Goal: Task Accomplishment & Management: Use online tool/utility

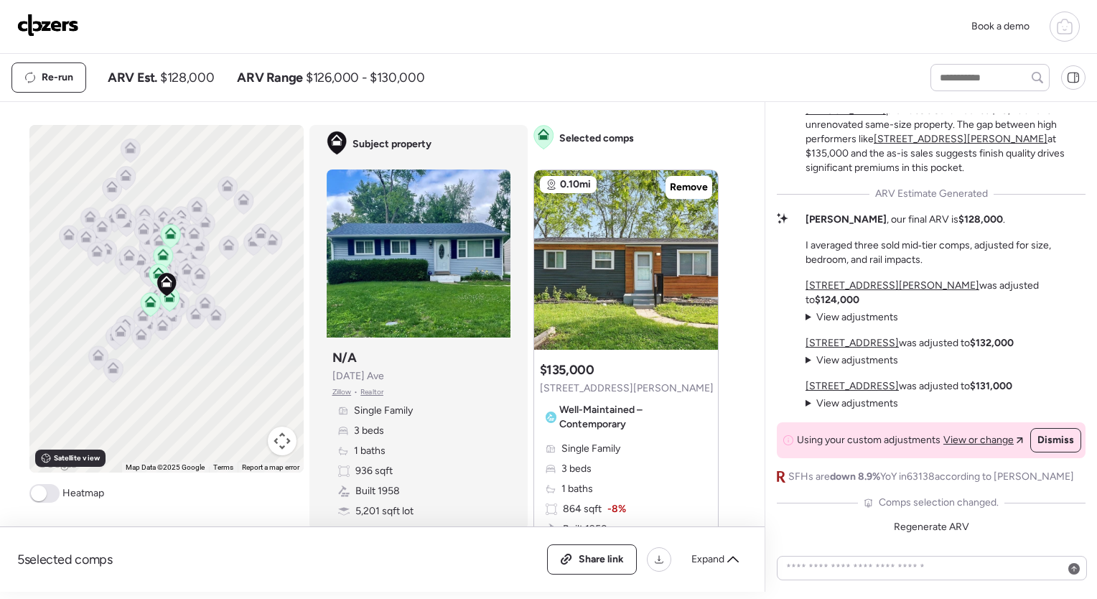
click at [1078, 31] on div at bounding box center [1065, 26] width 30 height 30
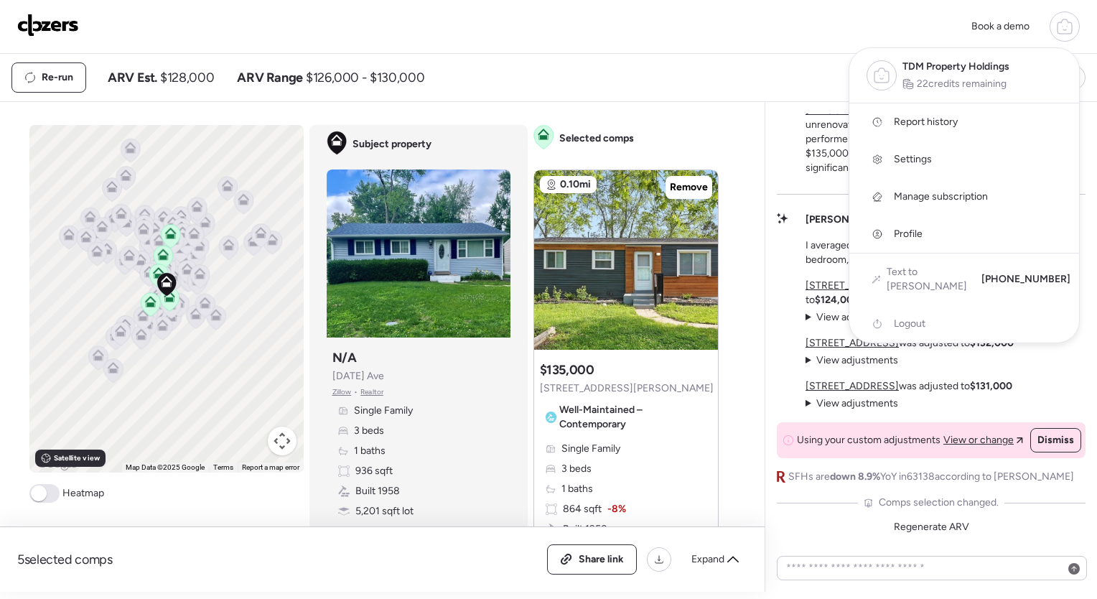
click at [890, 75] on icon at bounding box center [881, 75] width 17 height 17
click at [933, 60] on span "TDM Property Holdings" at bounding box center [956, 67] width 107 height 14
click at [678, 53] on div "Book a demo TDM Property Holdings 22 credits remaining Report history Settings …" at bounding box center [548, 27] width 1097 height 54
click at [928, 122] on span "Report history" at bounding box center [926, 122] width 64 height 14
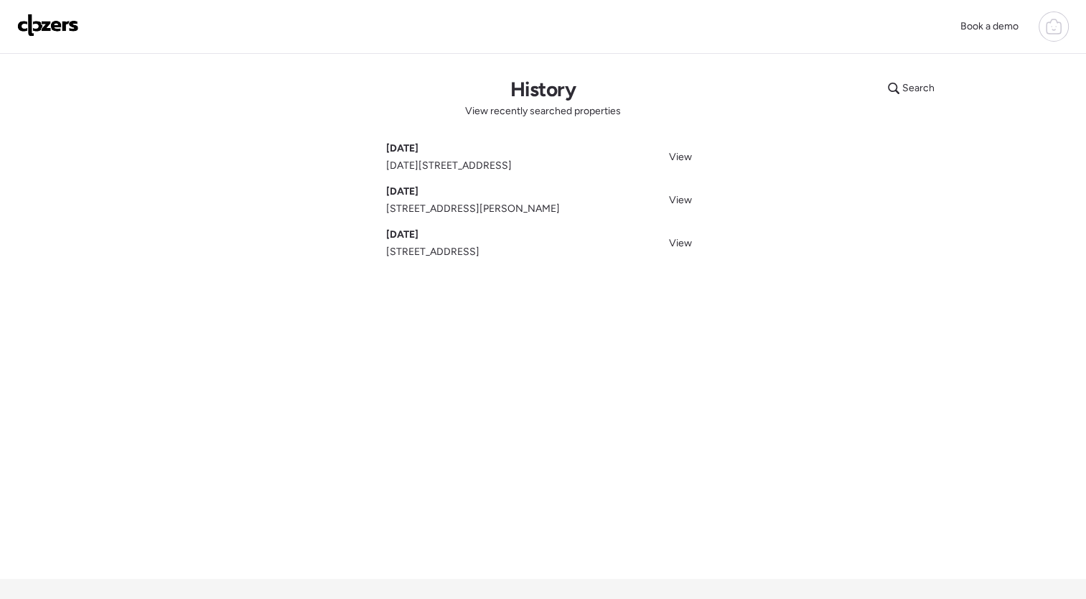
click at [330, 426] on div "Search History View recently searched properties Sep 03, 2025 1165 June Ave, Sa…" at bounding box center [543, 316] width 1005 height 525
click at [909, 96] on div "Search" at bounding box center [912, 88] width 64 height 23
click at [551, 80] on h1 "History" at bounding box center [542, 89] width 65 height 24
click at [37, 20] on img at bounding box center [48, 25] width 62 height 23
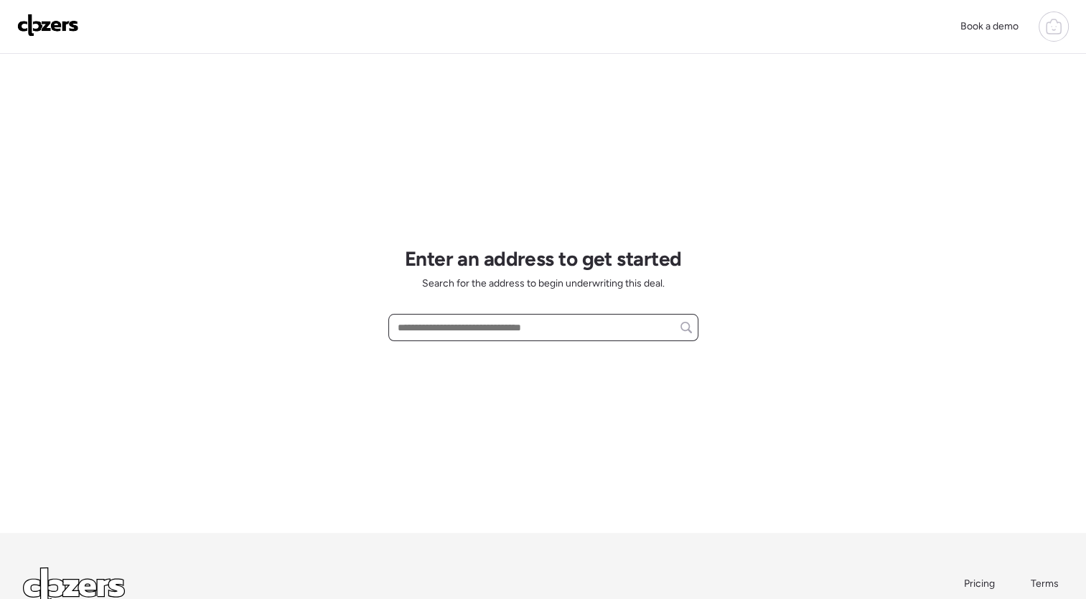
click at [433, 327] on input "text" at bounding box center [543, 327] width 297 height 20
paste input "**********"
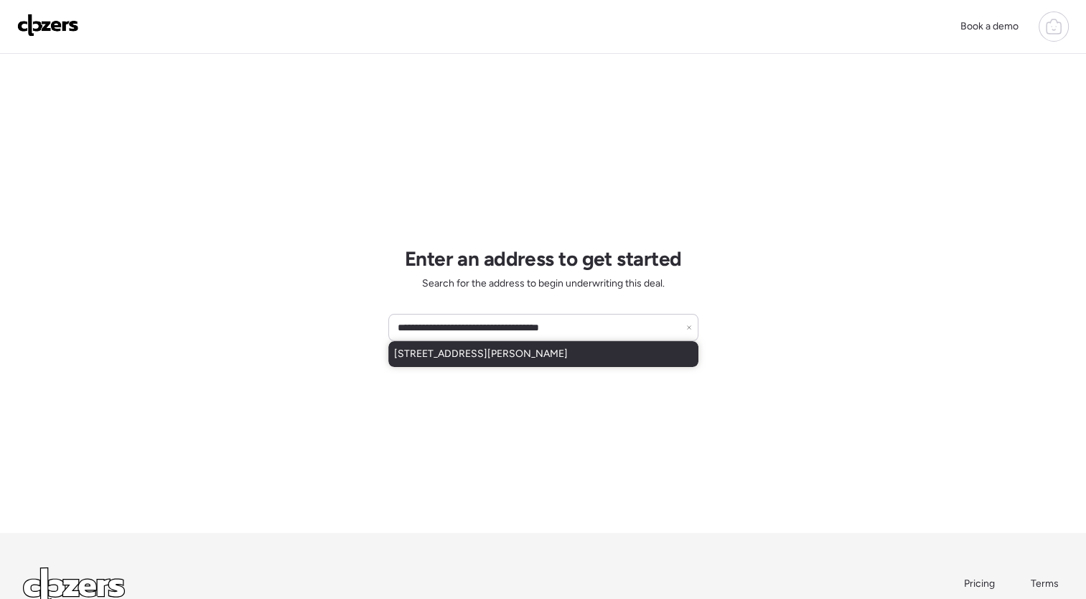
click at [585, 352] on div "[STREET_ADDRESS][PERSON_NAME]" at bounding box center [543, 354] width 310 height 26
type input "**********"
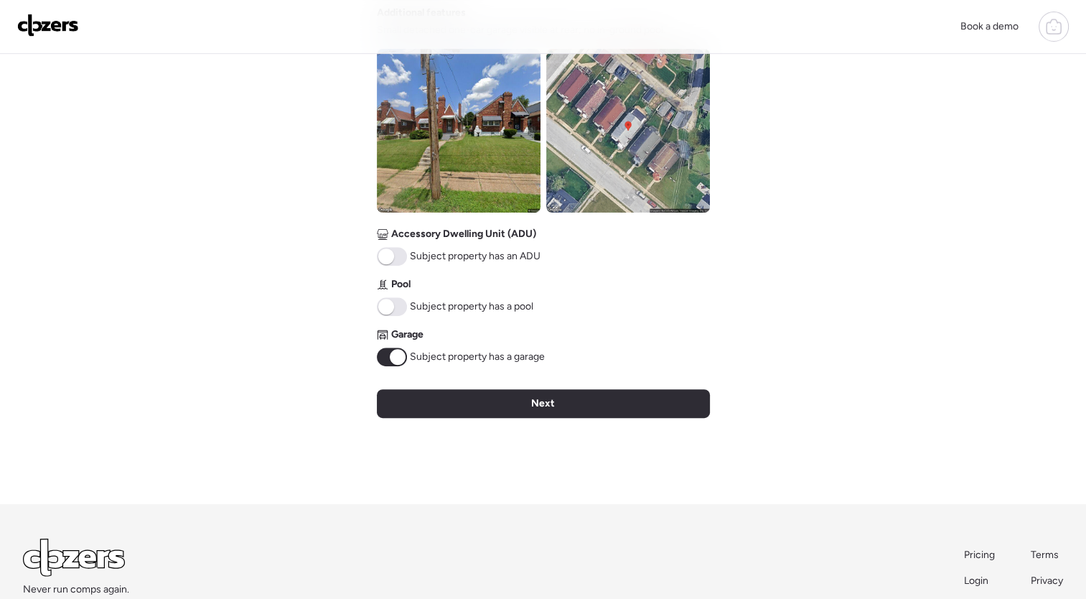
scroll to position [485, 0]
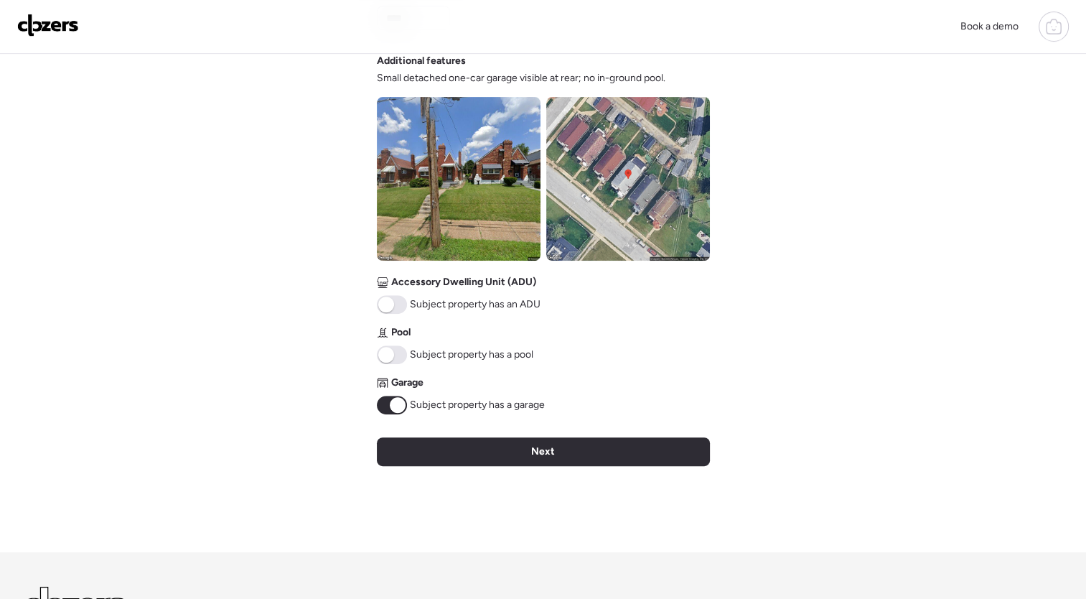
click at [398, 408] on span at bounding box center [398, 405] width 16 height 16
click at [393, 415] on div "Verify basic info Please verify that our data for this property is correct. Add…" at bounding box center [543, 60] width 333 height 984
click at [394, 409] on span at bounding box center [392, 405] width 30 height 19
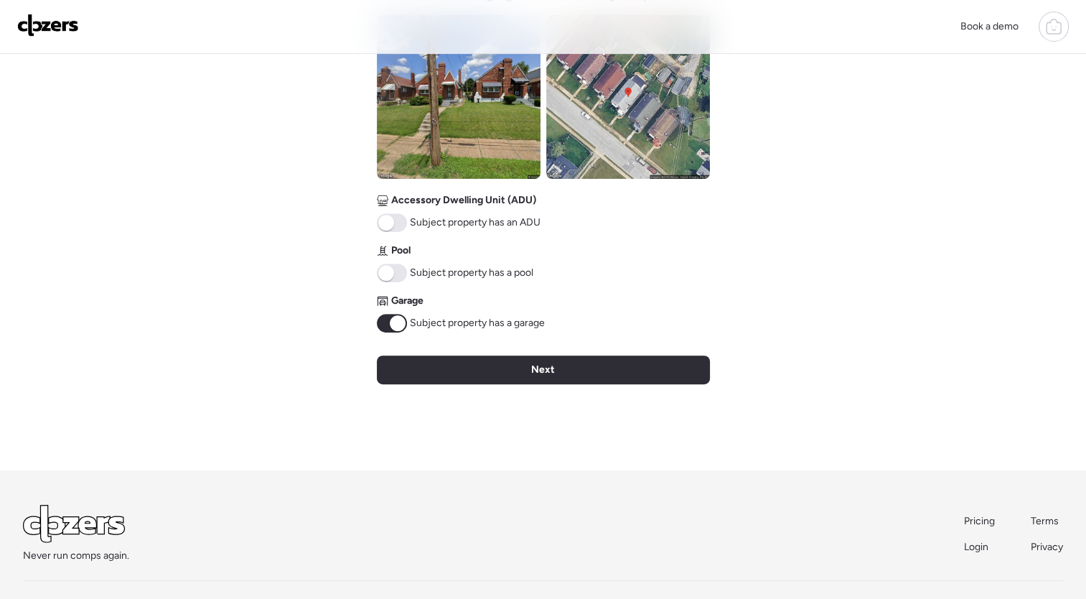
scroll to position [613, 0]
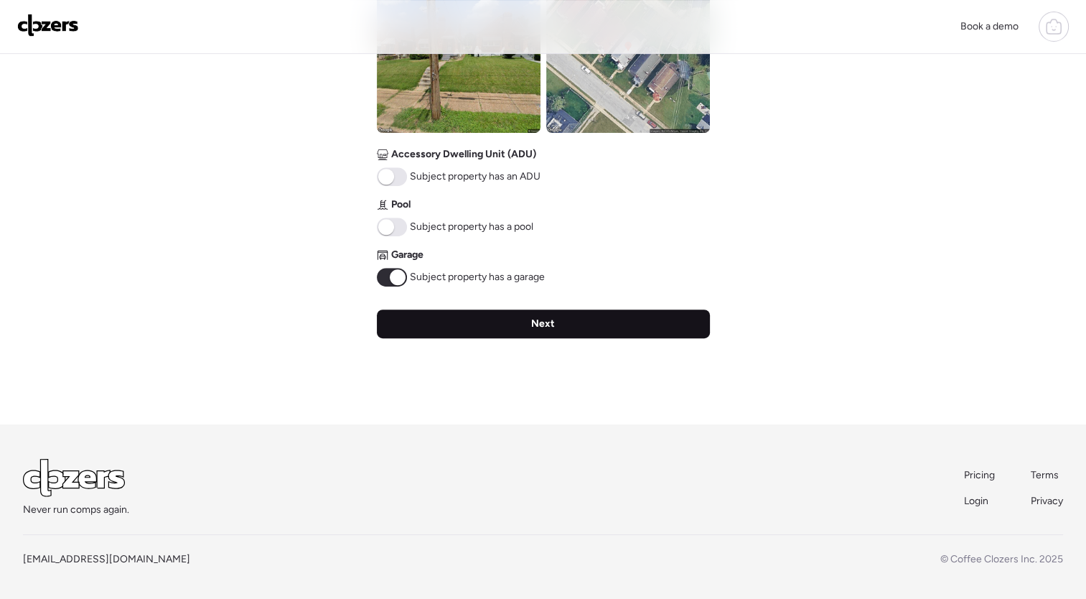
click at [537, 322] on span "Next" at bounding box center [543, 324] width 24 height 14
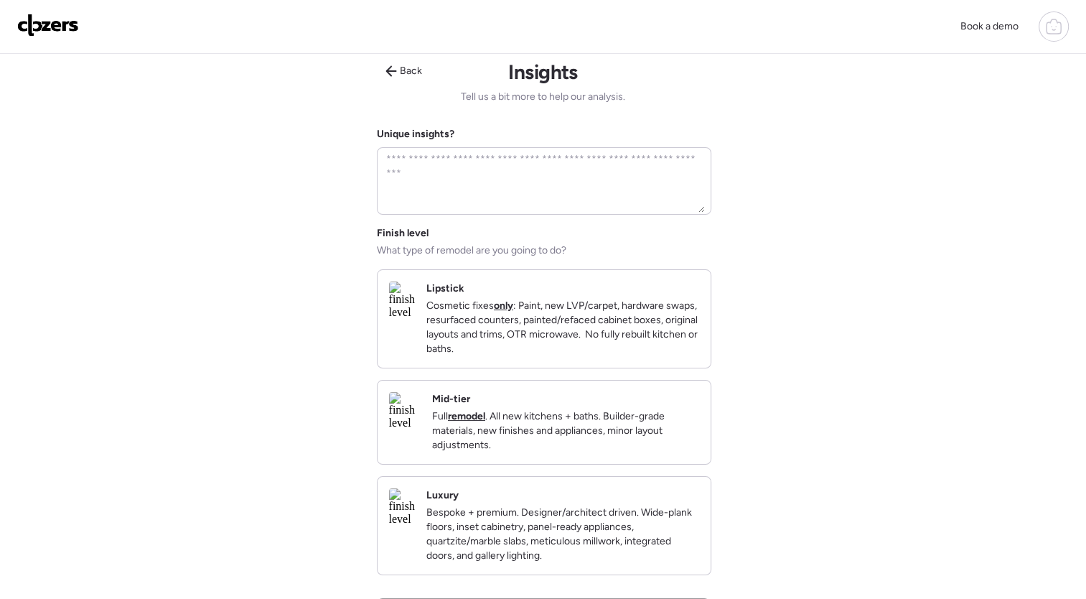
scroll to position [0, 0]
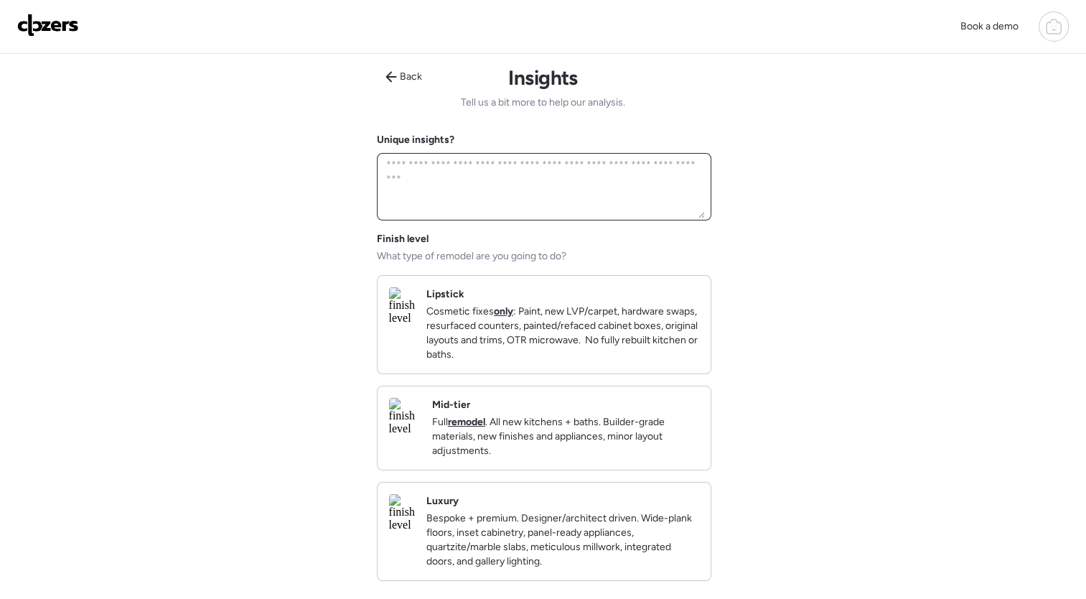
click at [516, 182] on textarea at bounding box center [544, 186] width 322 height 63
click at [335, 292] on div "**********" at bounding box center [543, 447] width 1086 height 895
click at [528, 159] on textarea "**********" at bounding box center [544, 186] width 322 height 63
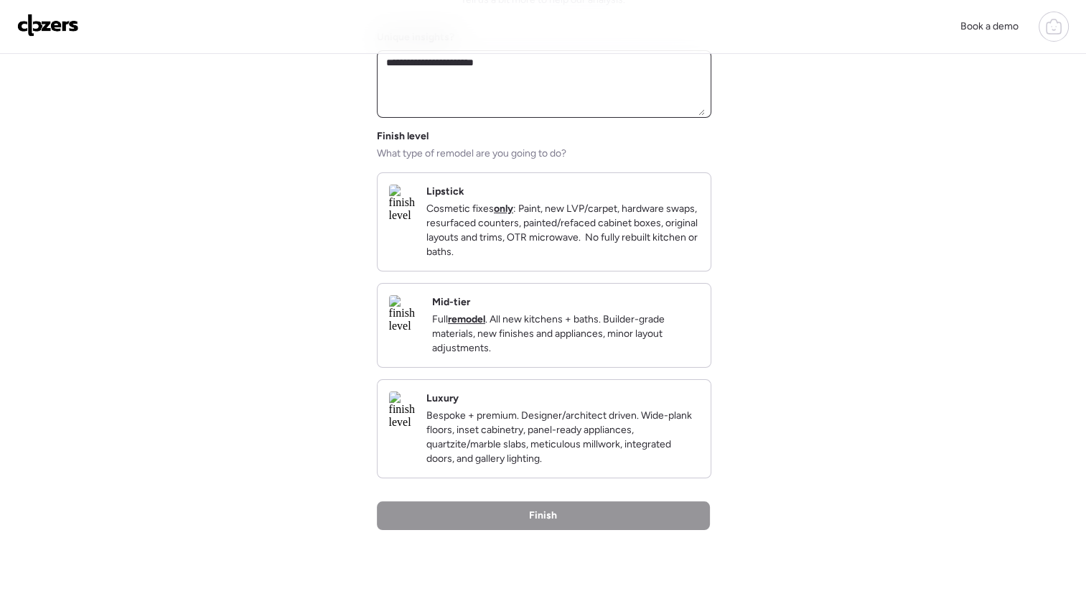
scroll to position [112, 0]
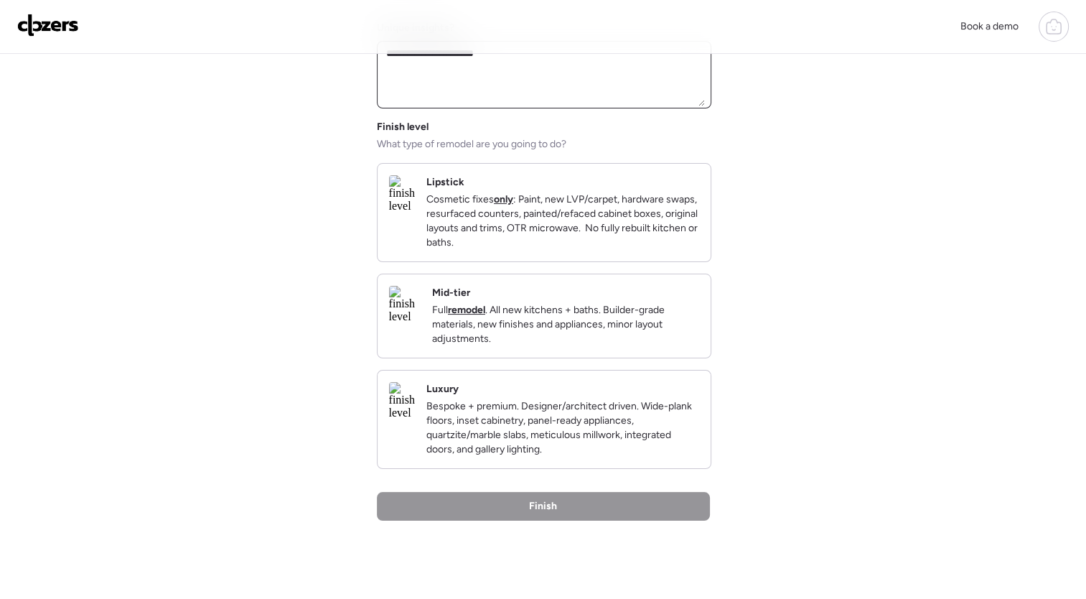
type textarea "**********"
click at [592, 340] on p "Full remodel . All new kitchens + baths. Builder-grade materials, new finishes …" at bounding box center [565, 324] width 267 height 43
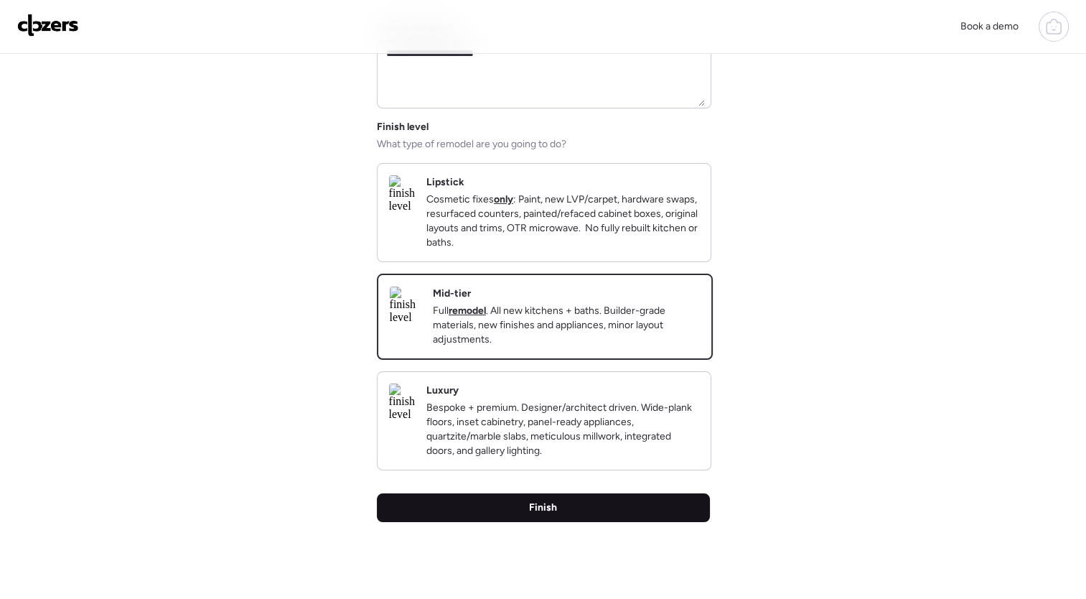
click at [557, 522] on div "Finish" at bounding box center [543, 507] width 333 height 29
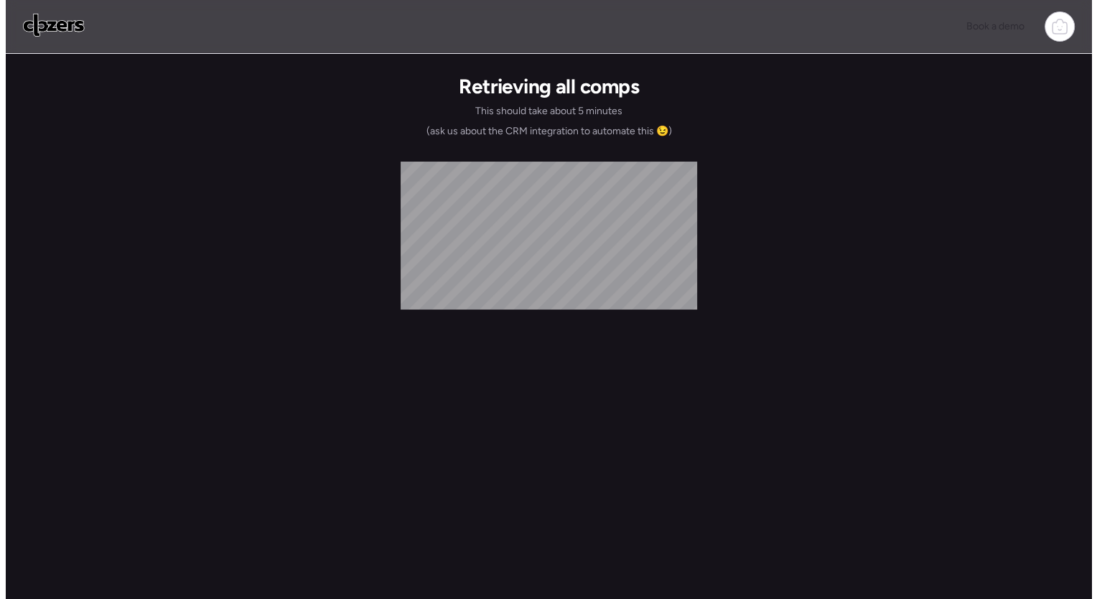
scroll to position [0, 0]
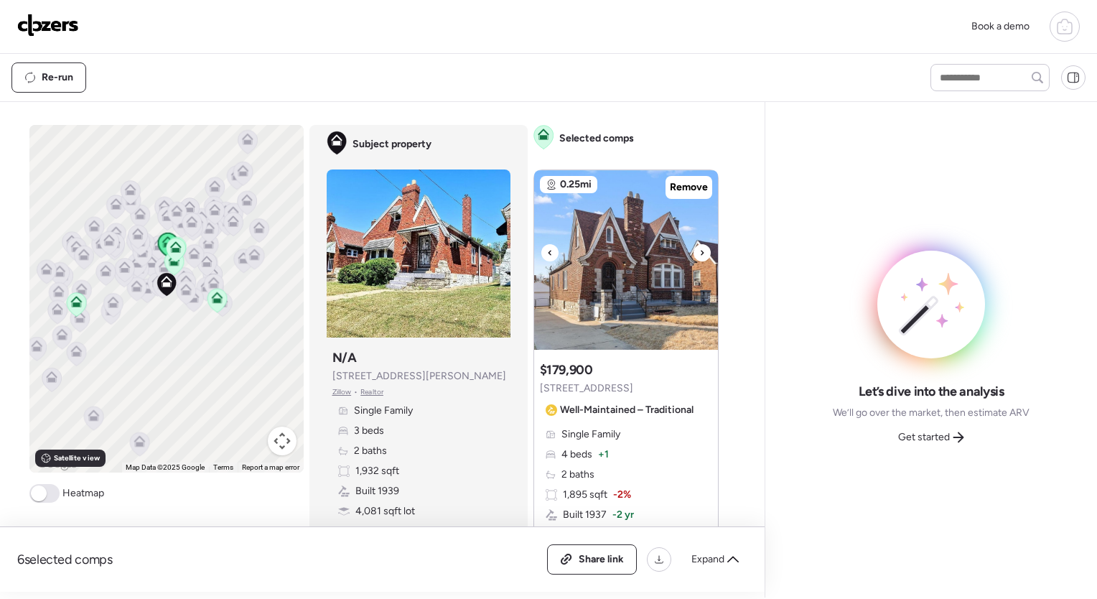
click at [699, 254] on icon at bounding box center [702, 252] width 6 height 17
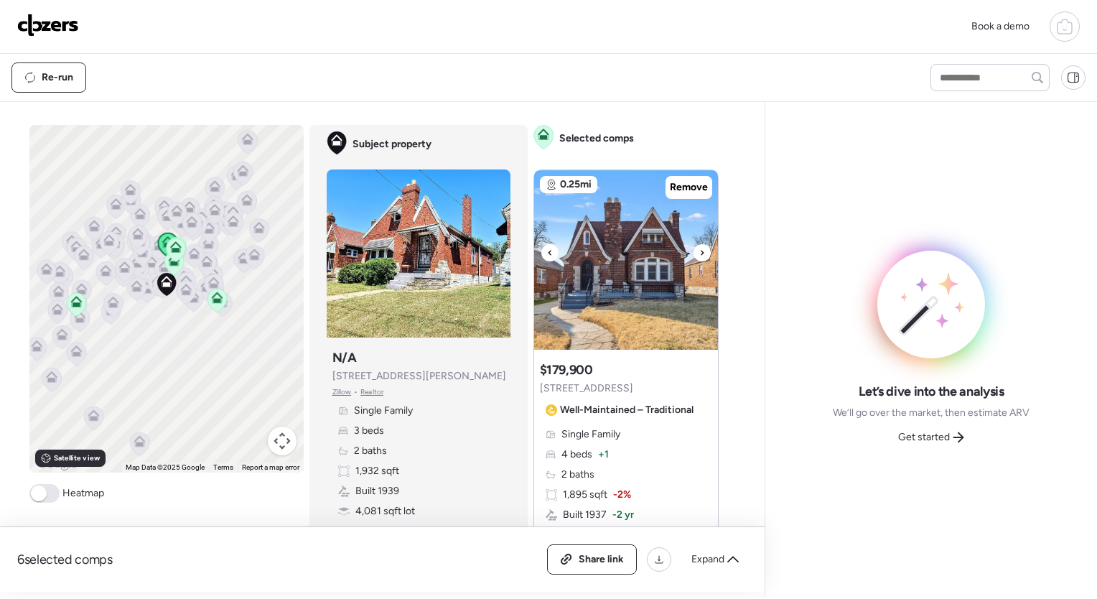
click at [699, 254] on icon at bounding box center [702, 252] width 6 height 17
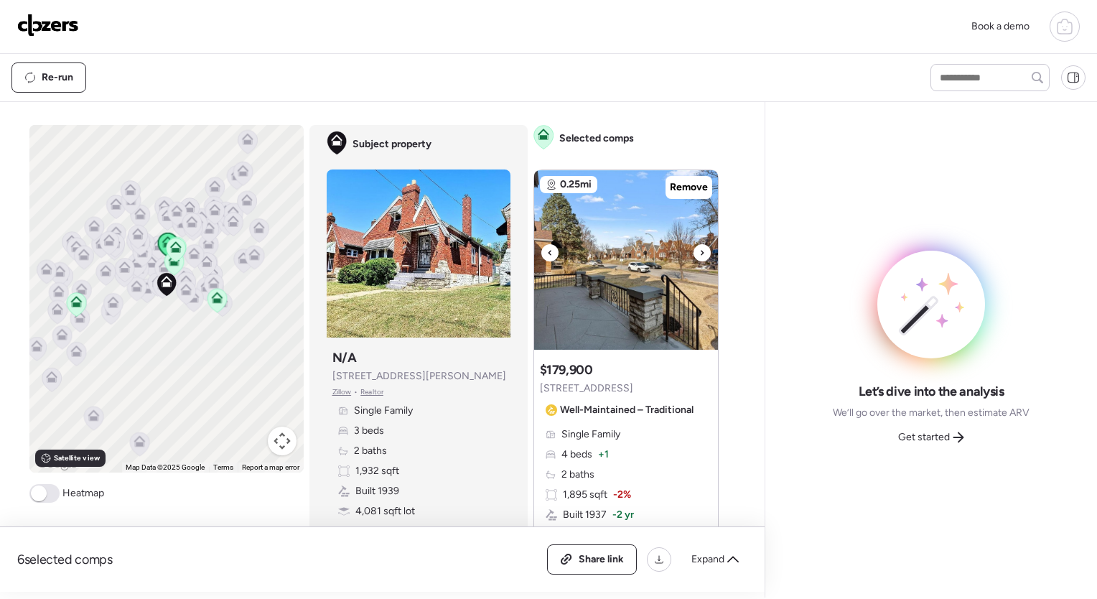
click at [699, 254] on icon at bounding box center [702, 252] width 6 height 17
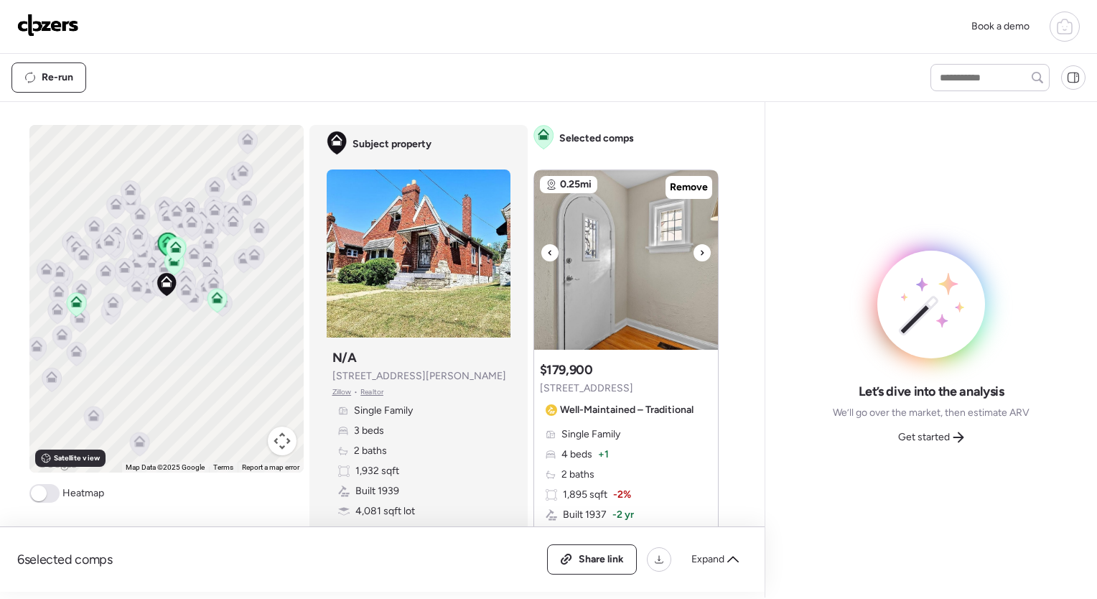
click at [699, 254] on icon at bounding box center [702, 252] width 6 height 17
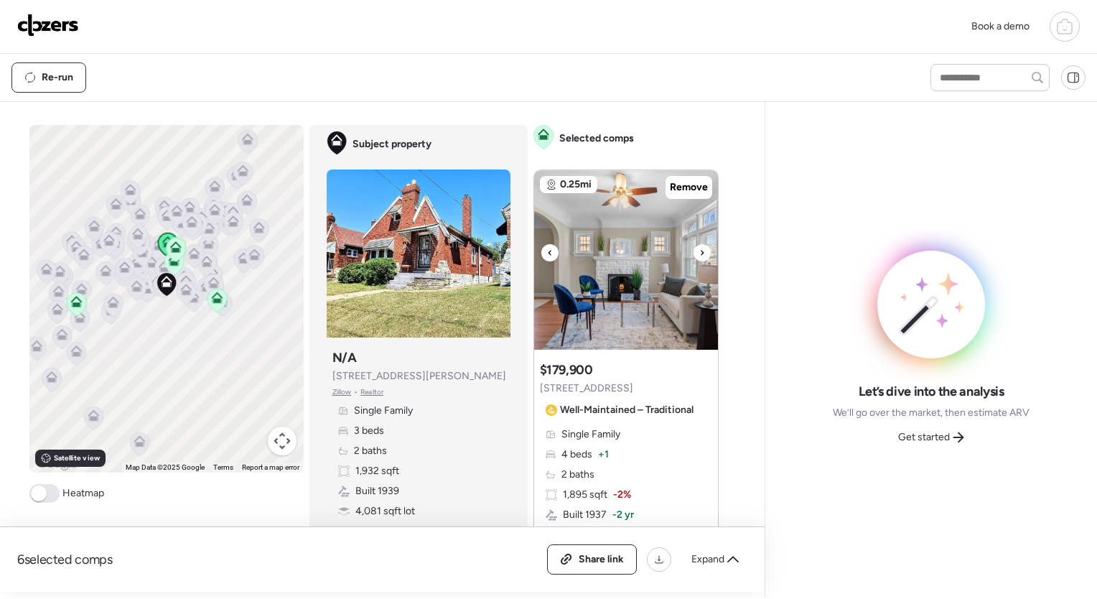
click at [699, 254] on icon at bounding box center [702, 252] width 6 height 17
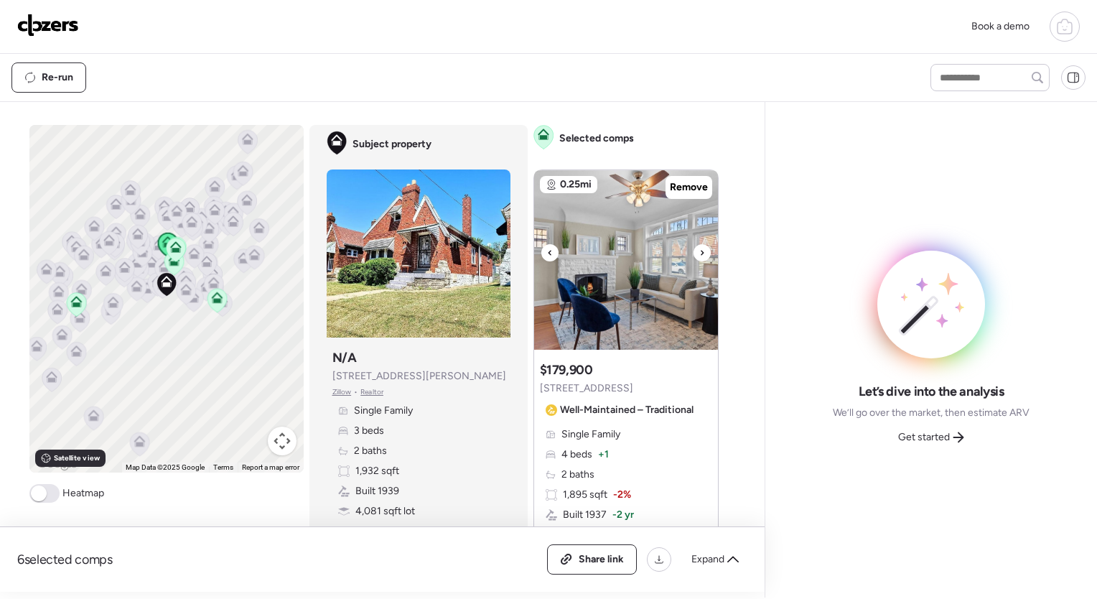
click at [699, 254] on icon at bounding box center [702, 252] width 6 height 17
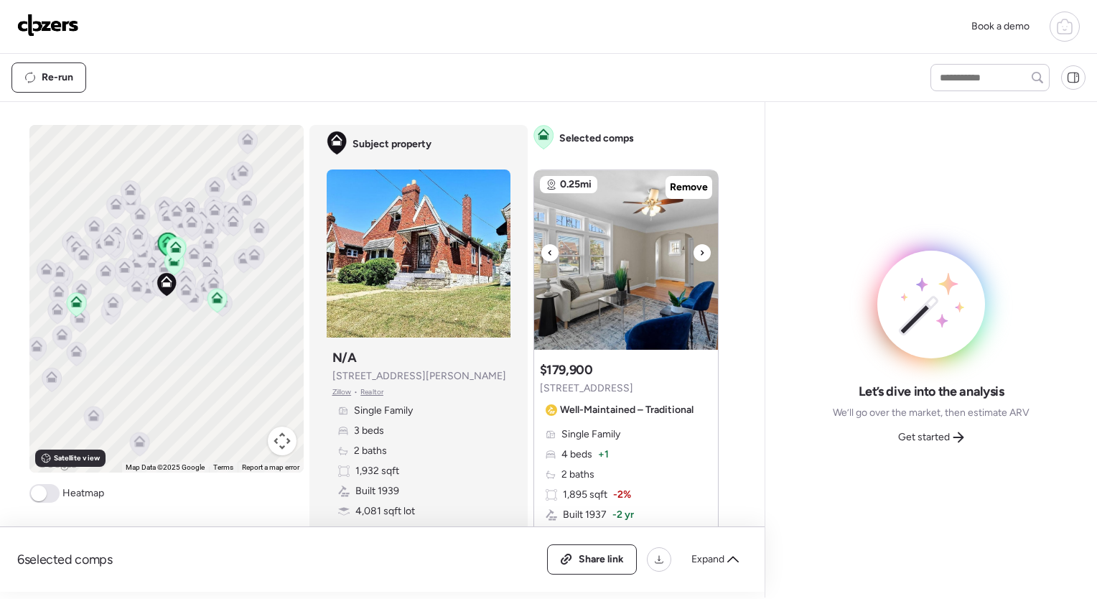
click at [699, 254] on icon at bounding box center [702, 252] width 6 height 17
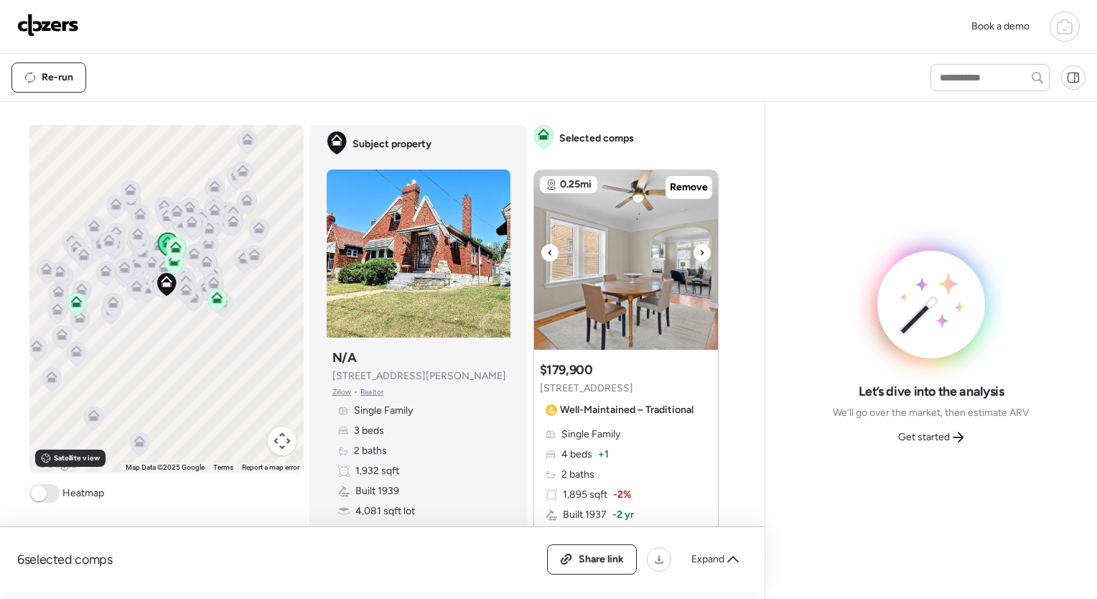
click at [699, 254] on icon at bounding box center [702, 252] width 6 height 17
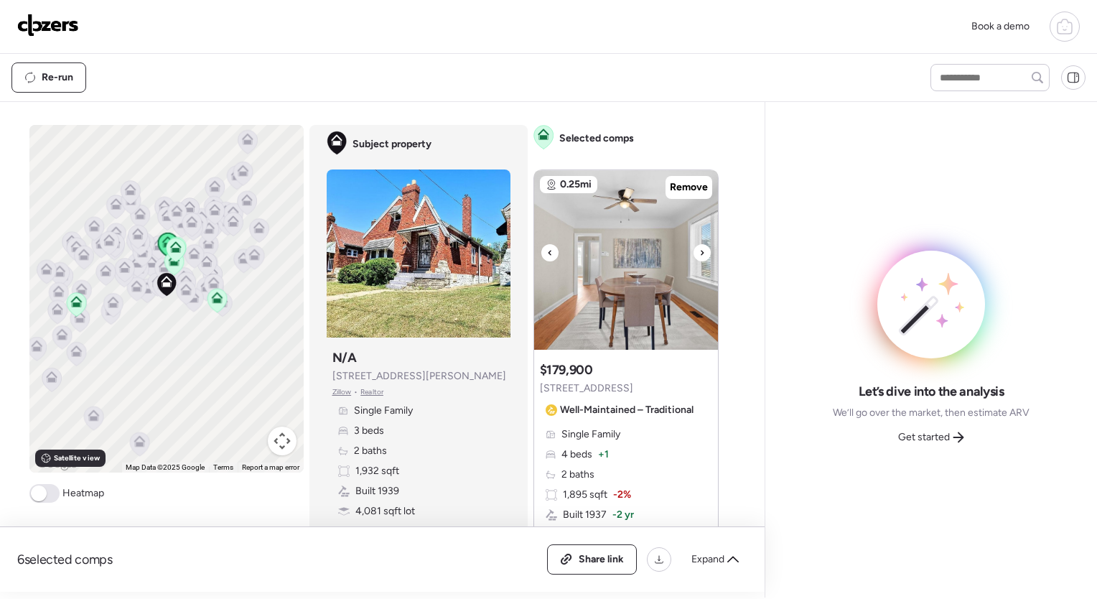
click at [699, 254] on icon at bounding box center [702, 252] width 6 height 17
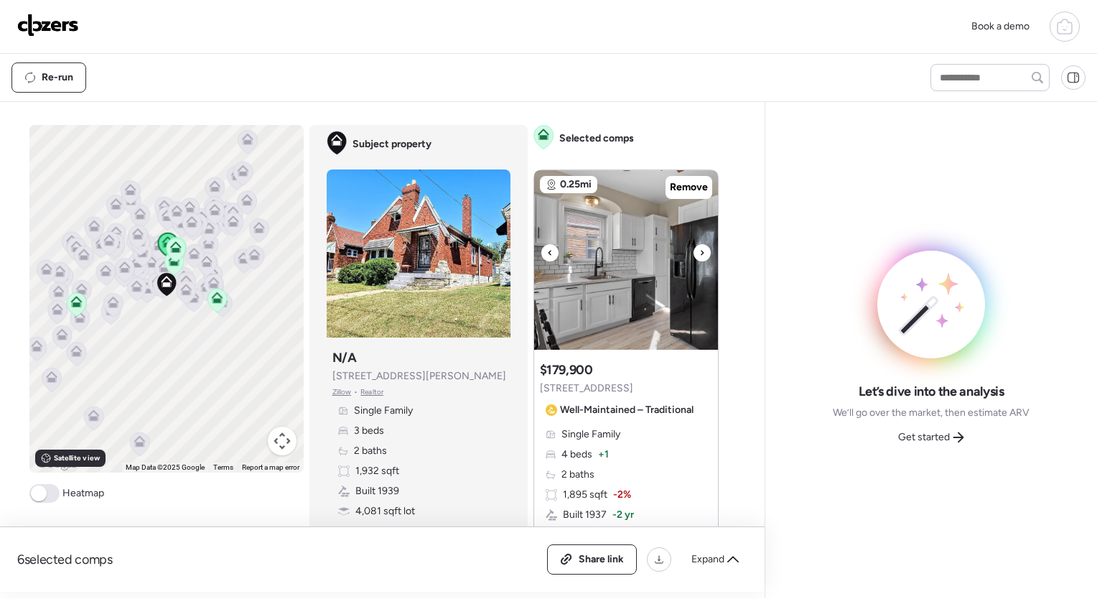
click at [699, 254] on icon at bounding box center [702, 252] width 6 height 17
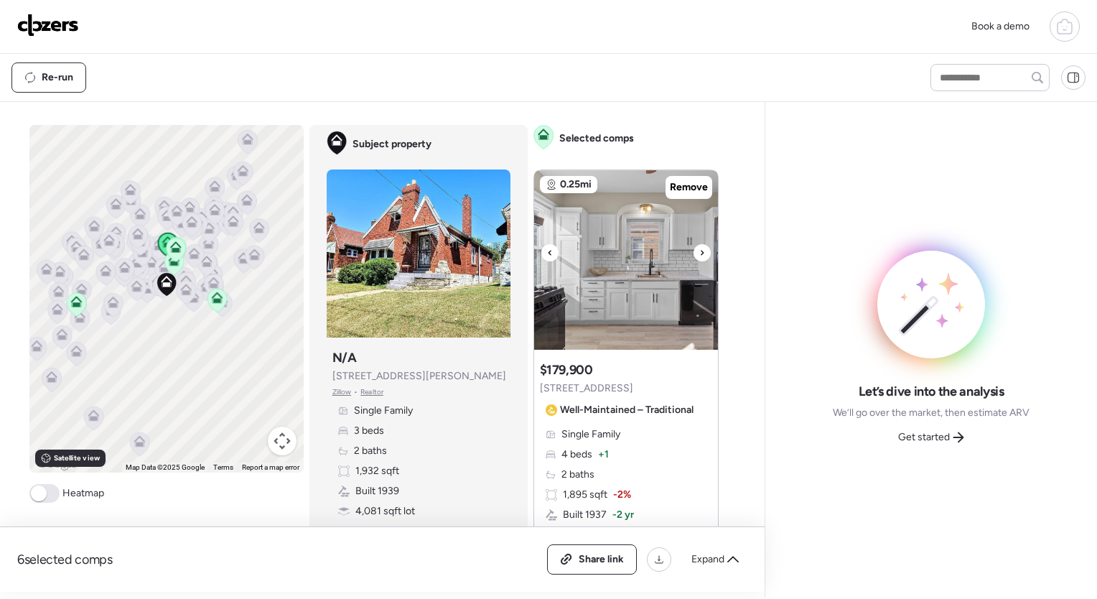
click at [699, 254] on icon at bounding box center [702, 252] width 6 height 17
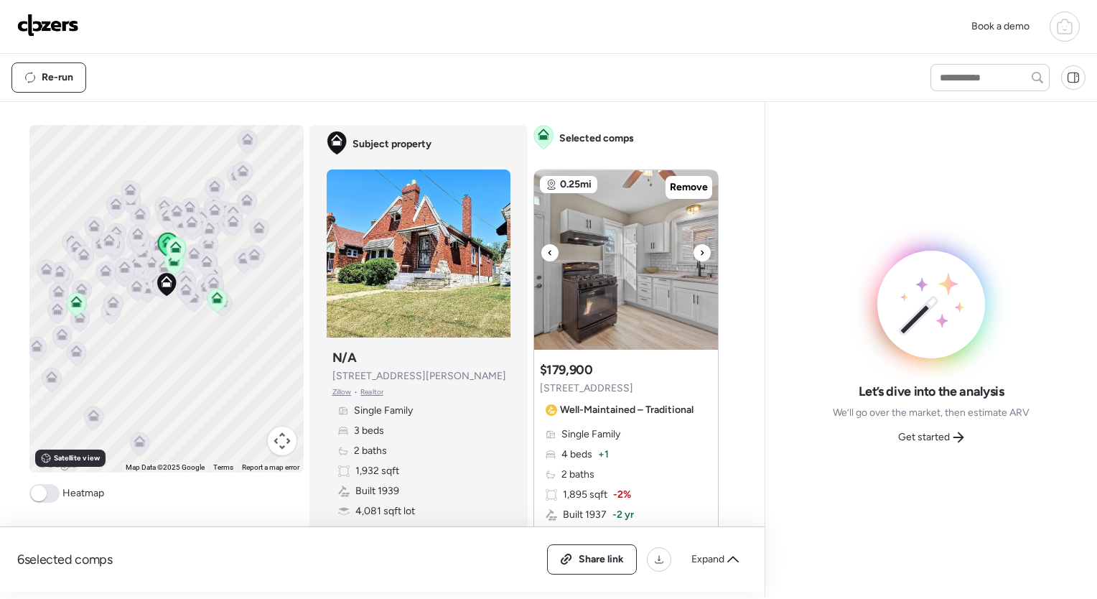
click at [699, 254] on icon at bounding box center [702, 252] width 6 height 17
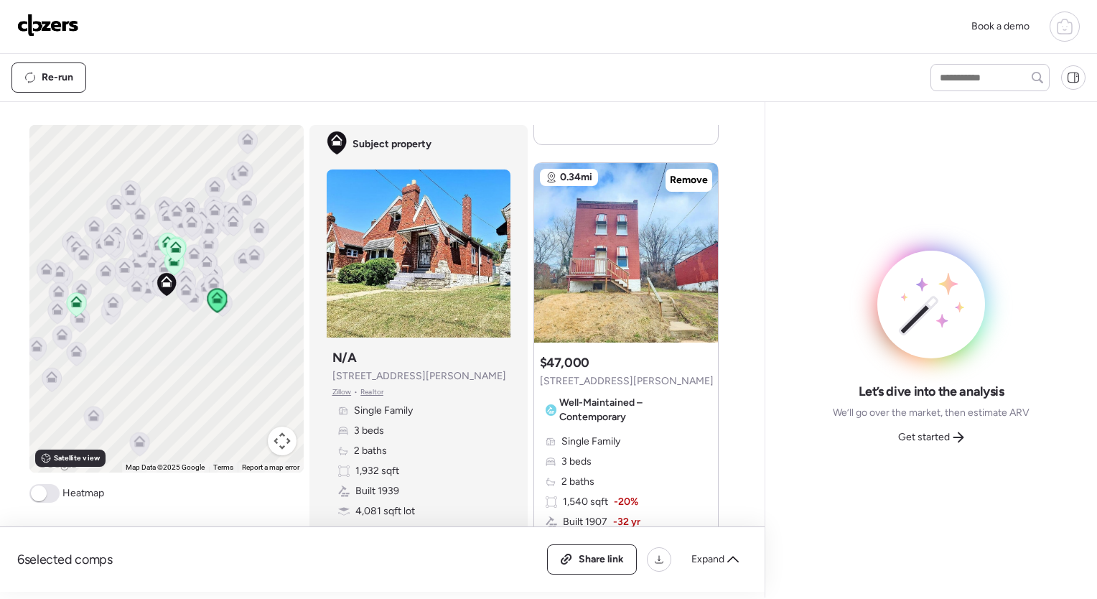
scroll to position [541, 0]
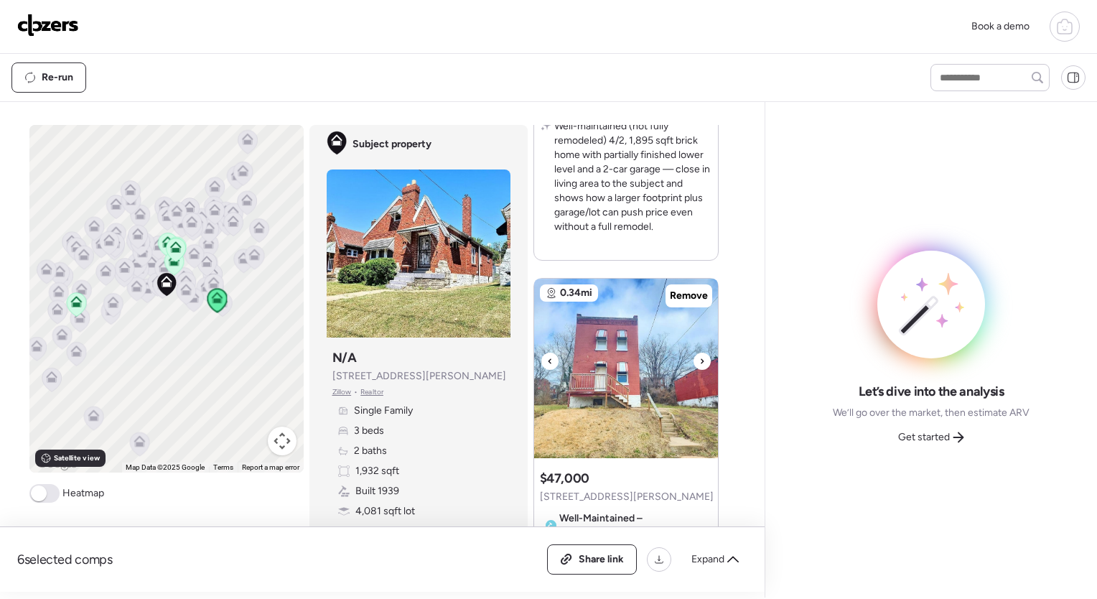
click at [699, 355] on icon at bounding box center [702, 361] width 6 height 17
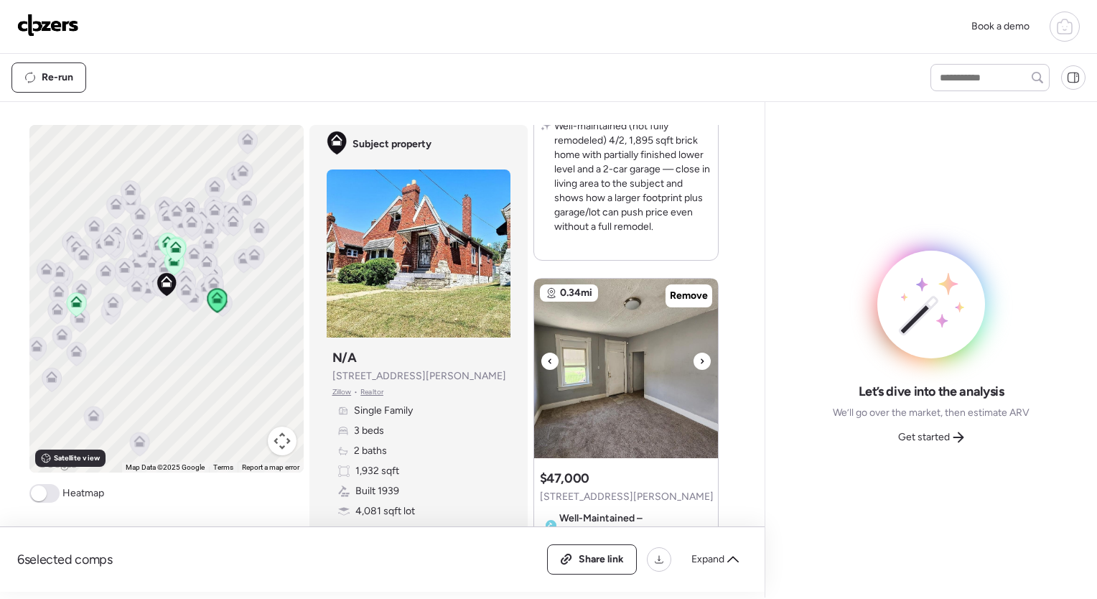
click at [699, 355] on icon at bounding box center [702, 361] width 6 height 17
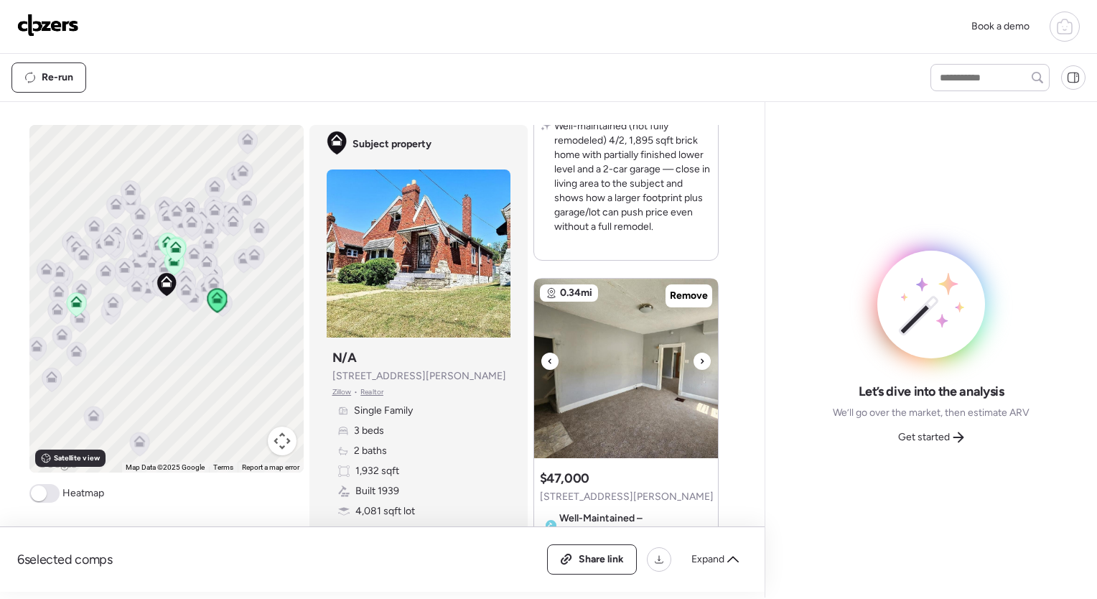
click at [699, 355] on icon at bounding box center [702, 361] width 6 height 17
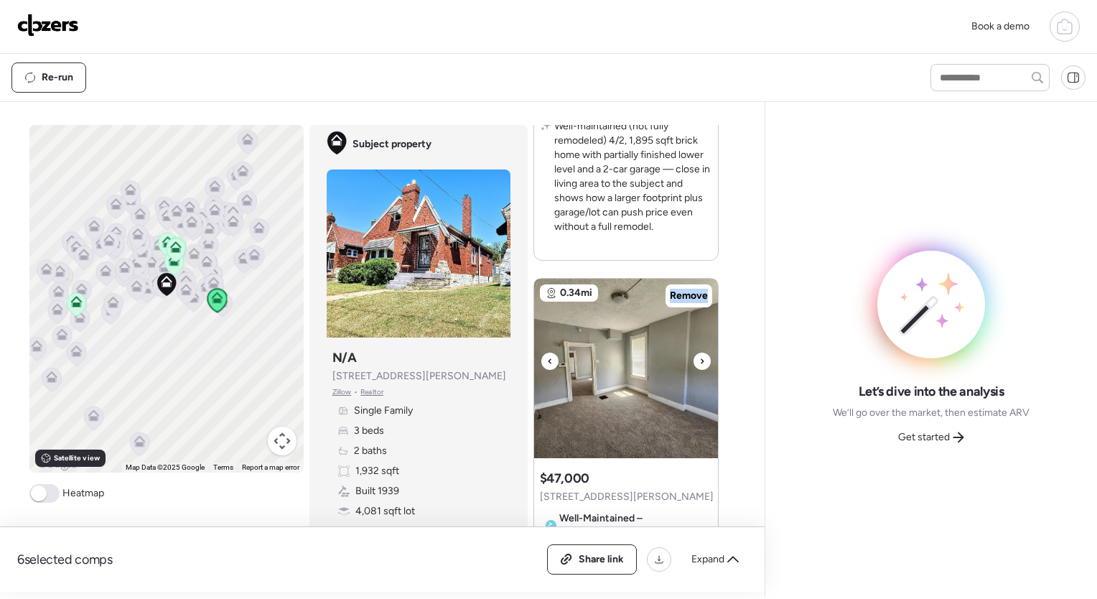
click at [699, 355] on icon at bounding box center [702, 361] width 6 height 17
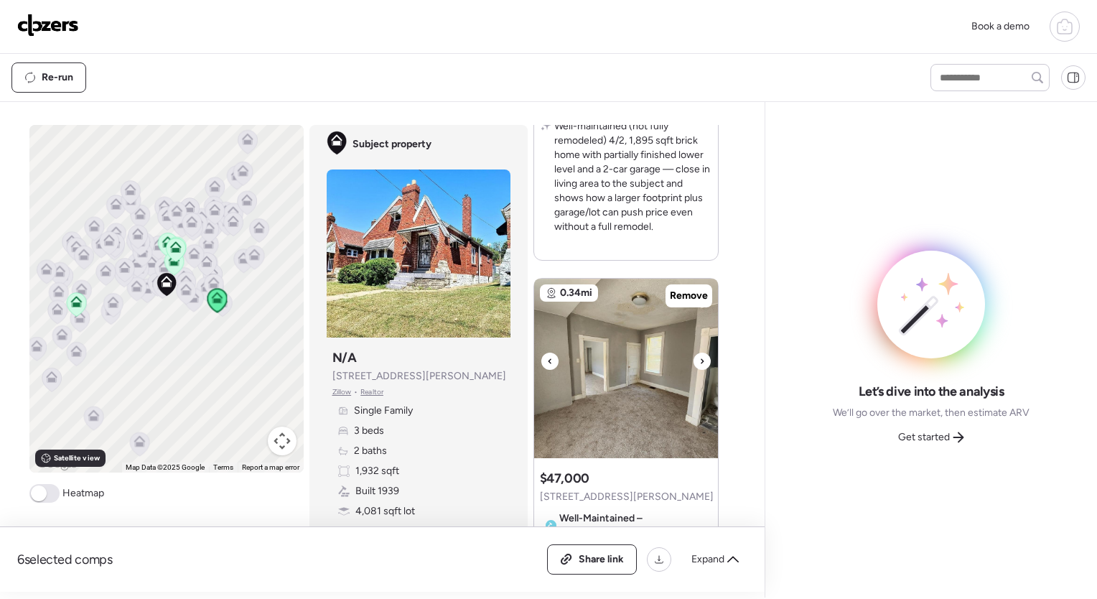
click at [699, 355] on icon at bounding box center [702, 361] width 6 height 17
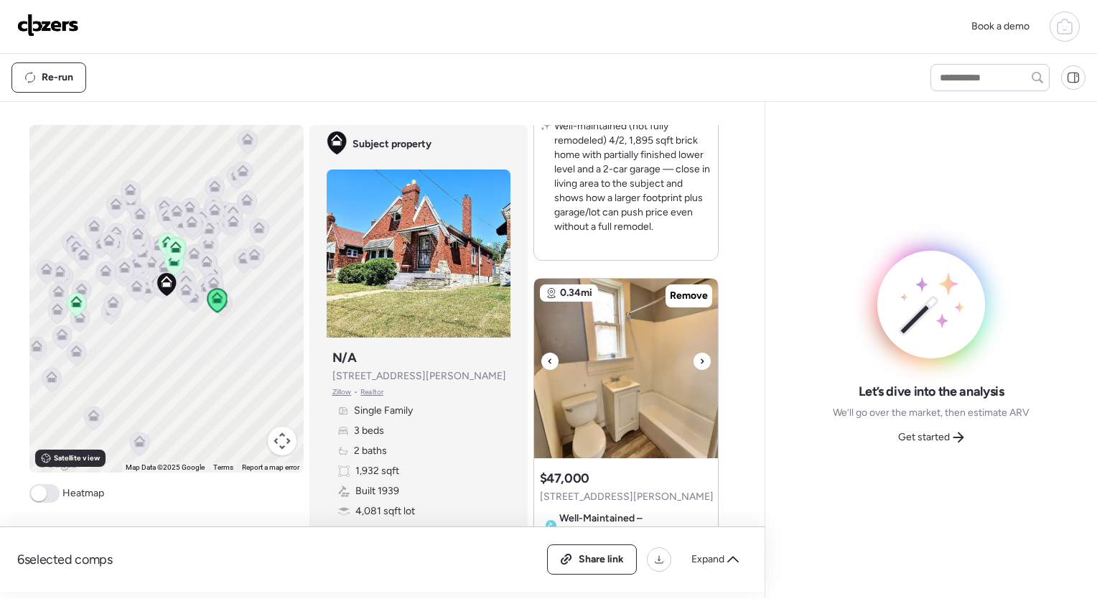
click at [699, 355] on icon at bounding box center [702, 361] width 6 height 17
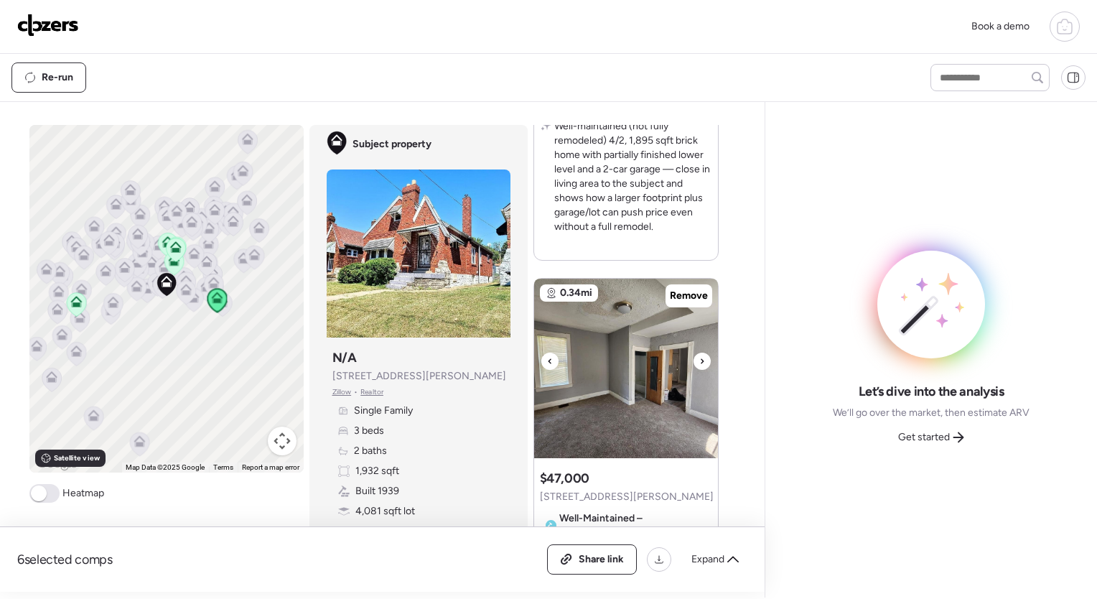
click at [699, 355] on icon at bounding box center [702, 361] width 6 height 17
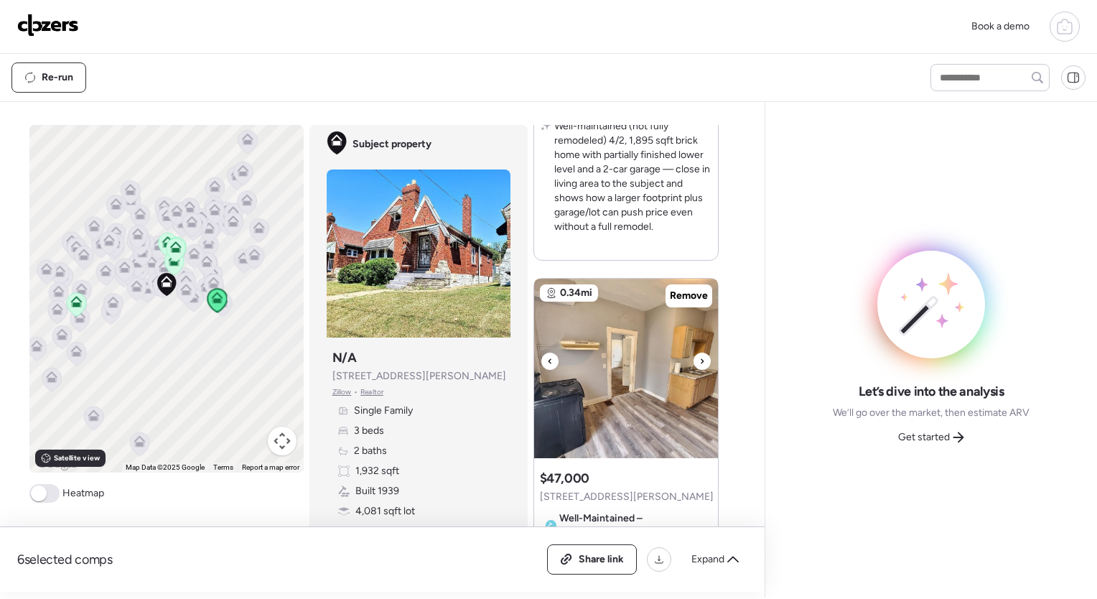
click at [699, 355] on icon at bounding box center [702, 361] width 6 height 17
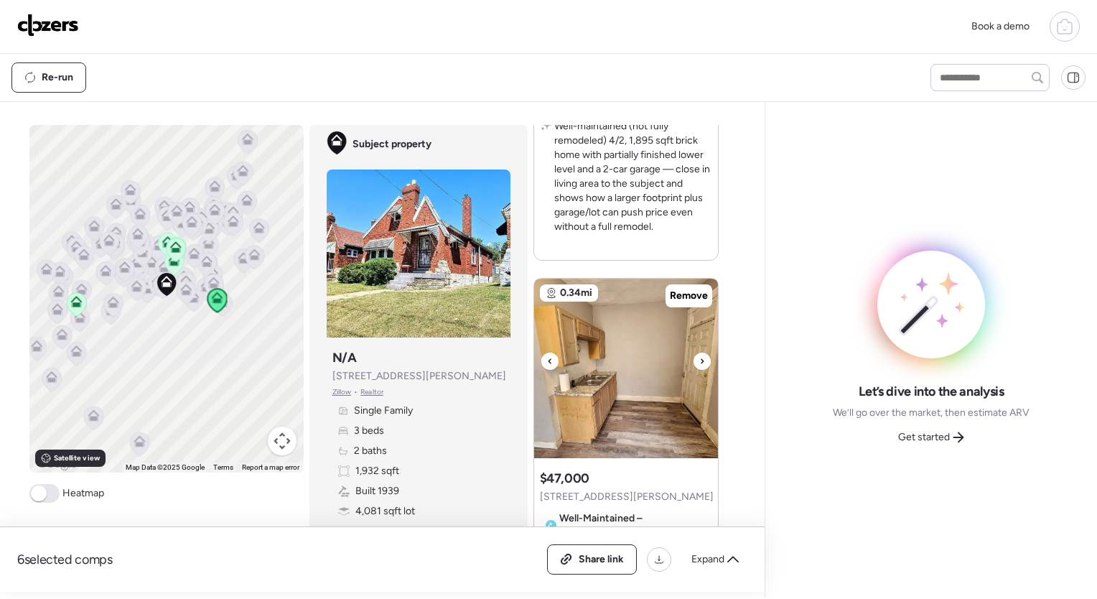
click at [699, 355] on icon at bounding box center [702, 361] width 6 height 17
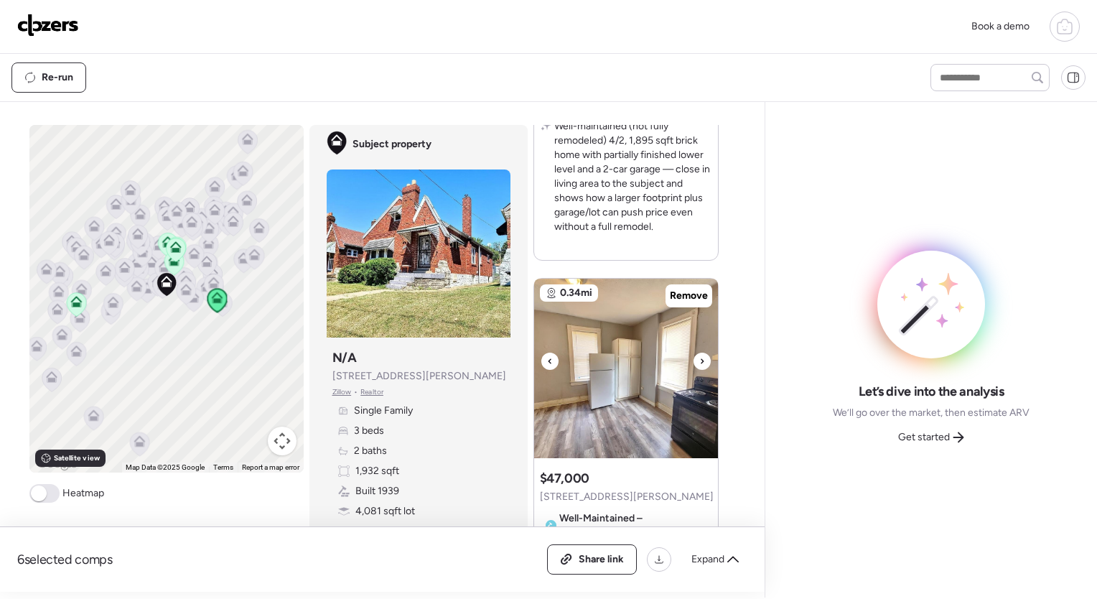
click at [699, 355] on icon at bounding box center [702, 361] width 6 height 17
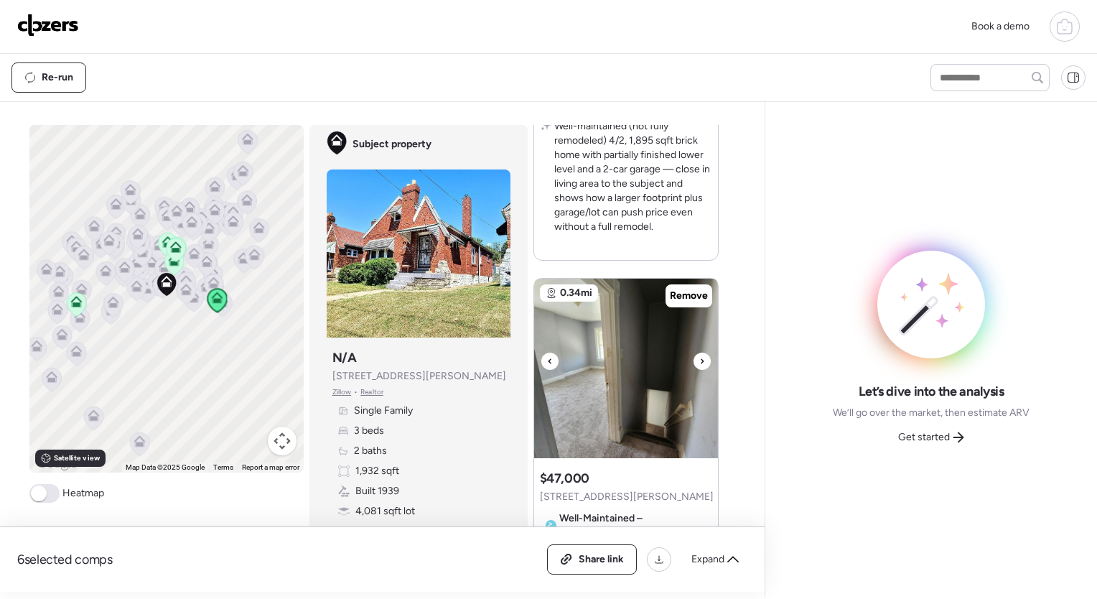
click at [699, 355] on icon at bounding box center [702, 361] width 6 height 17
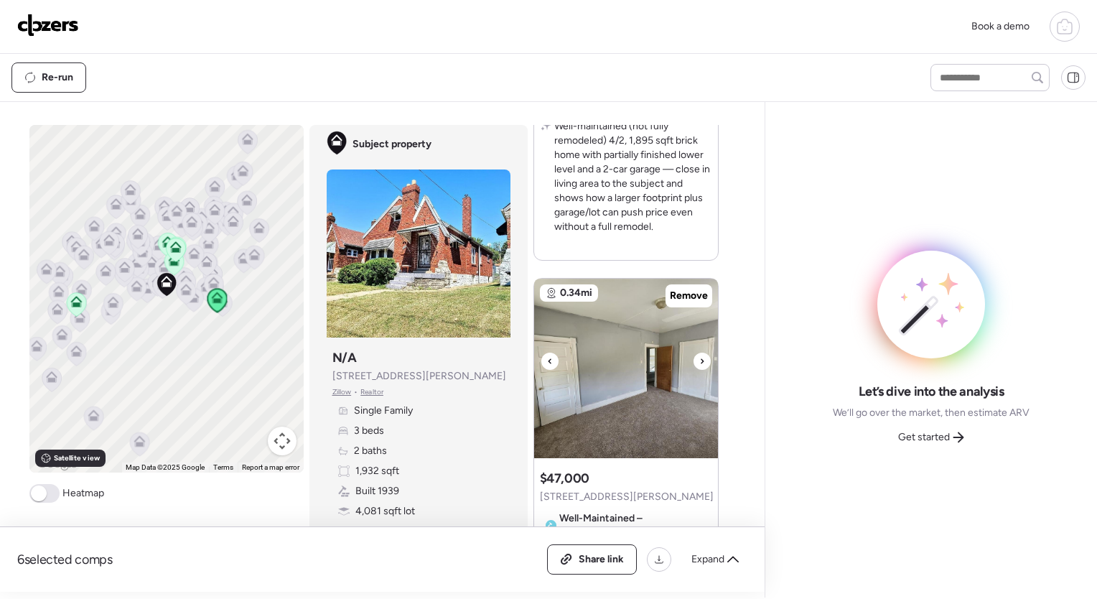
click at [699, 355] on icon at bounding box center [702, 361] width 6 height 17
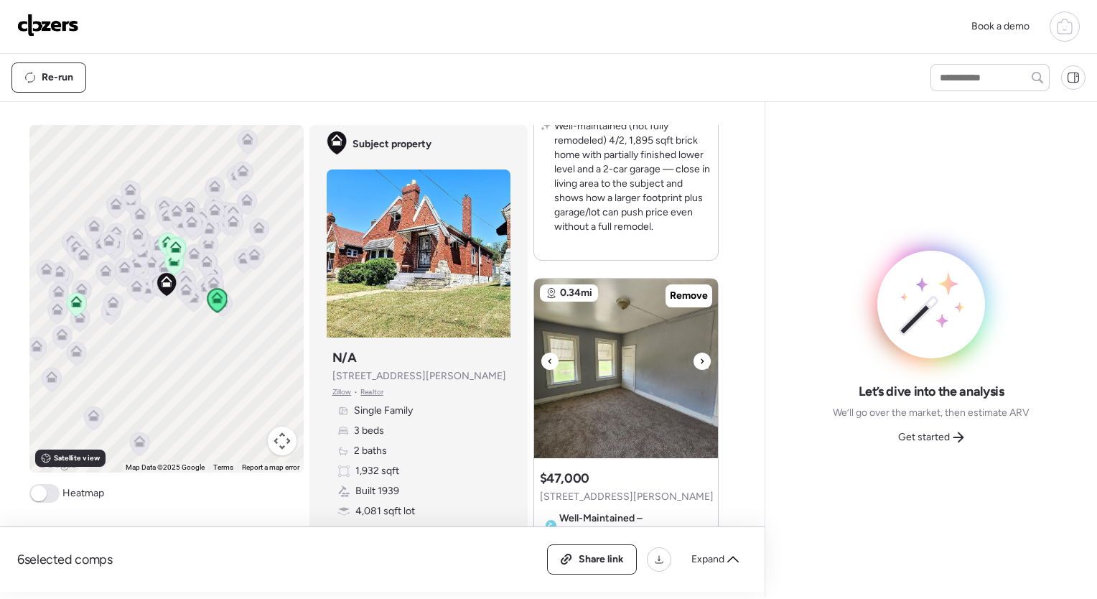
click at [699, 355] on icon at bounding box center [702, 361] width 6 height 17
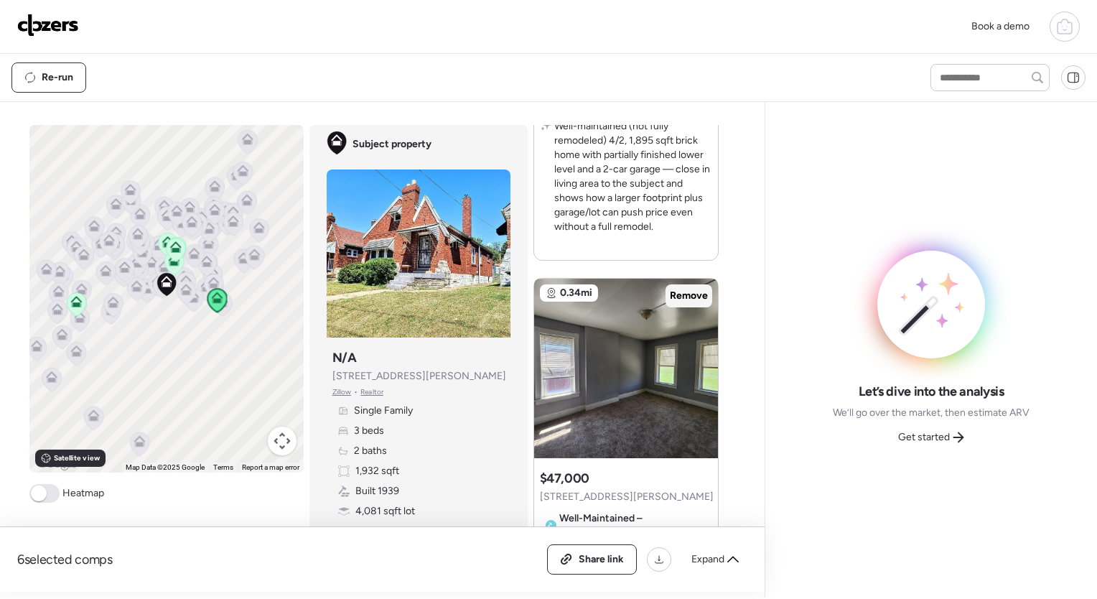
click at [689, 291] on span "Remove" at bounding box center [689, 296] width 38 height 14
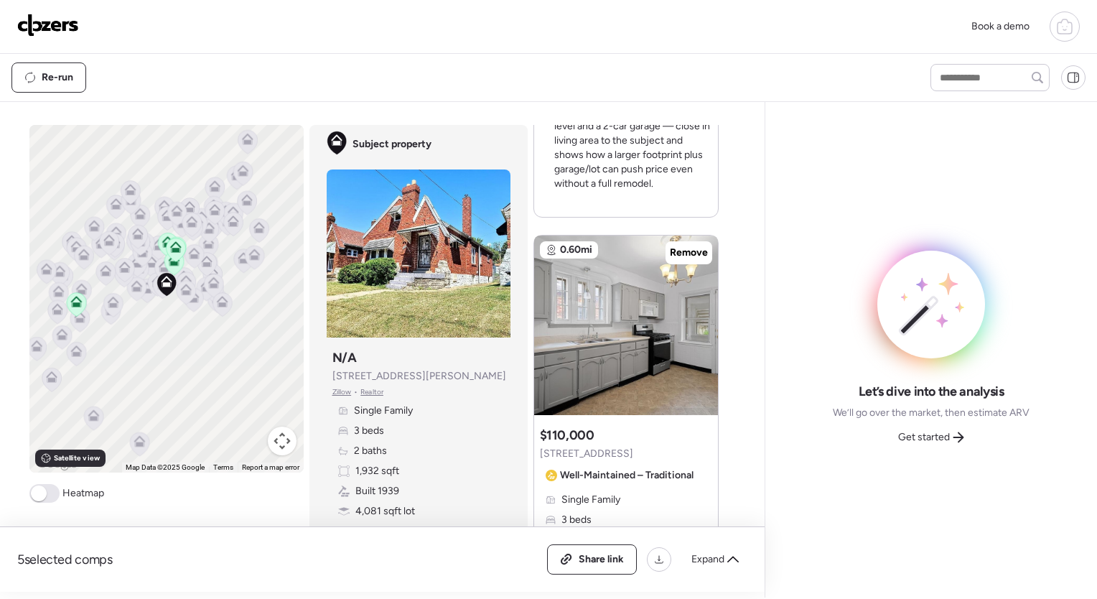
scroll to position [591, 0]
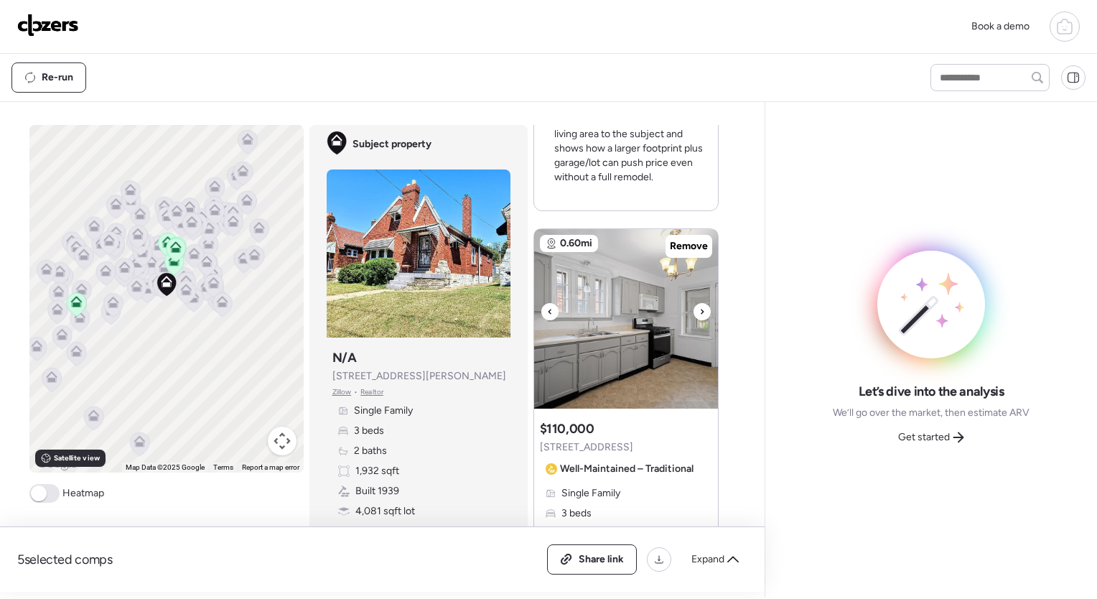
click at [699, 303] on icon at bounding box center [702, 311] width 6 height 17
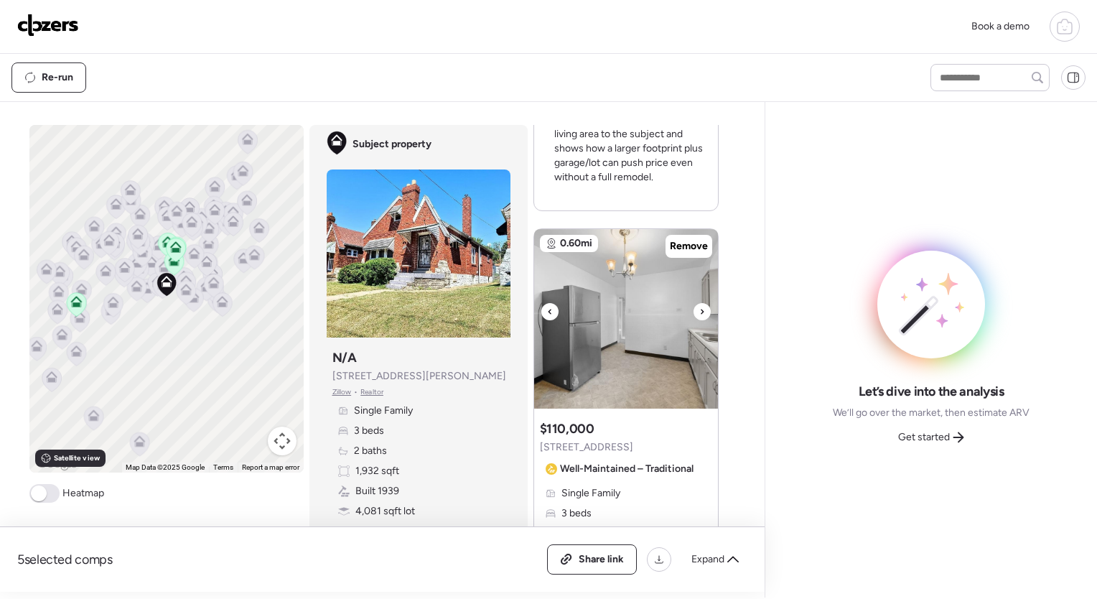
click at [699, 312] on icon at bounding box center [702, 311] width 6 height 17
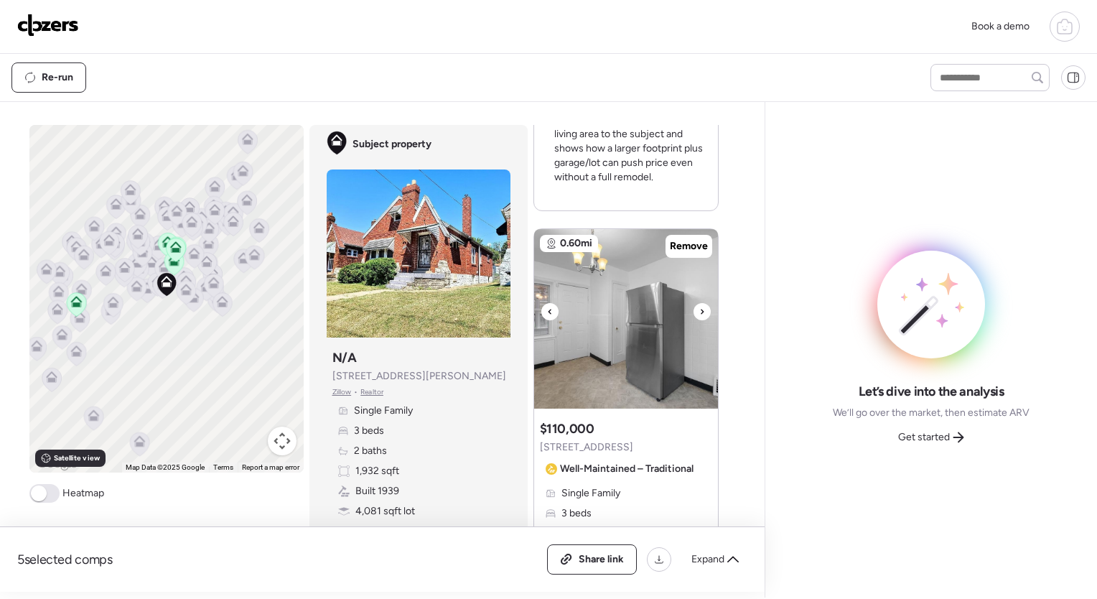
click at [699, 312] on icon at bounding box center [702, 311] width 6 height 17
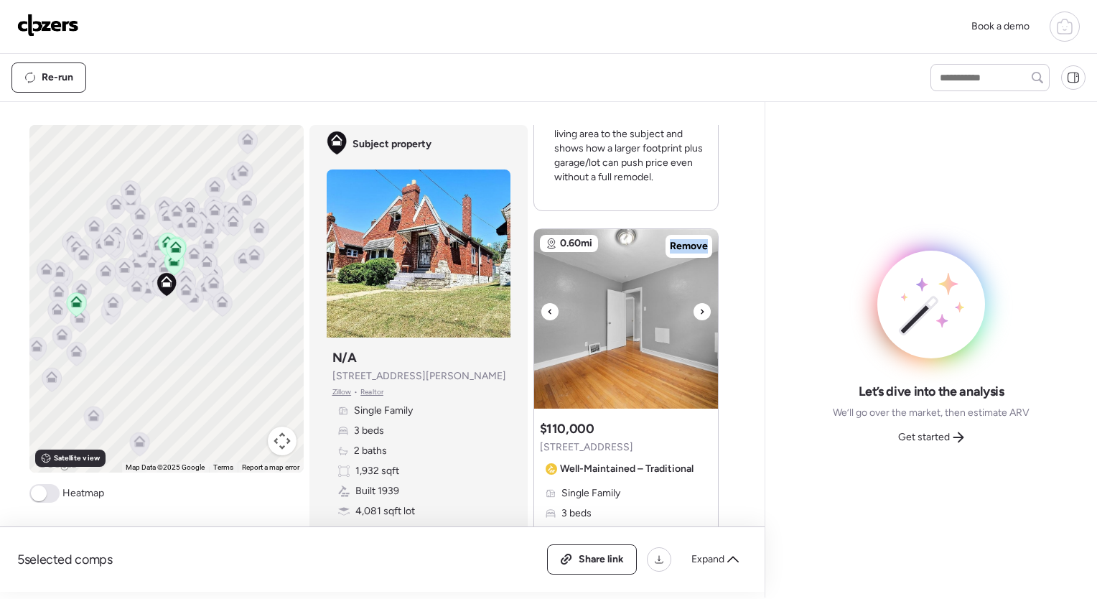
click at [699, 312] on icon at bounding box center [702, 311] width 6 height 17
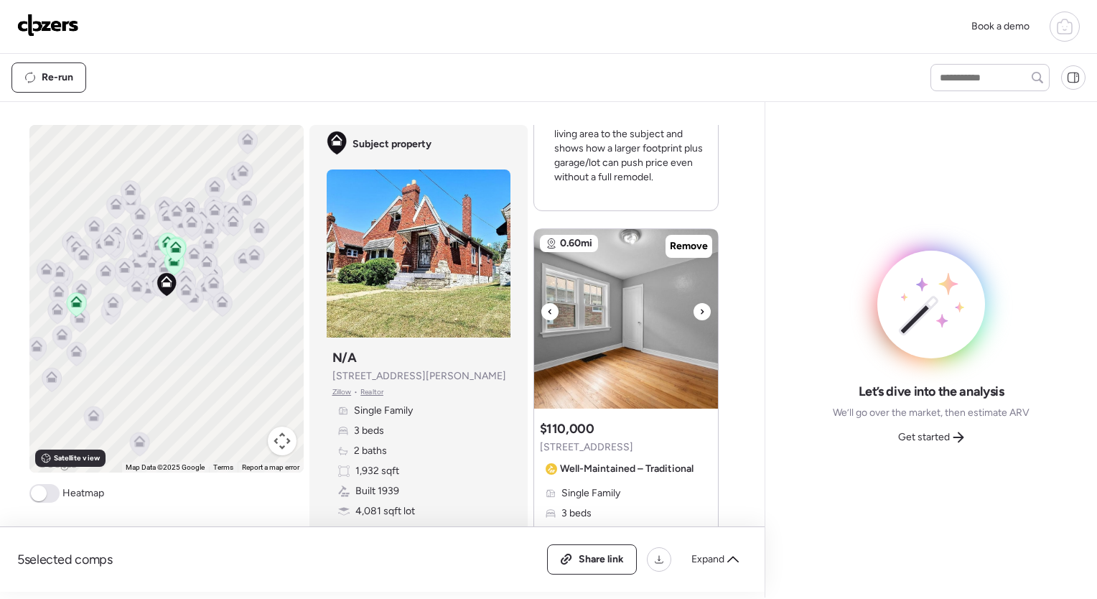
click at [699, 312] on icon at bounding box center [702, 311] width 6 height 17
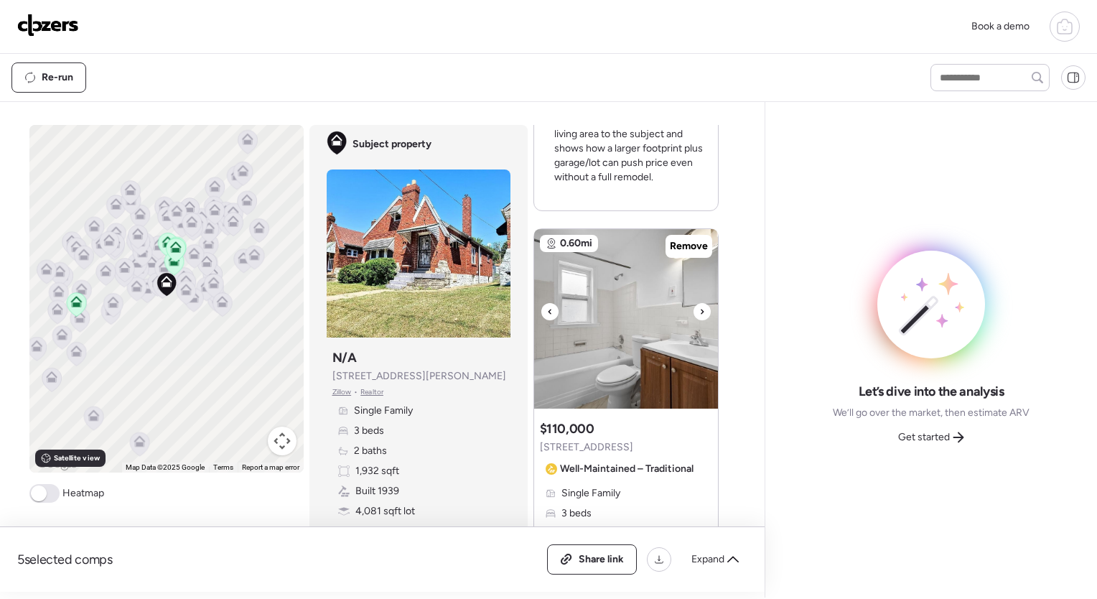
click at [699, 312] on icon at bounding box center [702, 311] width 6 height 17
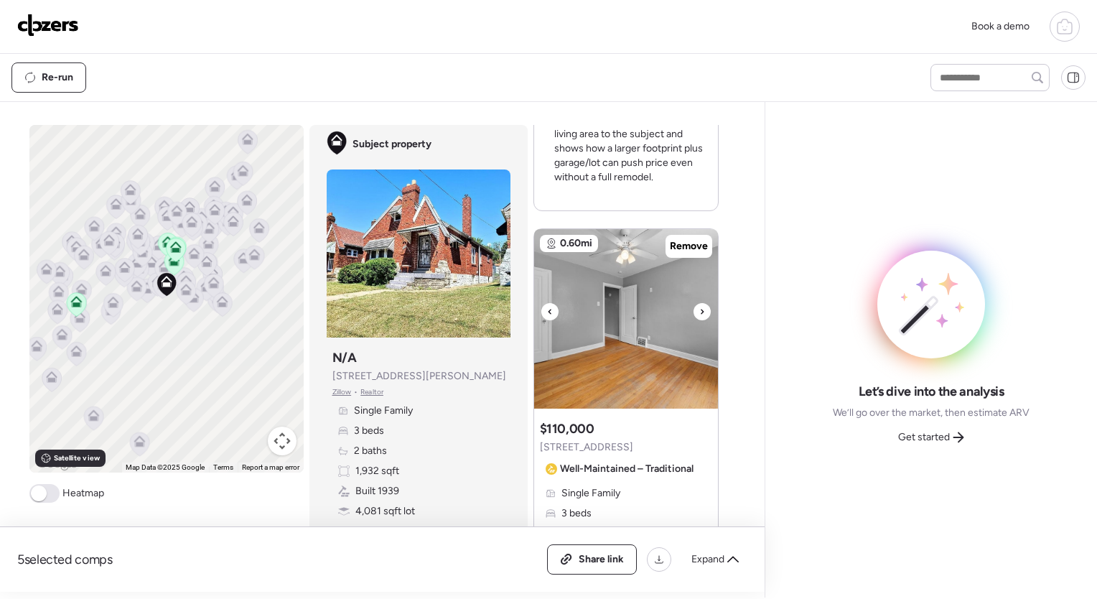
click at [699, 312] on icon at bounding box center [702, 311] width 6 height 17
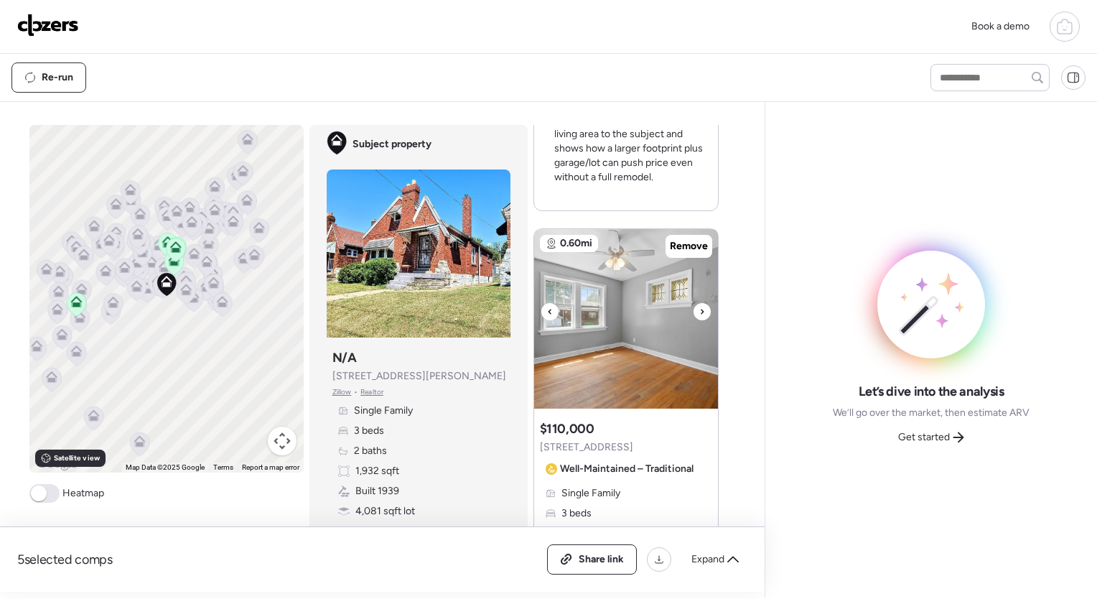
click at [699, 312] on icon at bounding box center [702, 311] width 6 height 17
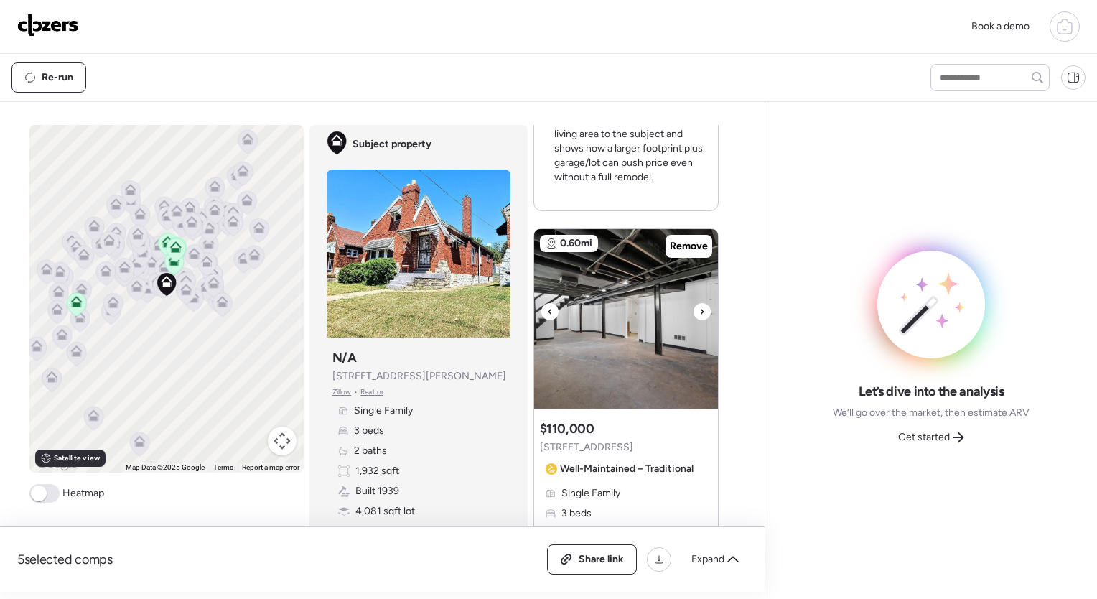
click at [699, 312] on icon at bounding box center [702, 311] width 6 height 17
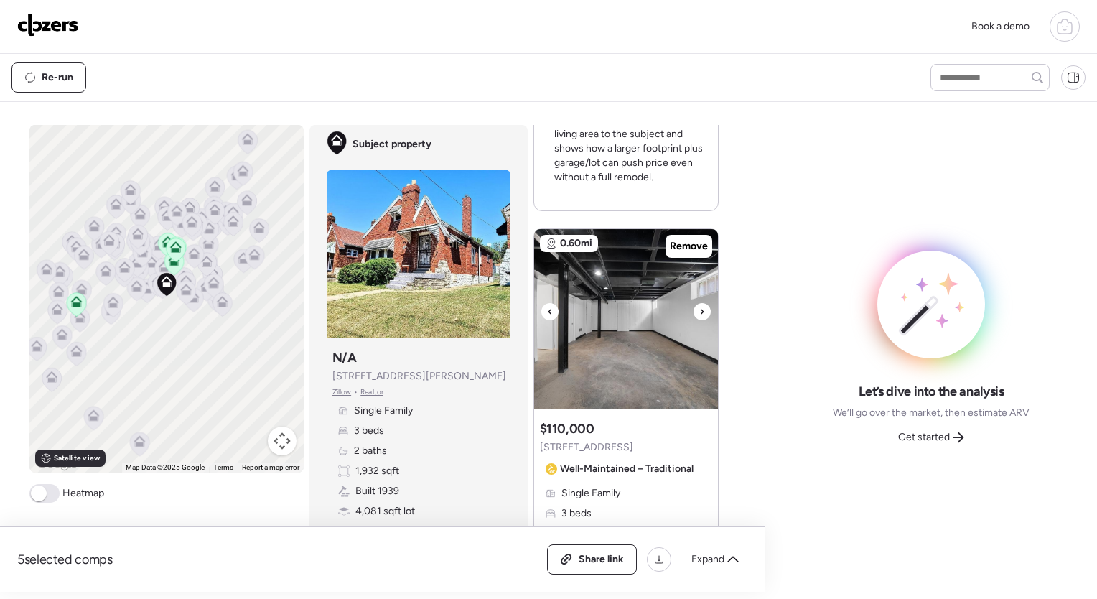
click at [699, 312] on icon at bounding box center [702, 311] width 6 height 17
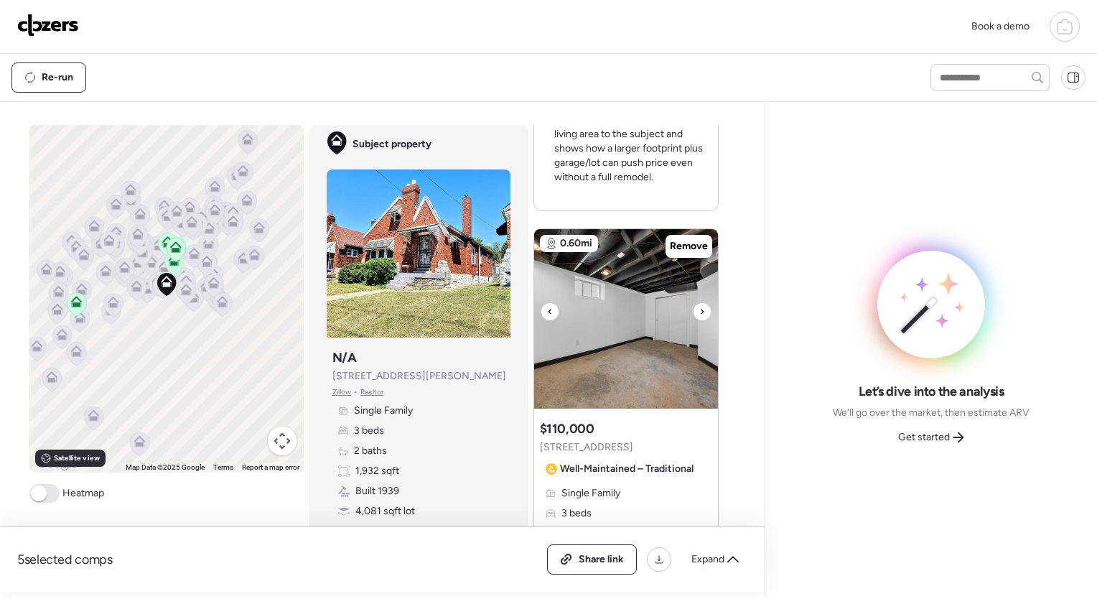
click at [699, 312] on icon at bounding box center [702, 311] width 6 height 17
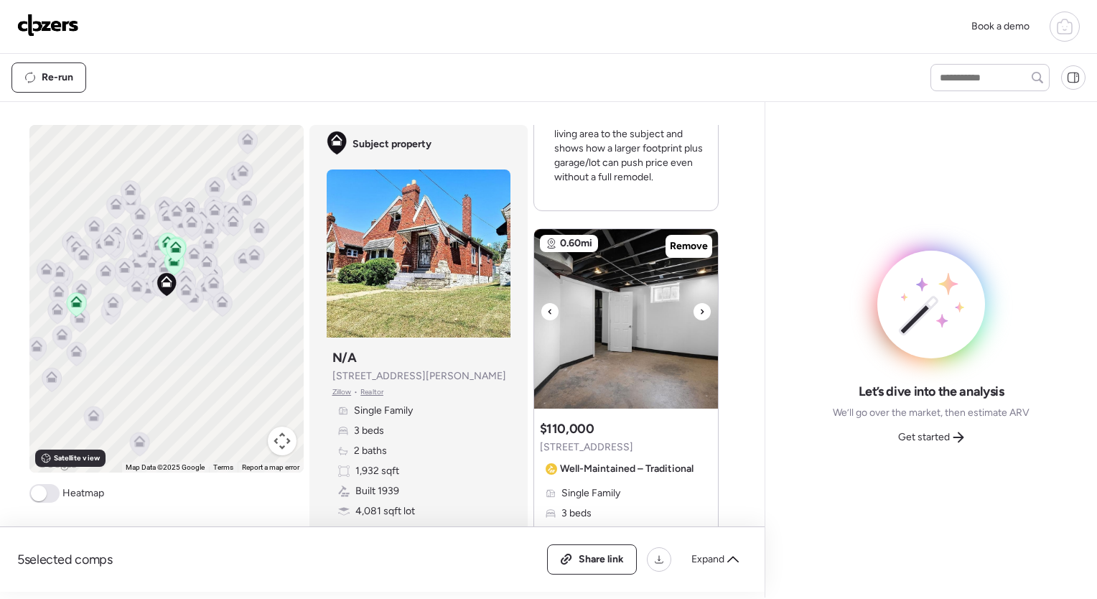
click at [699, 312] on icon at bounding box center [702, 311] width 6 height 17
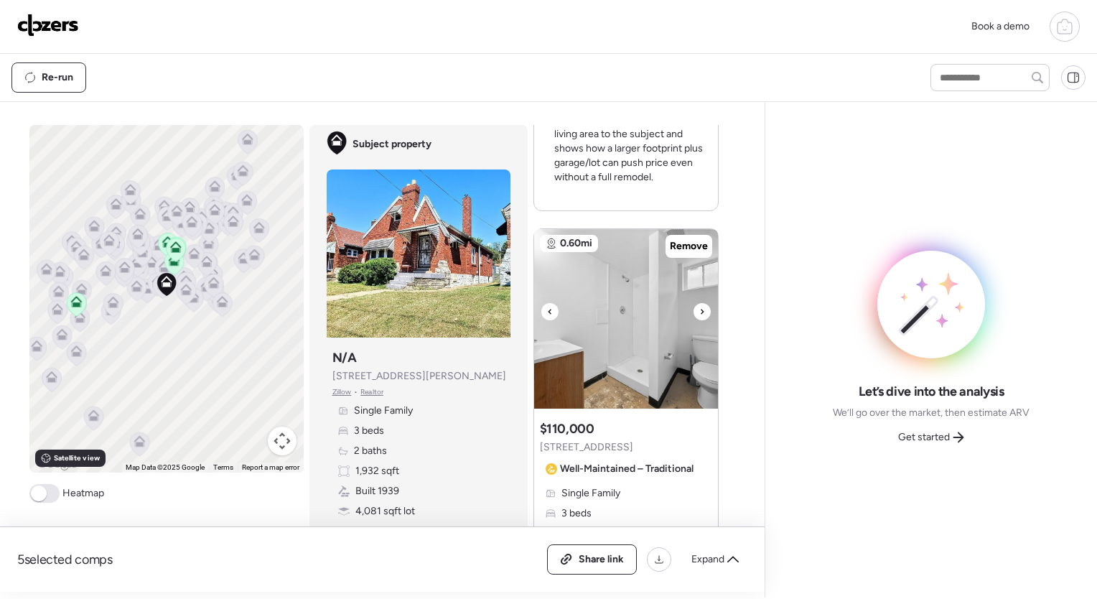
click at [699, 312] on icon at bounding box center [702, 311] width 6 height 17
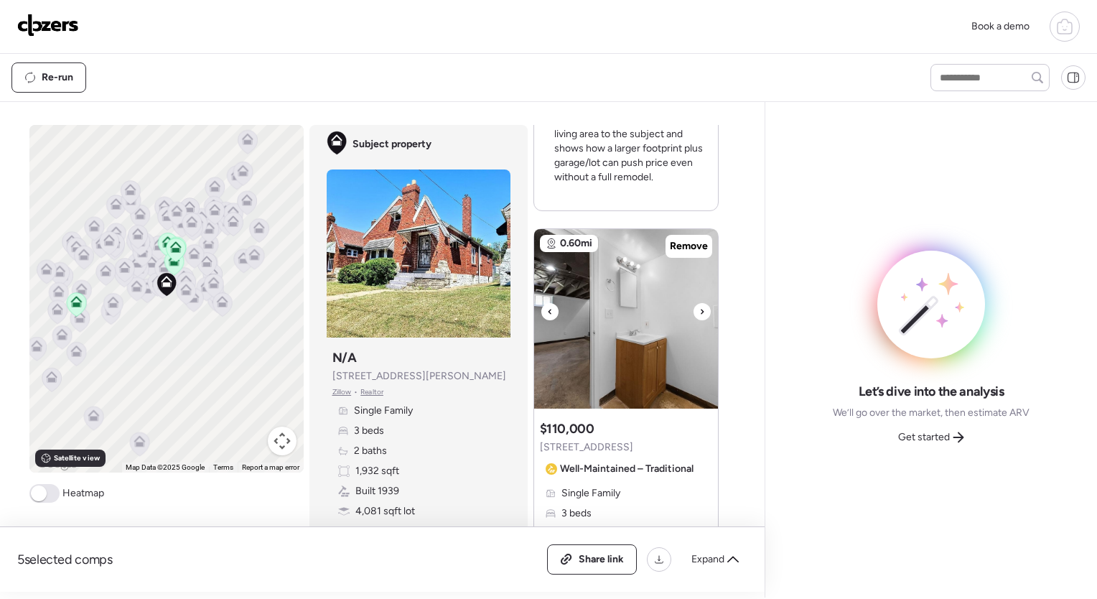
click at [699, 312] on icon at bounding box center [702, 311] width 6 height 17
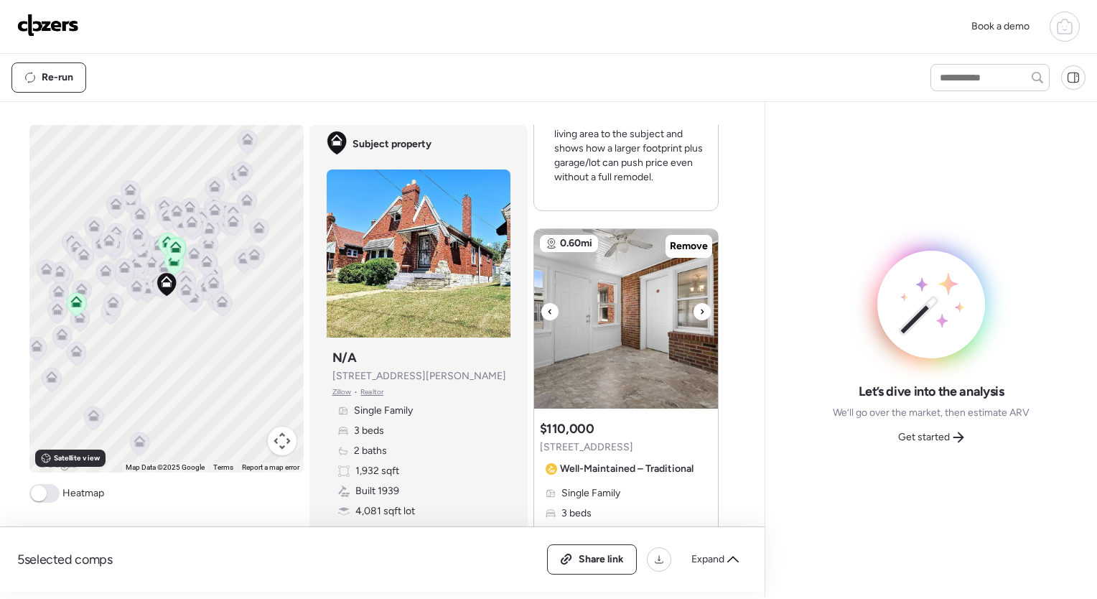
click at [699, 312] on icon at bounding box center [702, 311] width 6 height 17
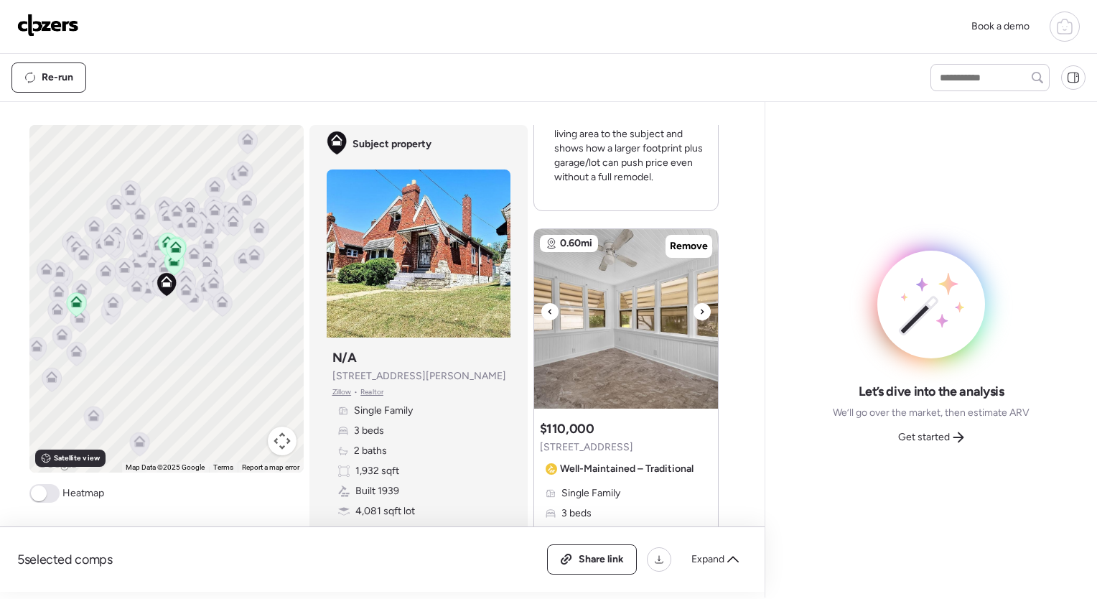
click at [699, 312] on icon at bounding box center [702, 311] width 6 height 17
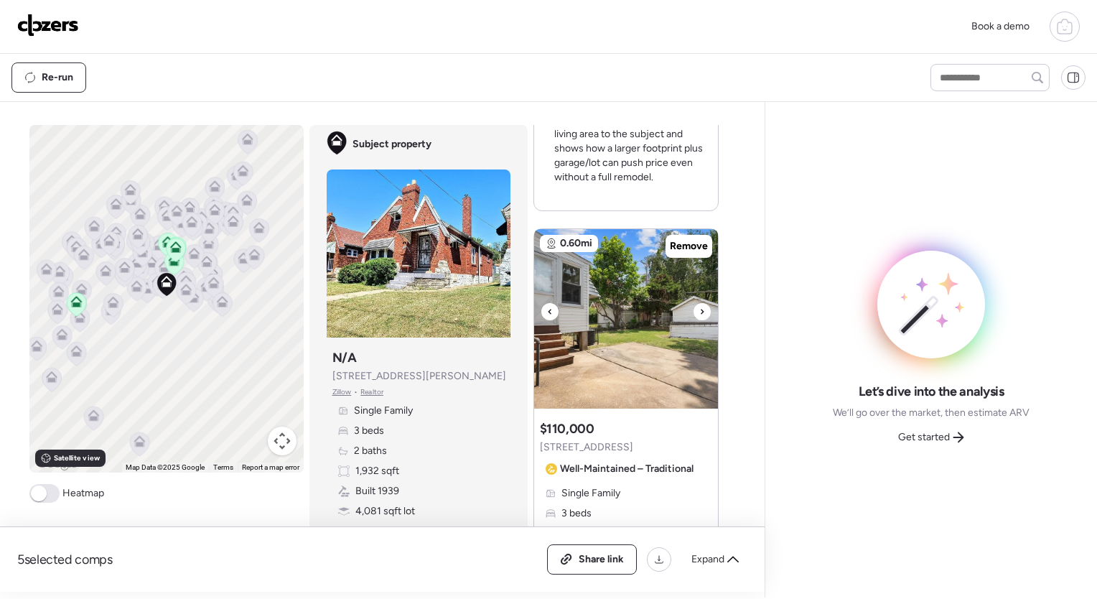
click at [699, 312] on icon at bounding box center [702, 311] width 6 height 17
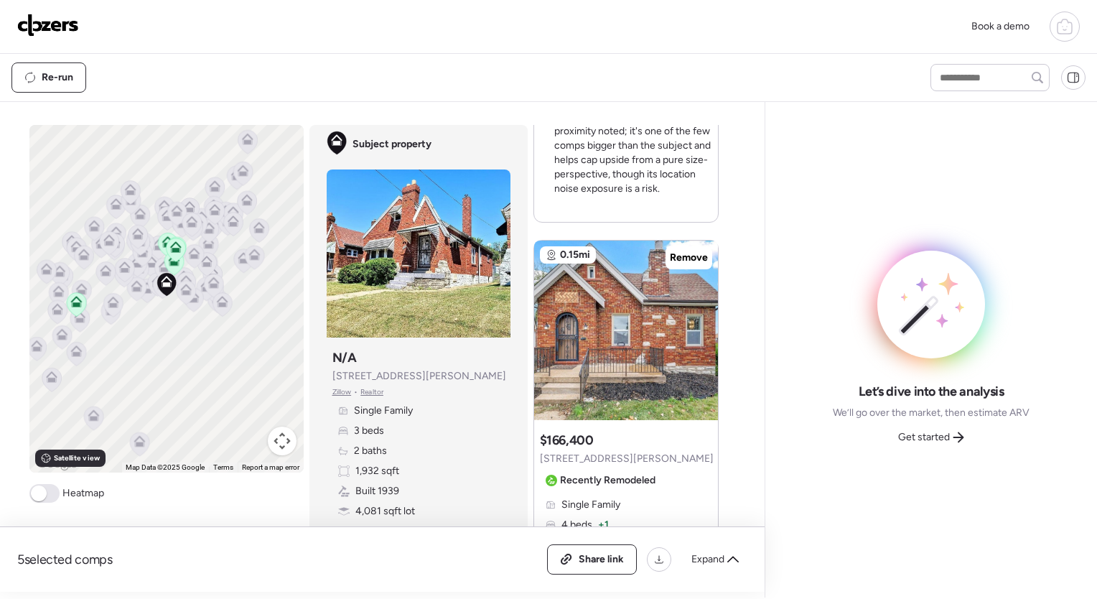
scroll to position [1228, 0]
click at [700, 320] on div at bounding box center [702, 323] width 17 height 17
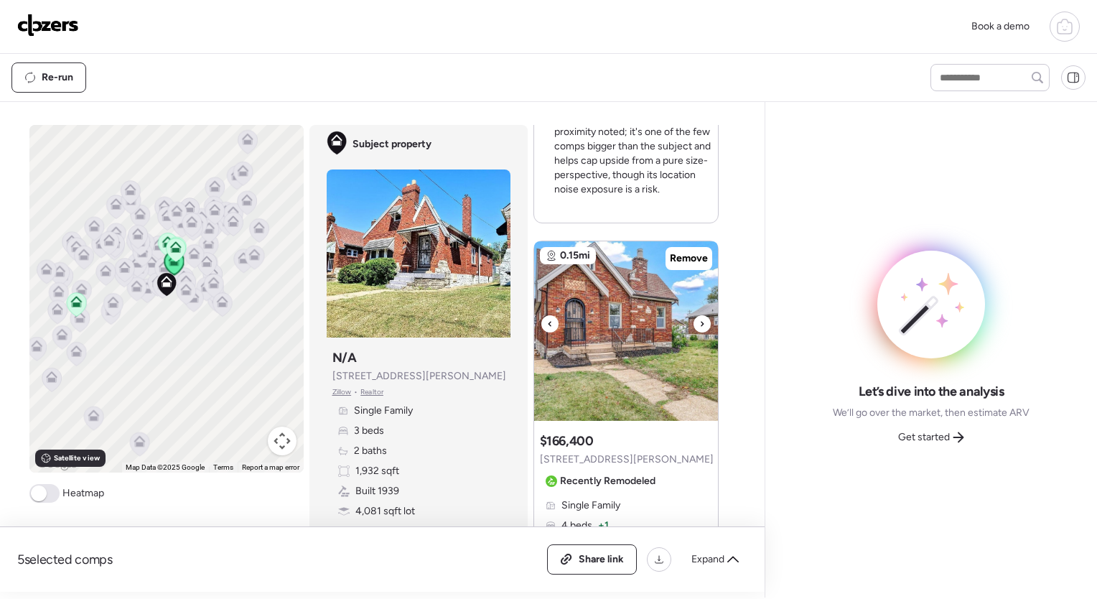
click at [700, 320] on div at bounding box center [702, 323] width 17 height 17
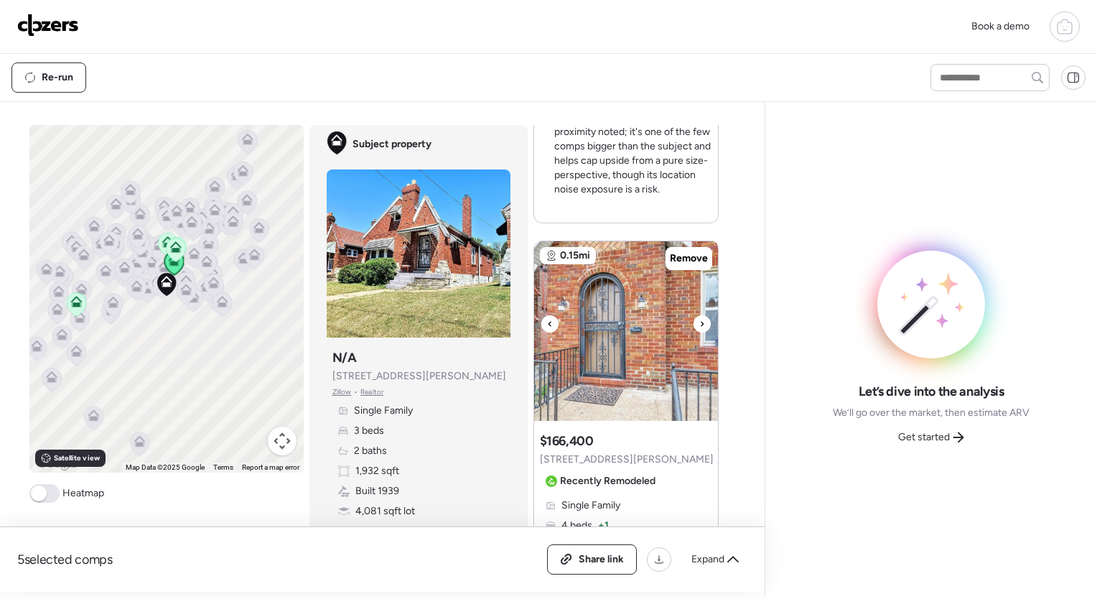
click at [700, 320] on div at bounding box center [702, 323] width 17 height 17
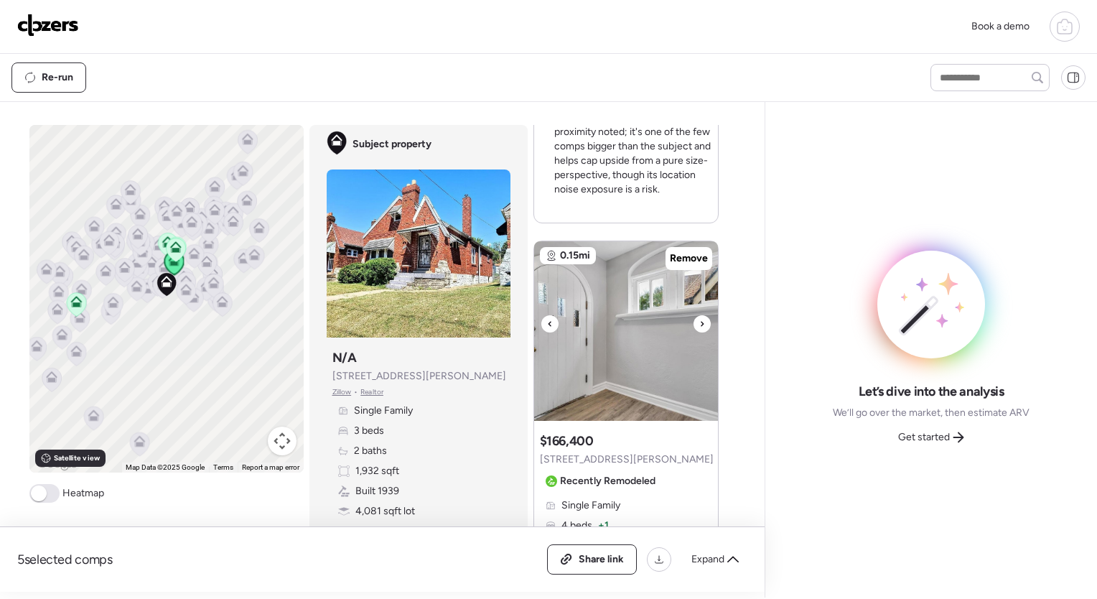
click at [700, 320] on div at bounding box center [702, 323] width 17 height 17
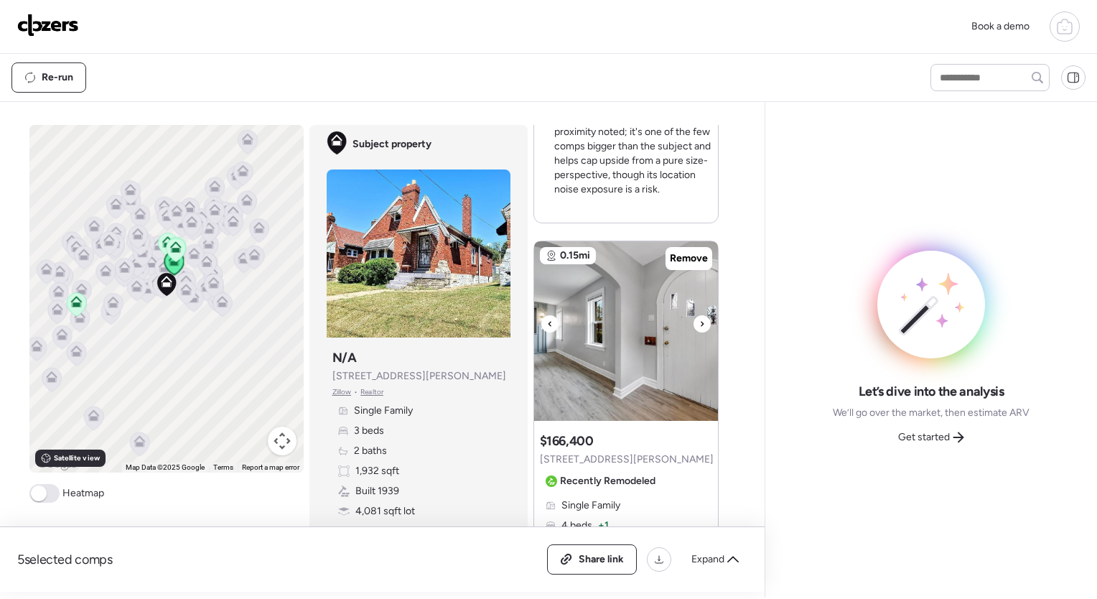
click at [700, 320] on div at bounding box center [702, 323] width 17 height 17
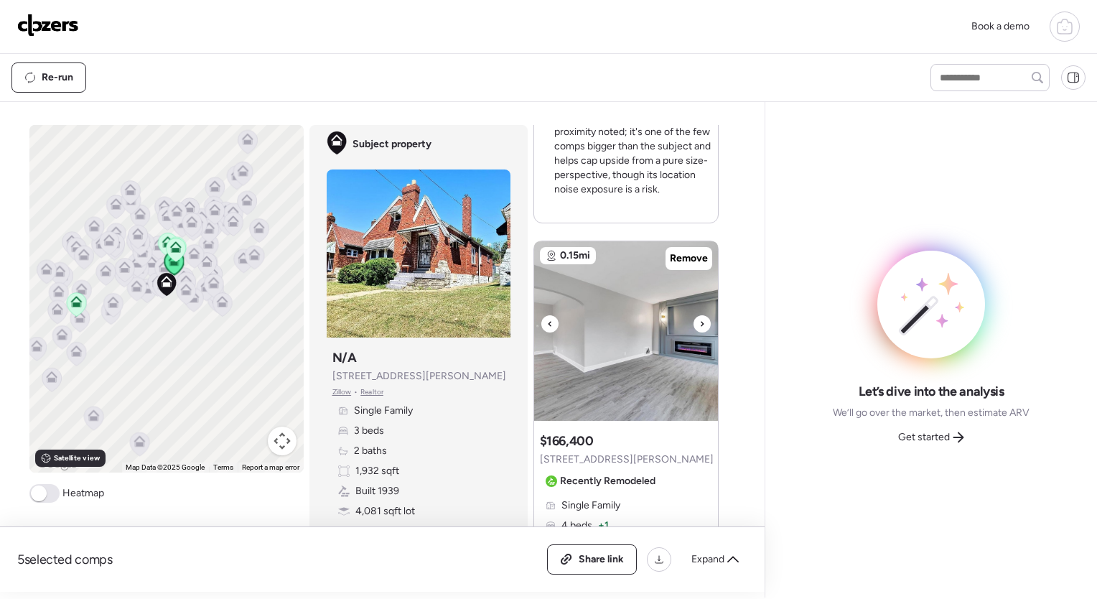
click at [700, 320] on div at bounding box center [702, 323] width 17 height 17
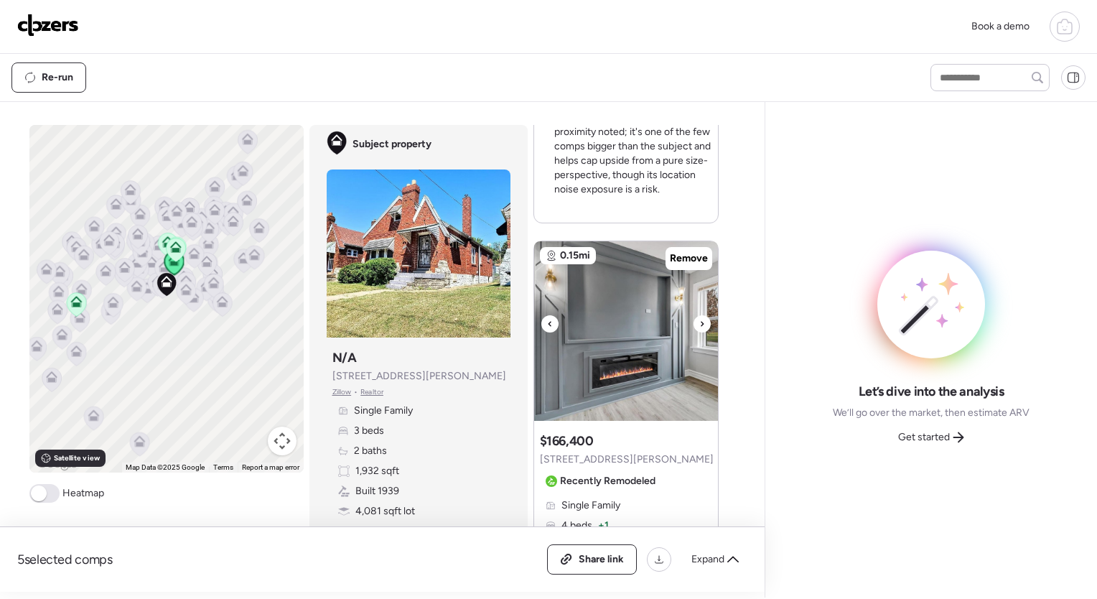
click at [700, 320] on div at bounding box center [702, 323] width 17 height 17
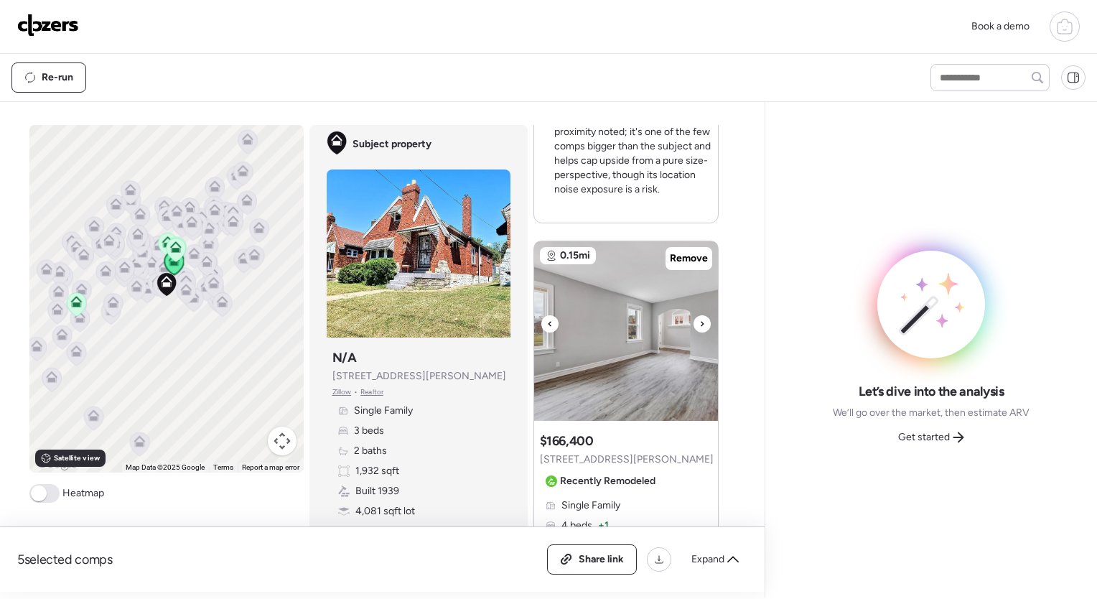
click at [700, 320] on div at bounding box center [702, 323] width 17 height 17
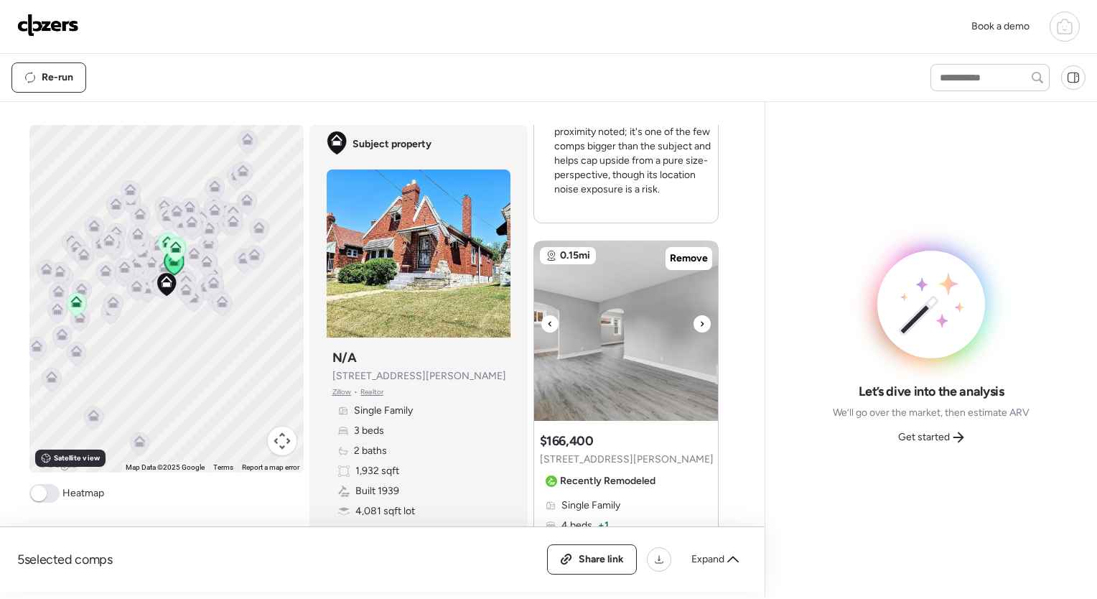
click at [700, 320] on div at bounding box center [702, 323] width 17 height 17
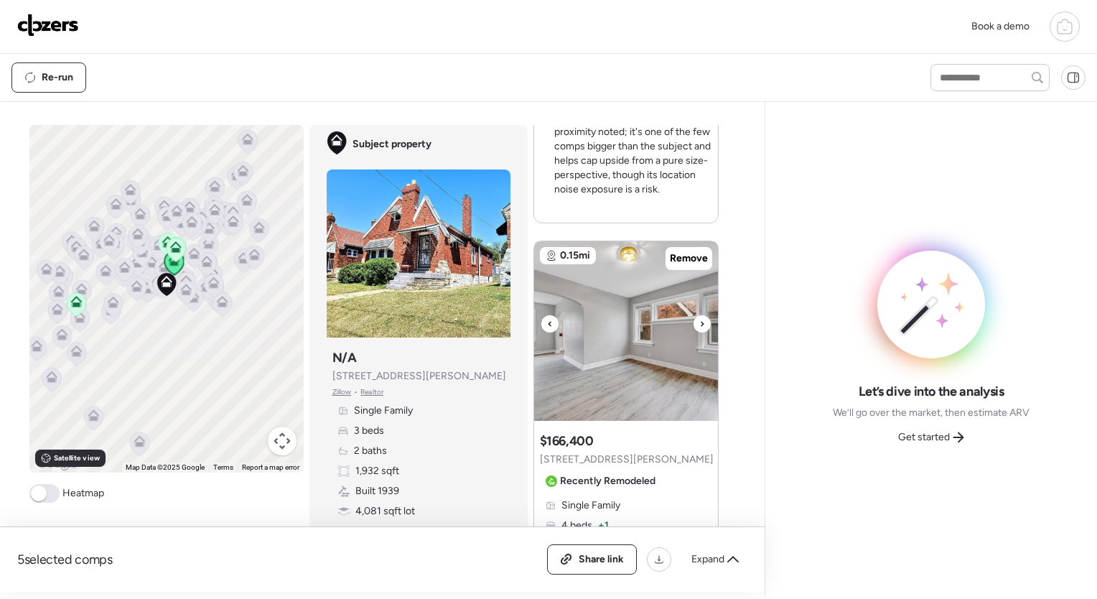
click at [700, 320] on div at bounding box center [702, 323] width 17 height 17
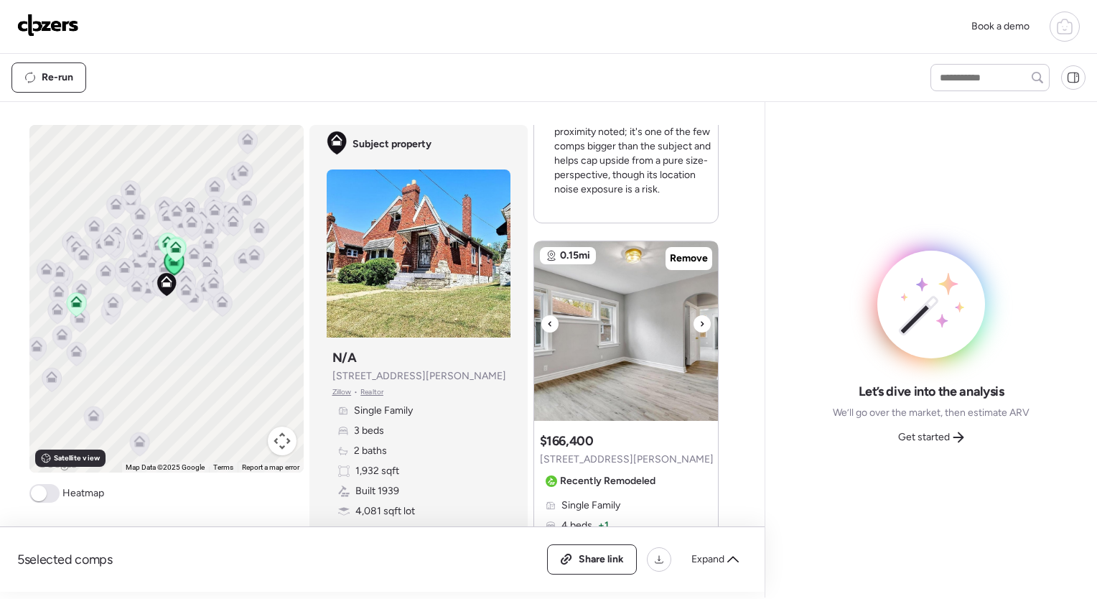
click at [700, 320] on div at bounding box center [702, 323] width 17 height 17
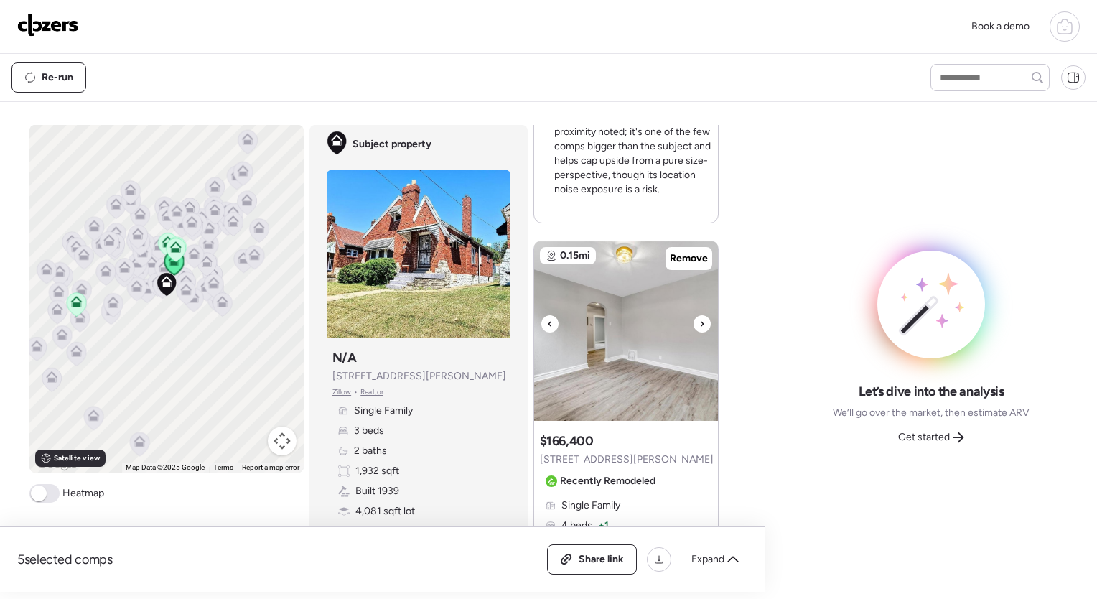
click at [700, 320] on div at bounding box center [702, 323] width 17 height 17
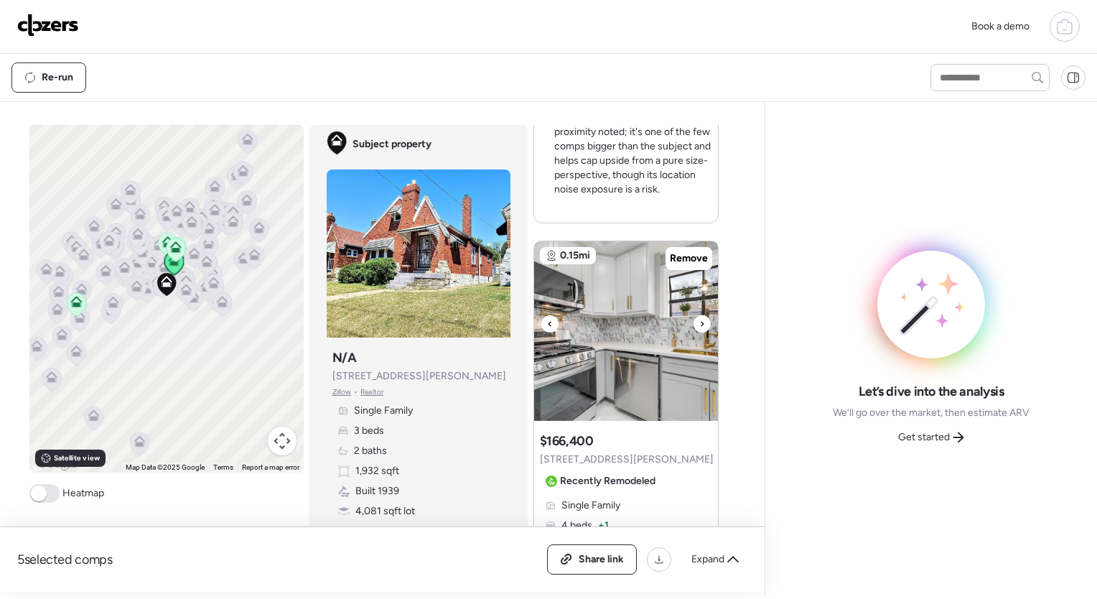
click at [700, 320] on div at bounding box center [702, 323] width 17 height 17
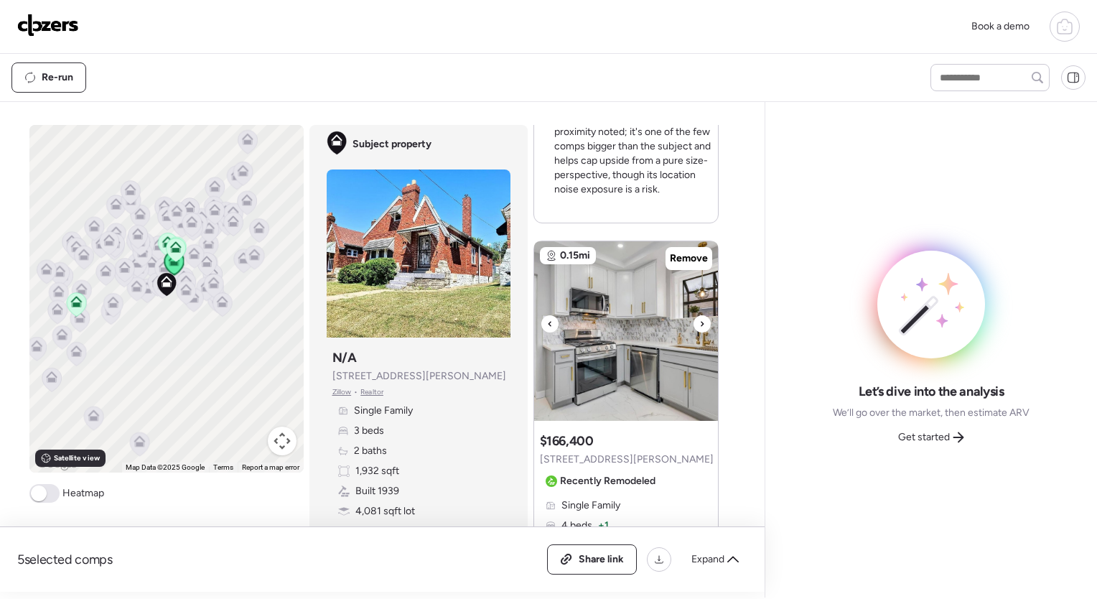
click at [700, 320] on div at bounding box center [702, 323] width 17 height 17
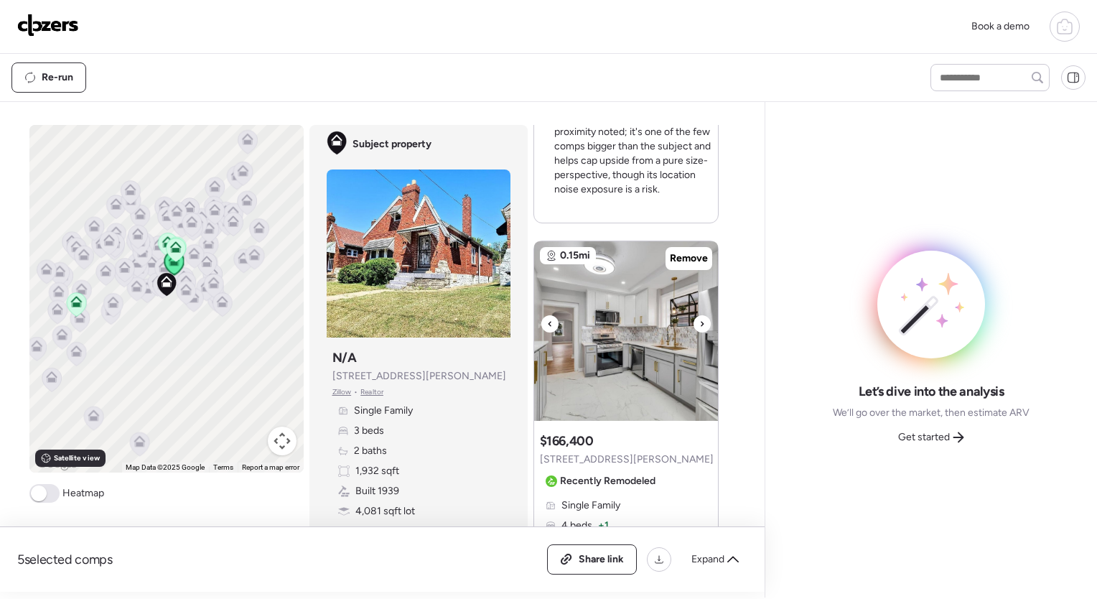
click at [700, 320] on div at bounding box center [702, 323] width 17 height 17
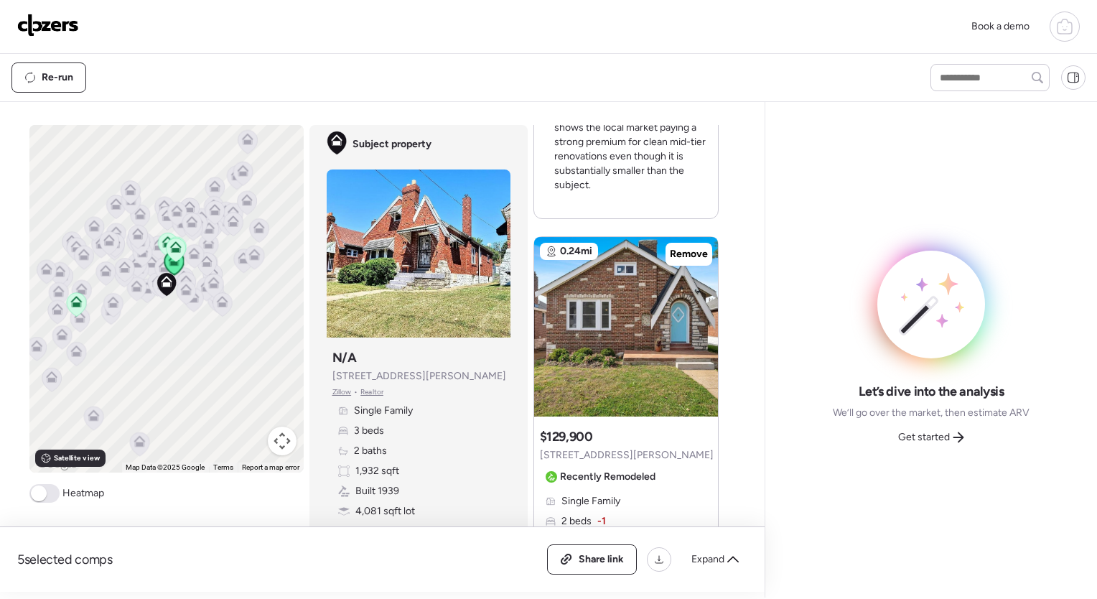
scroll to position [1883, 0]
click at [699, 317] on icon at bounding box center [702, 318] width 6 height 17
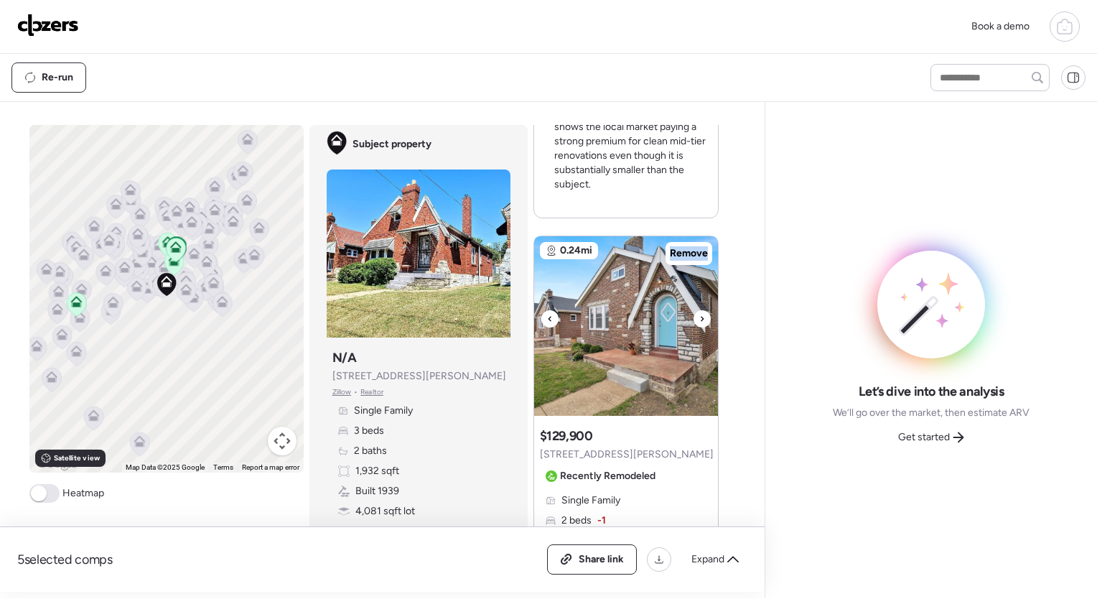
click at [699, 317] on icon at bounding box center [702, 318] width 6 height 17
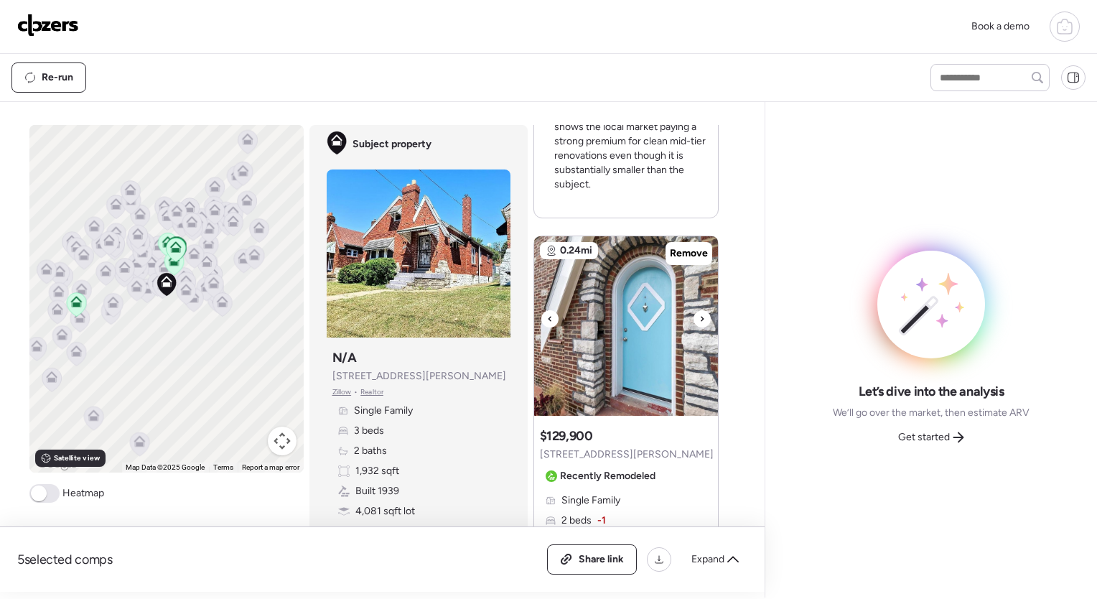
click at [699, 317] on icon at bounding box center [702, 318] width 6 height 17
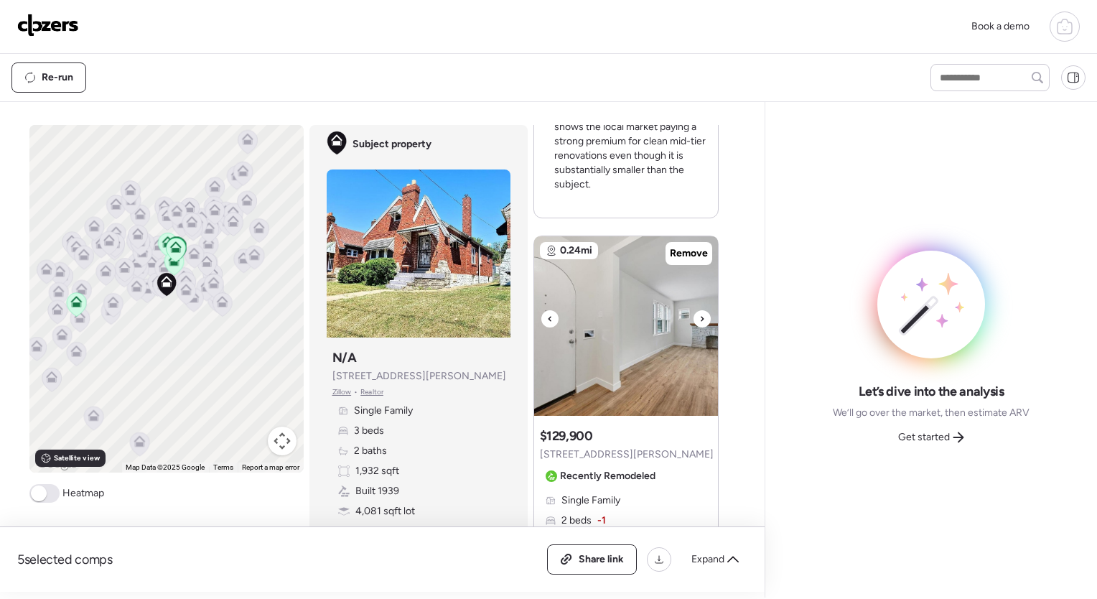
click at [699, 317] on icon at bounding box center [702, 318] width 6 height 17
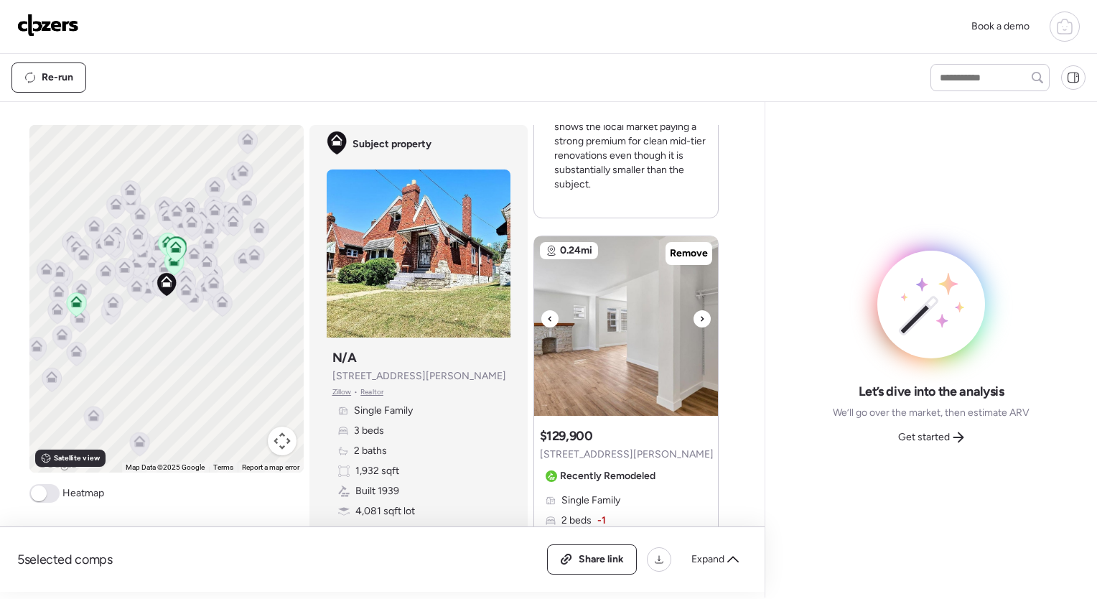
click at [699, 317] on icon at bounding box center [702, 318] width 6 height 17
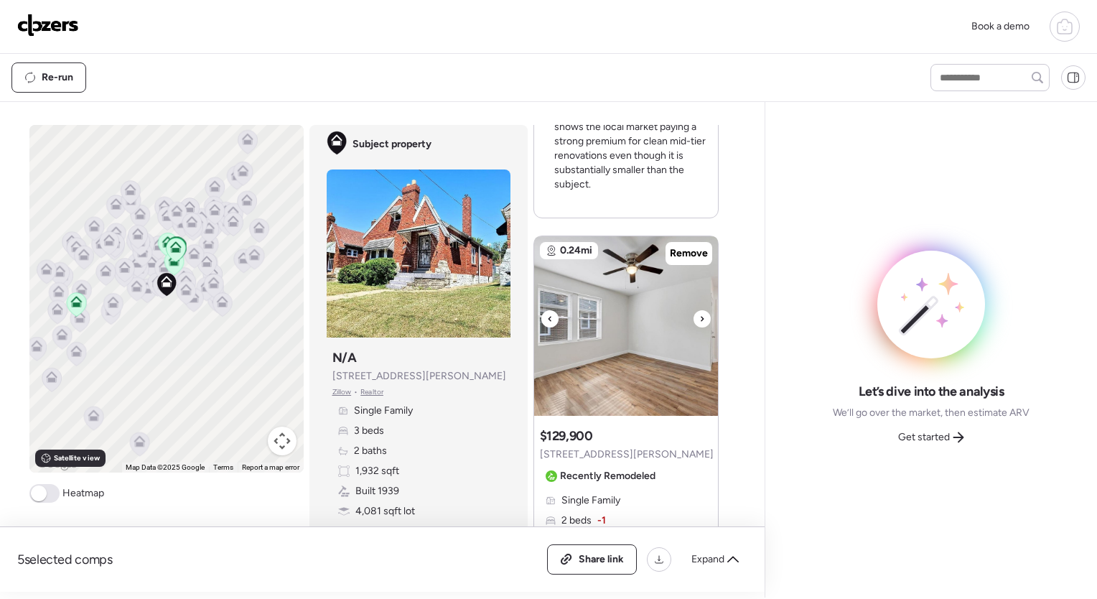
click at [699, 317] on icon at bounding box center [702, 318] width 6 height 17
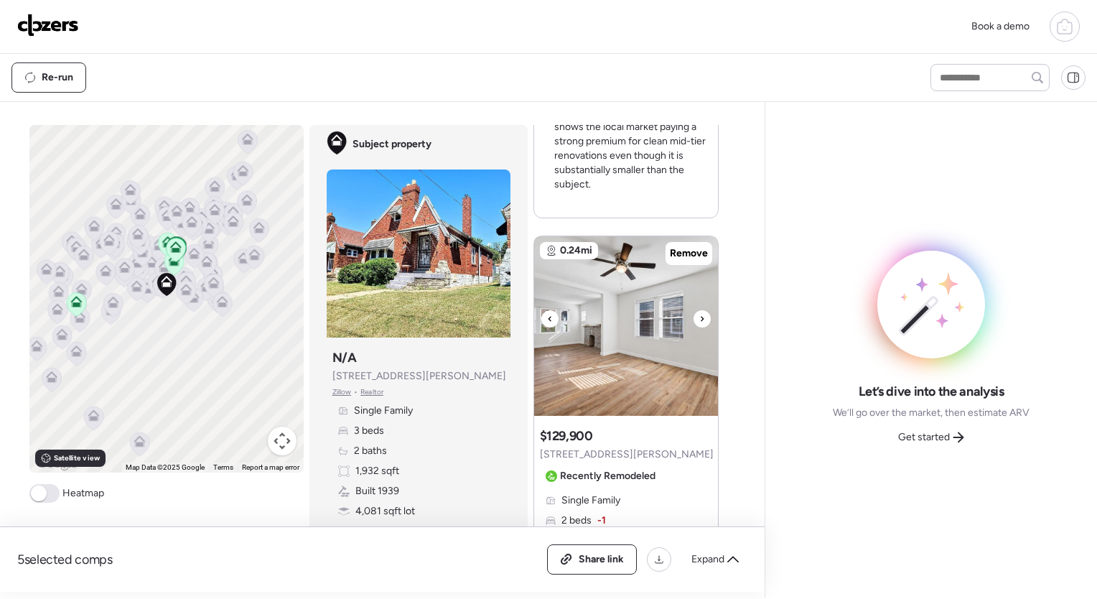
click at [699, 317] on icon at bounding box center [702, 318] width 6 height 17
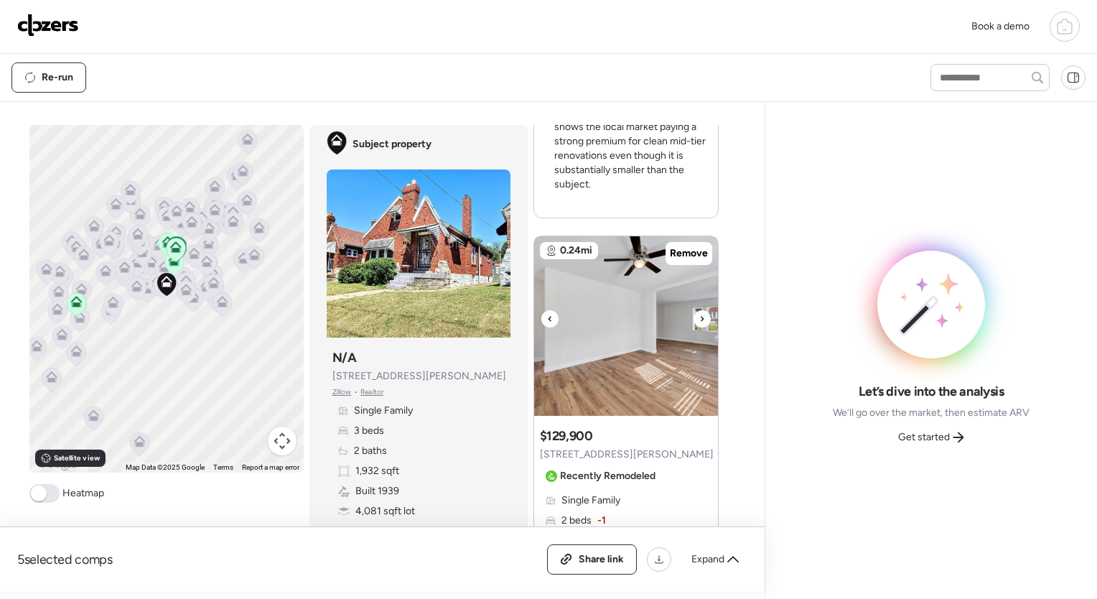
click at [699, 317] on icon at bounding box center [702, 318] width 6 height 17
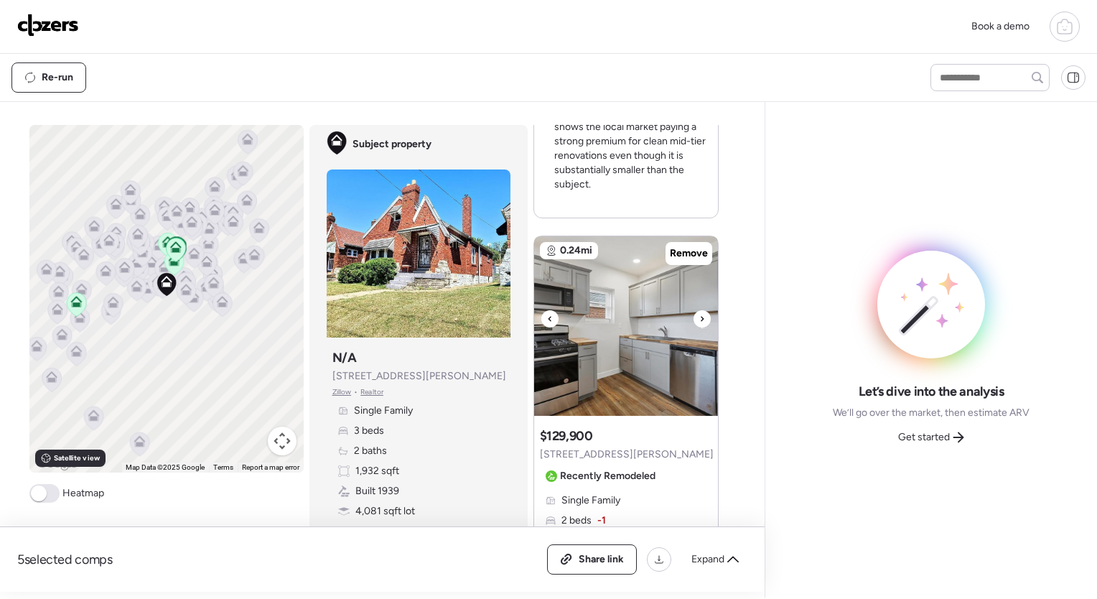
click at [699, 317] on icon at bounding box center [702, 318] width 6 height 17
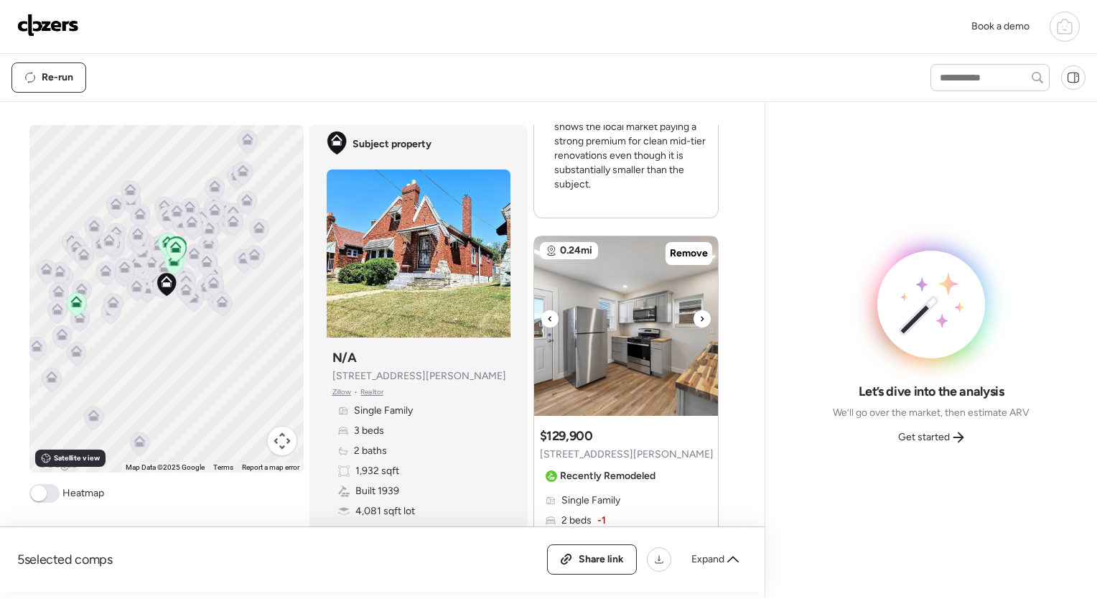
click at [699, 317] on icon at bounding box center [702, 318] width 6 height 17
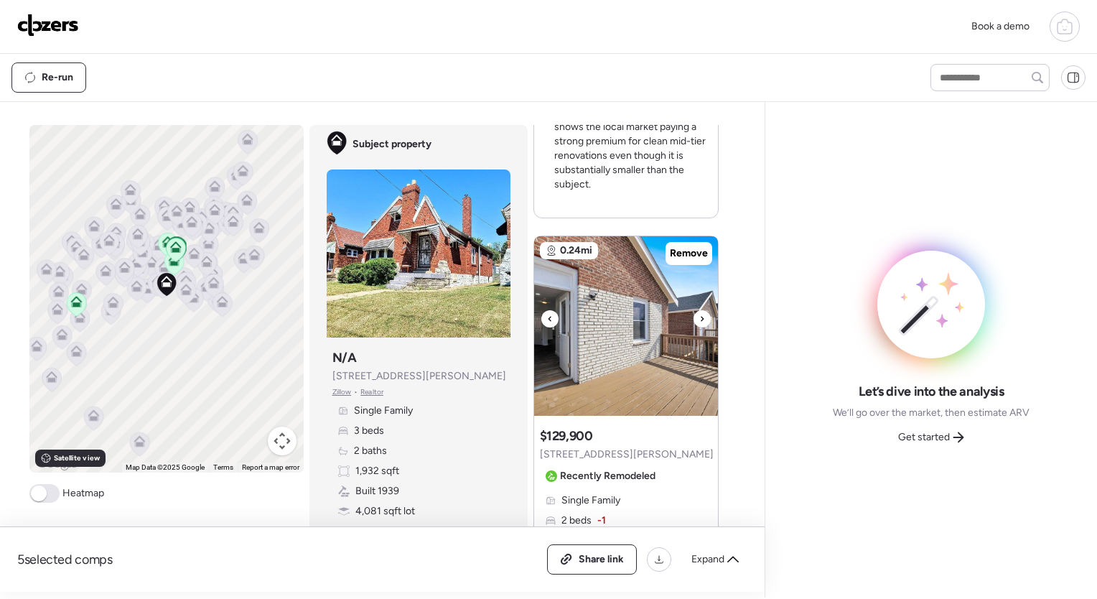
click at [699, 317] on icon at bounding box center [702, 318] width 6 height 17
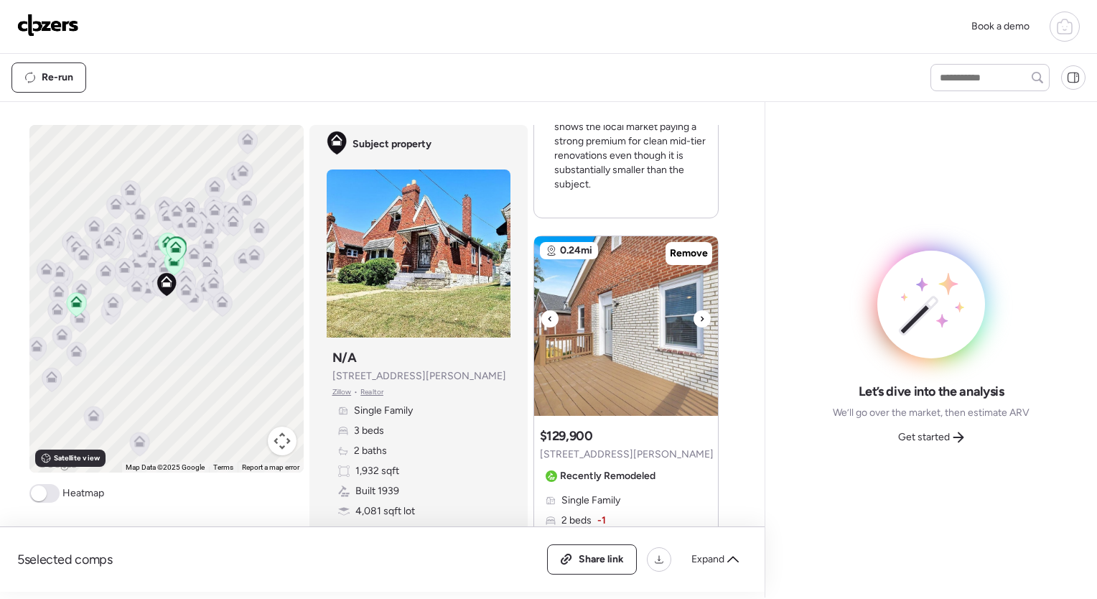
click at [699, 317] on icon at bounding box center [702, 318] width 6 height 17
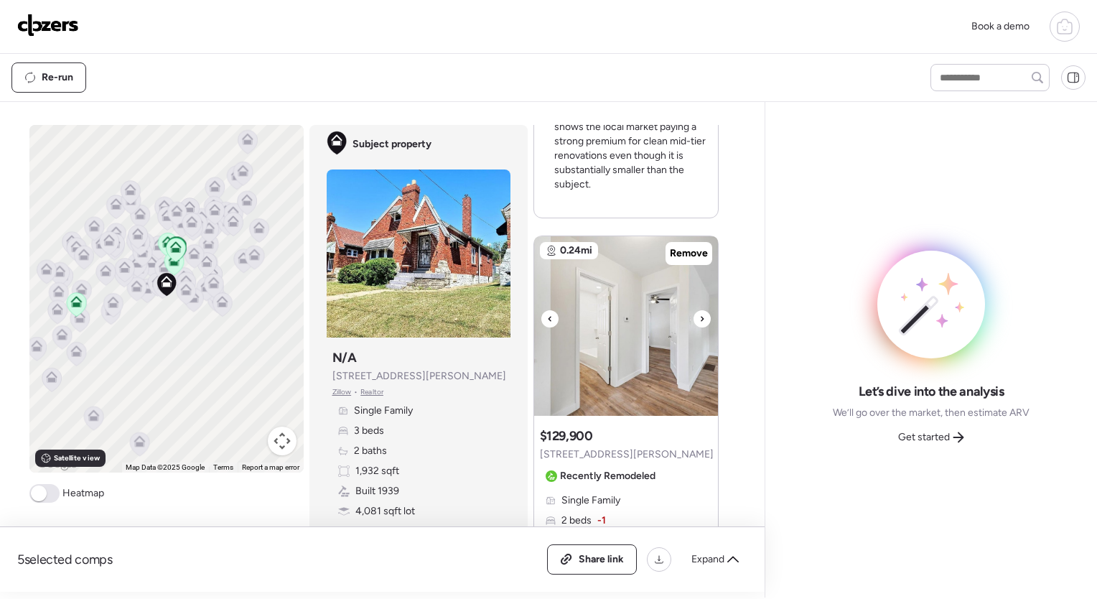
click at [699, 317] on icon at bounding box center [702, 318] width 6 height 17
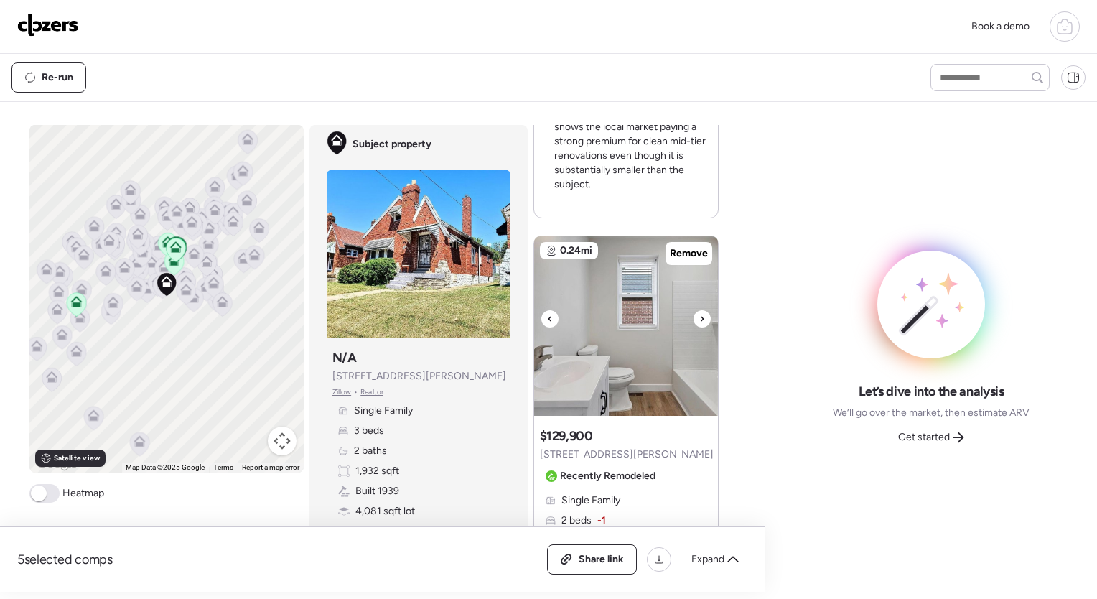
click at [699, 317] on icon at bounding box center [702, 318] width 6 height 17
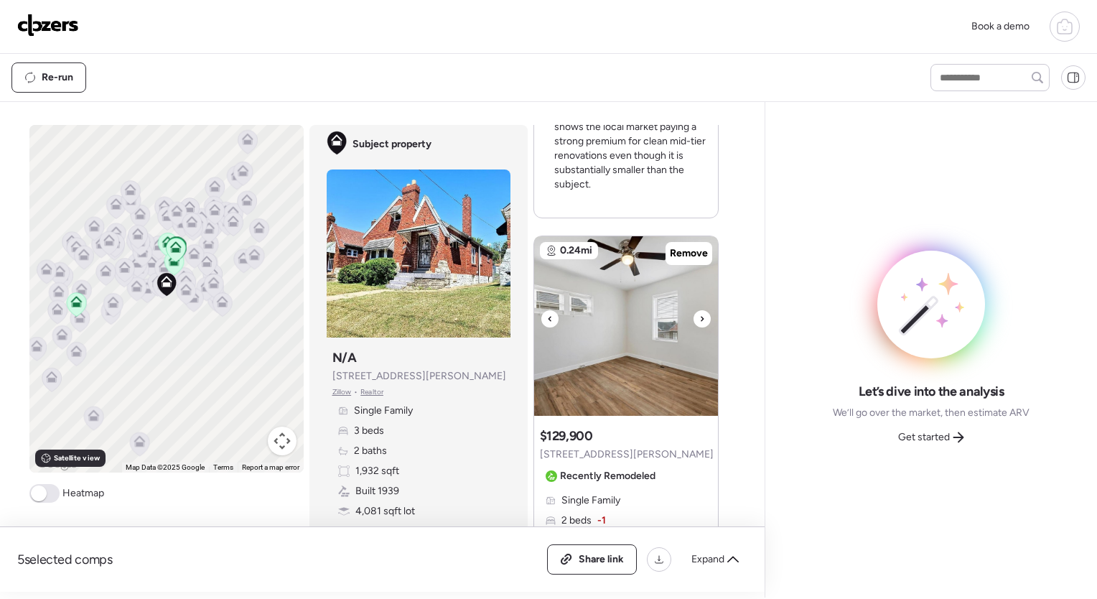
click at [699, 317] on icon at bounding box center [702, 318] width 6 height 17
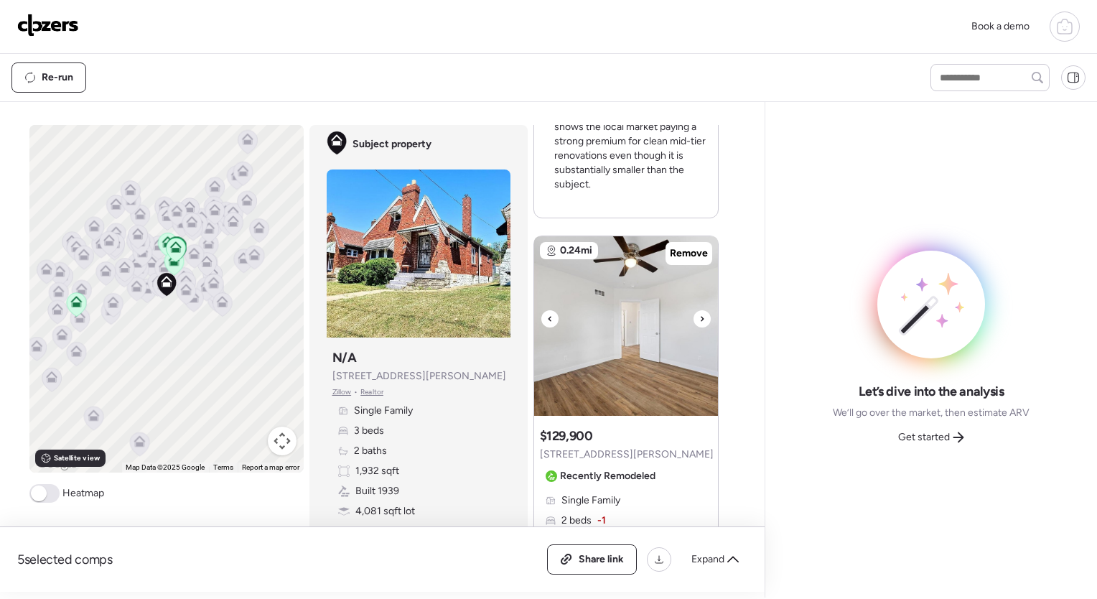
click at [699, 317] on icon at bounding box center [702, 318] width 6 height 17
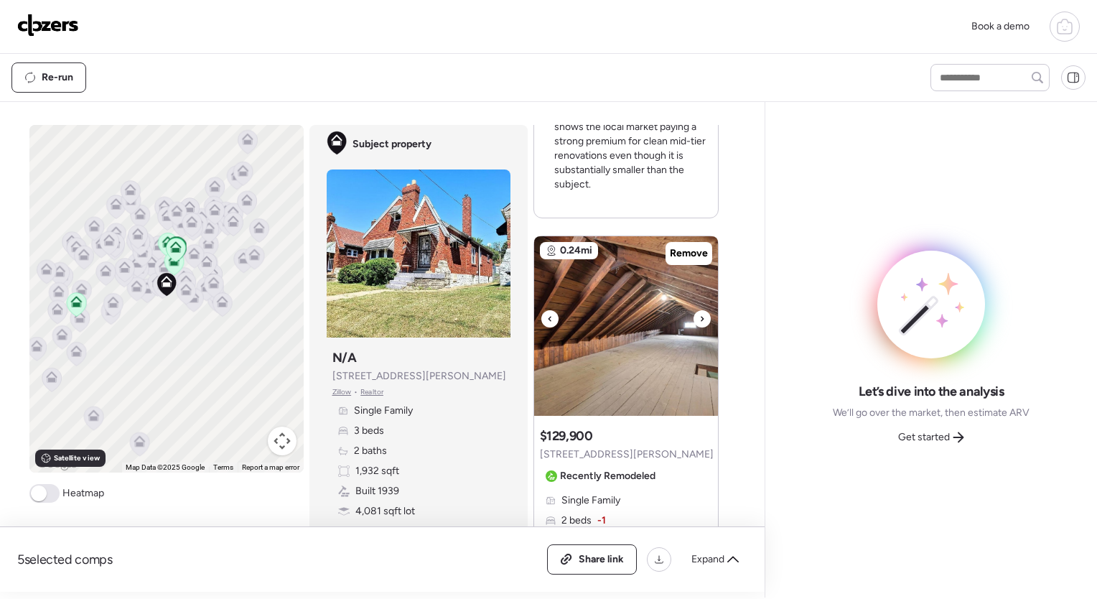
click at [699, 317] on icon at bounding box center [702, 318] width 6 height 17
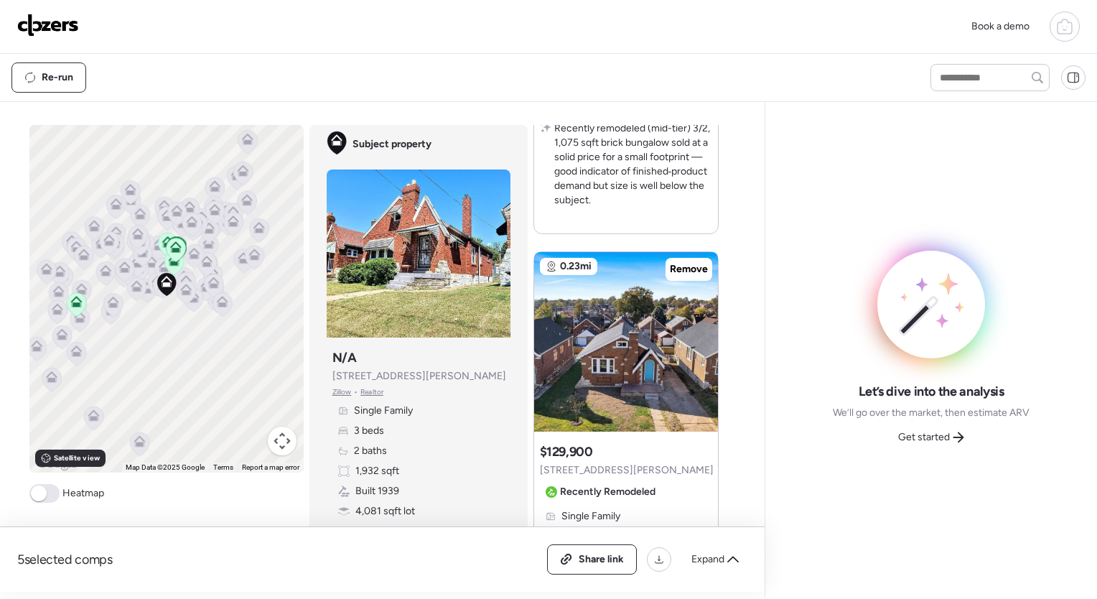
scroll to position [2467, 0]
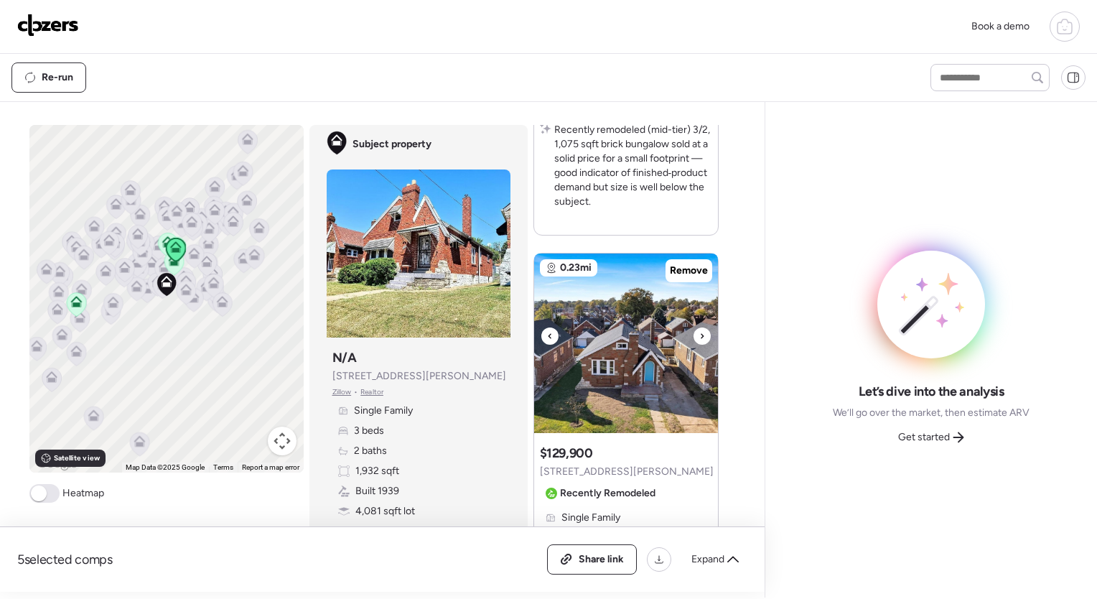
click at [699, 332] on icon at bounding box center [702, 335] width 6 height 17
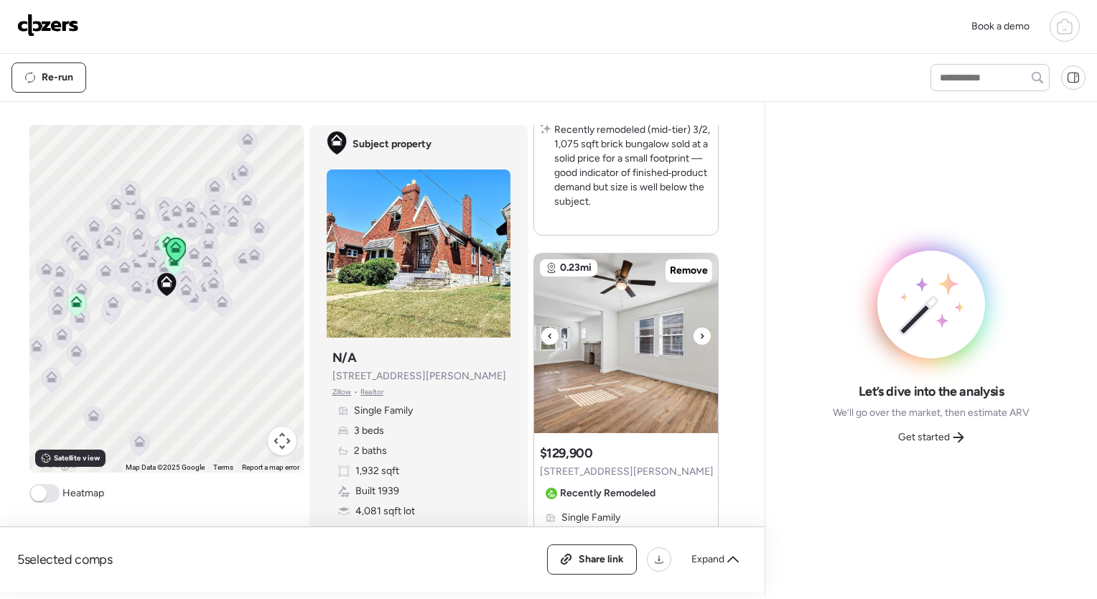
click at [699, 332] on icon at bounding box center [702, 335] width 6 height 17
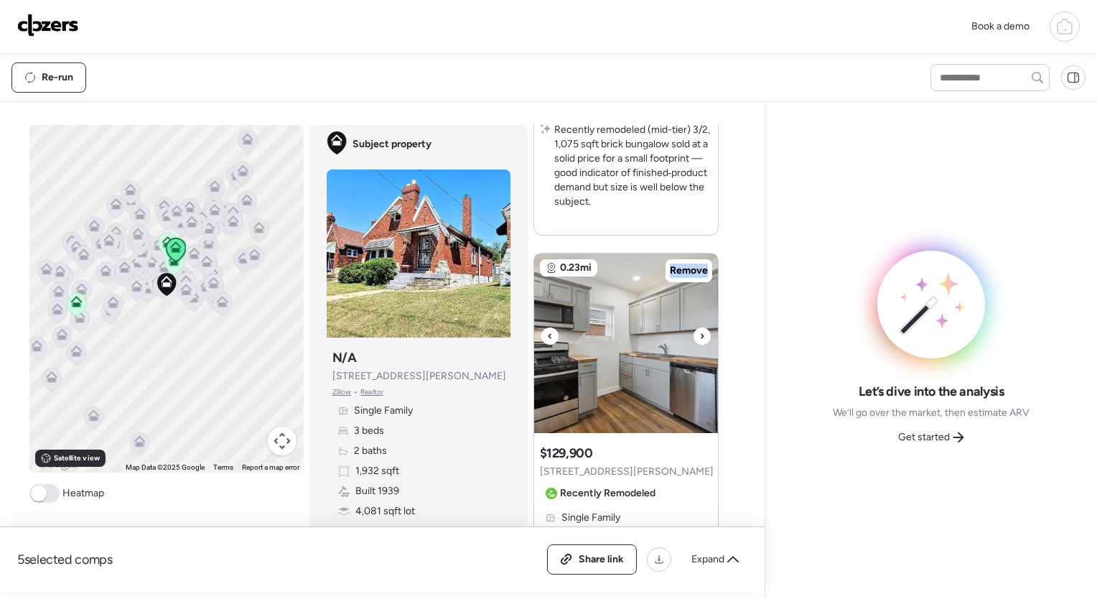
click at [699, 332] on icon at bounding box center [702, 335] width 6 height 17
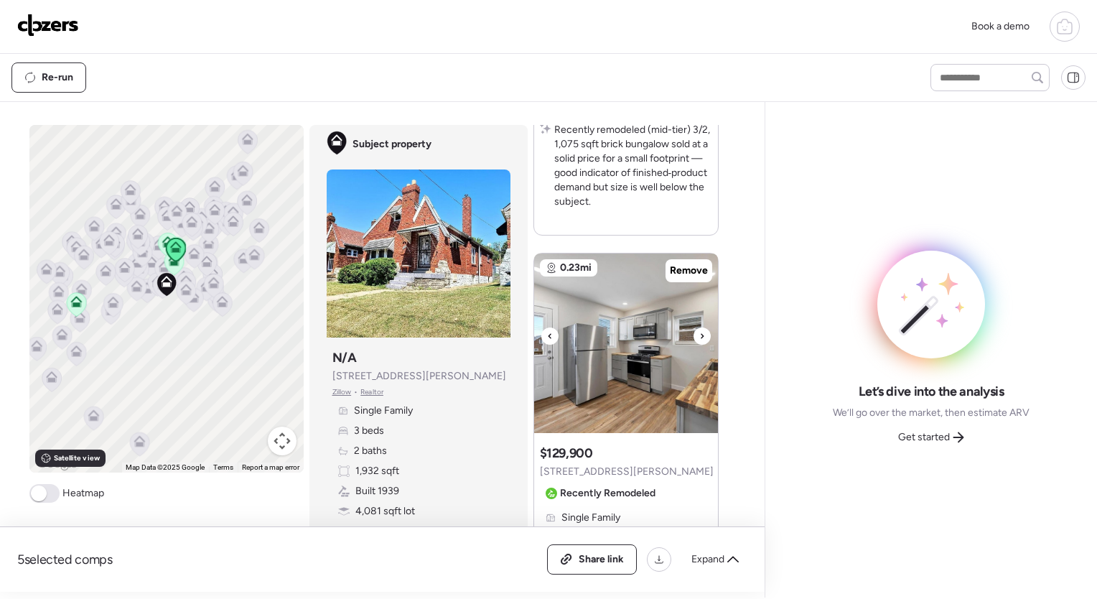
click at [699, 332] on icon at bounding box center [702, 335] width 6 height 17
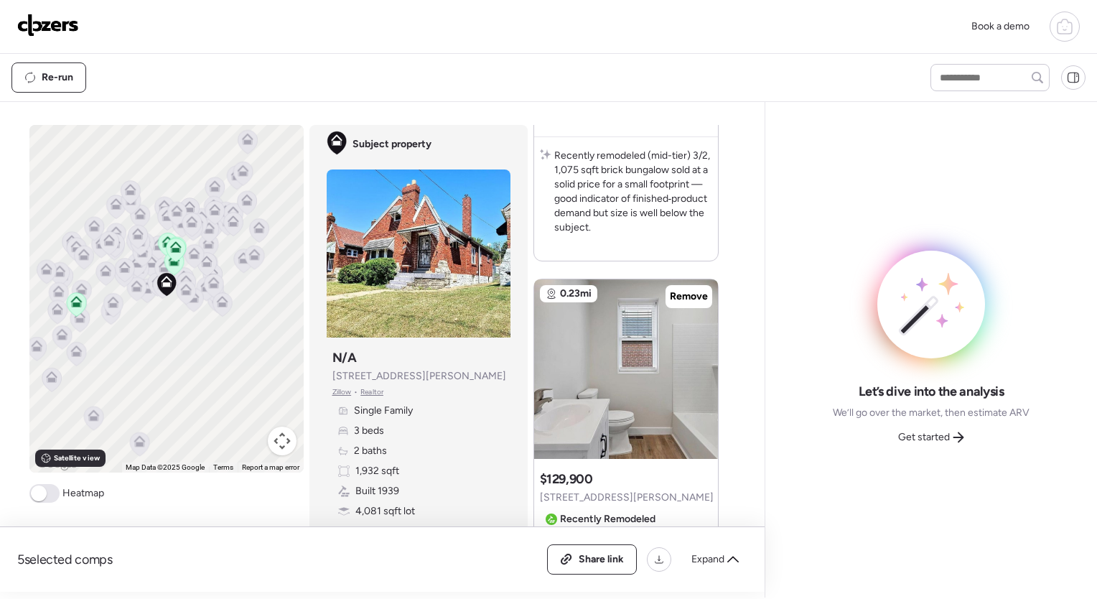
scroll to position [2430, 0]
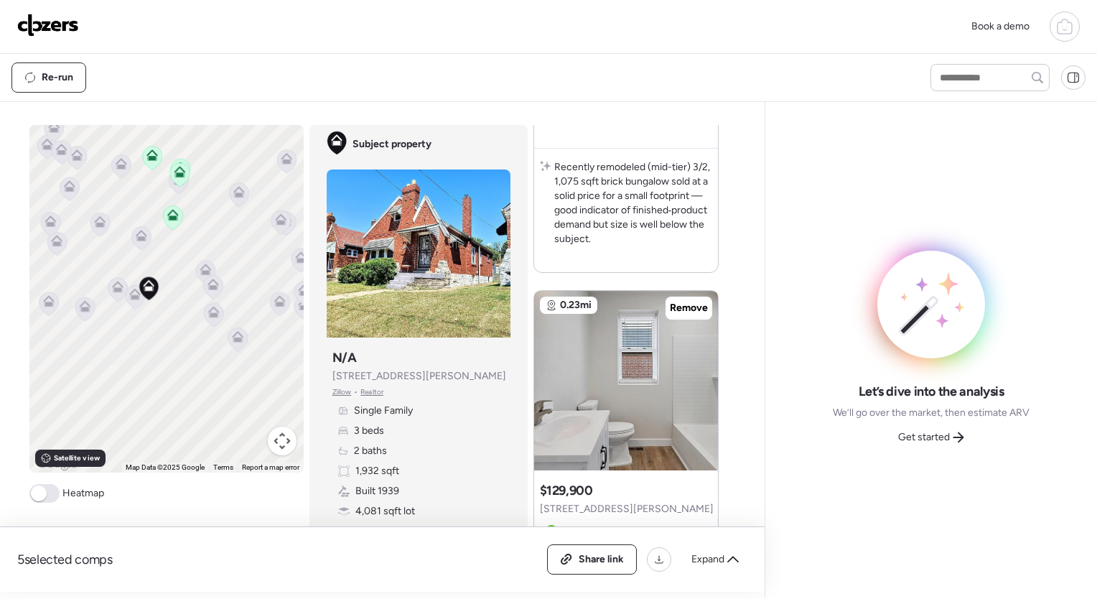
drag, startPoint x: 96, startPoint y: 373, endPoint x: 178, endPoint y: 360, distance: 82.9
click at [178, 360] on div "To activate drag with keyboard, press Alt + Enter. Once in keyboard drag state,…" at bounding box center [166, 299] width 274 height 348
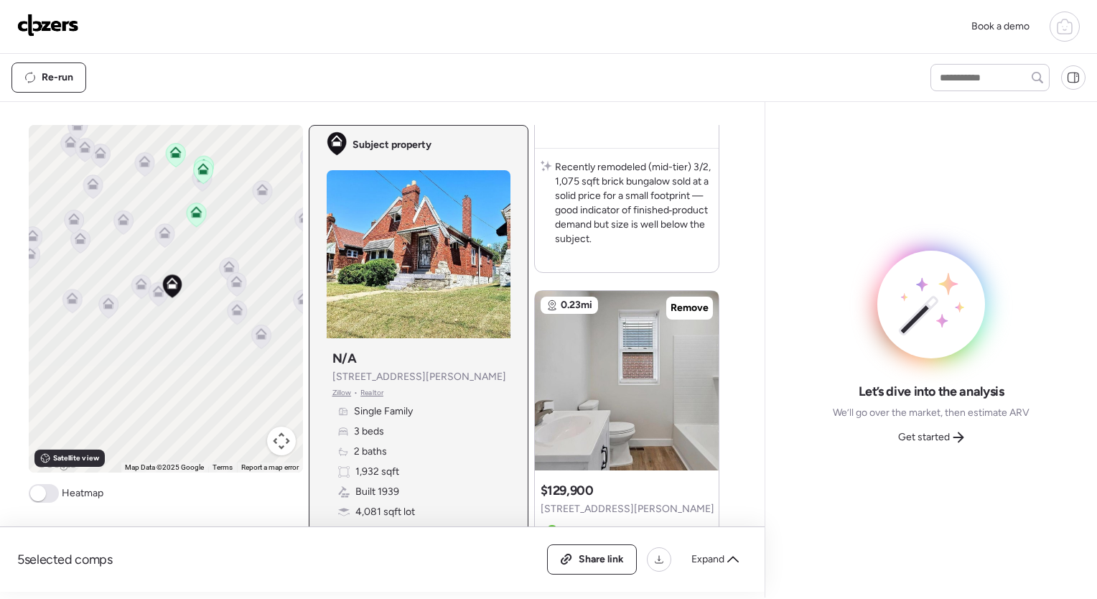
click at [162, 294] on icon at bounding box center [172, 286] width 20 height 24
click at [151, 299] on icon at bounding box center [158, 294] width 19 height 24
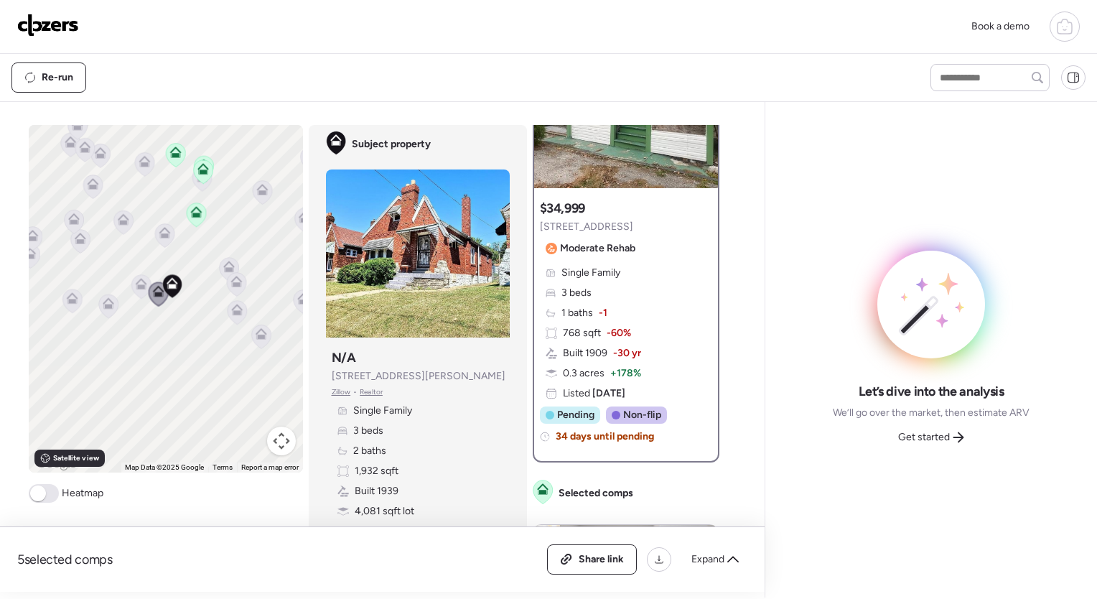
scroll to position [0, 0]
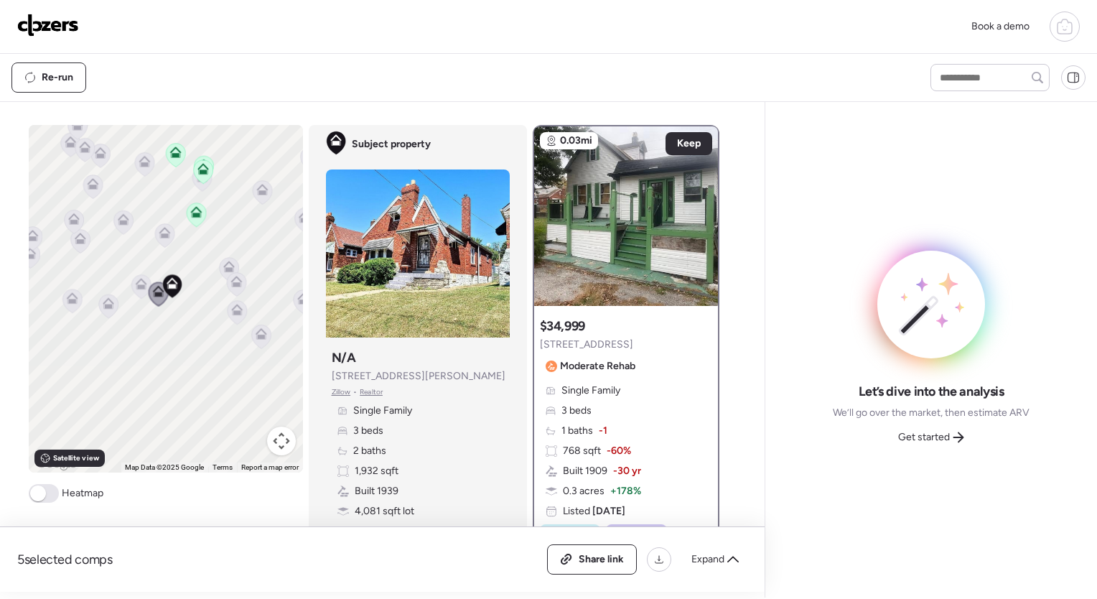
click at [136, 284] on icon at bounding box center [140, 286] width 9 height 4
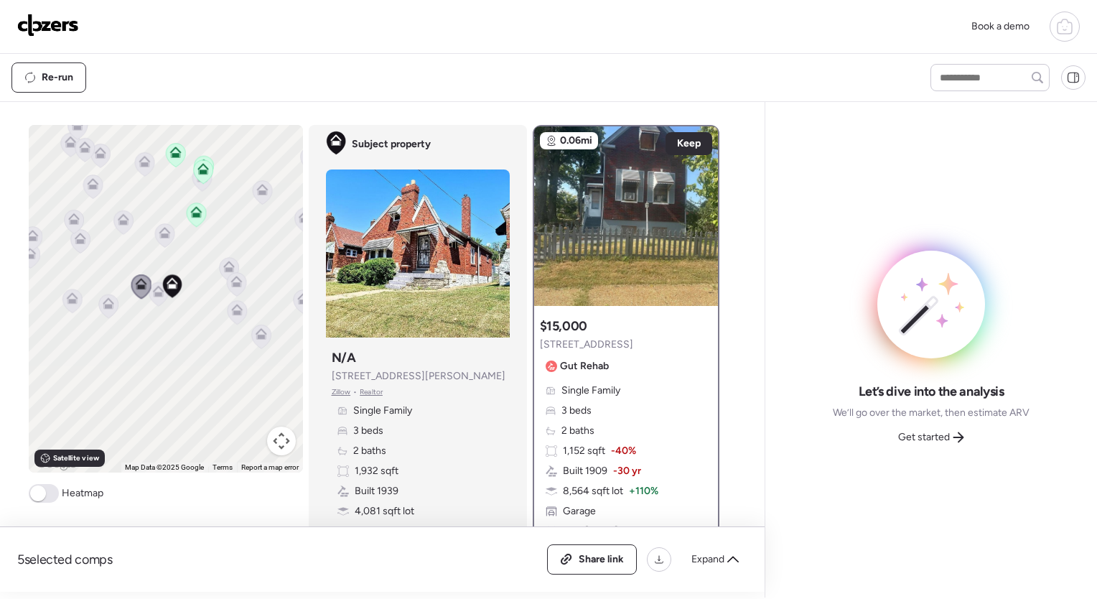
click at [103, 301] on icon at bounding box center [108, 302] width 11 height 11
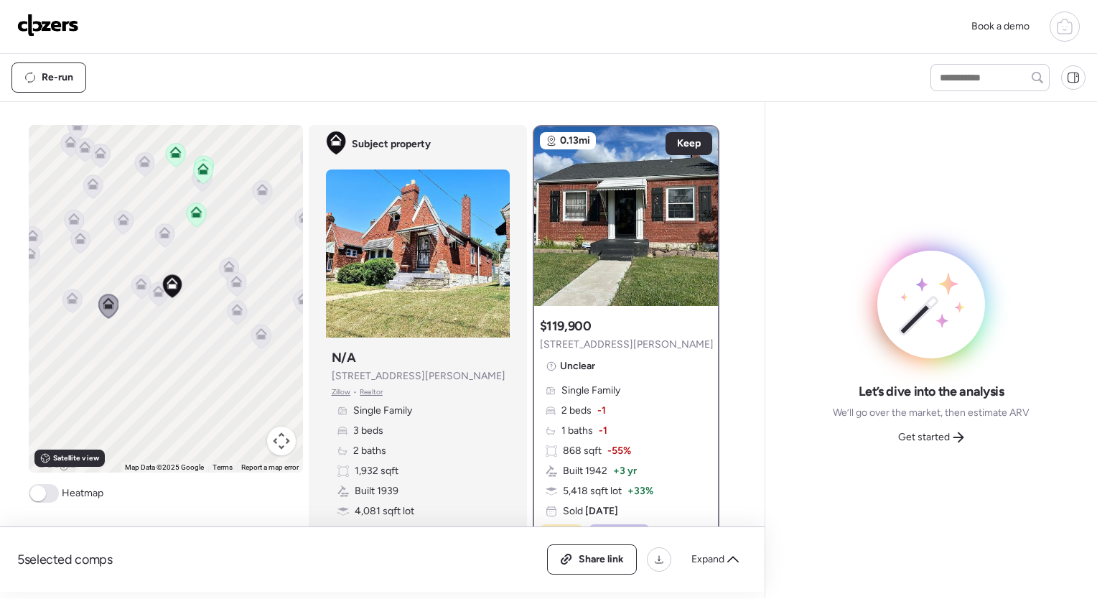
click at [159, 237] on icon at bounding box center [163, 235] width 9 height 4
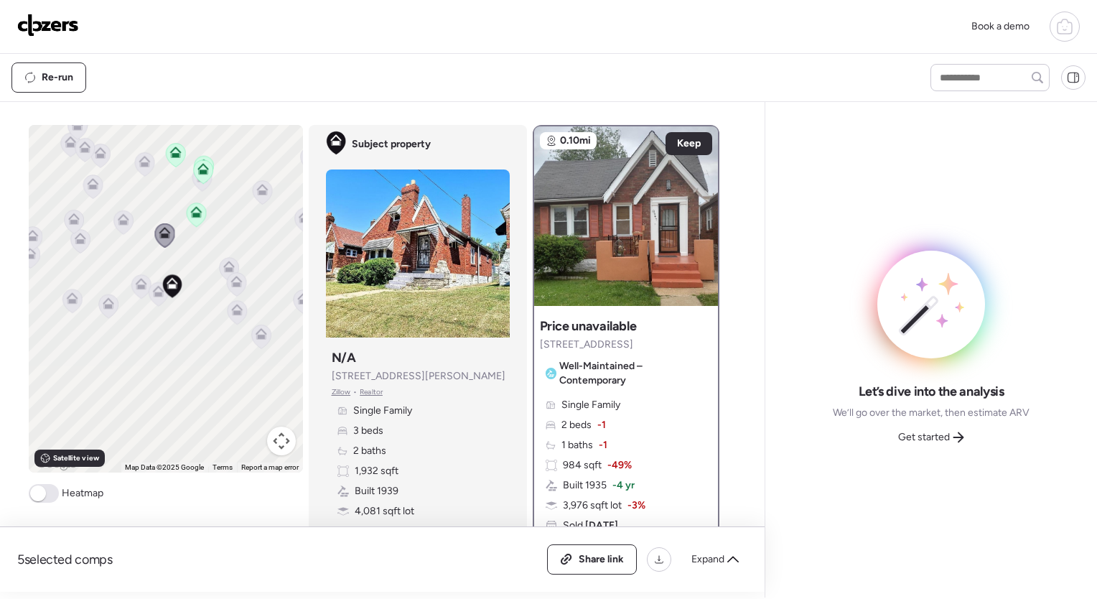
click at [223, 266] on icon at bounding box center [228, 266] width 11 height 11
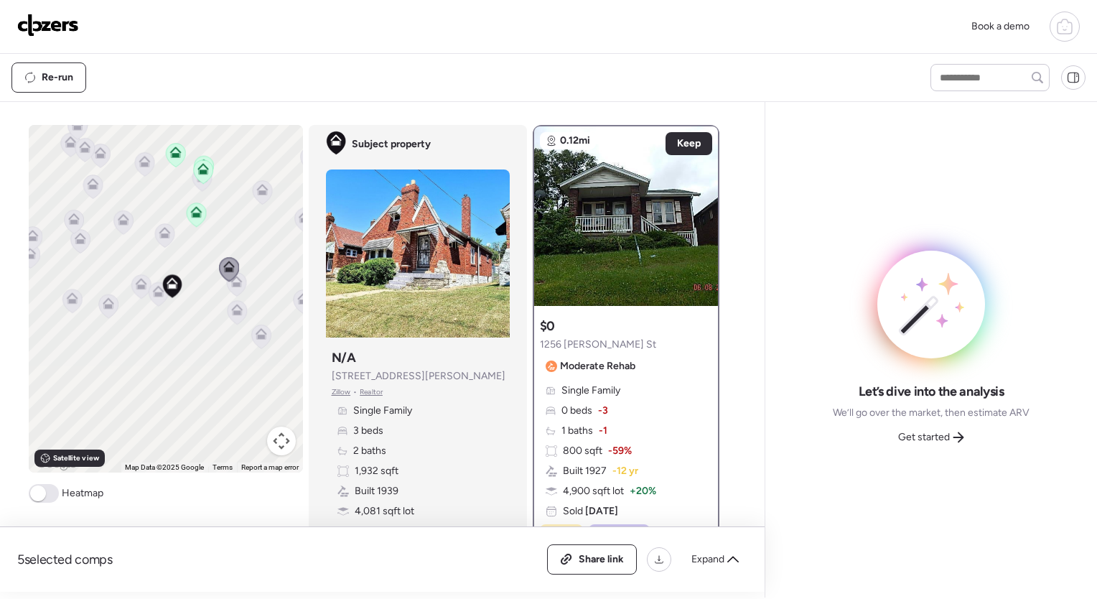
click at [233, 284] on icon at bounding box center [235, 284] width 9 height 4
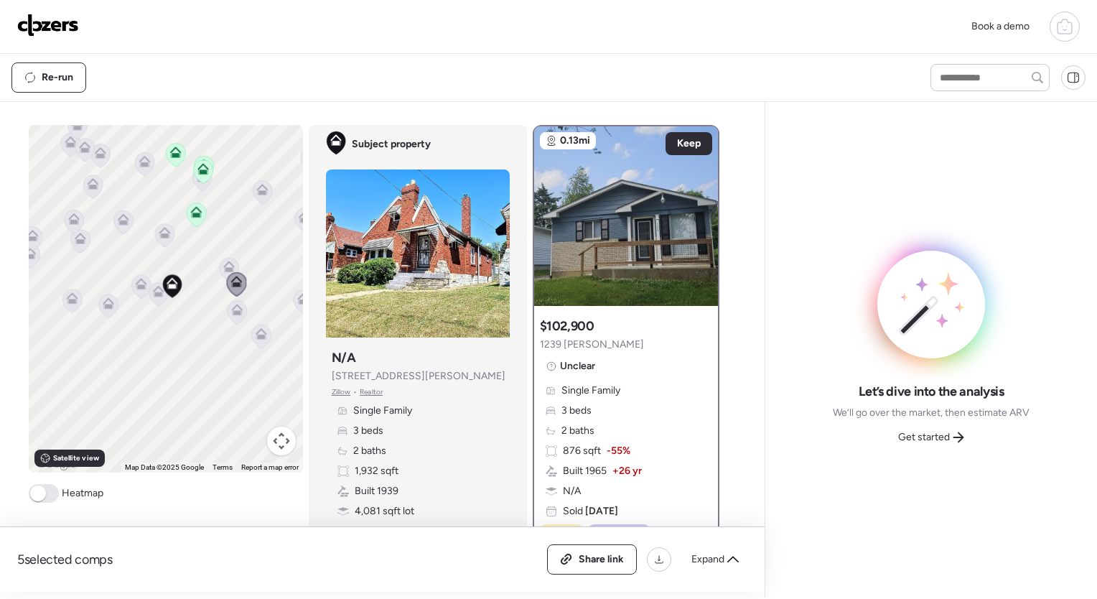
click at [233, 307] on icon at bounding box center [236, 307] width 11 height 6
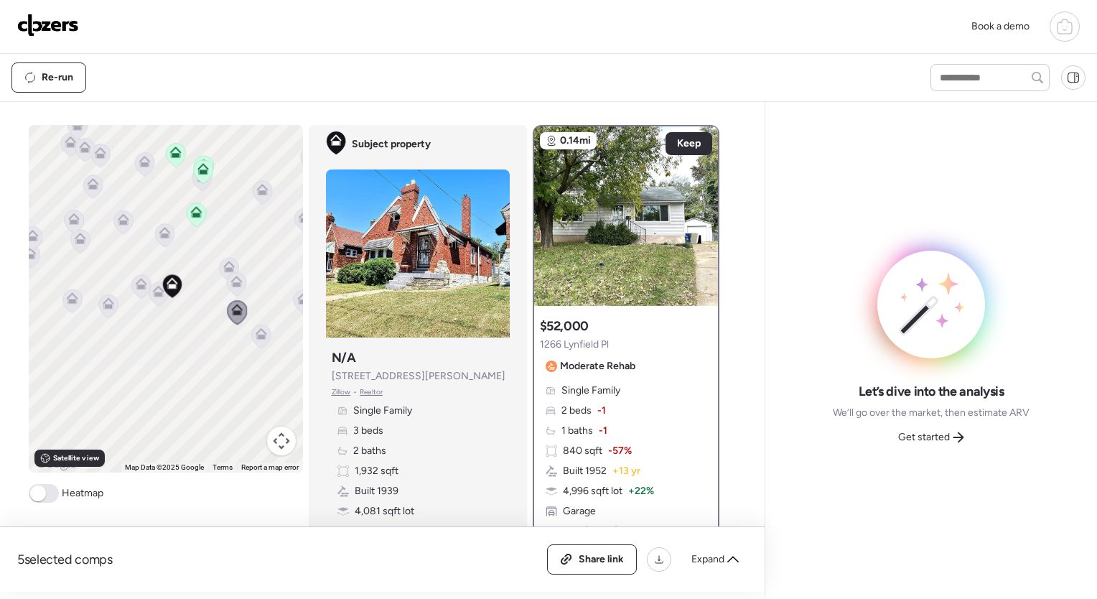
click at [258, 340] on icon at bounding box center [260, 337] width 19 height 24
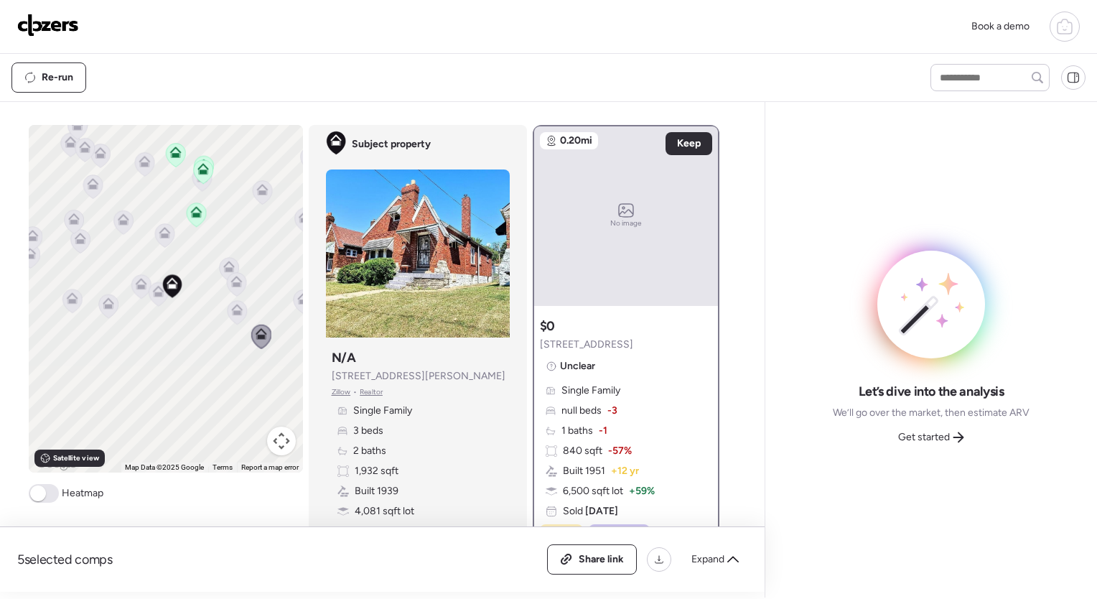
click at [160, 233] on icon at bounding box center [164, 232] width 11 height 11
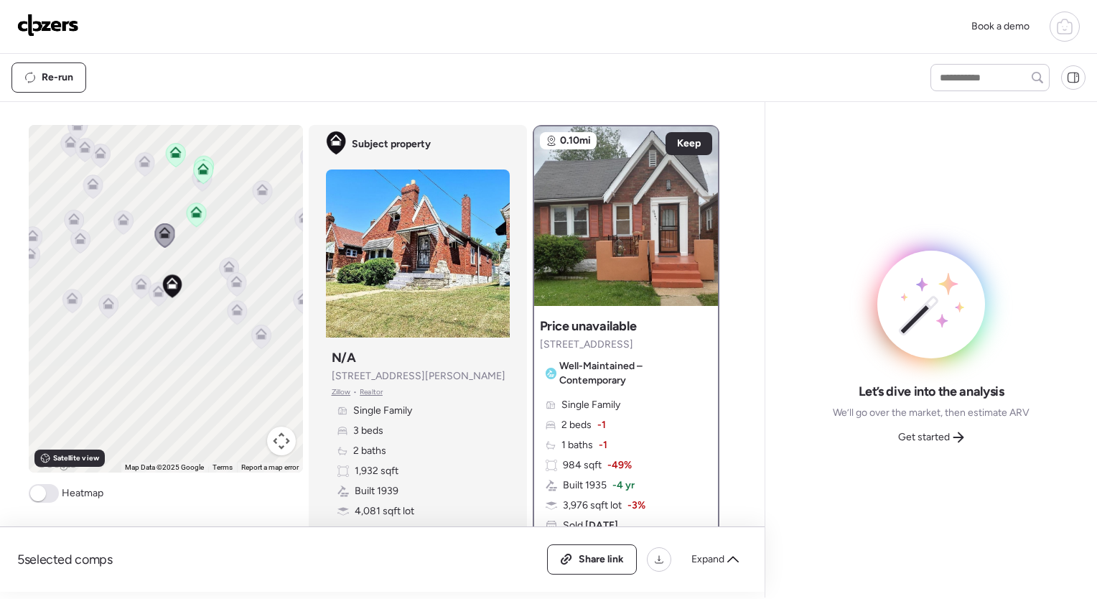
click at [118, 224] on icon at bounding box center [122, 222] width 9 height 4
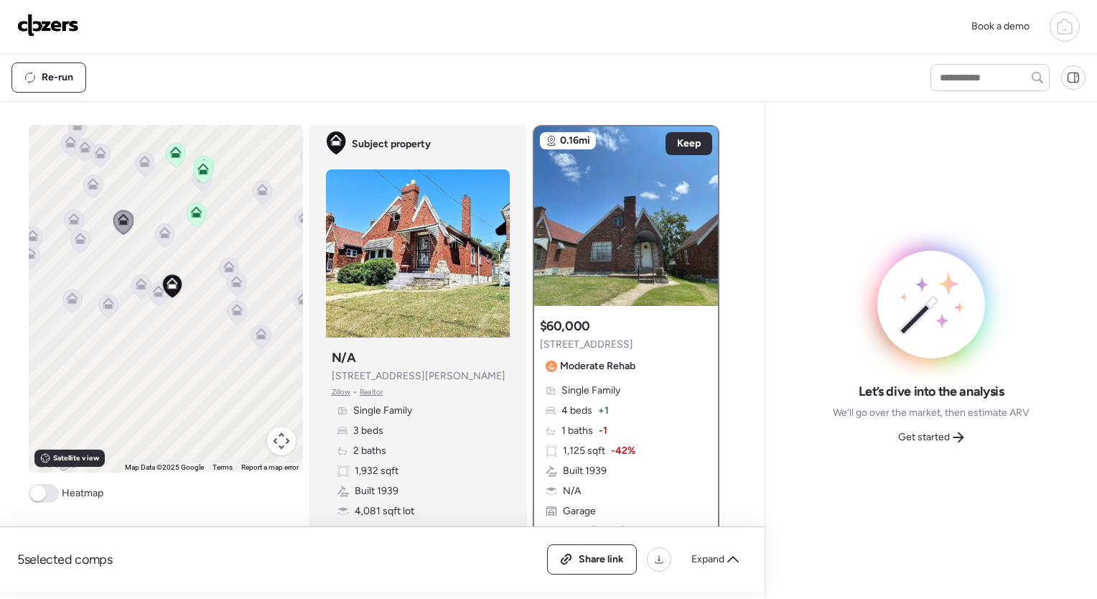
click at [136, 294] on icon at bounding box center [140, 287] width 19 height 24
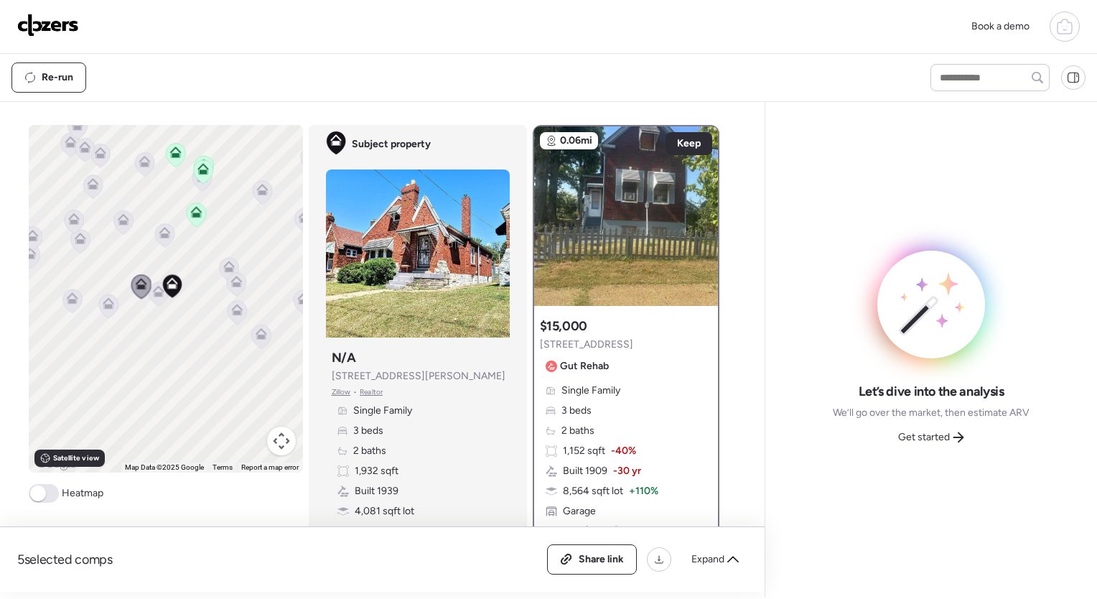
click at [106, 307] on icon at bounding box center [107, 306] width 9 height 4
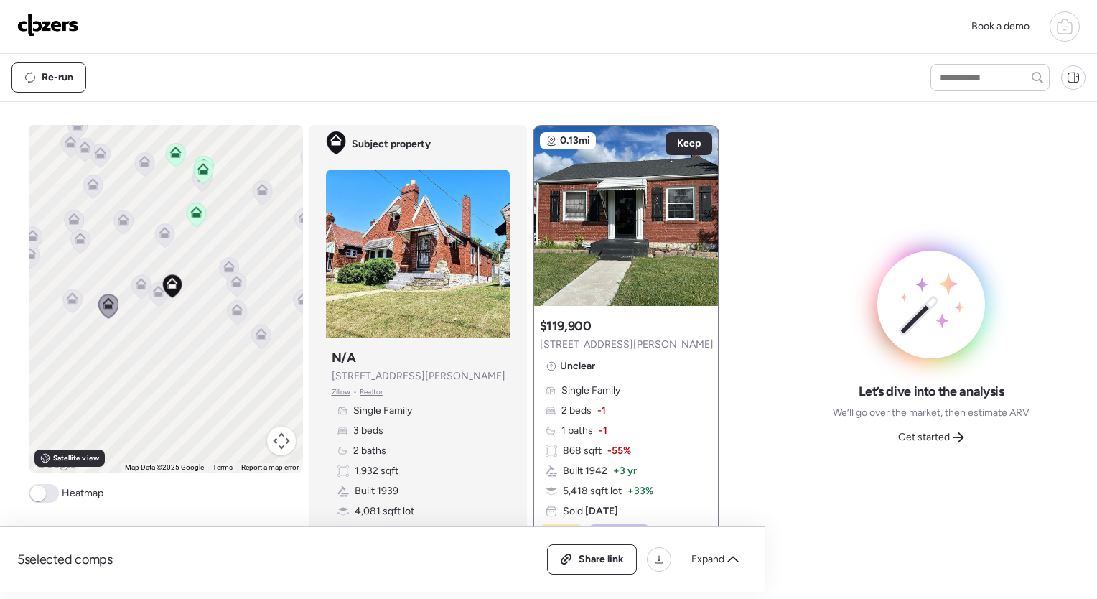
click at [62, 307] on icon at bounding box center [72, 301] width 20 height 24
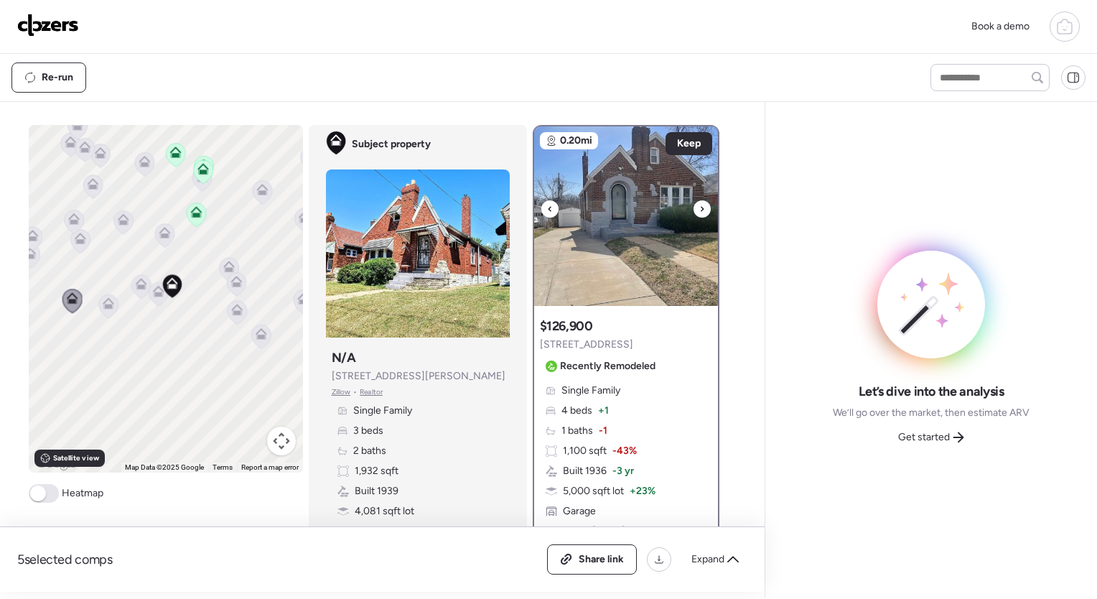
click at [699, 208] on icon at bounding box center [702, 208] width 6 height 17
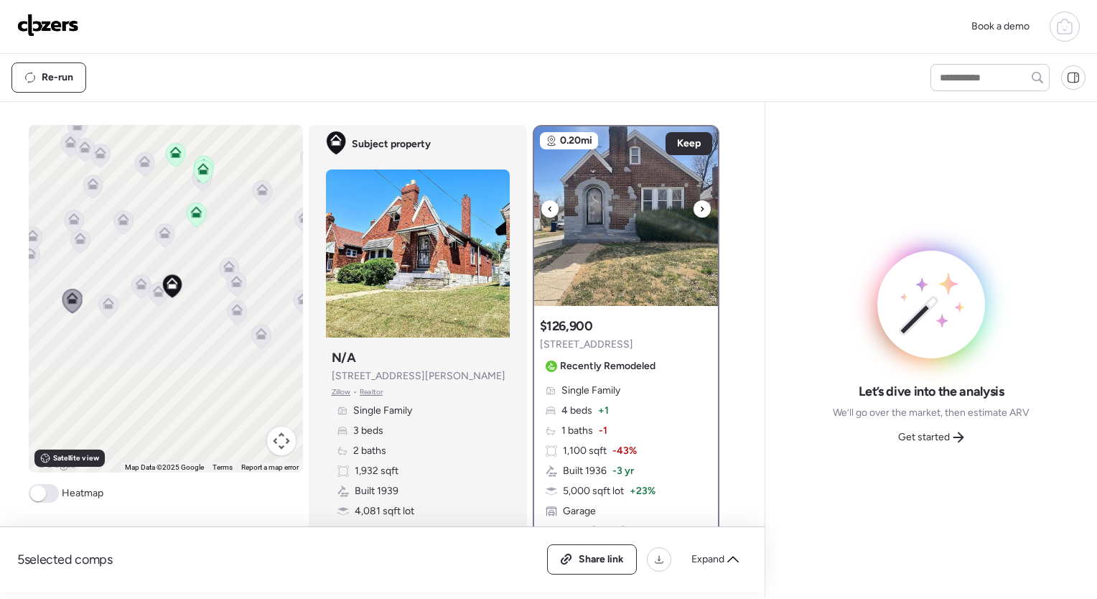
click at [699, 208] on icon at bounding box center [702, 208] width 6 height 17
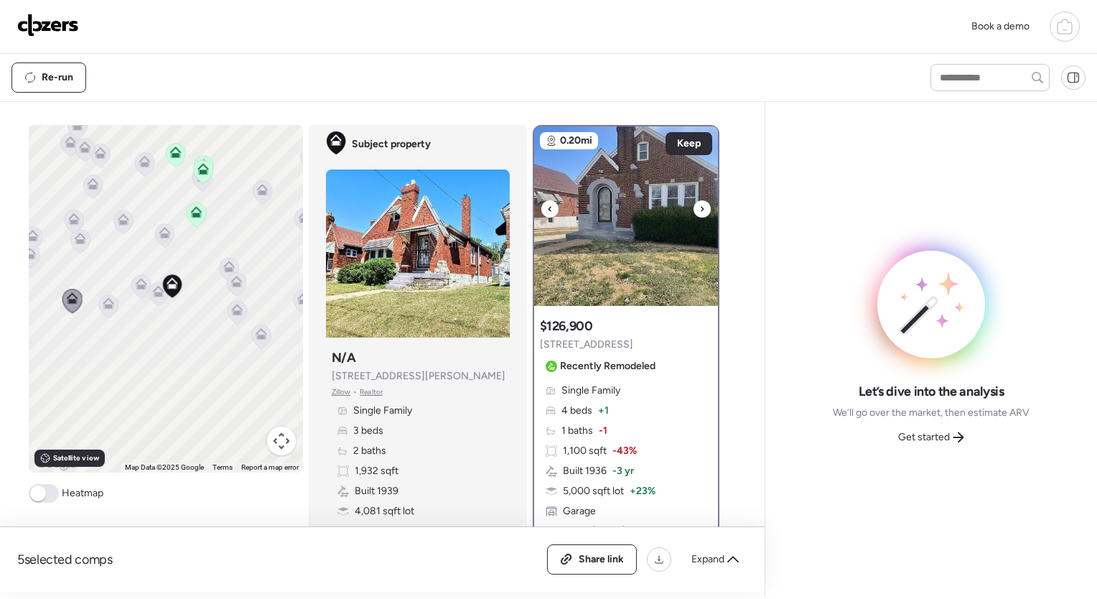
click at [699, 208] on icon at bounding box center [702, 208] width 6 height 17
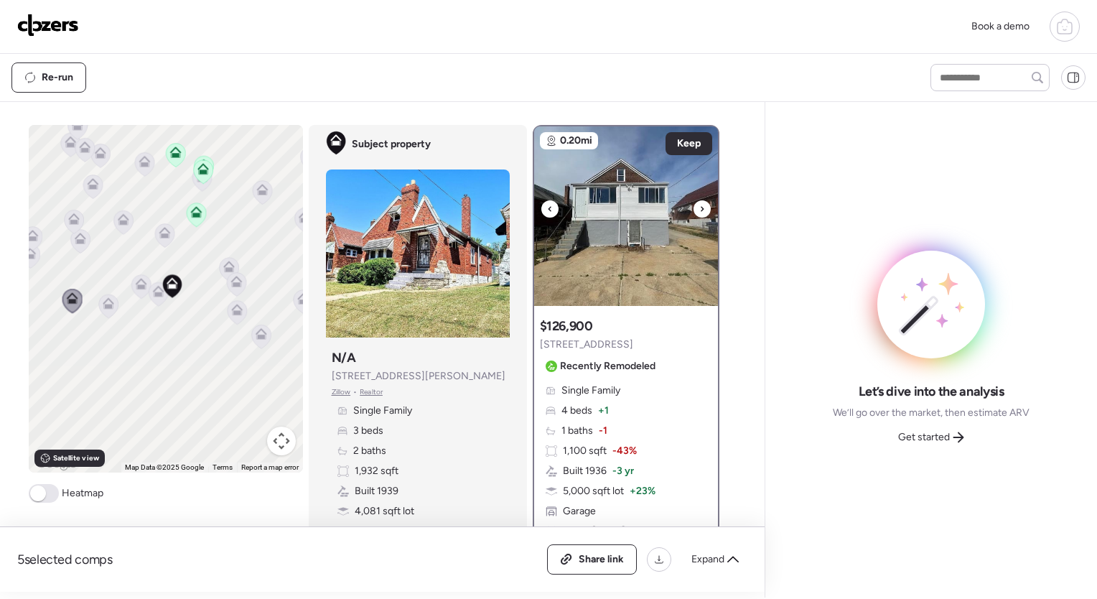
click at [699, 208] on icon at bounding box center [702, 208] width 6 height 17
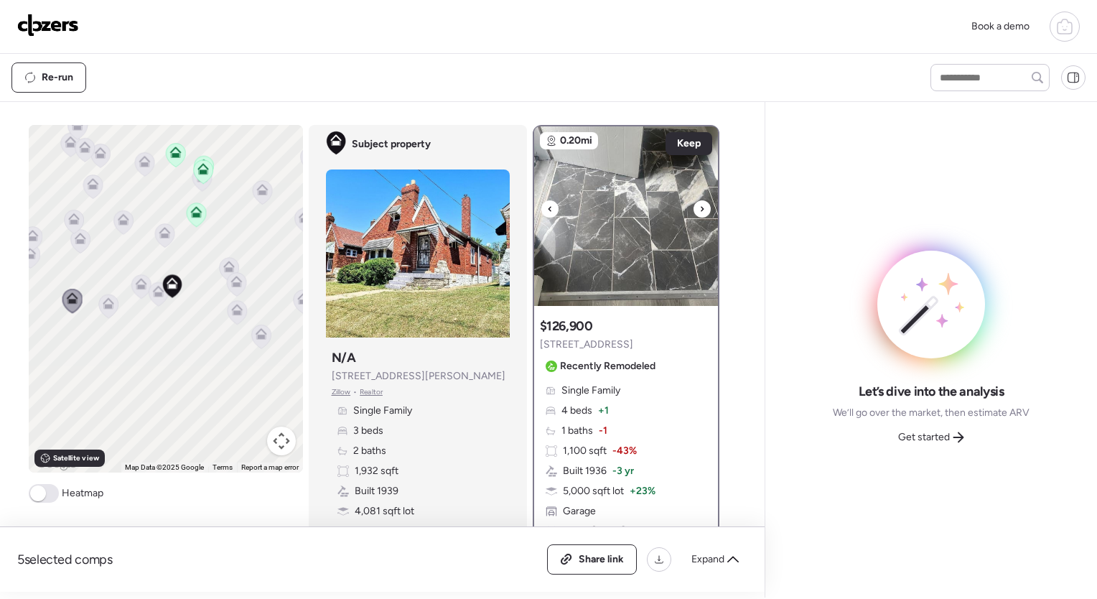
click at [699, 208] on icon at bounding box center [702, 208] width 6 height 17
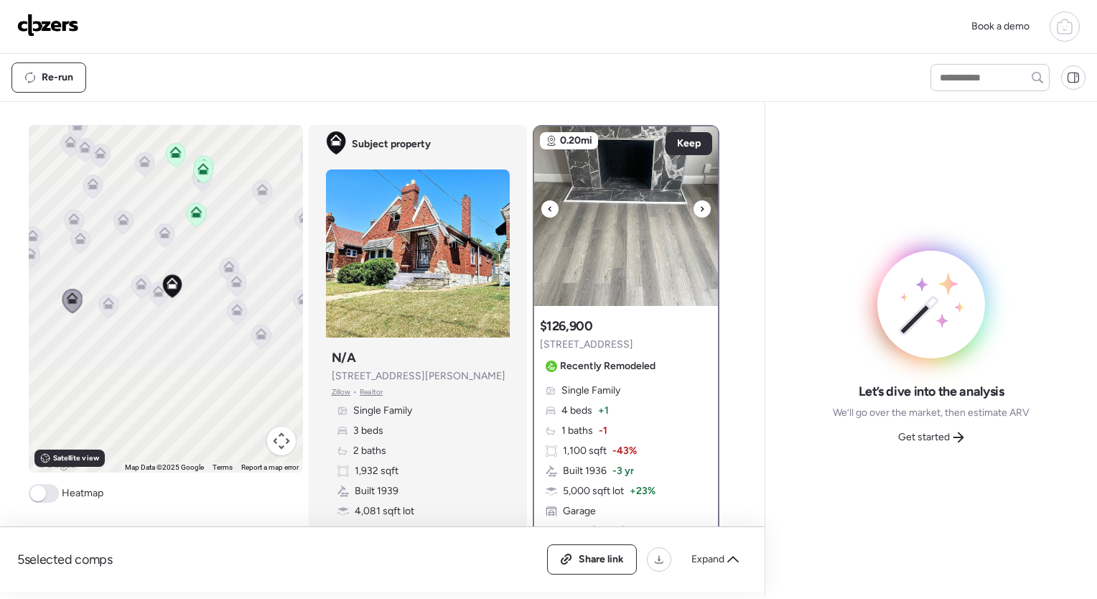
click at [699, 208] on icon at bounding box center [702, 208] width 6 height 17
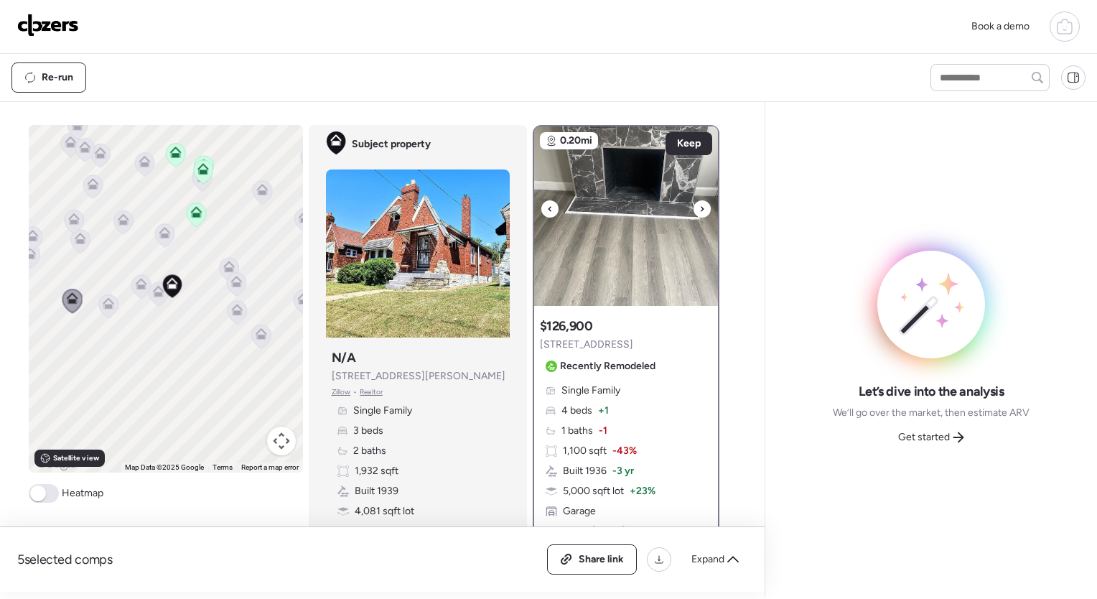
click at [699, 208] on icon at bounding box center [702, 208] width 6 height 17
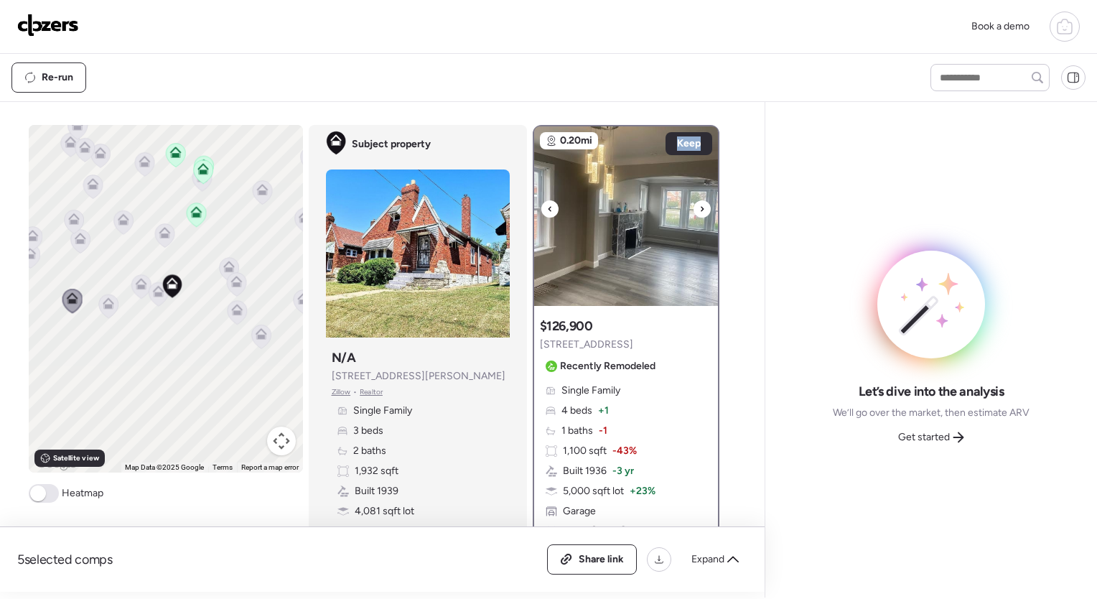
click at [699, 208] on icon at bounding box center [702, 208] width 6 height 17
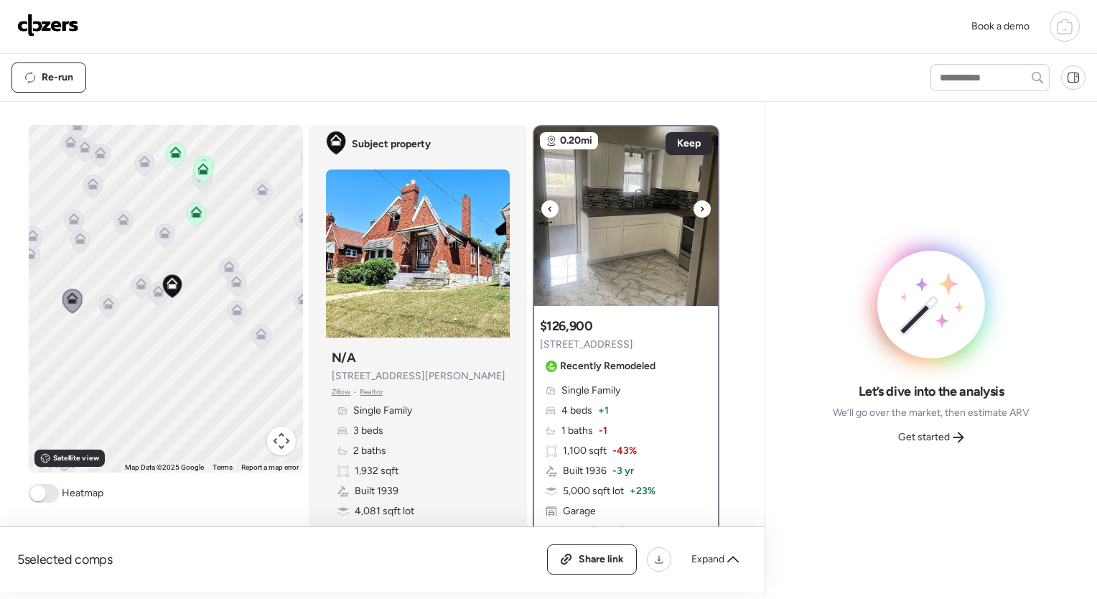
click at [699, 208] on icon at bounding box center [702, 208] width 6 height 17
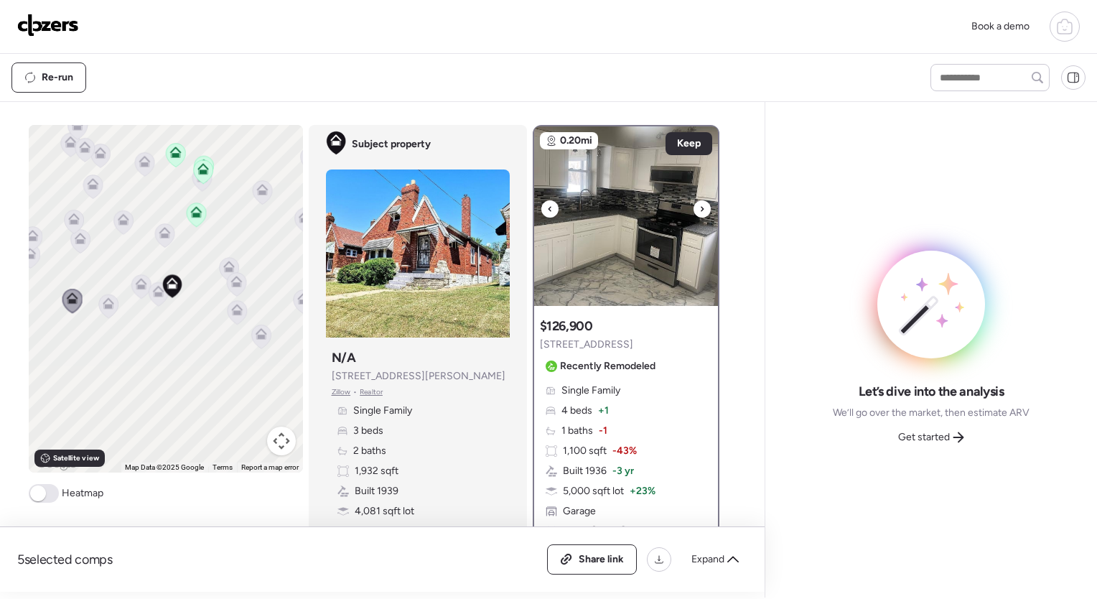
click at [699, 208] on icon at bounding box center [702, 208] width 6 height 17
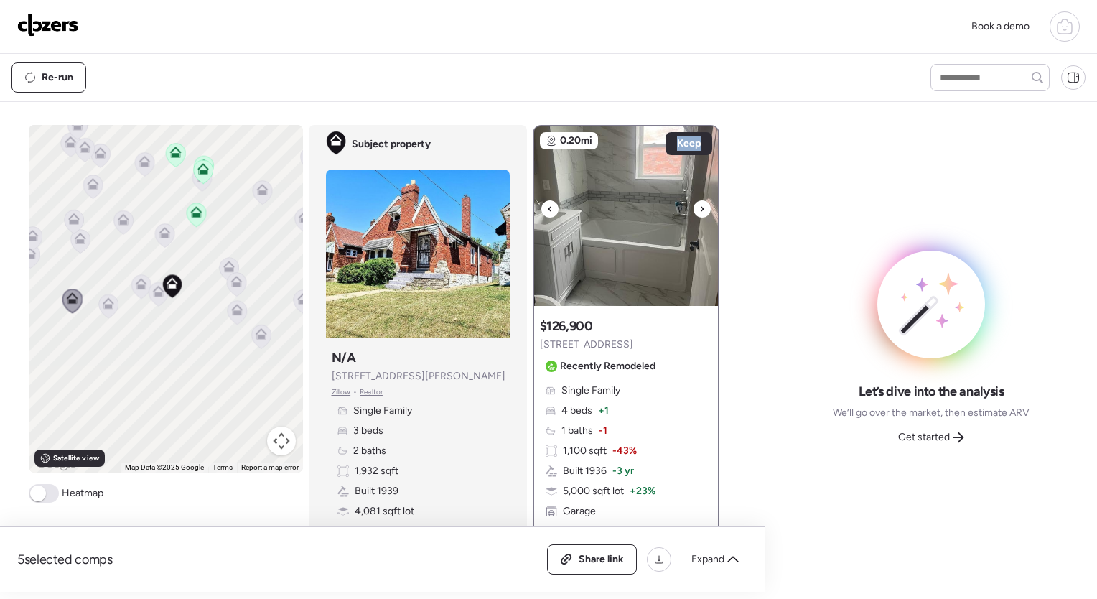
click at [699, 208] on icon at bounding box center [702, 208] width 6 height 17
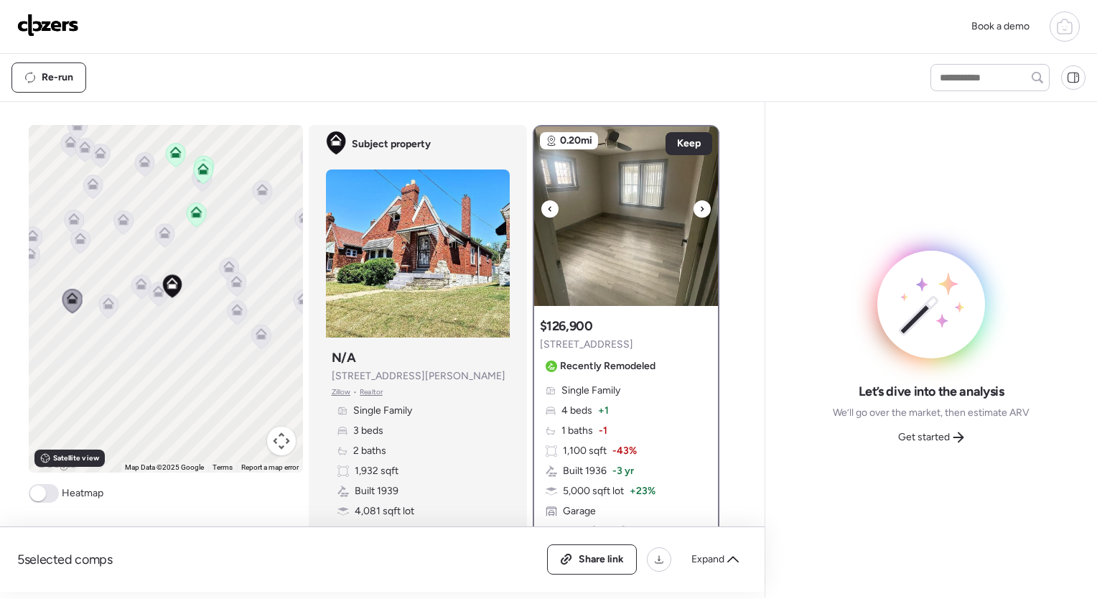
click at [699, 208] on icon at bounding box center [702, 208] width 6 height 17
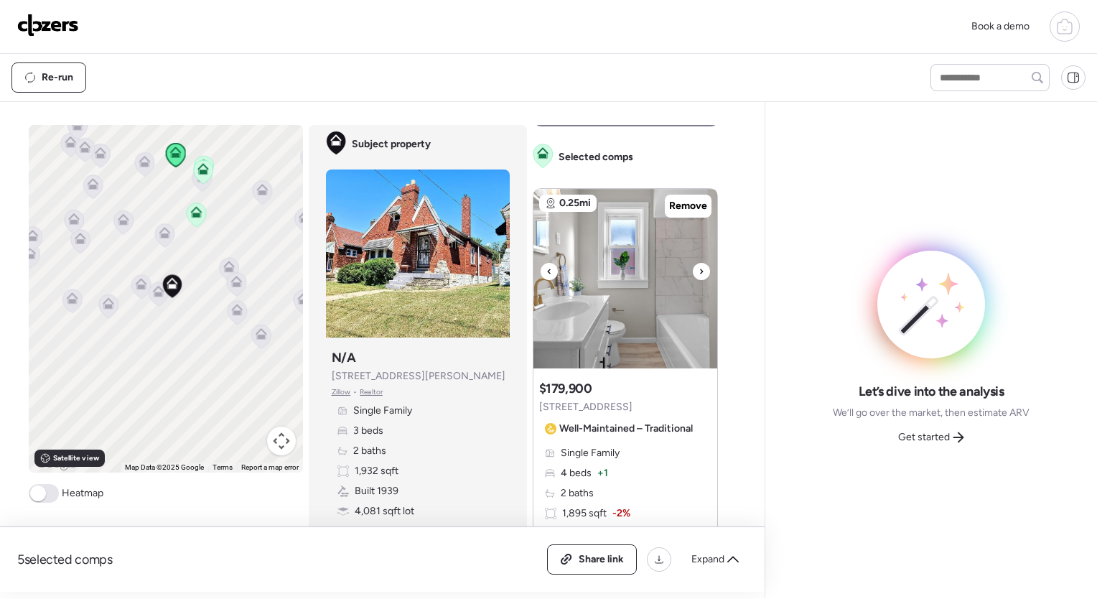
scroll to position [473, 0]
click at [699, 272] on icon at bounding box center [702, 272] width 6 height 17
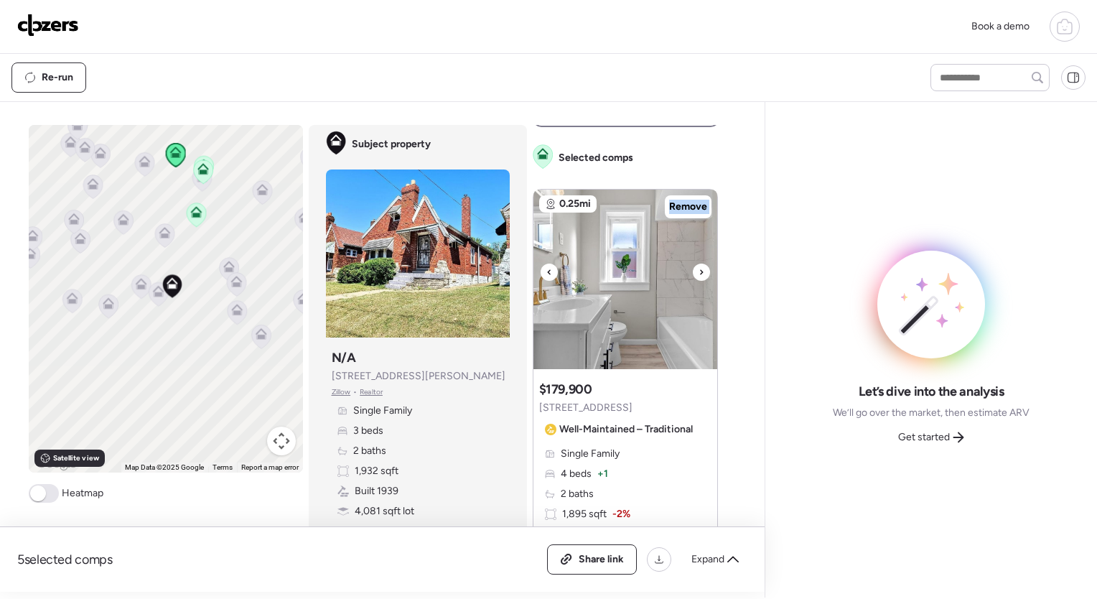
click at [699, 272] on icon at bounding box center [702, 272] width 6 height 17
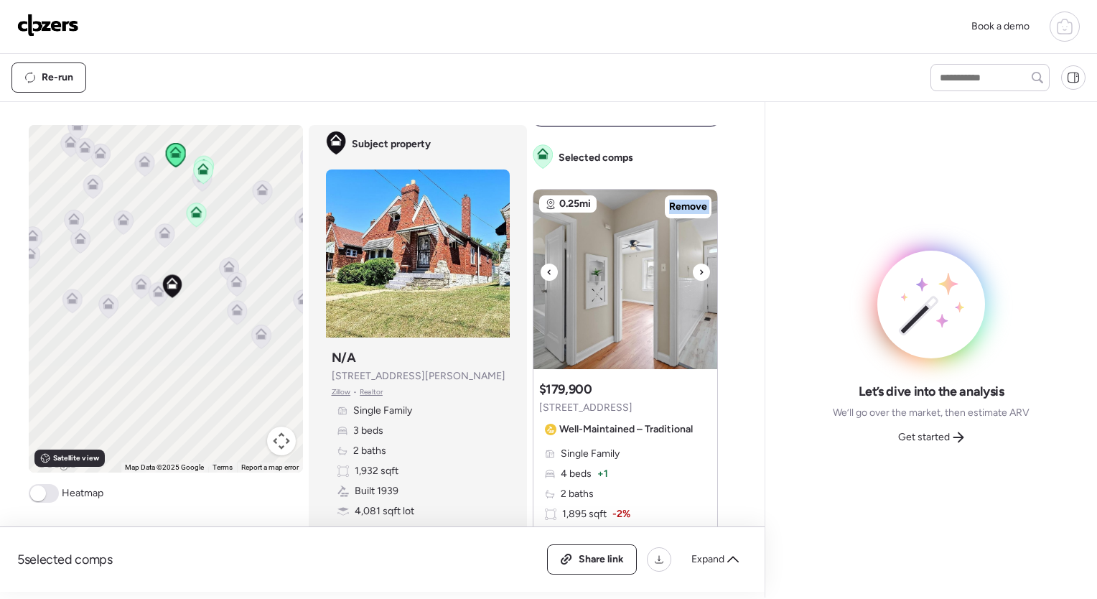
click at [699, 272] on icon at bounding box center [702, 272] width 6 height 17
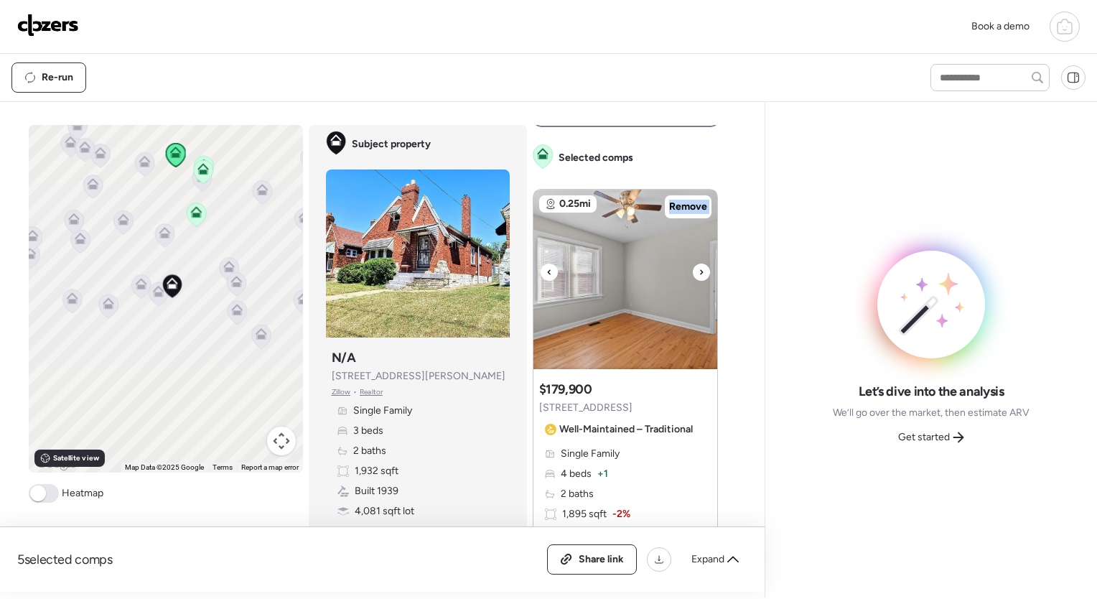
click at [699, 272] on icon at bounding box center [702, 272] width 6 height 17
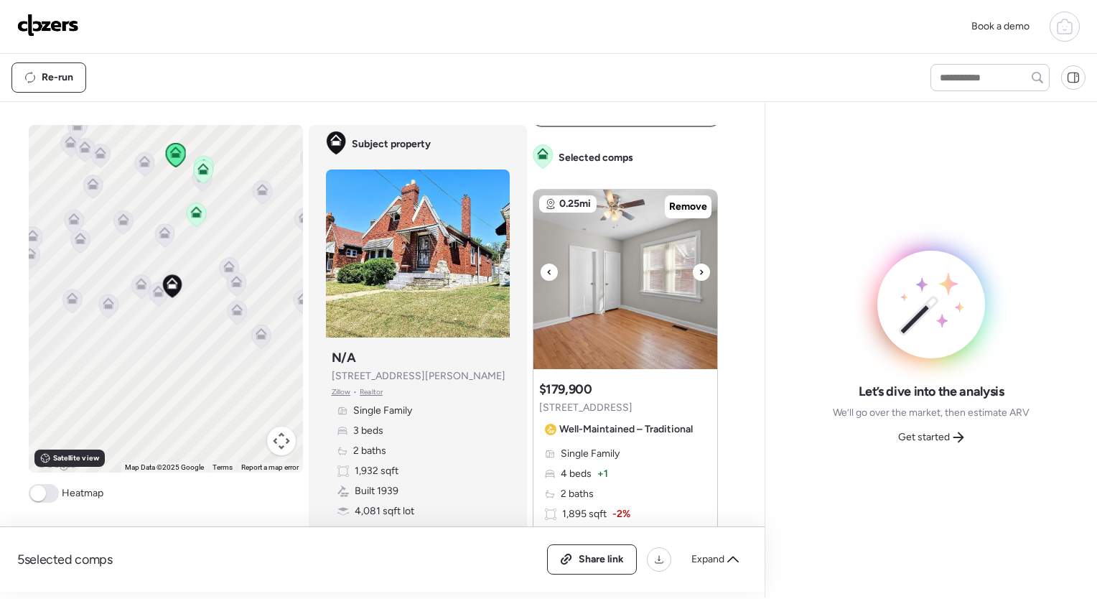
click at [699, 272] on icon at bounding box center [702, 272] width 6 height 17
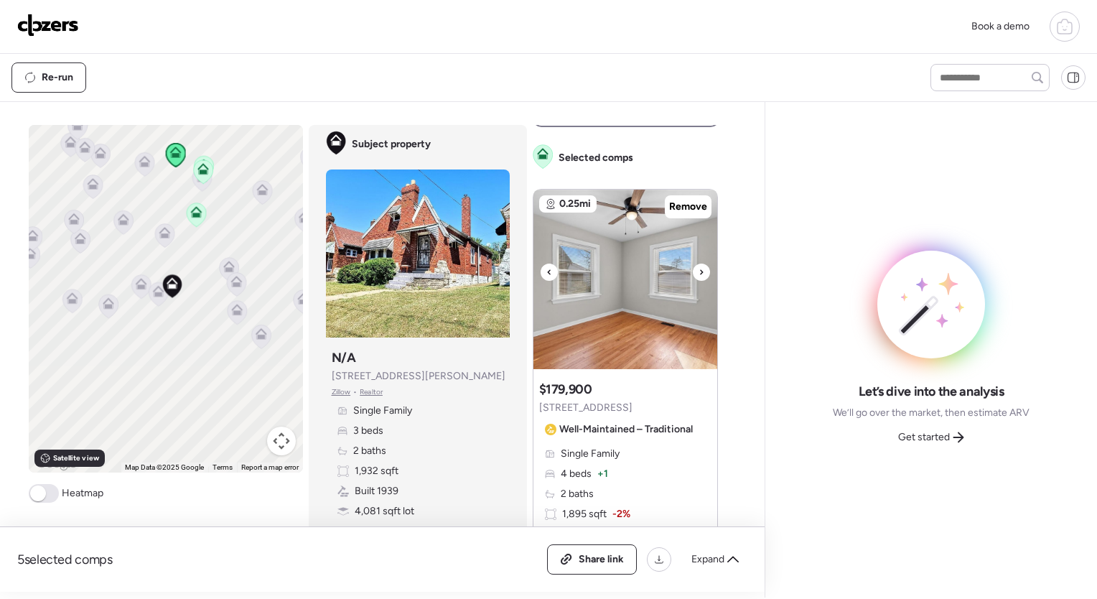
click at [699, 272] on icon at bounding box center [702, 272] width 6 height 17
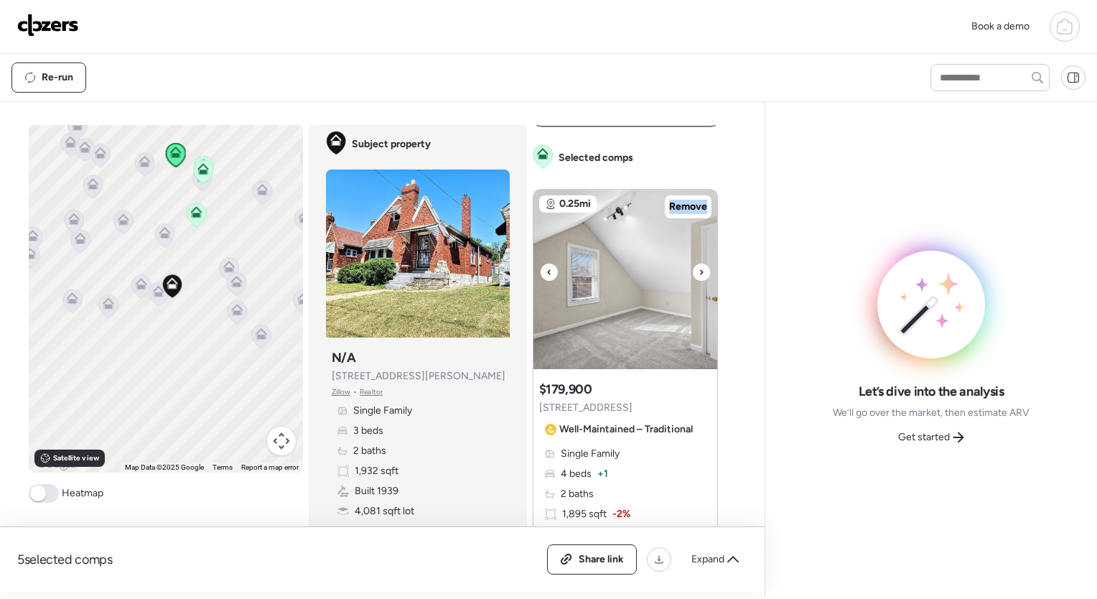
click at [699, 272] on icon at bounding box center [702, 272] width 6 height 17
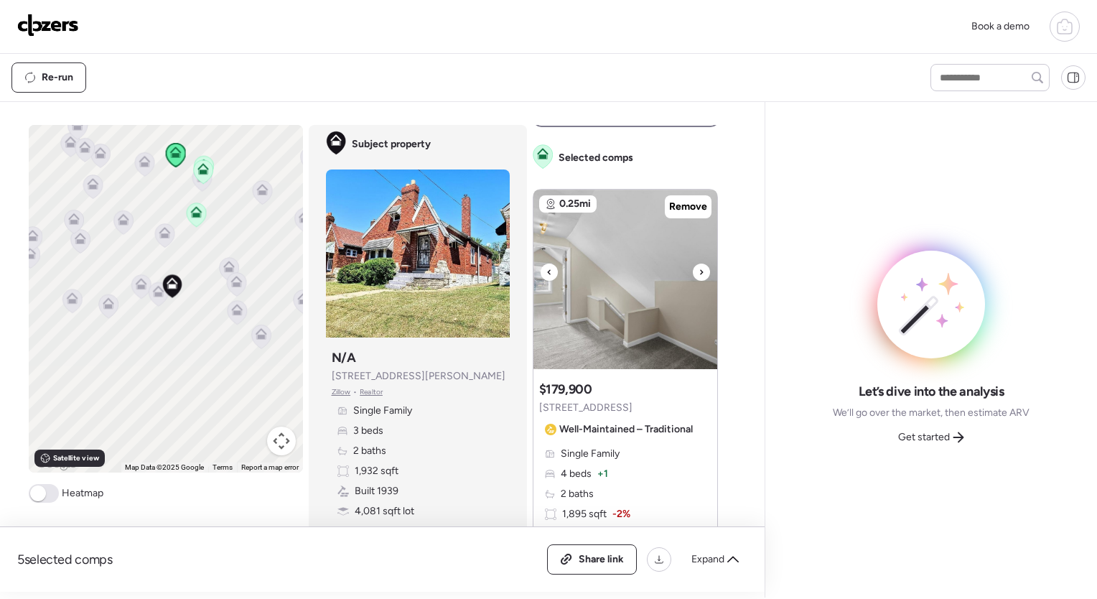
click at [699, 272] on icon at bounding box center [702, 272] width 6 height 17
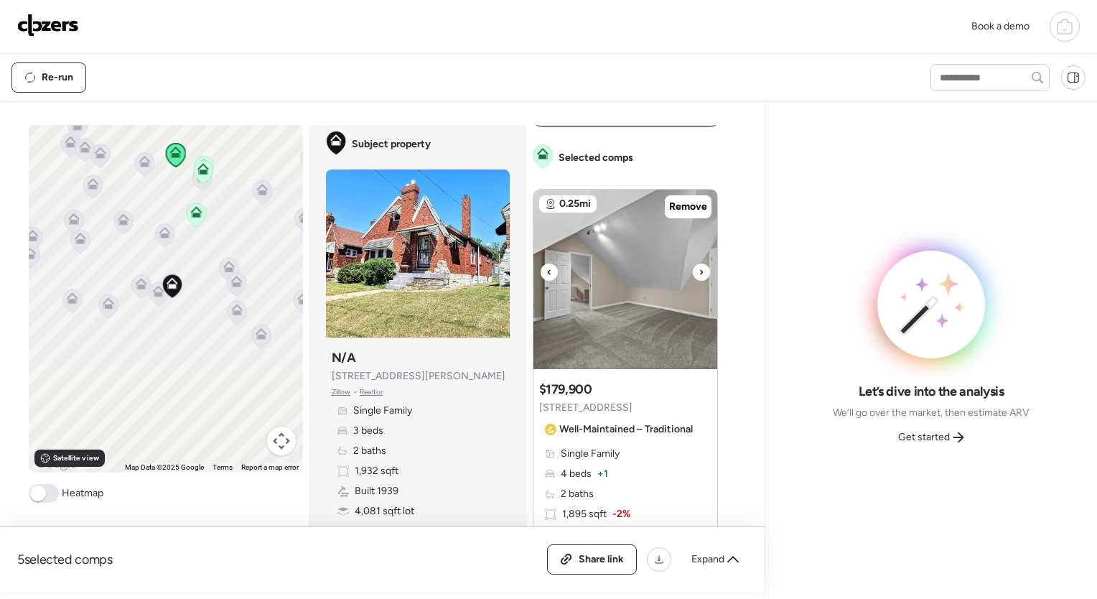
click at [699, 272] on icon at bounding box center [702, 272] width 6 height 17
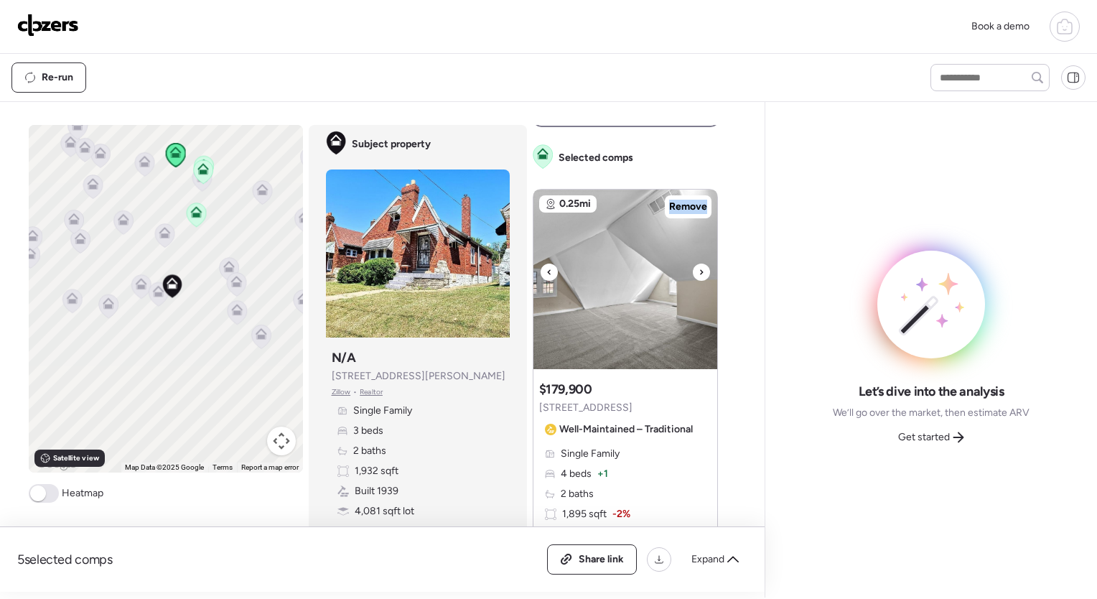
click at [699, 272] on icon at bounding box center [702, 272] width 6 height 17
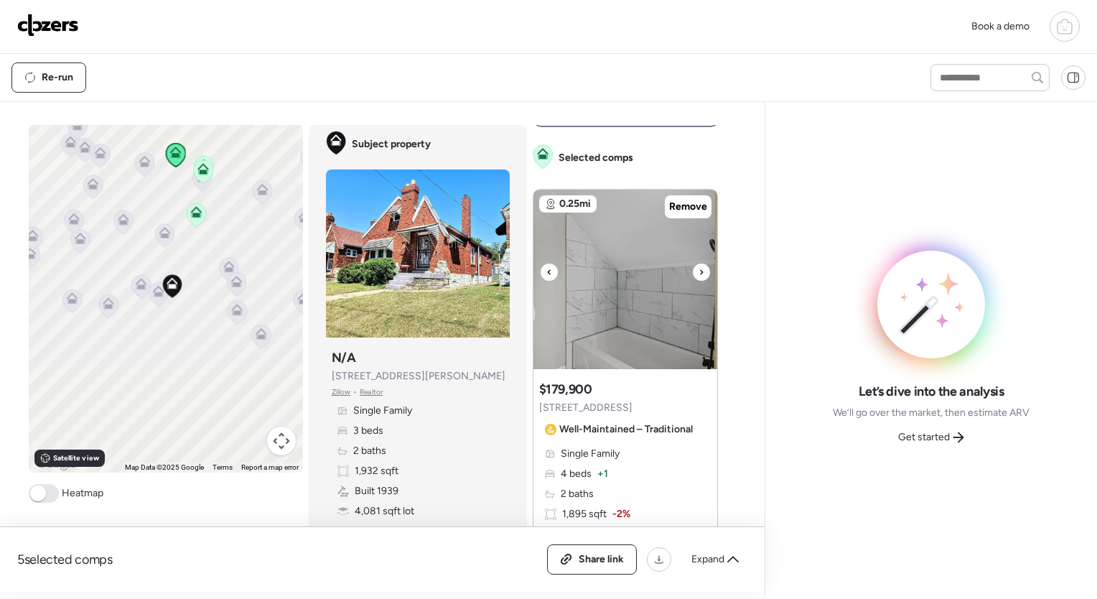
click at [699, 272] on icon at bounding box center [702, 272] width 6 height 17
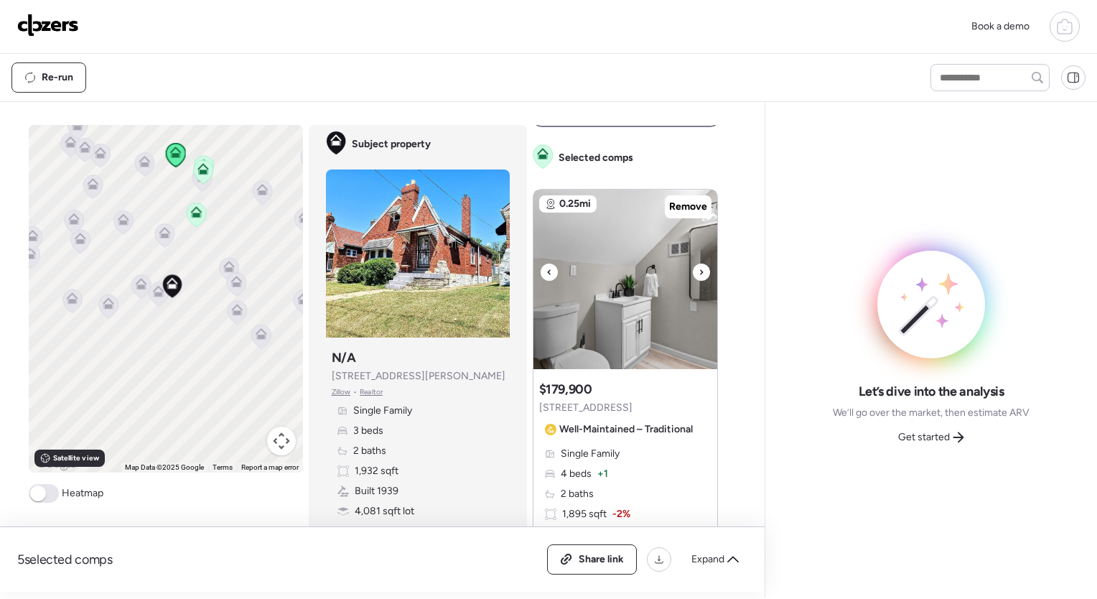
click at [699, 272] on icon at bounding box center [702, 272] width 6 height 17
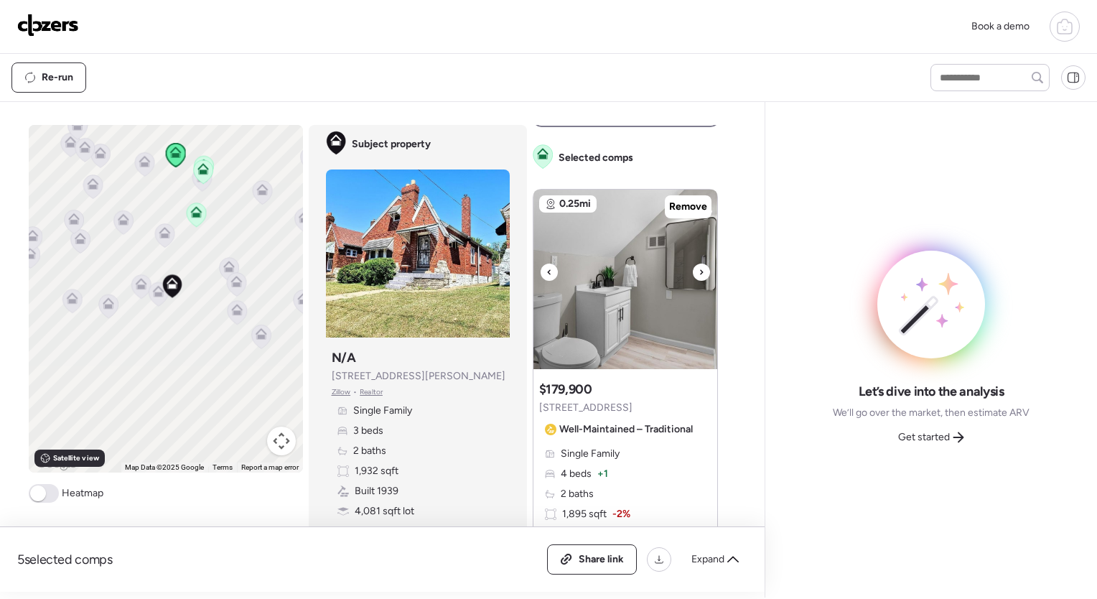
click at [699, 272] on icon at bounding box center [702, 272] width 6 height 17
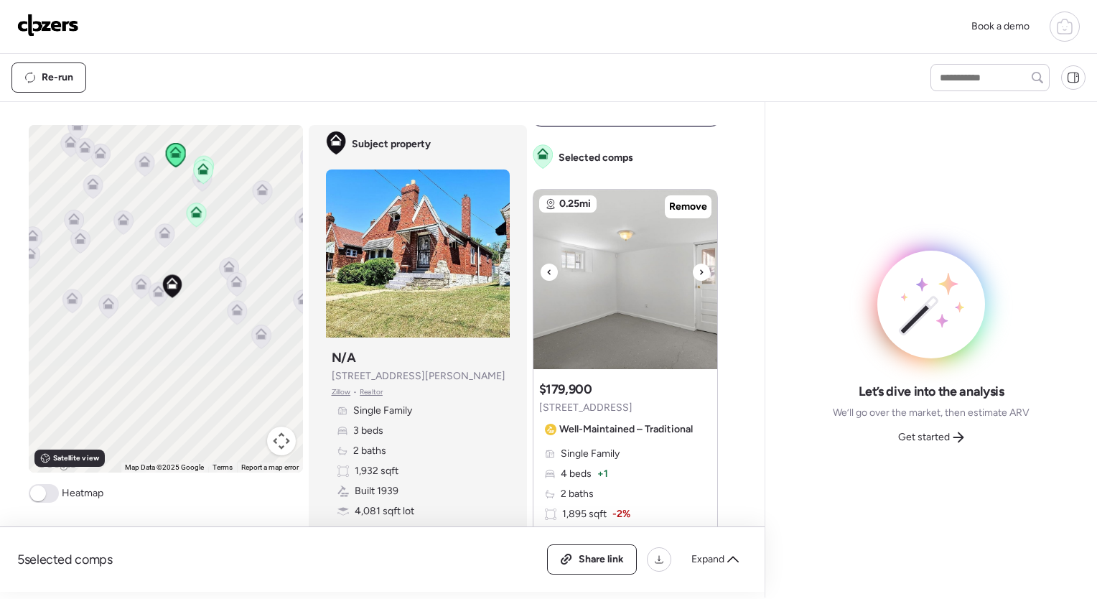
click at [699, 272] on icon at bounding box center [702, 272] width 6 height 17
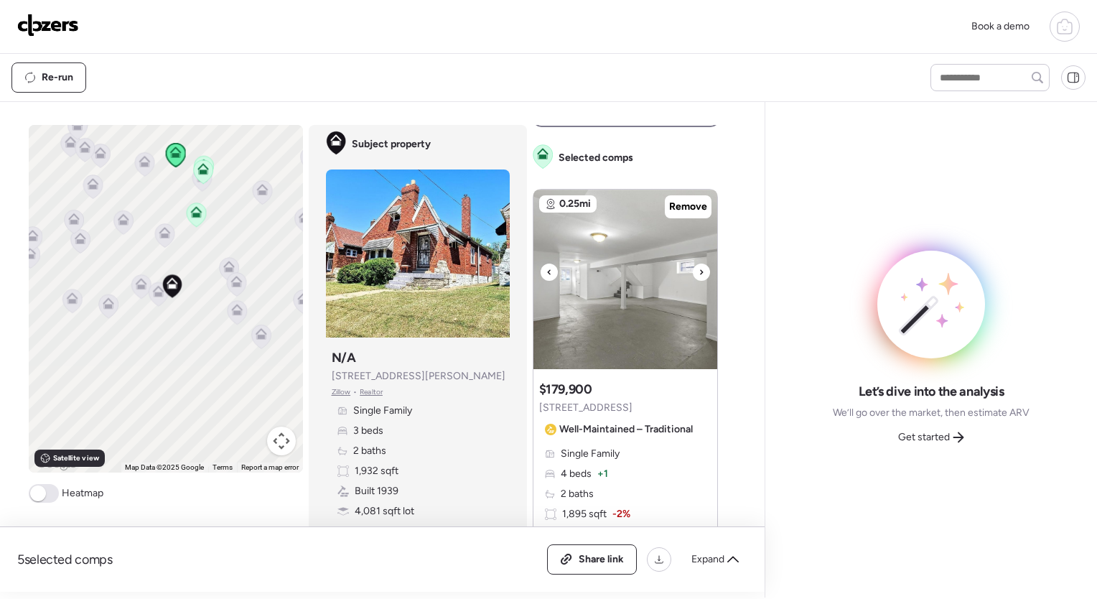
click at [699, 272] on icon at bounding box center [702, 272] width 6 height 17
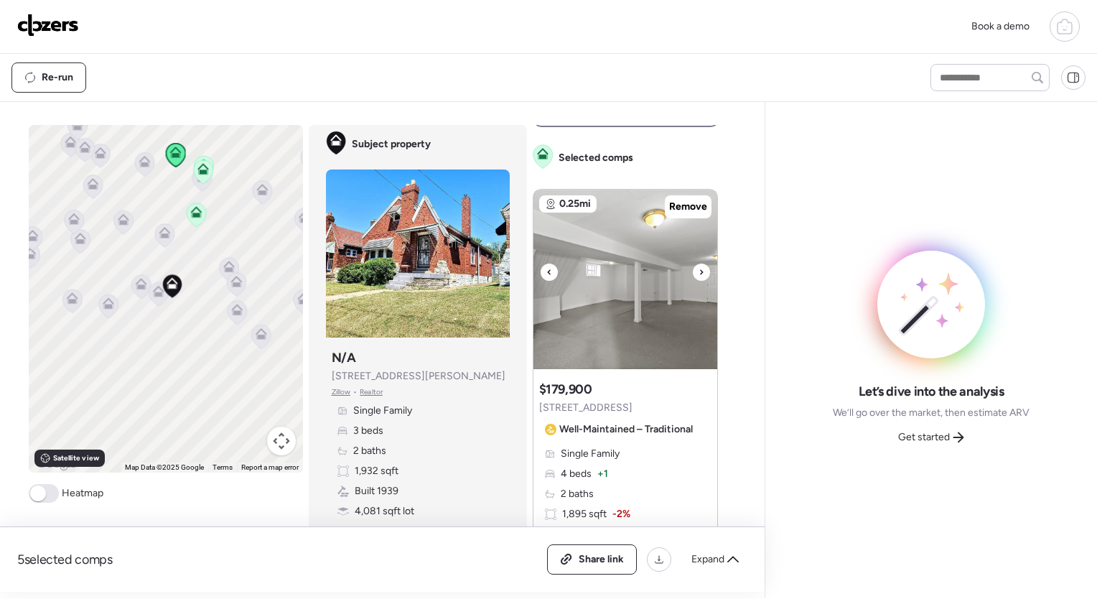
click at [699, 272] on icon at bounding box center [702, 272] width 6 height 17
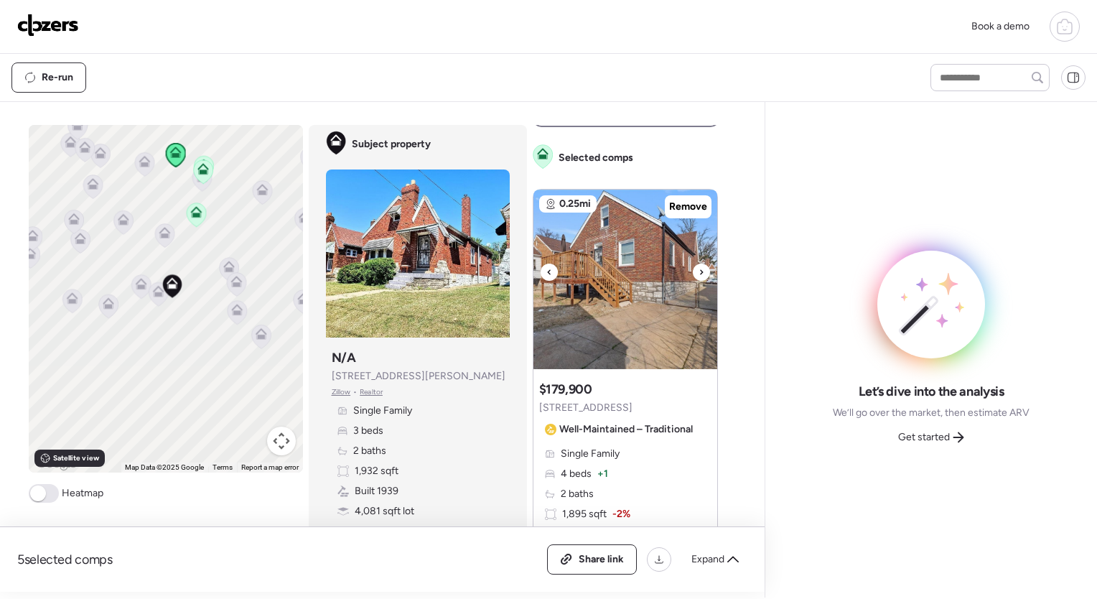
click at [699, 272] on icon at bounding box center [702, 272] width 6 height 17
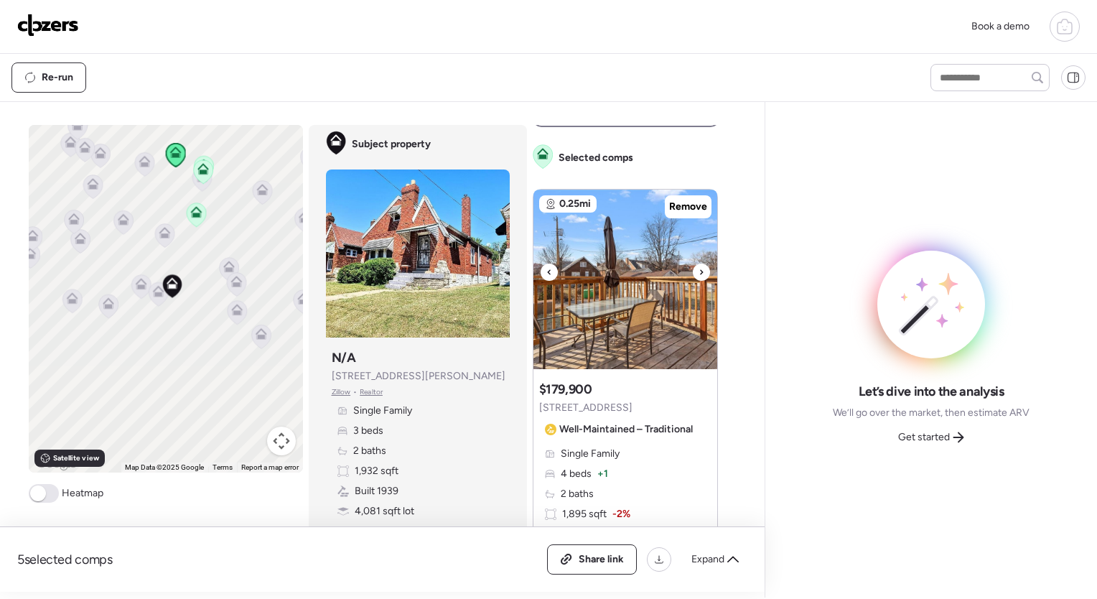
click at [699, 272] on icon at bounding box center [702, 272] width 6 height 17
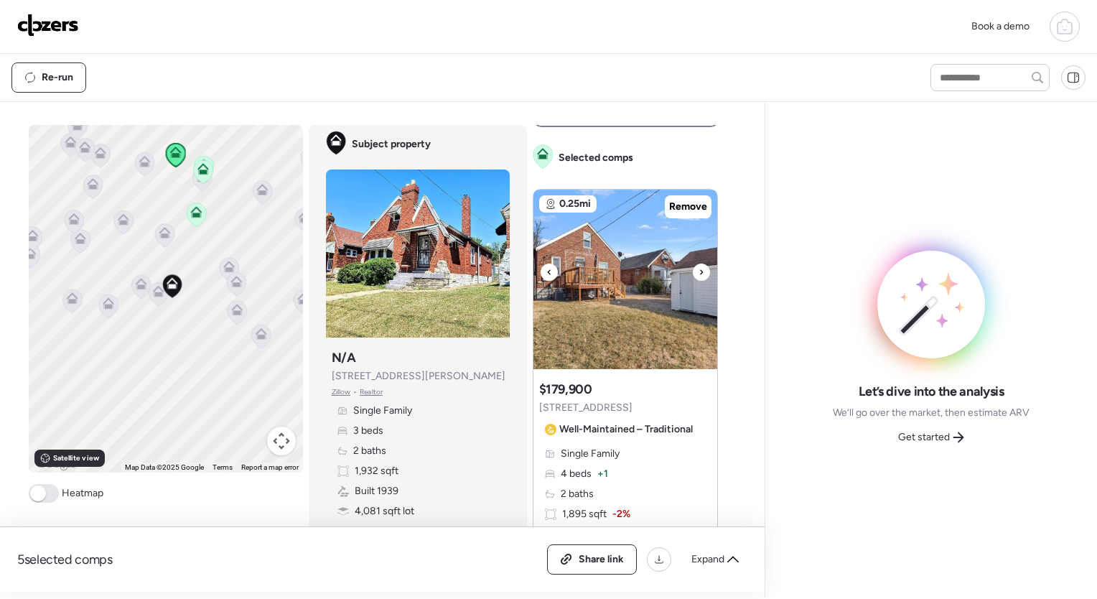
click at [699, 272] on icon at bounding box center [702, 272] width 6 height 17
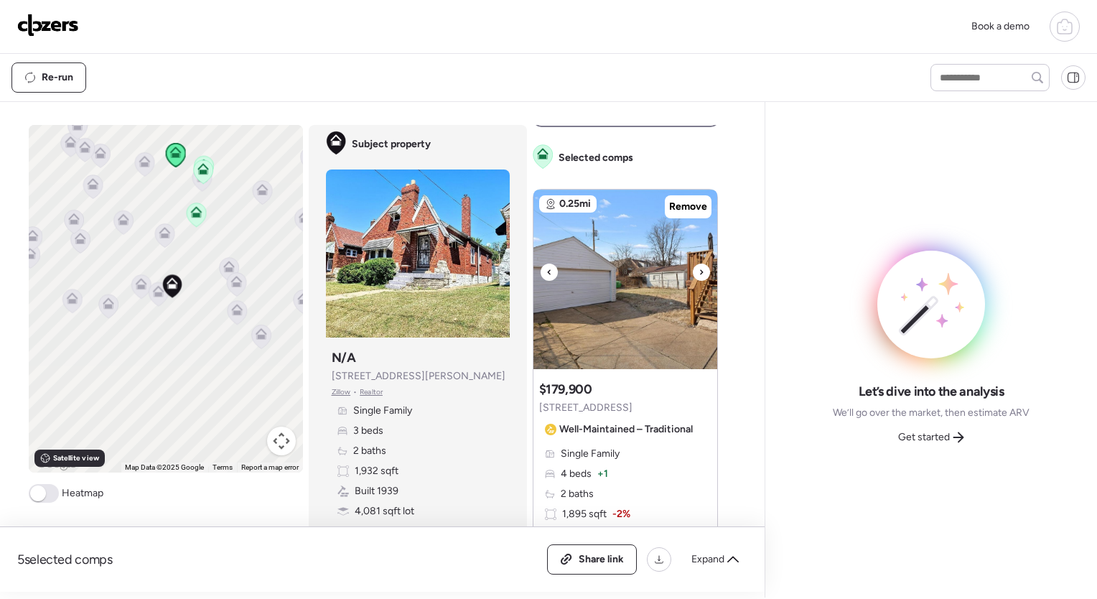
click at [699, 272] on icon at bounding box center [702, 272] width 6 height 17
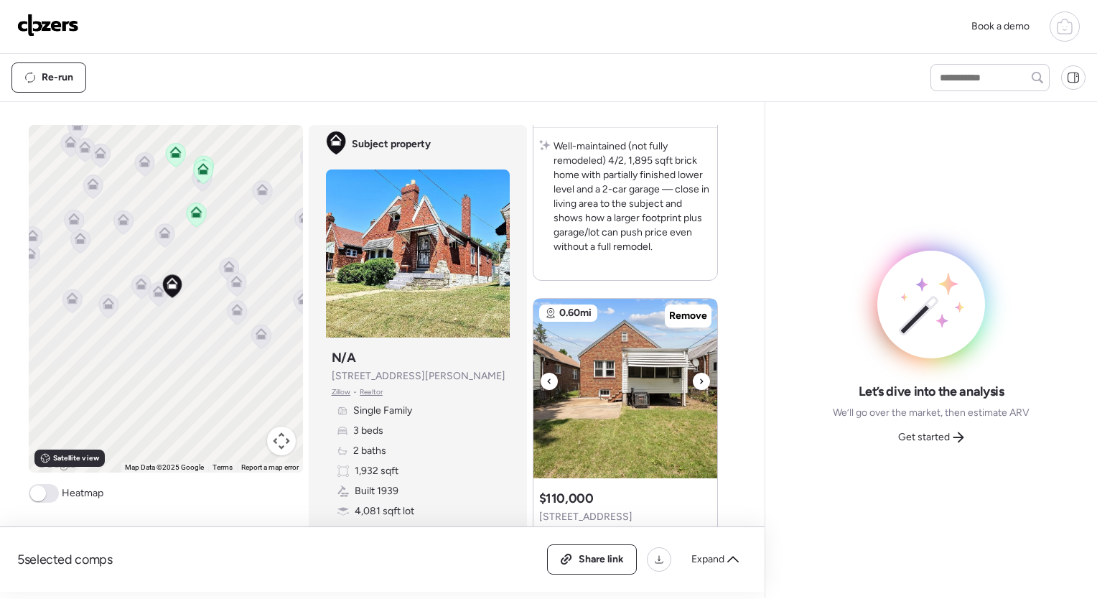
scroll to position [1028, 0]
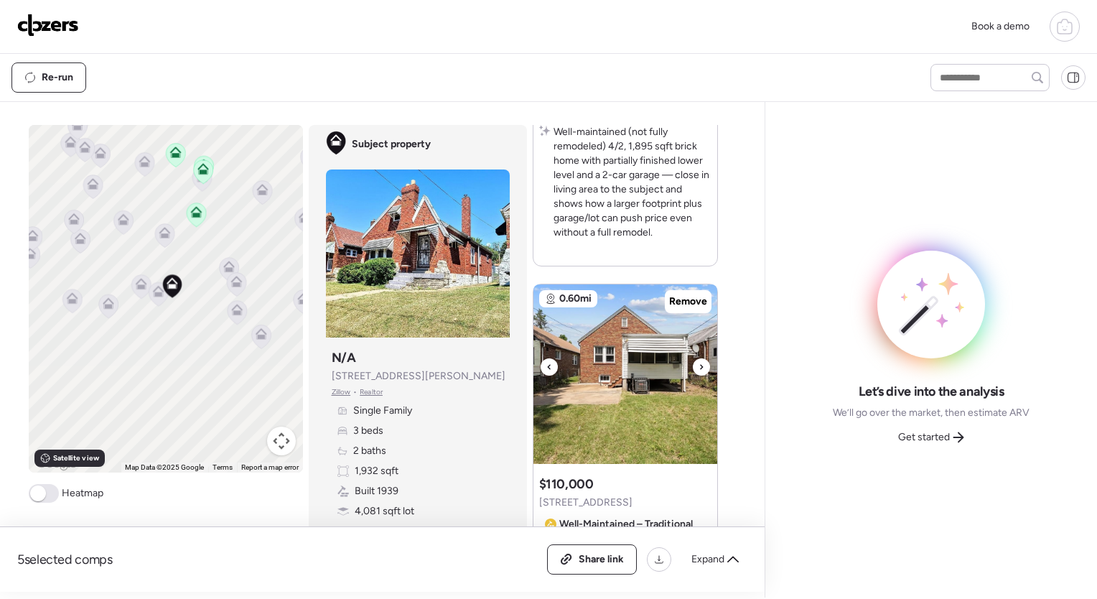
click at [699, 363] on icon at bounding box center [702, 366] width 6 height 17
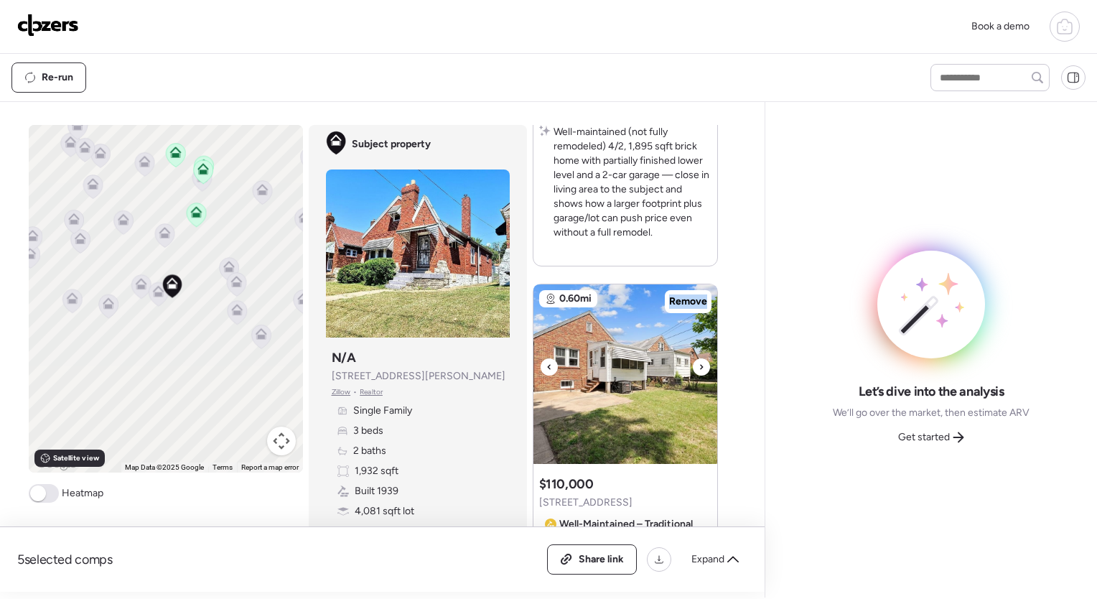
click at [699, 363] on icon at bounding box center [702, 366] width 6 height 17
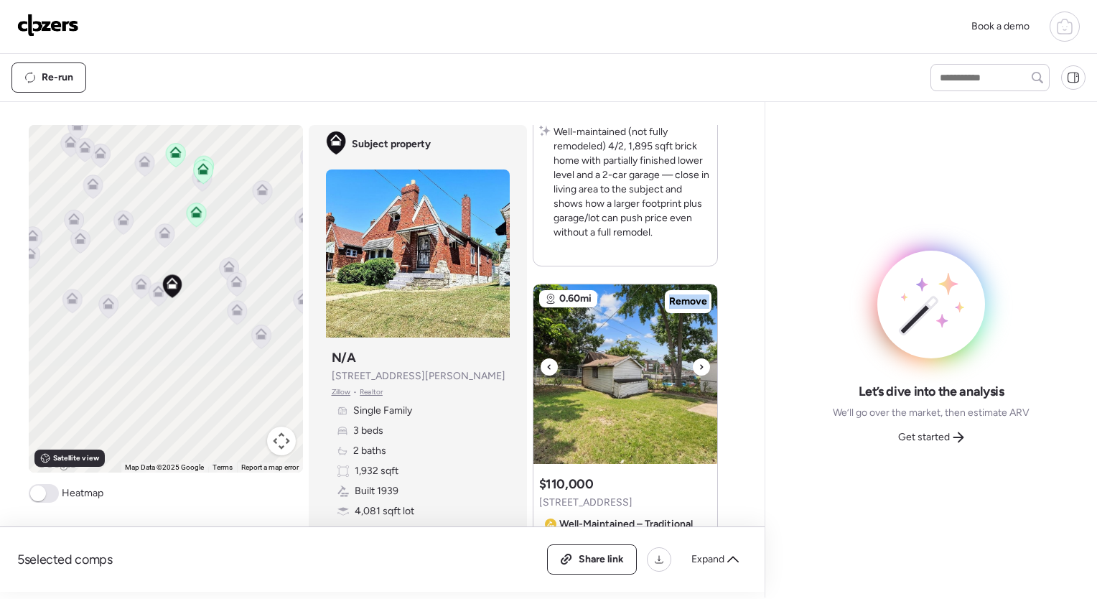
click at [693, 363] on div at bounding box center [701, 366] width 17 height 17
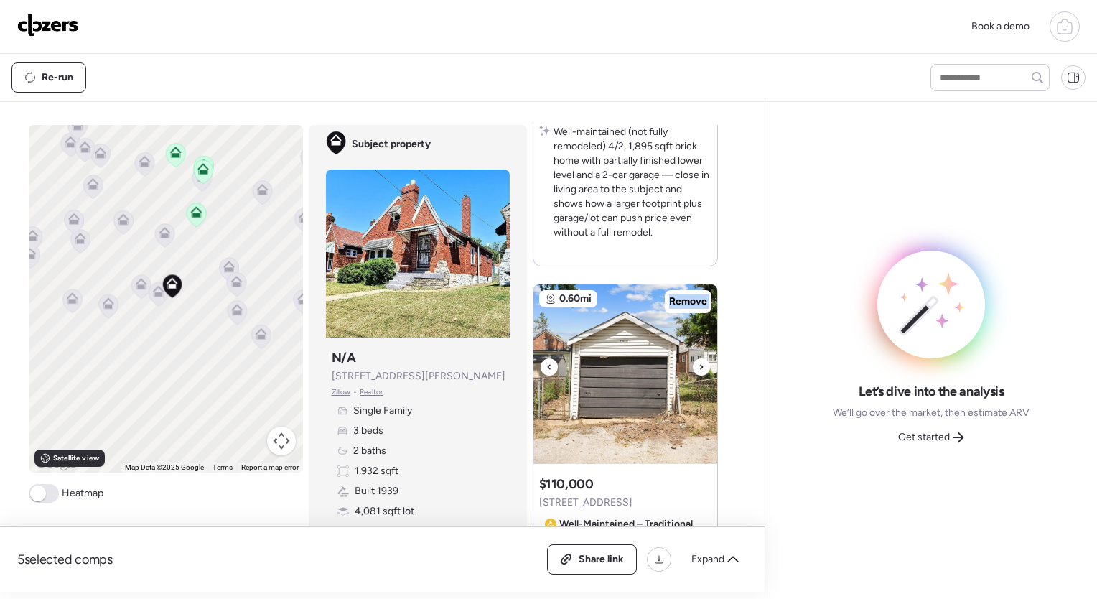
click at [693, 363] on div at bounding box center [701, 366] width 17 height 17
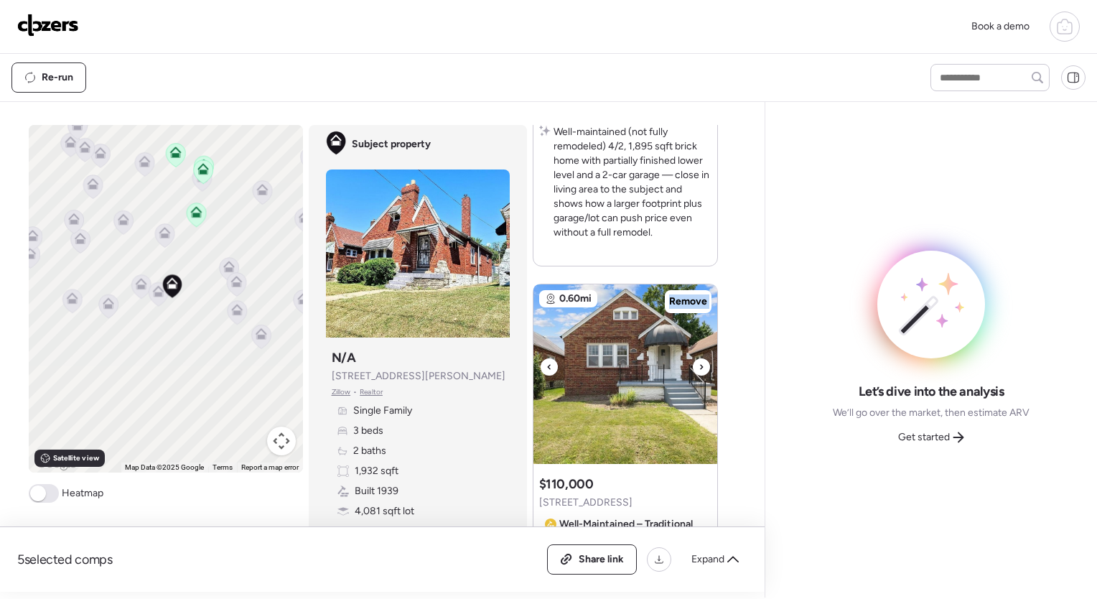
click at [693, 363] on div at bounding box center [701, 366] width 17 height 17
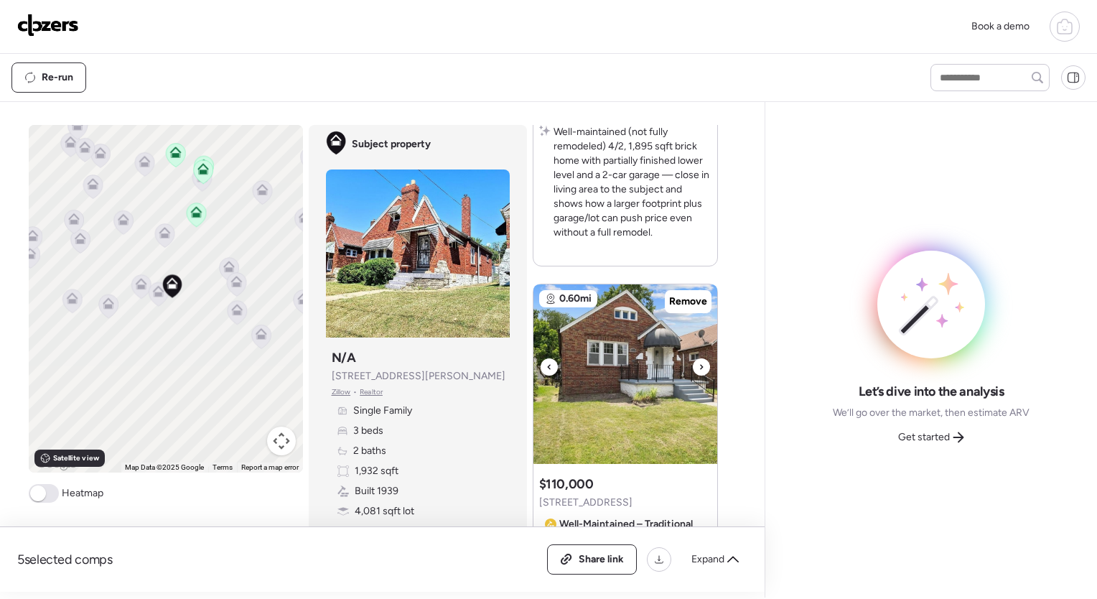
click at [549, 364] on div at bounding box center [549, 366] width 17 height 17
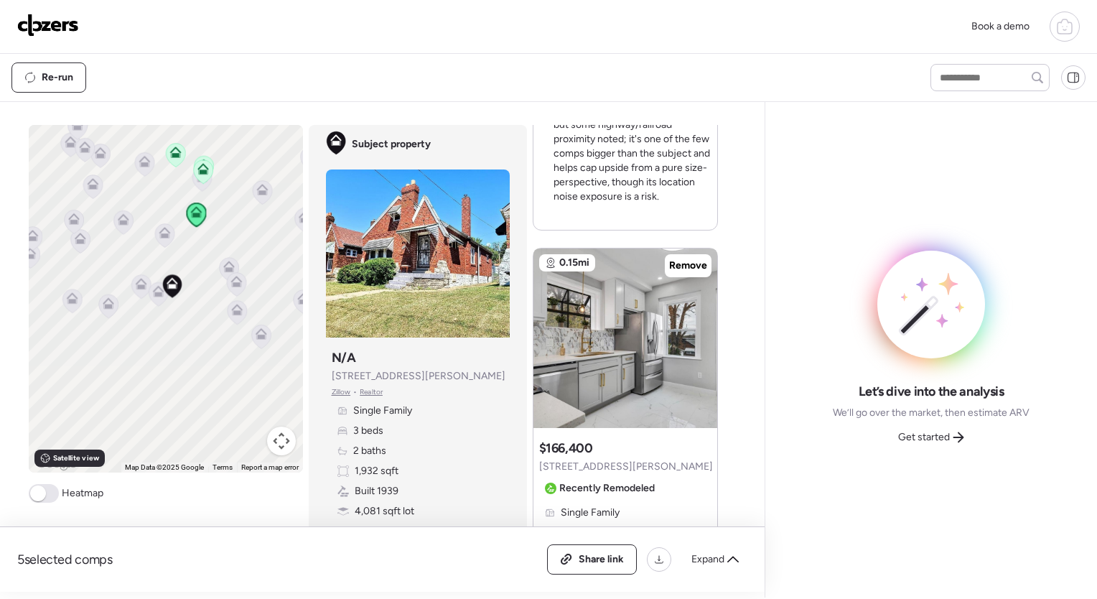
scroll to position [1739, 0]
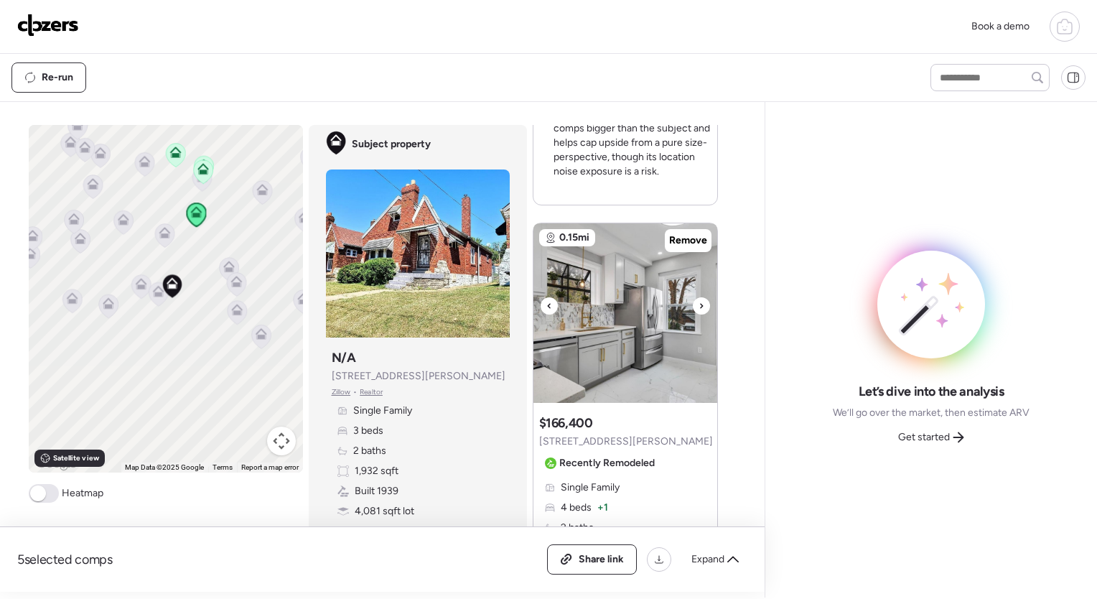
click at [699, 309] on icon at bounding box center [702, 305] width 6 height 17
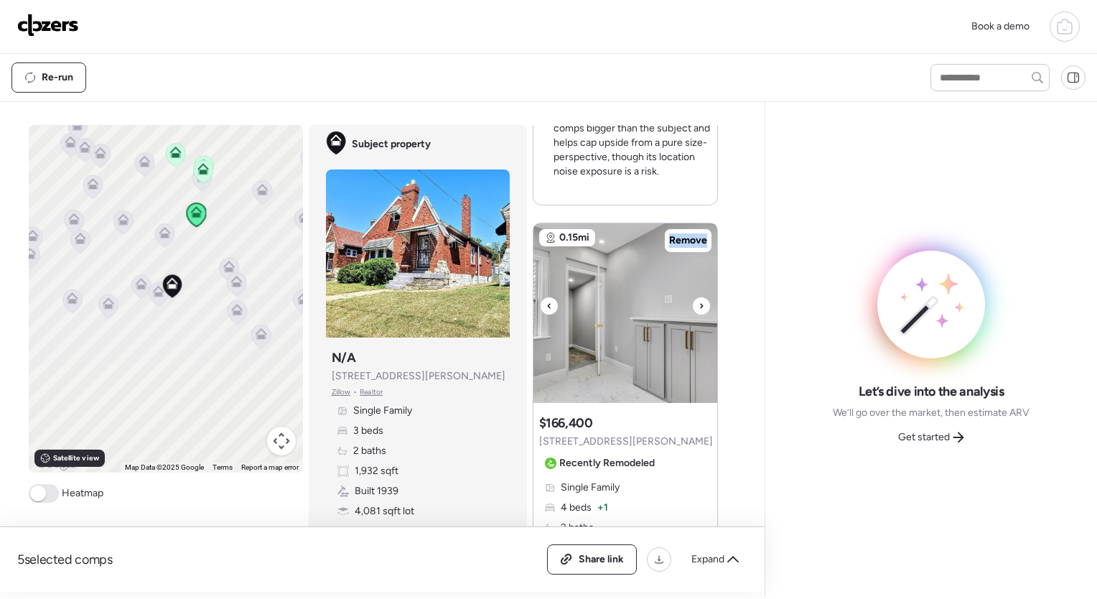
click at [699, 309] on icon at bounding box center [702, 305] width 6 height 17
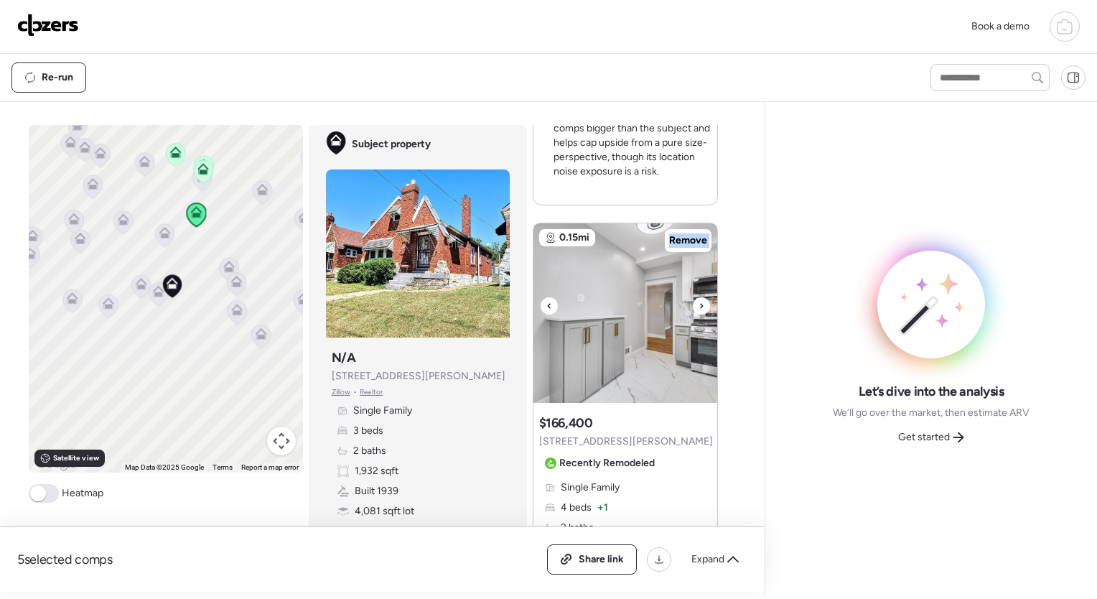
click at [699, 309] on icon at bounding box center [702, 305] width 6 height 17
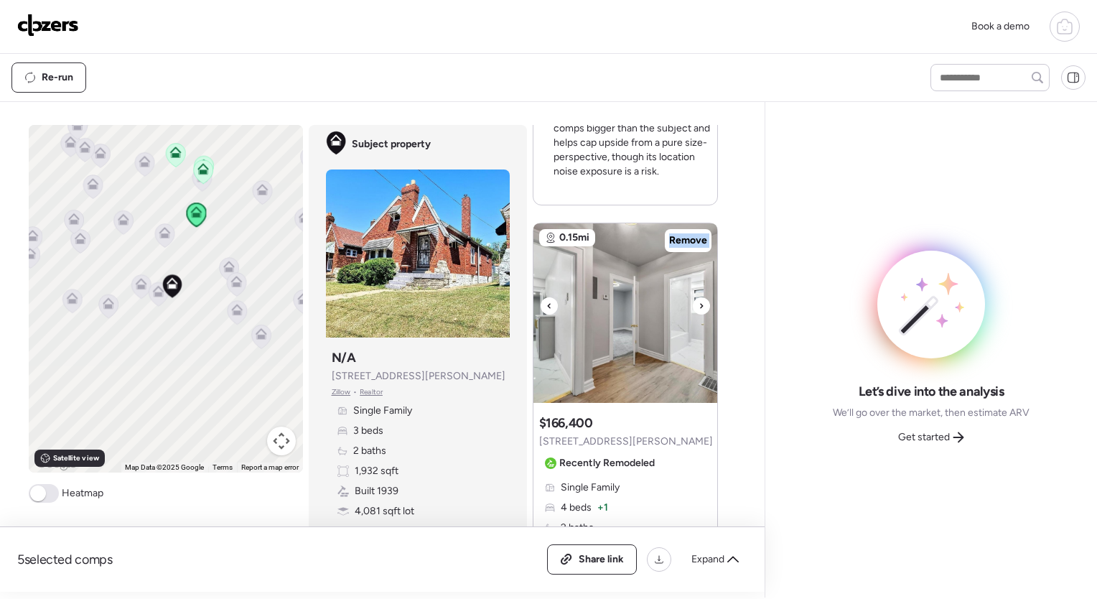
click at [699, 309] on icon at bounding box center [702, 305] width 6 height 17
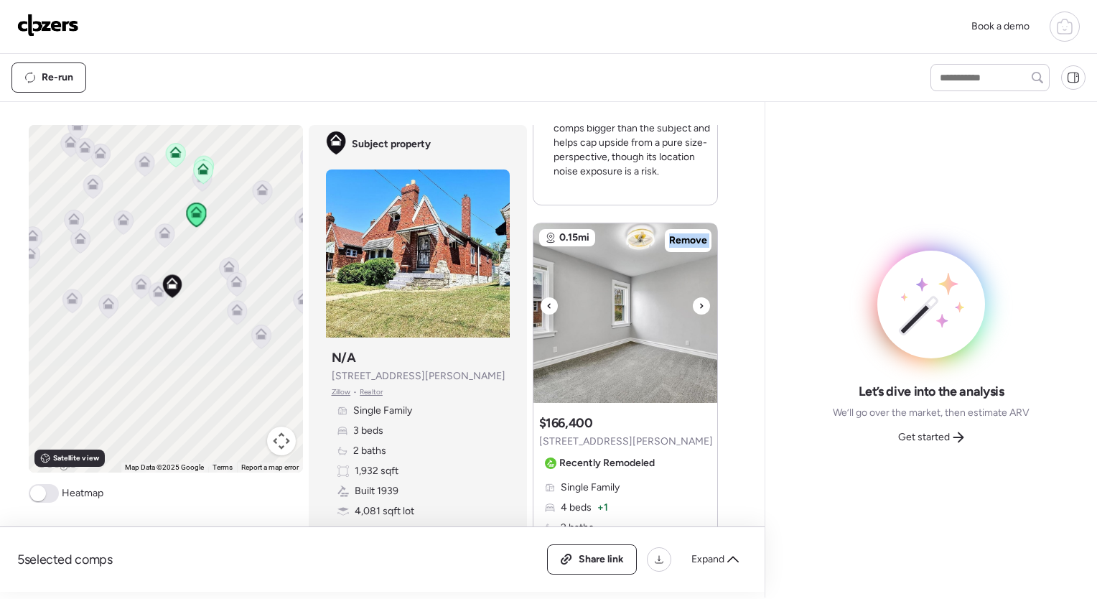
click at [699, 309] on icon at bounding box center [702, 305] width 6 height 17
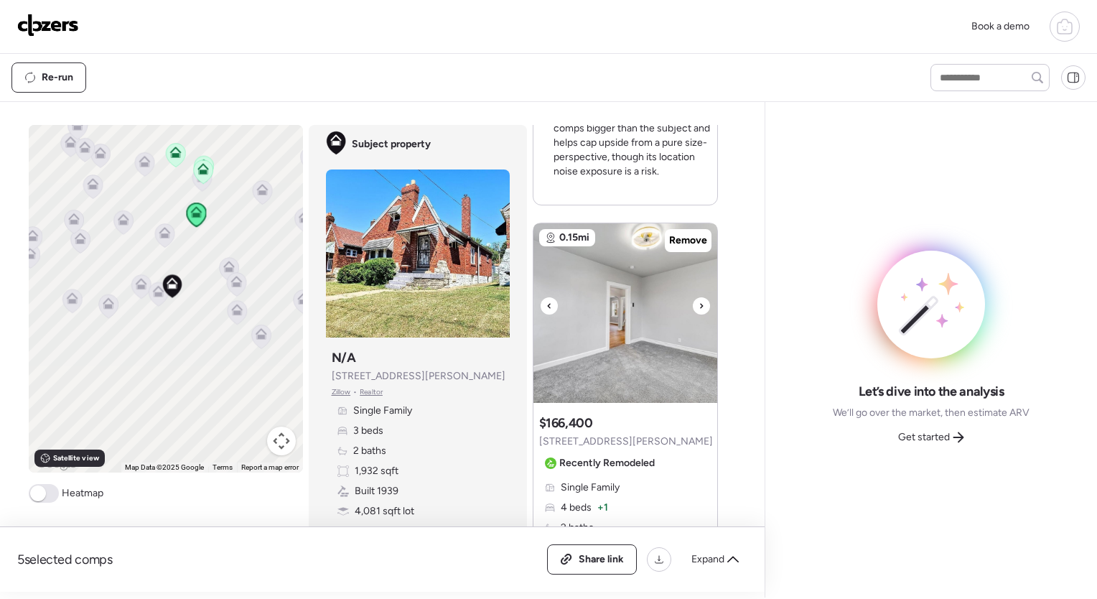
click at [699, 309] on icon at bounding box center [702, 305] width 6 height 17
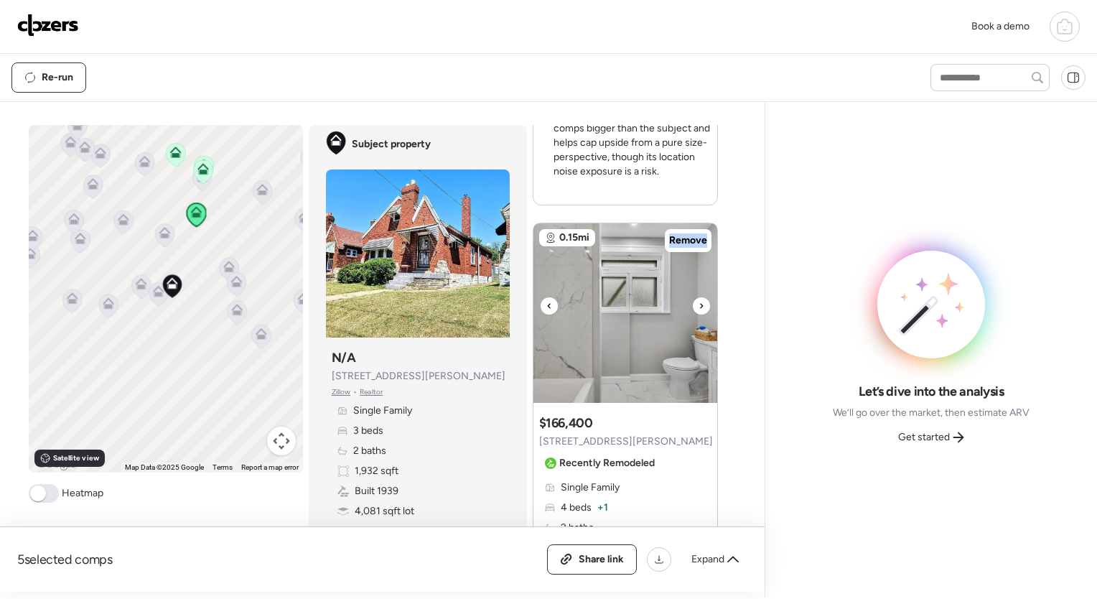
click at [699, 309] on icon at bounding box center [702, 305] width 6 height 17
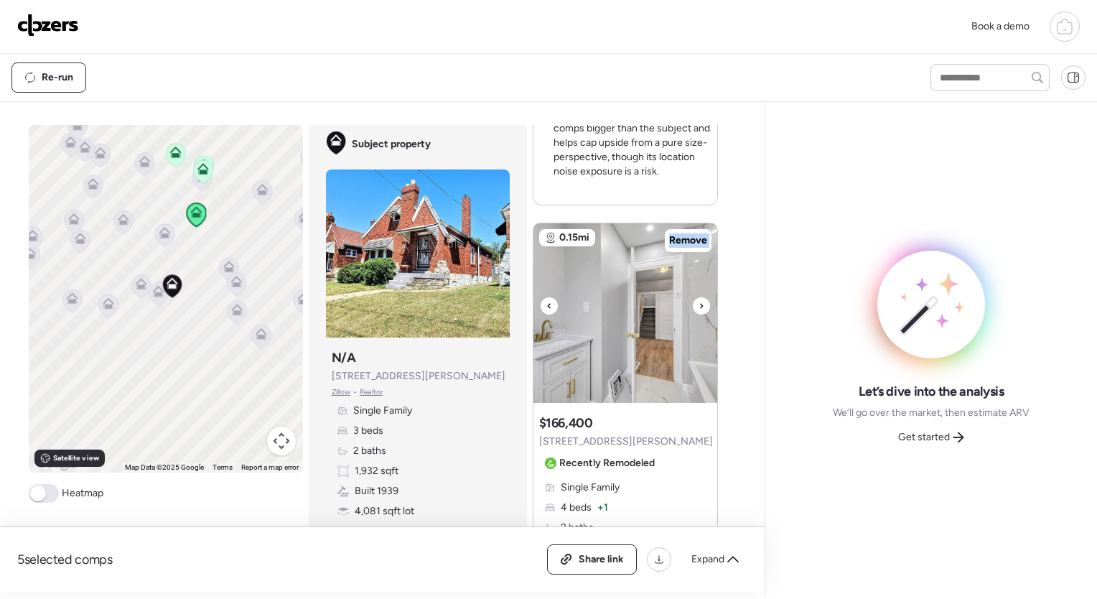
click at [699, 309] on icon at bounding box center [702, 305] width 6 height 17
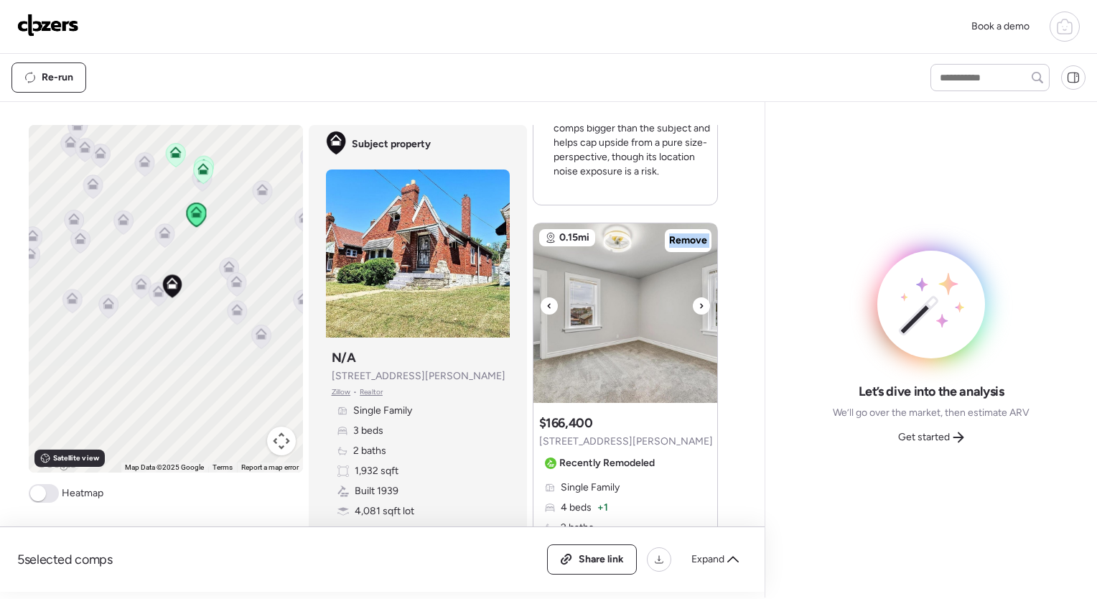
click at [699, 309] on icon at bounding box center [702, 305] width 6 height 17
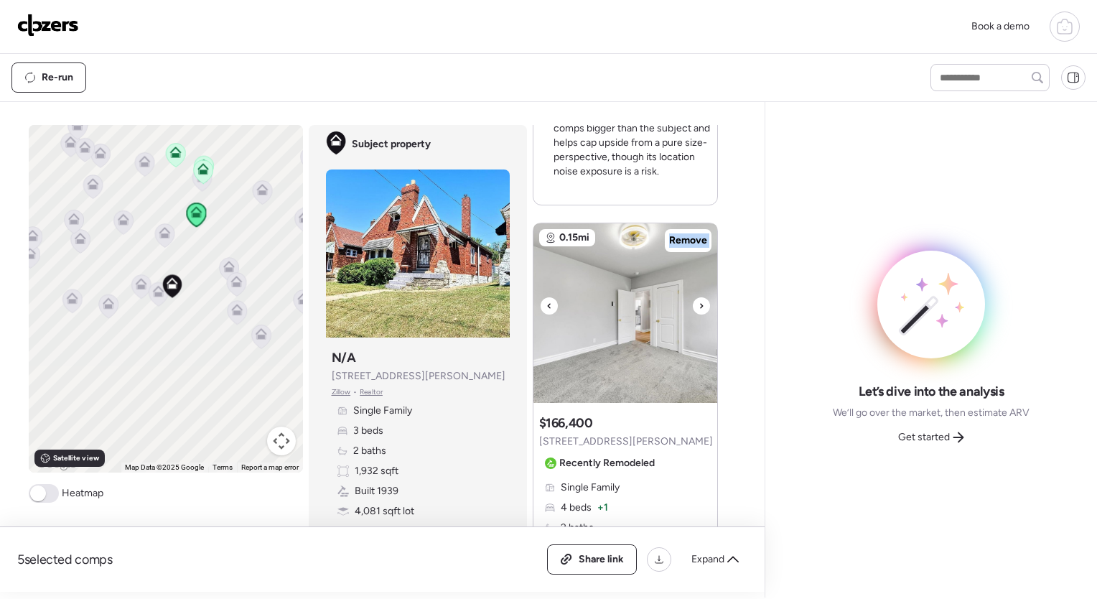
click at [699, 309] on icon at bounding box center [702, 305] width 6 height 17
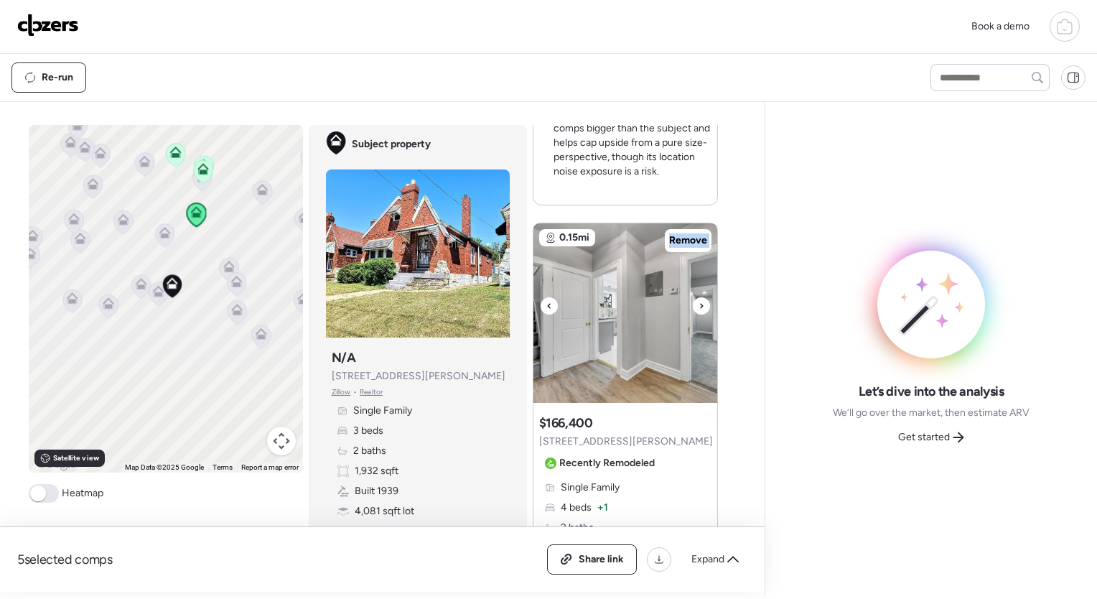
click at [699, 309] on icon at bounding box center [702, 305] width 6 height 17
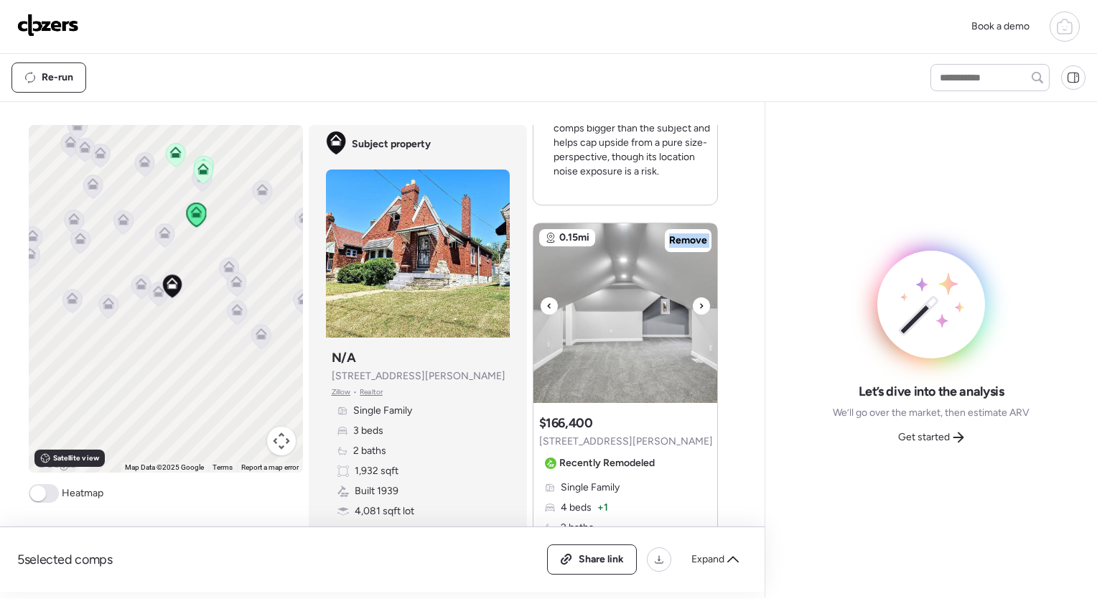
click at [699, 309] on icon at bounding box center [702, 305] width 6 height 17
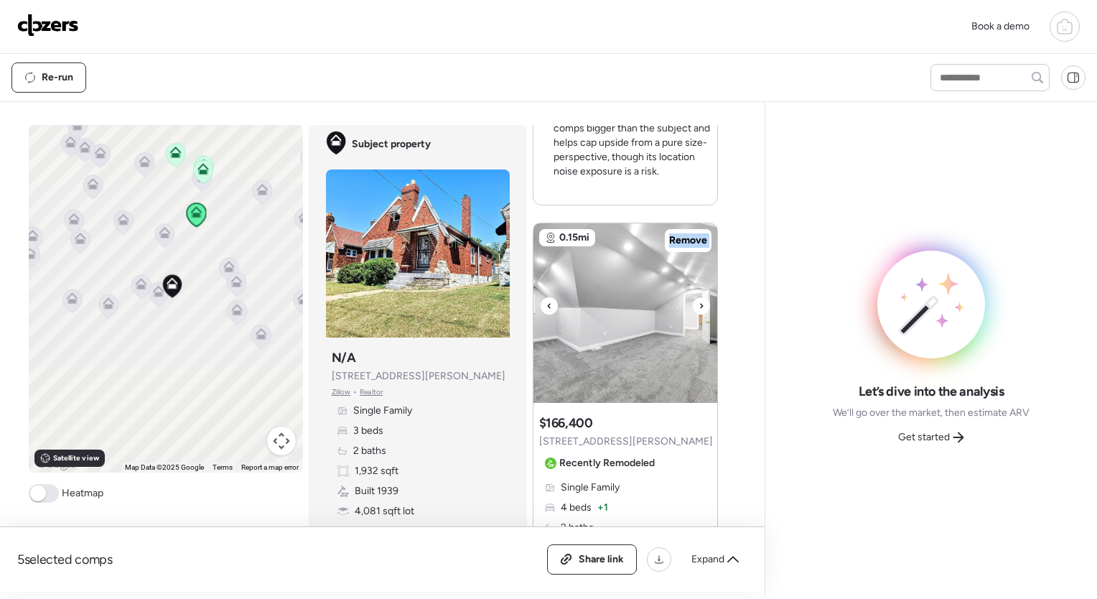
click at [699, 309] on icon at bounding box center [702, 305] width 6 height 17
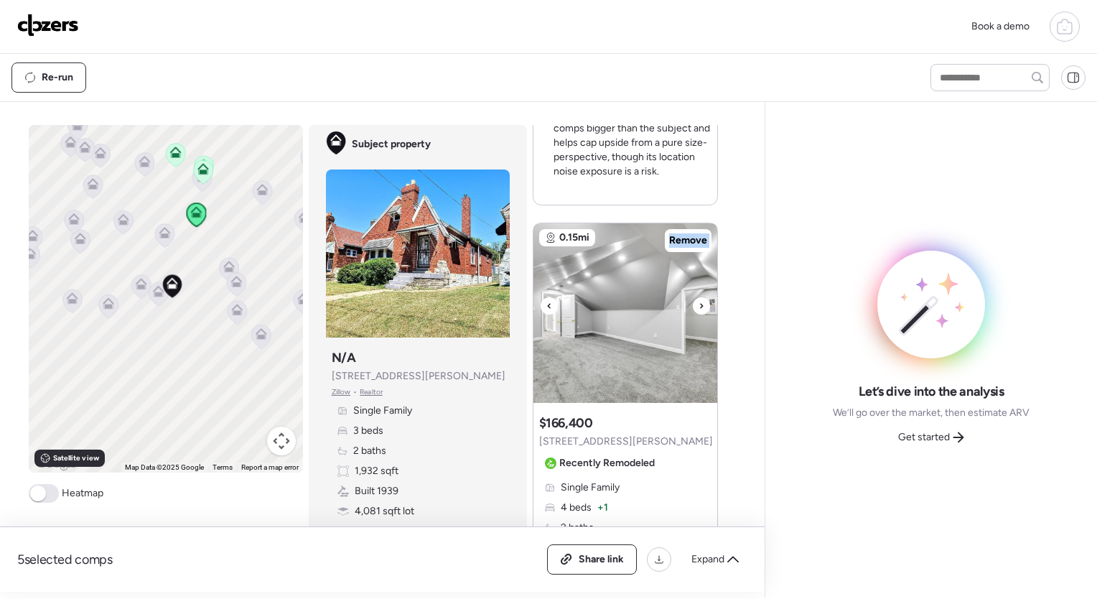
click at [699, 309] on icon at bounding box center [702, 305] width 6 height 17
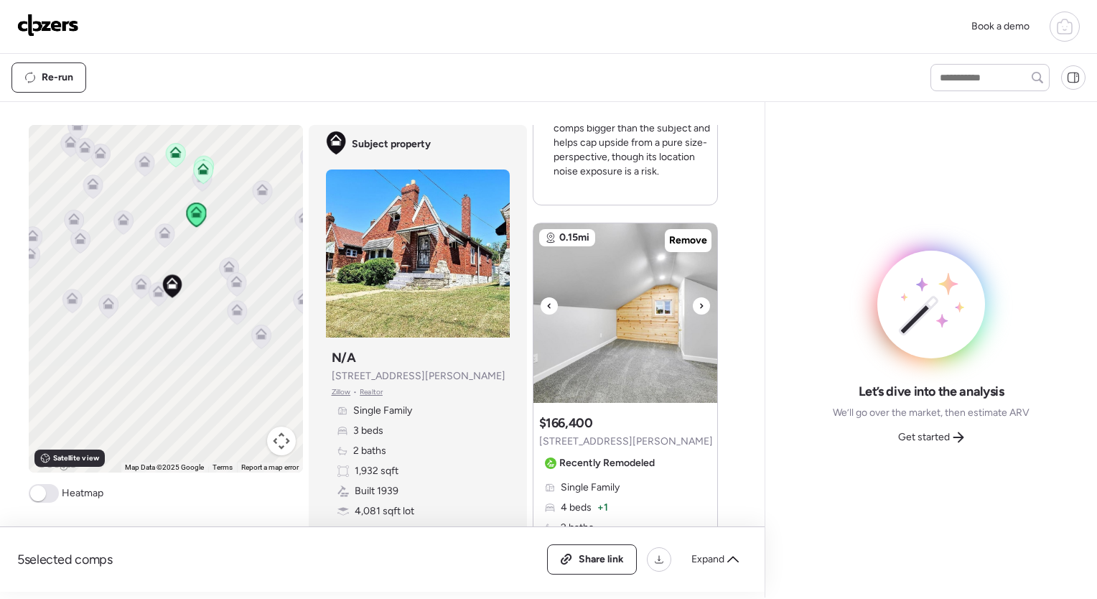
click at [699, 309] on icon at bounding box center [702, 305] width 6 height 17
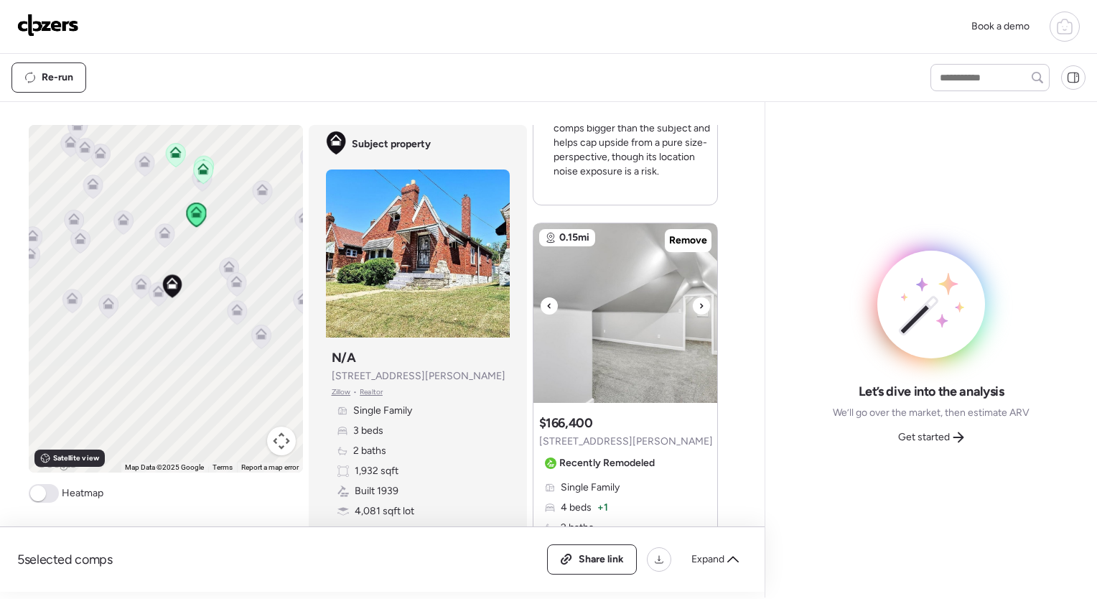
click at [699, 309] on icon at bounding box center [702, 305] width 6 height 17
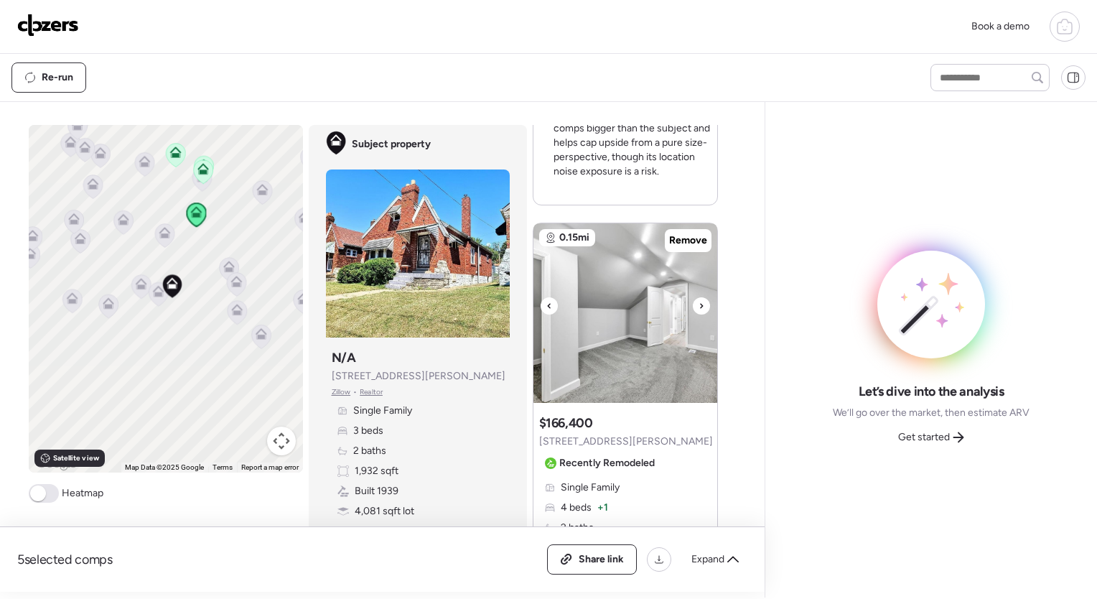
click at [699, 309] on icon at bounding box center [702, 305] width 6 height 17
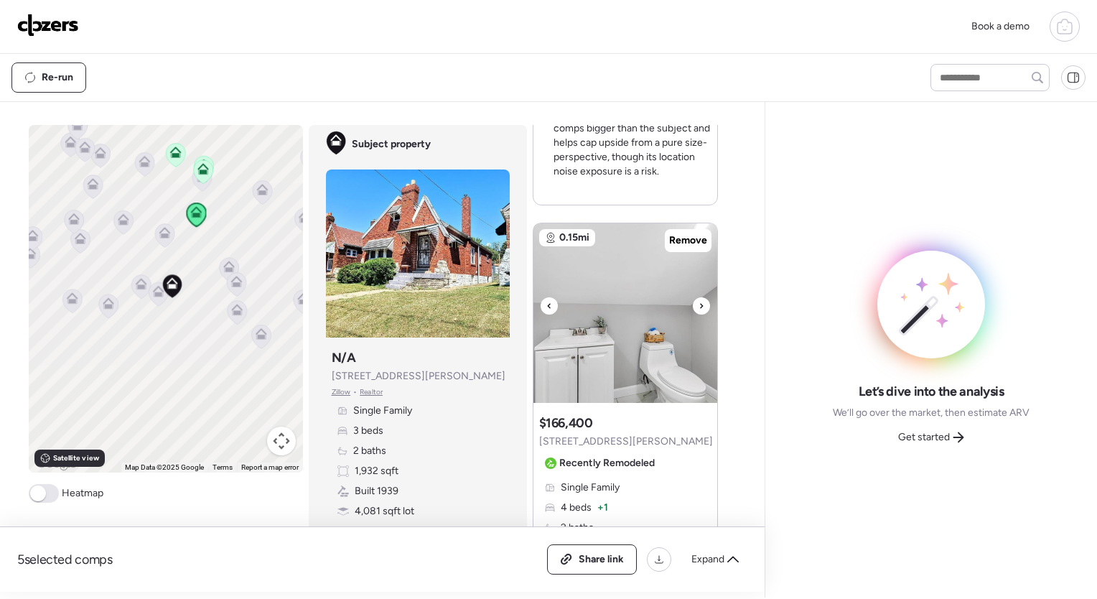
click at [699, 309] on icon at bounding box center [702, 305] width 6 height 17
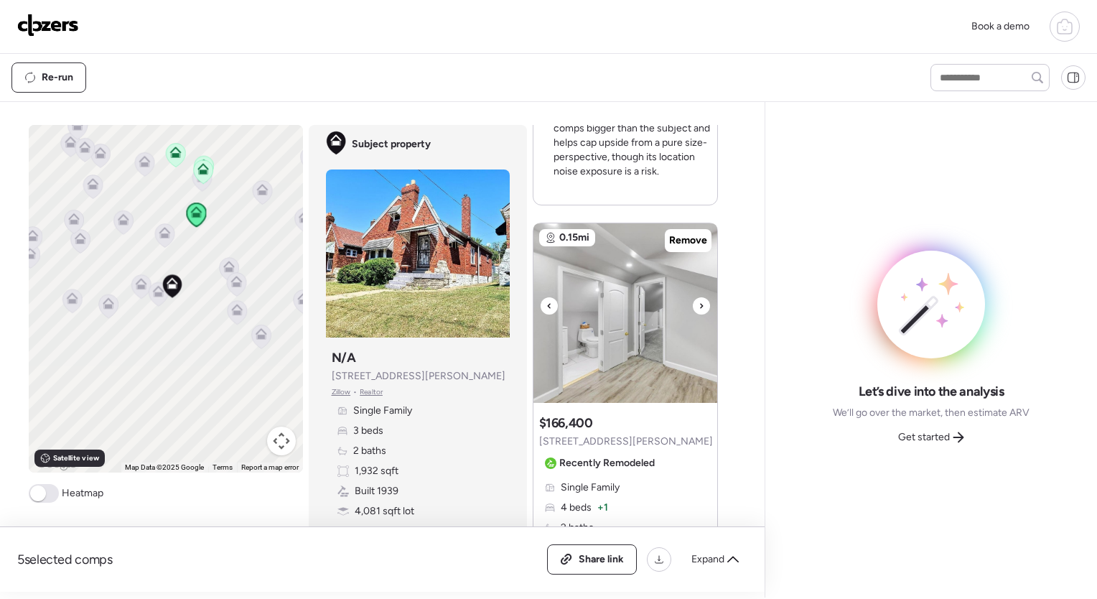
click at [699, 309] on icon at bounding box center [702, 305] width 6 height 17
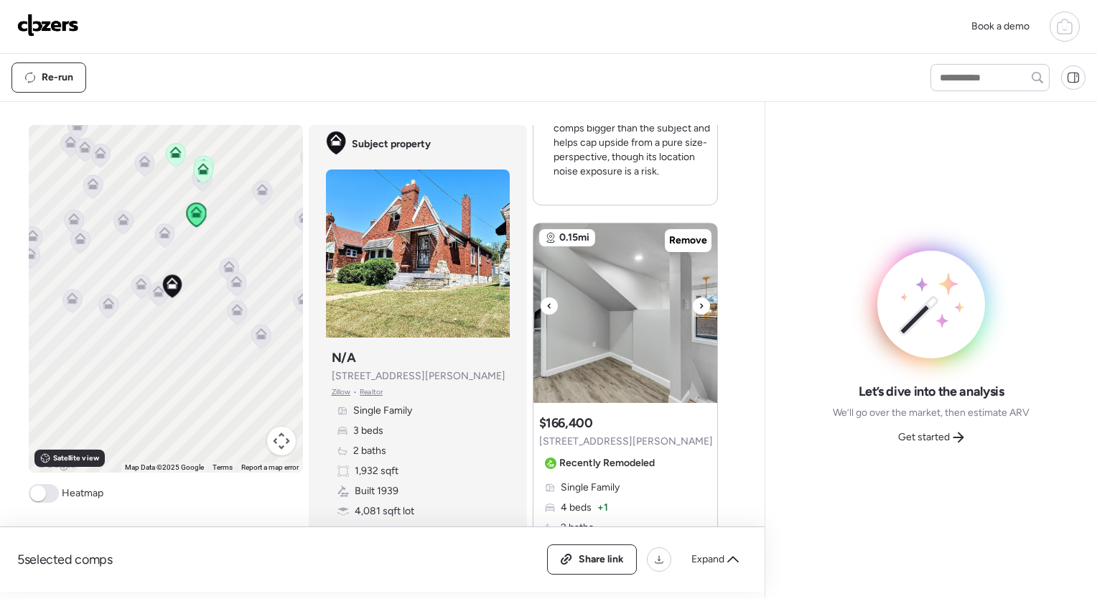
click at [699, 309] on icon at bounding box center [702, 305] width 6 height 17
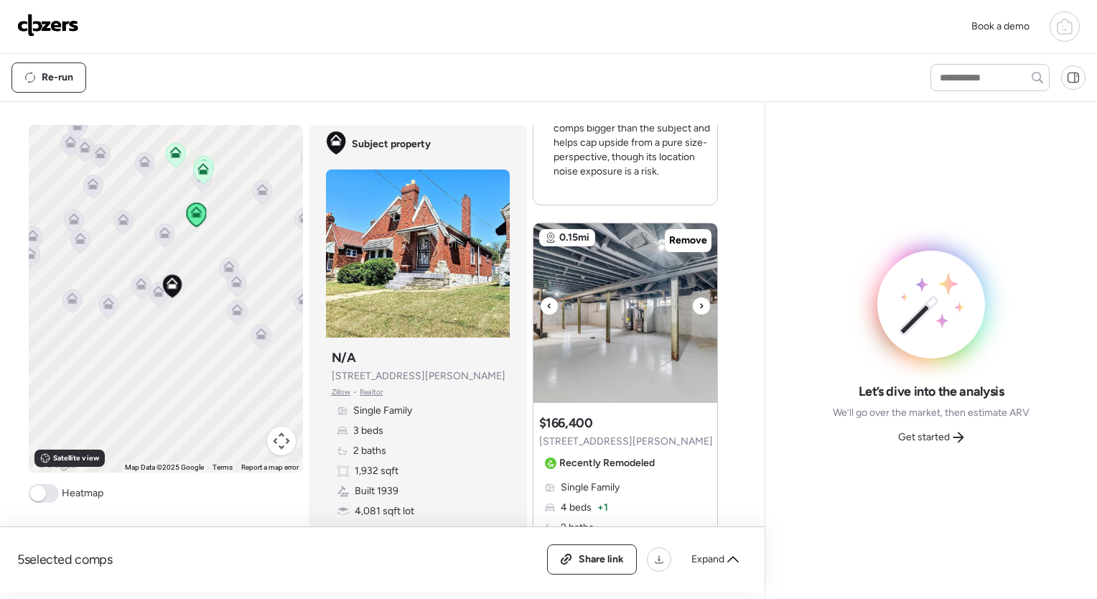
click at [699, 309] on icon at bounding box center [702, 305] width 6 height 17
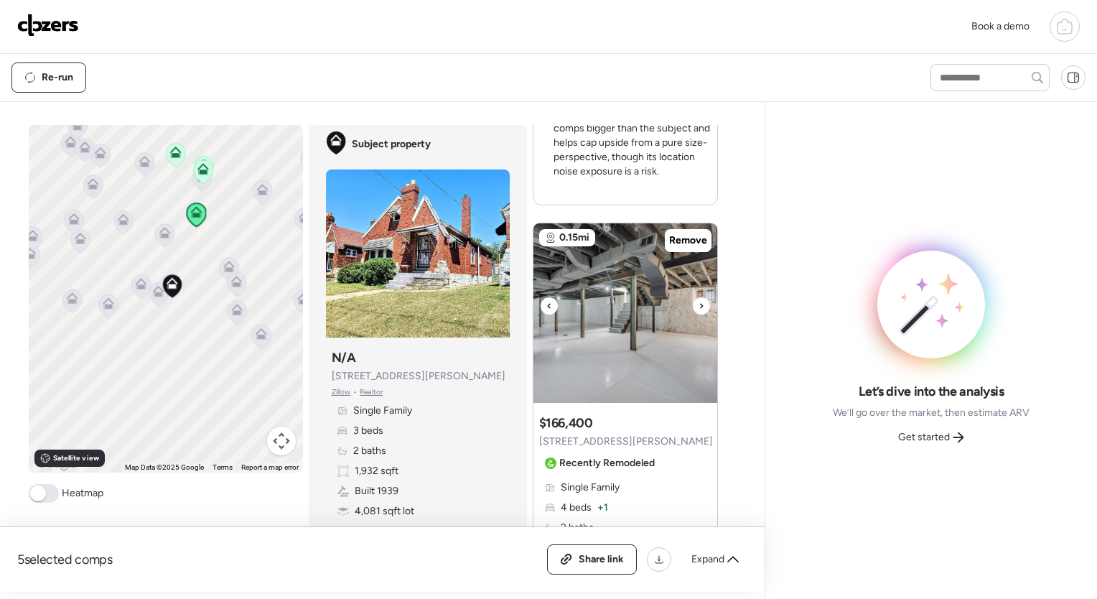
click at [699, 309] on icon at bounding box center [702, 305] width 6 height 17
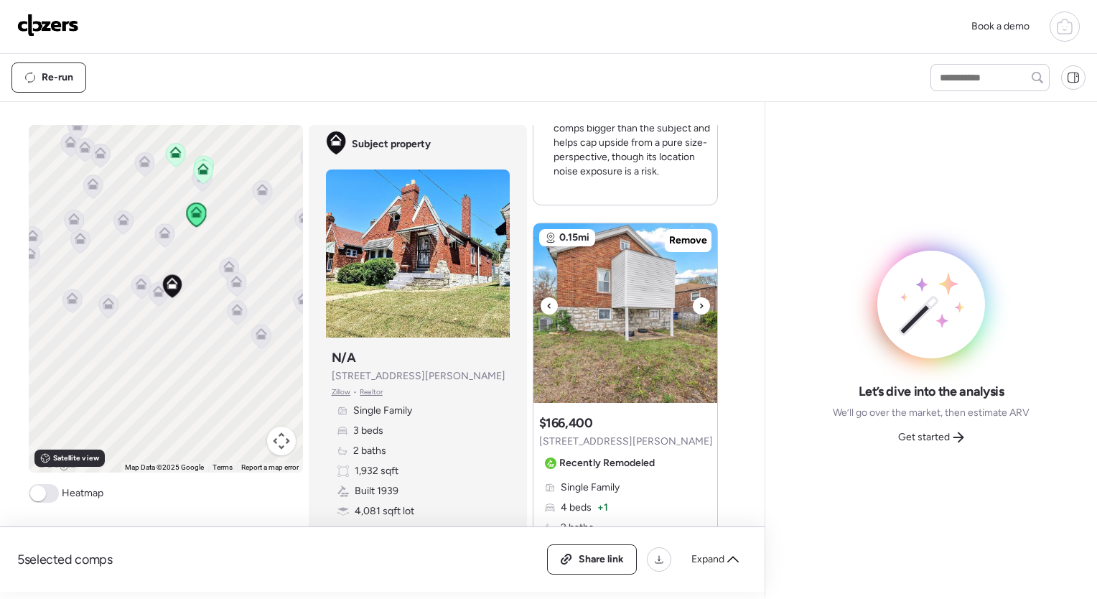
click at [699, 309] on icon at bounding box center [702, 305] width 6 height 17
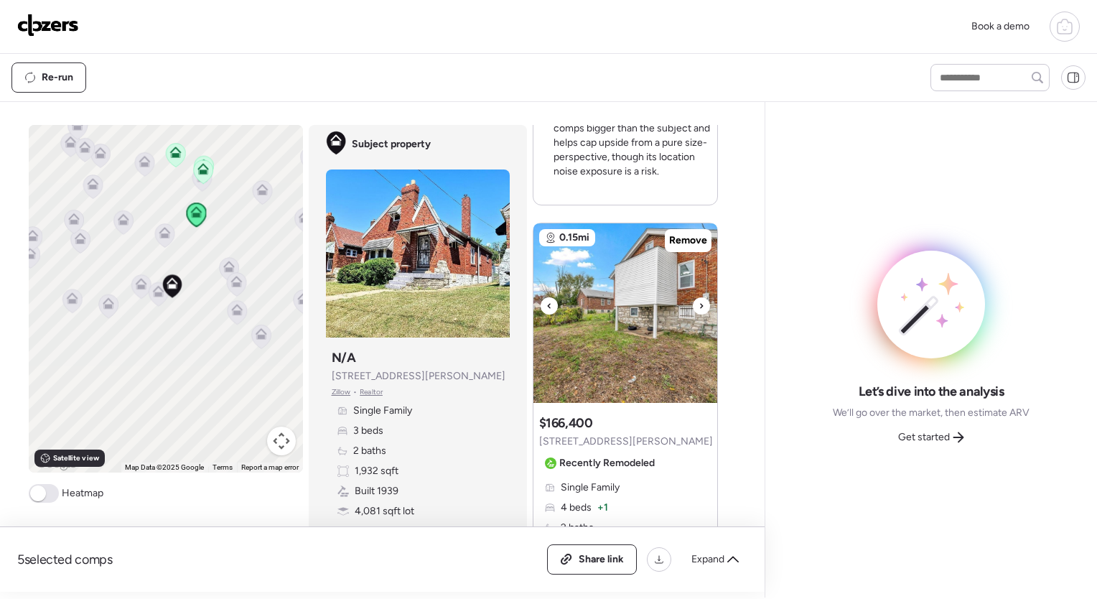
click at [699, 309] on icon at bounding box center [702, 305] width 6 height 17
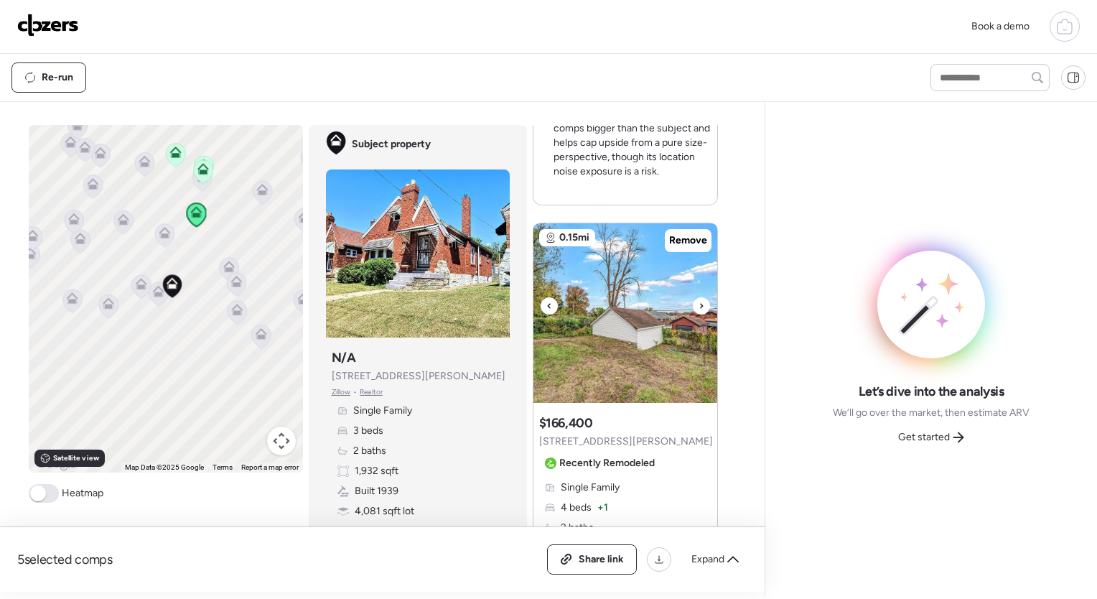
click at [699, 309] on icon at bounding box center [702, 305] width 6 height 17
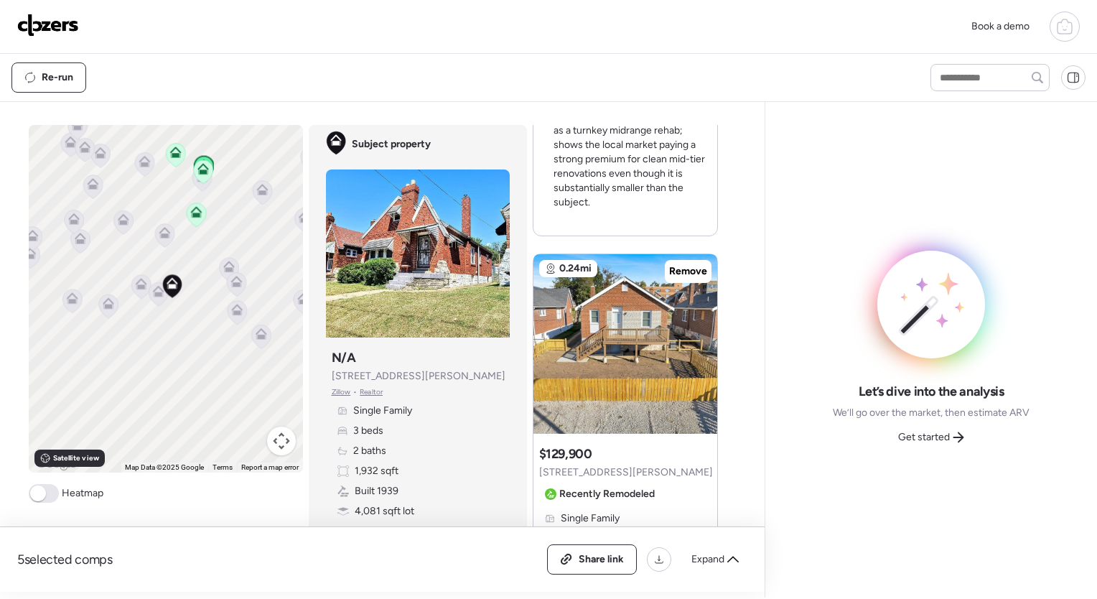
scroll to position [2378, 0]
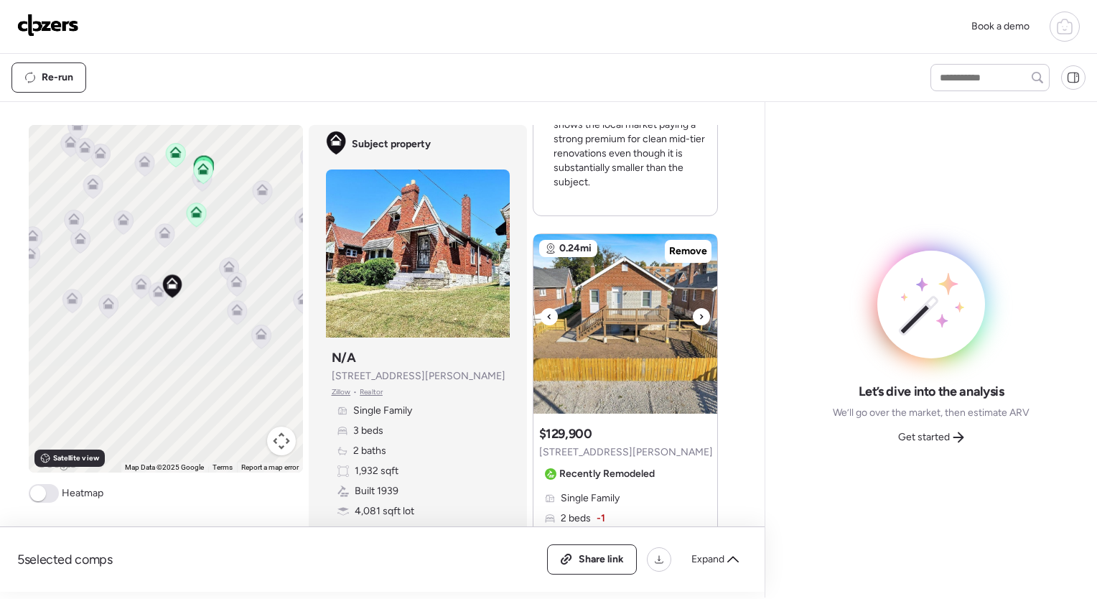
click at [699, 312] on icon at bounding box center [702, 316] width 6 height 17
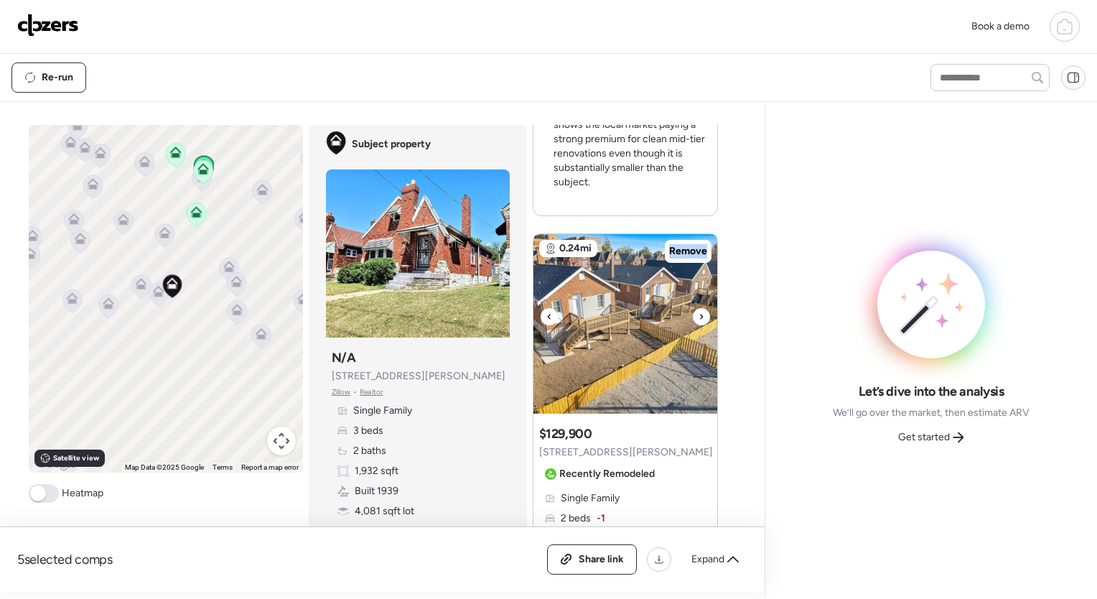
click at [699, 312] on icon at bounding box center [702, 316] width 6 height 17
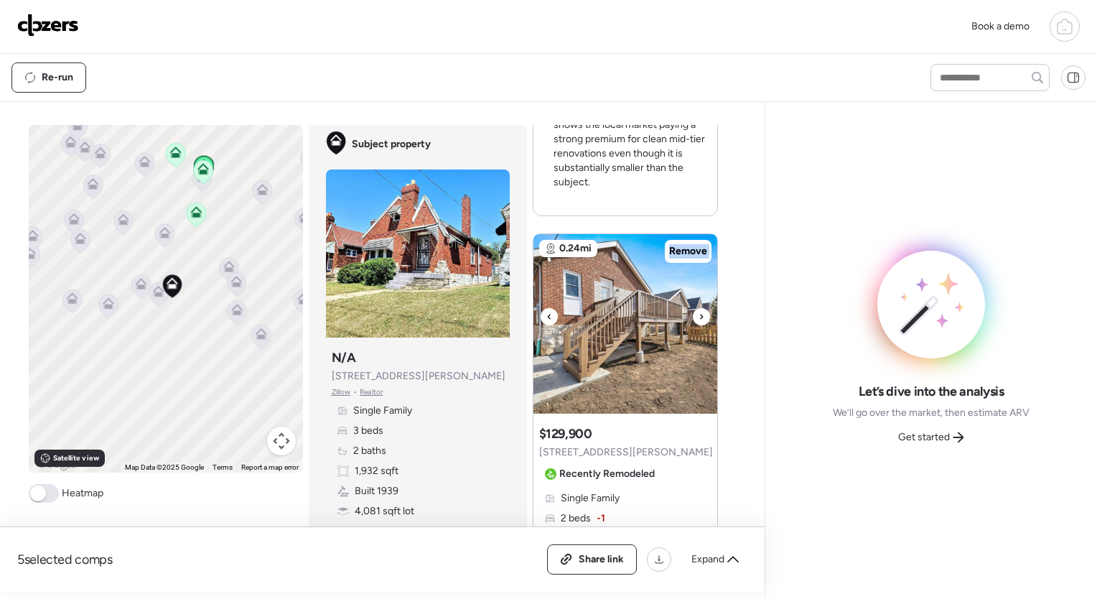
click at [699, 312] on icon at bounding box center [702, 316] width 6 height 17
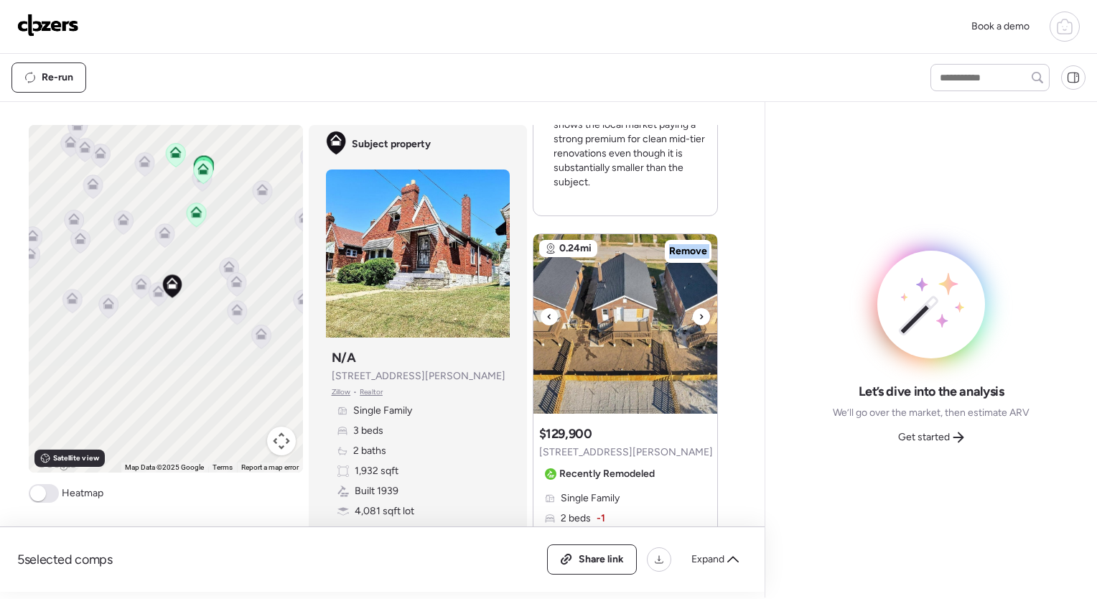
click at [699, 312] on icon at bounding box center [702, 316] width 6 height 17
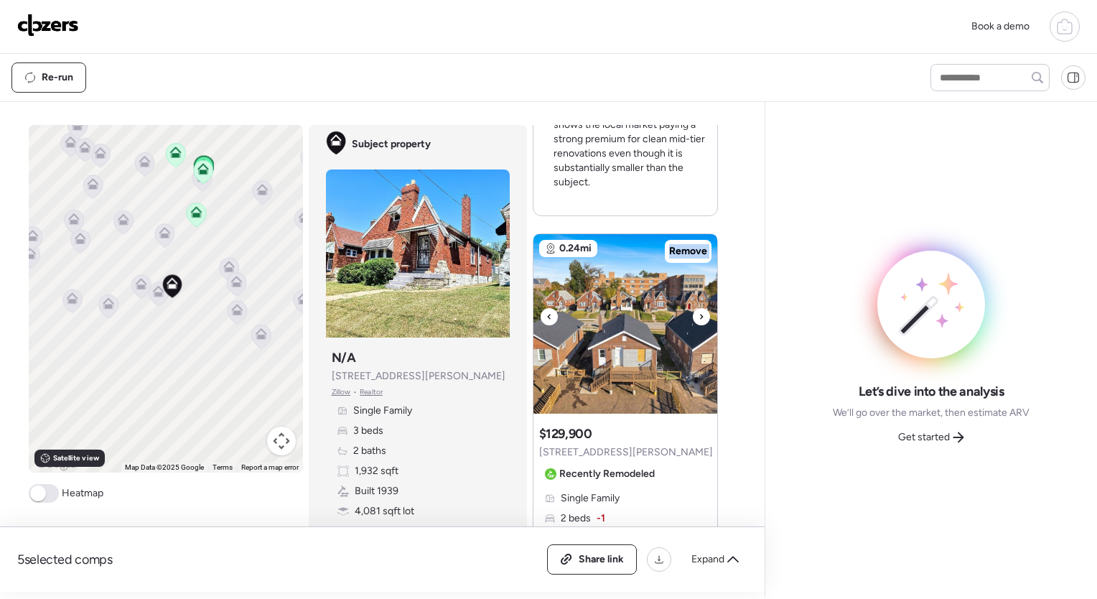
click at [699, 312] on icon at bounding box center [702, 316] width 6 height 17
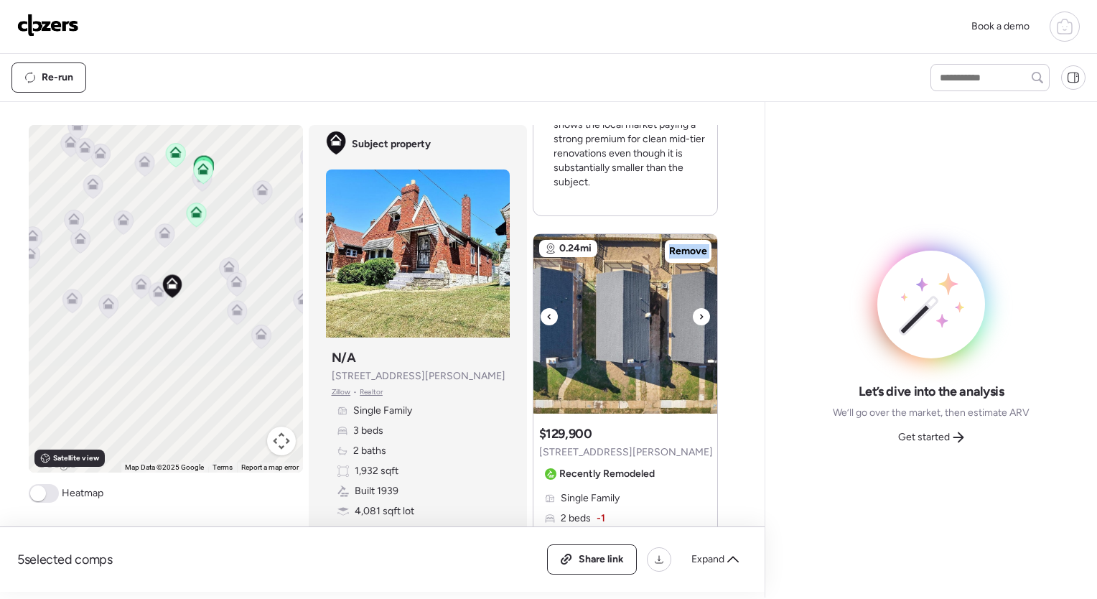
click at [699, 312] on icon at bounding box center [702, 316] width 6 height 17
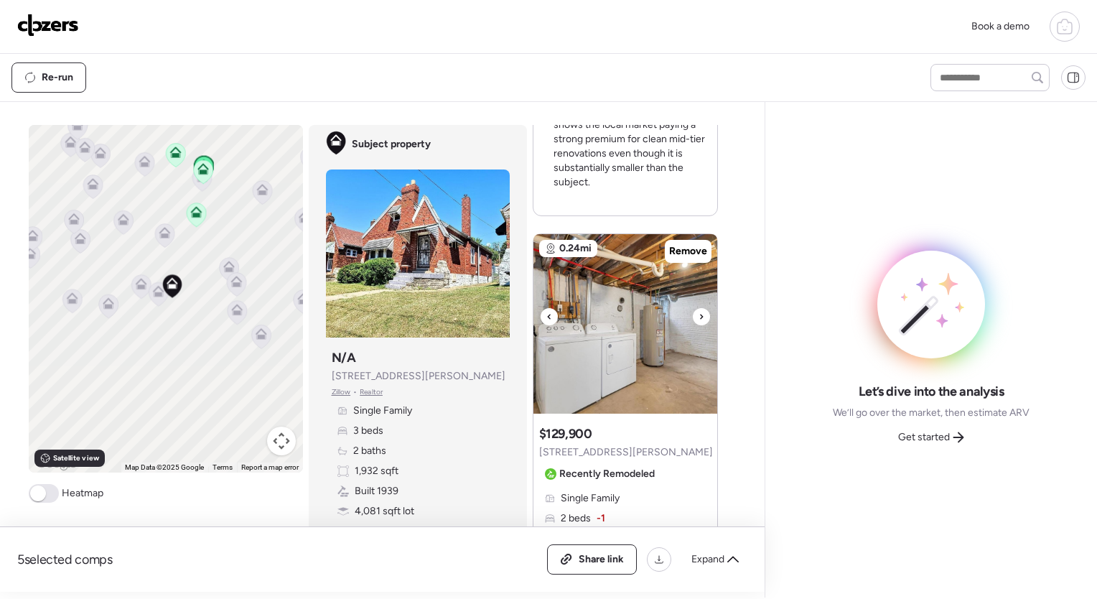
click at [699, 312] on icon at bounding box center [702, 316] width 6 height 17
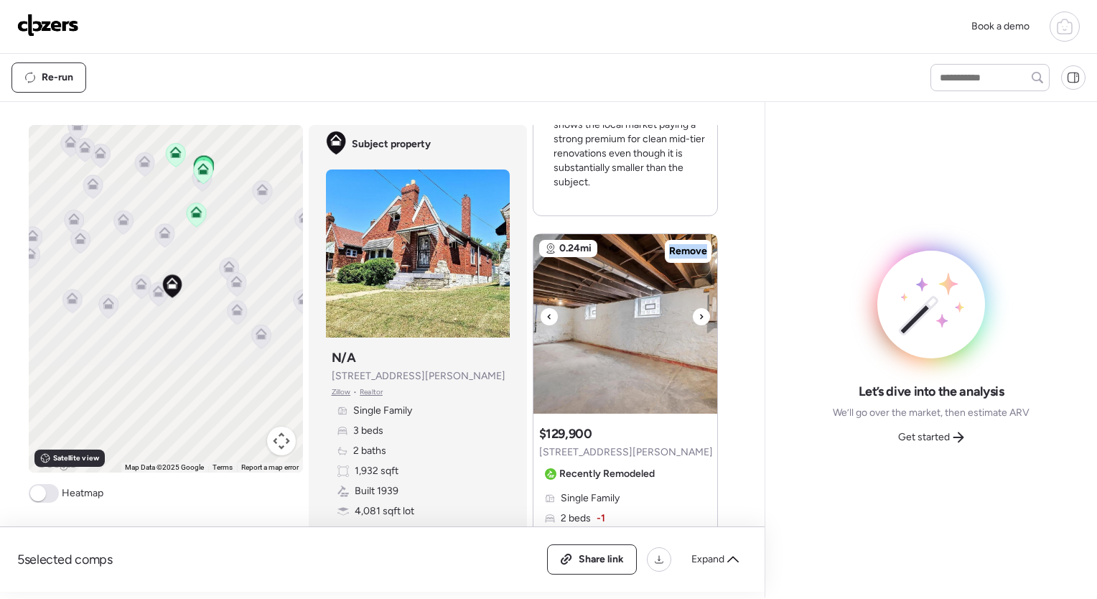
click at [699, 312] on icon at bounding box center [702, 316] width 6 height 17
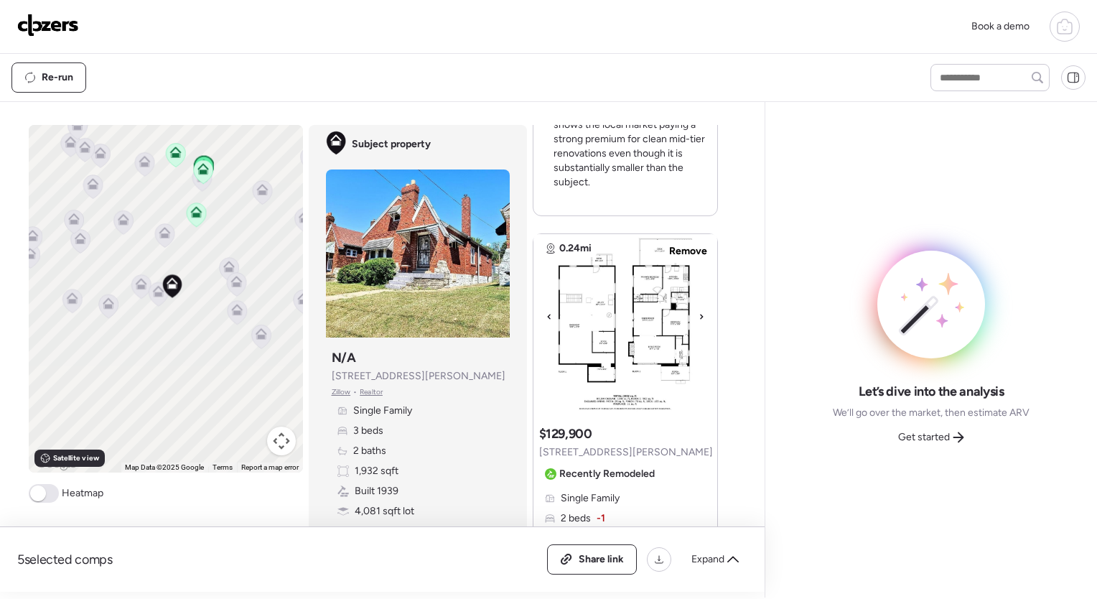
click at [699, 312] on icon at bounding box center [702, 316] width 6 height 17
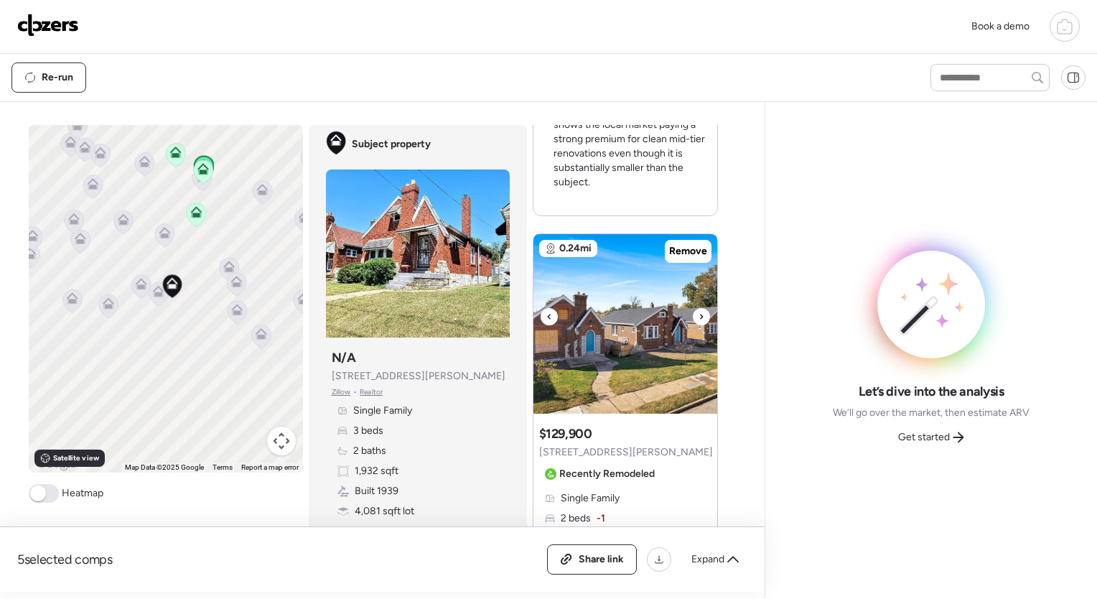
click at [699, 312] on icon at bounding box center [702, 316] width 6 height 17
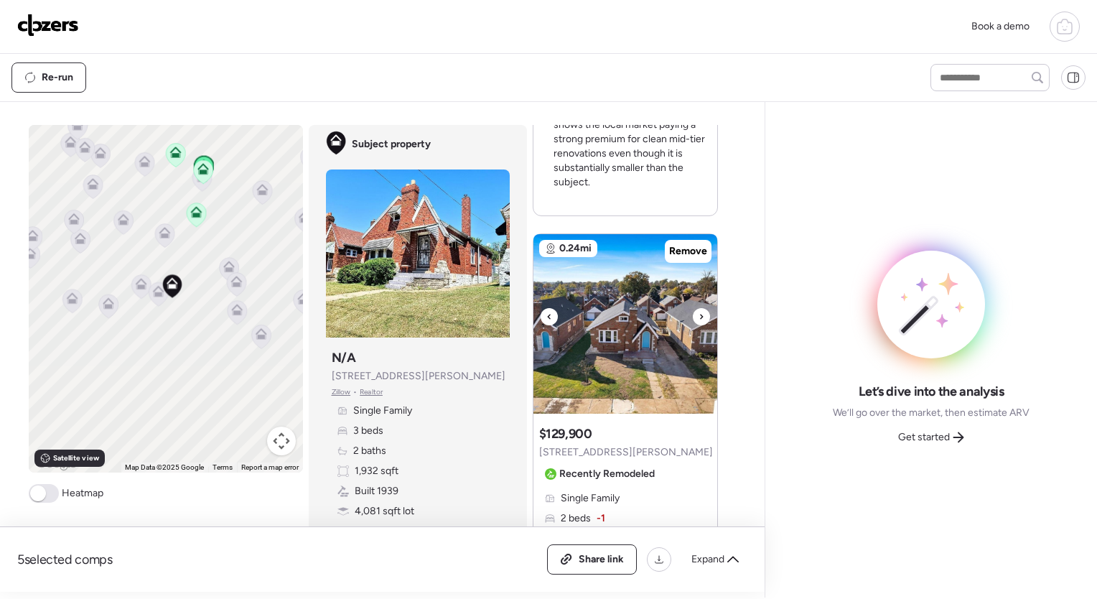
click at [699, 312] on icon at bounding box center [702, 316] width 6 height 17
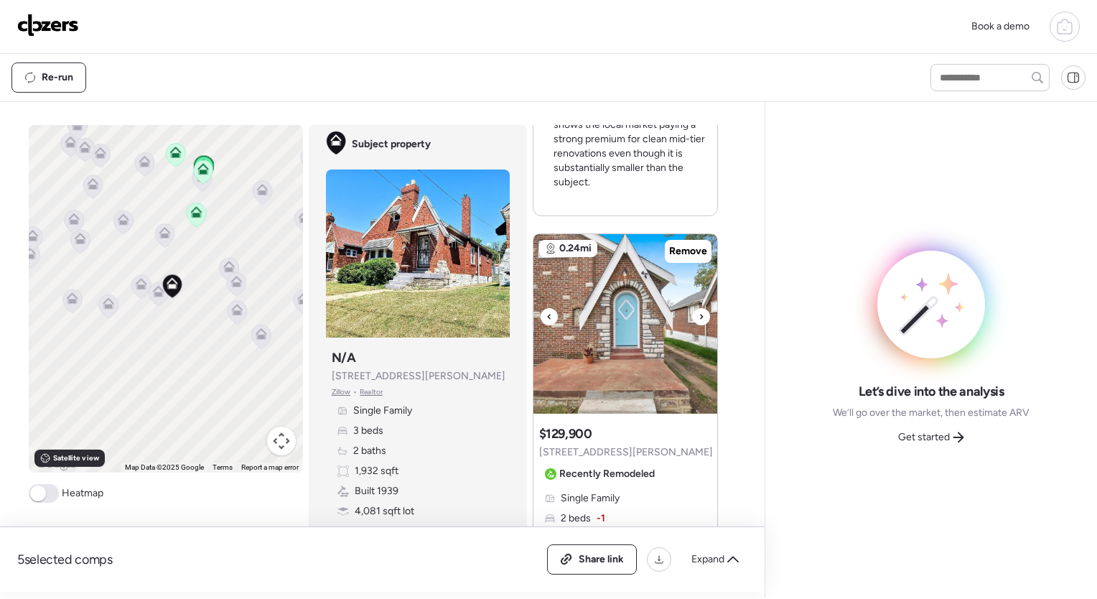
click at [699, 312] on icon at bounding box center [702, 316] width 6 height 17
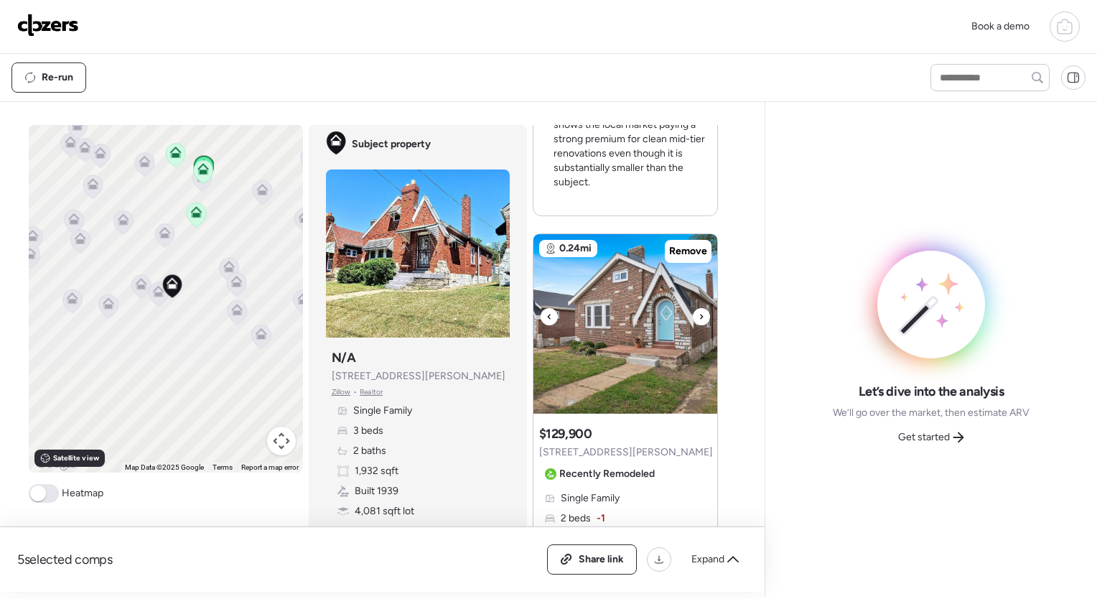
click at [699, 312] on icon at bounding box center [702, 316] width 6 height 17
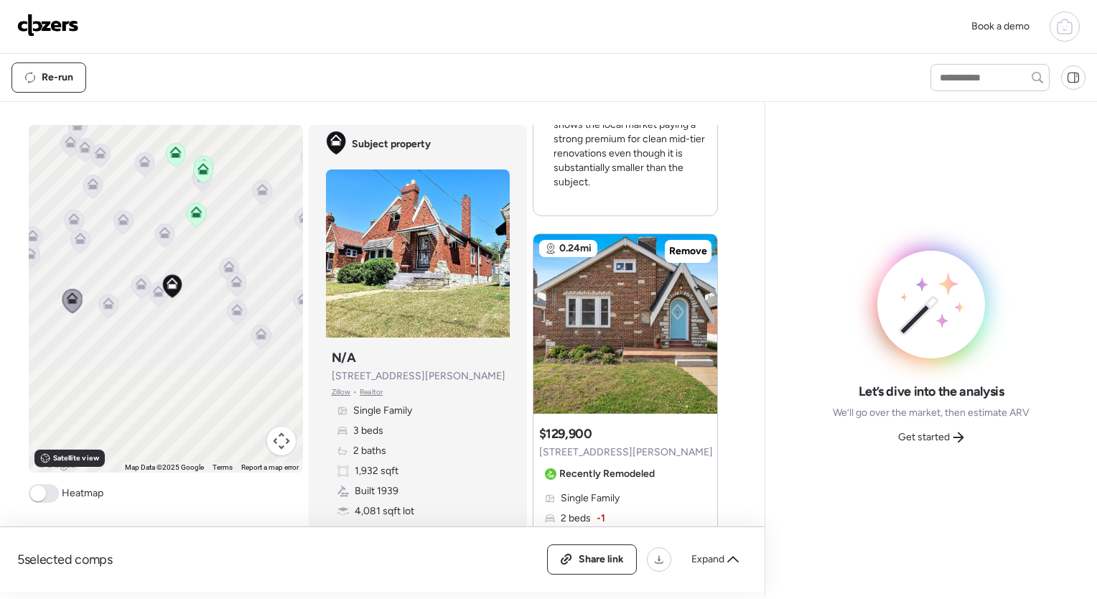
click at [223, 267] on icon at bounding box center [228, 266] width 11 height 11
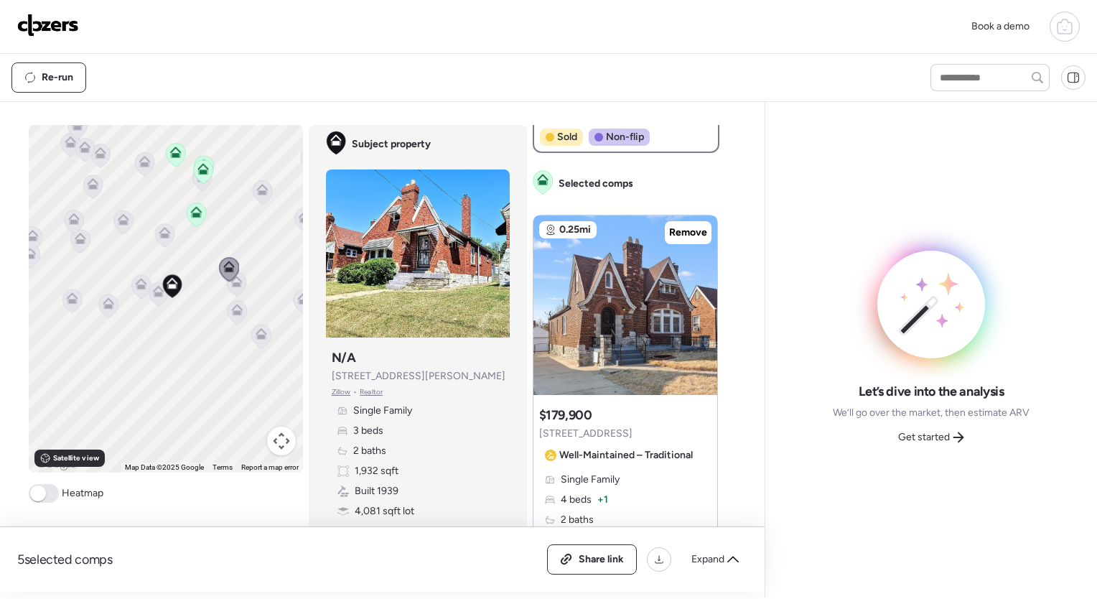
scroll to position [0, 0]
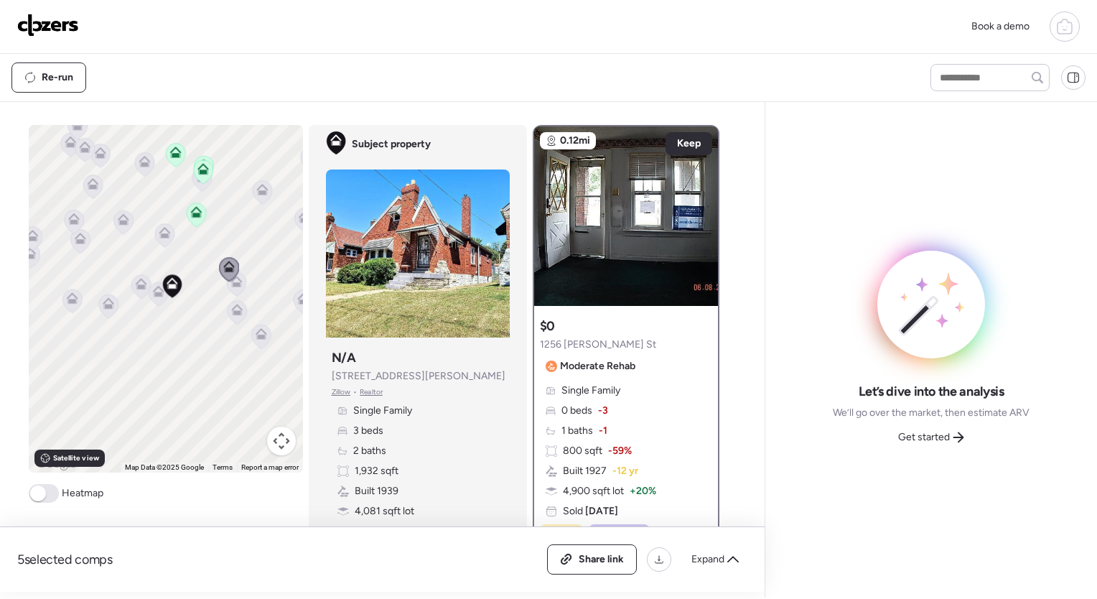
click at [227, 276] on icon at bounding box center [228, 270] width 19 height 24
click at [231, 286] on icon at bounding box center [235, 284] width 9 height 4
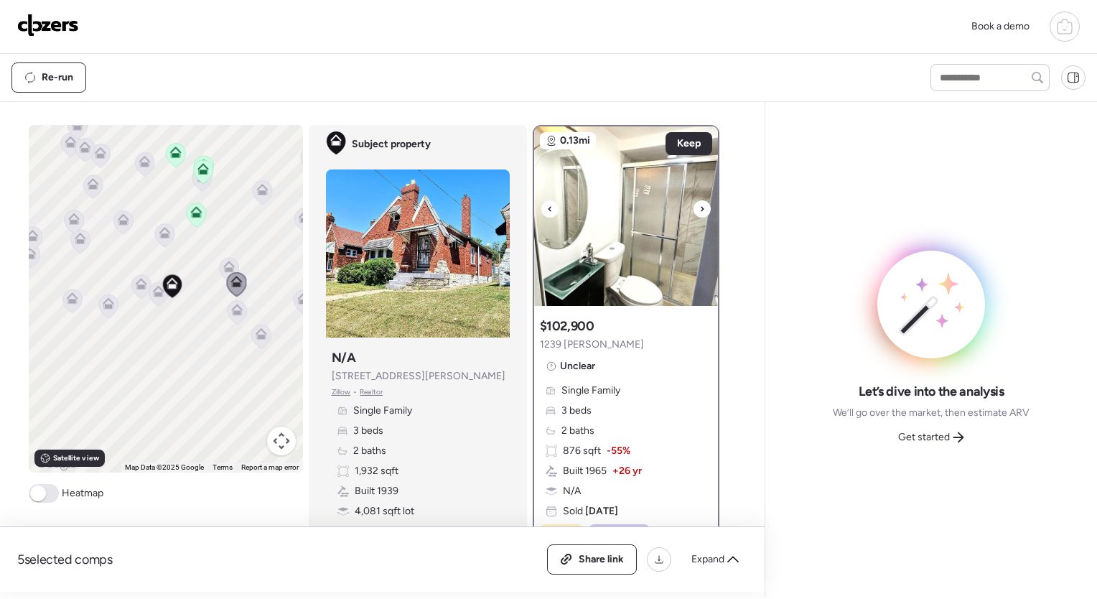
click at [547, 210] on icon at bounding box center [550, 208] width 6 height 17
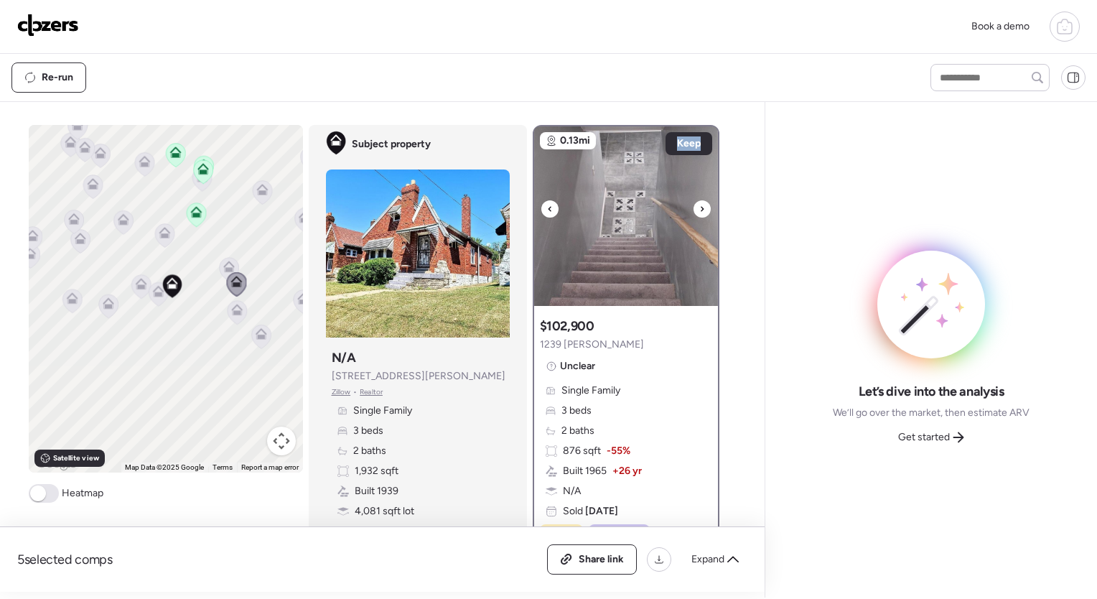
click at [547, 210] on icon at bounding box center [550, 208] width 6 height 17
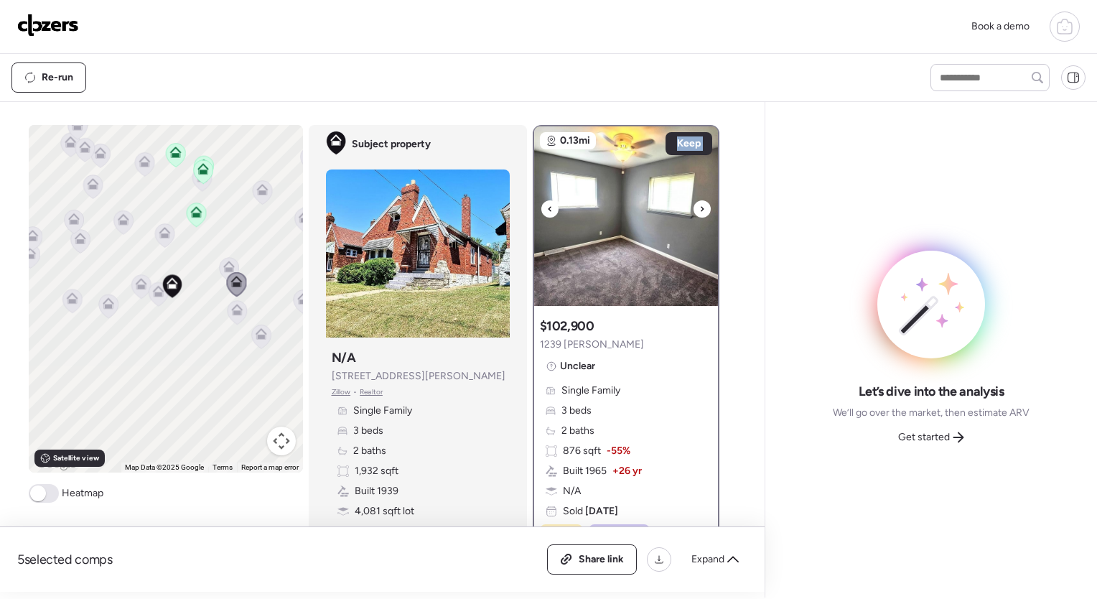
click at [547, 210] on icon at bounding box center [550, 208] width 6 height 17
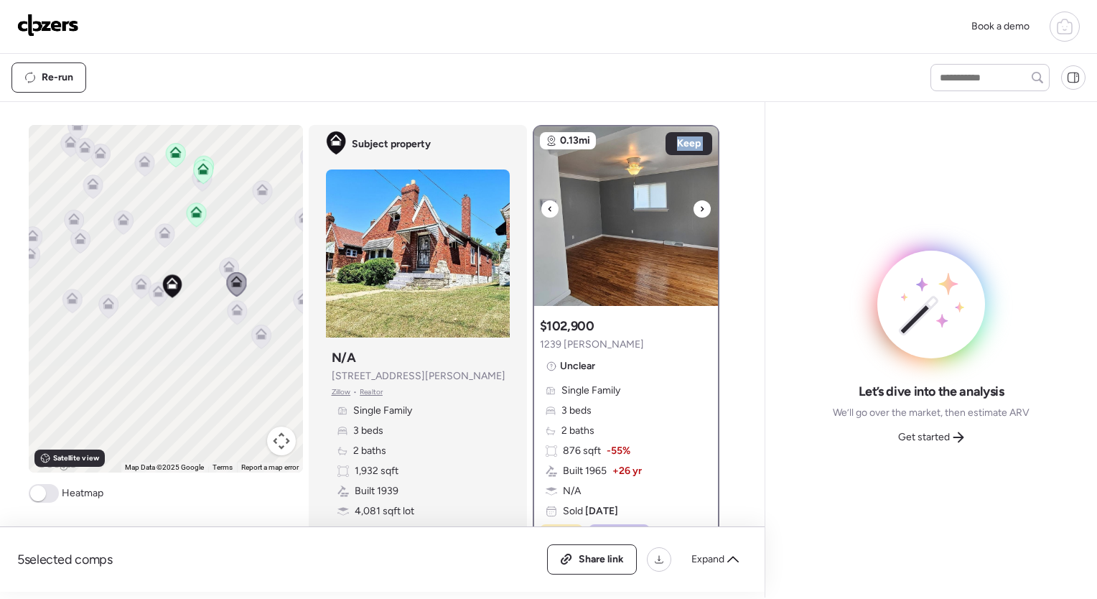
click at [547, 210] on icon at bounding box center [550, 208] width 6 height 17
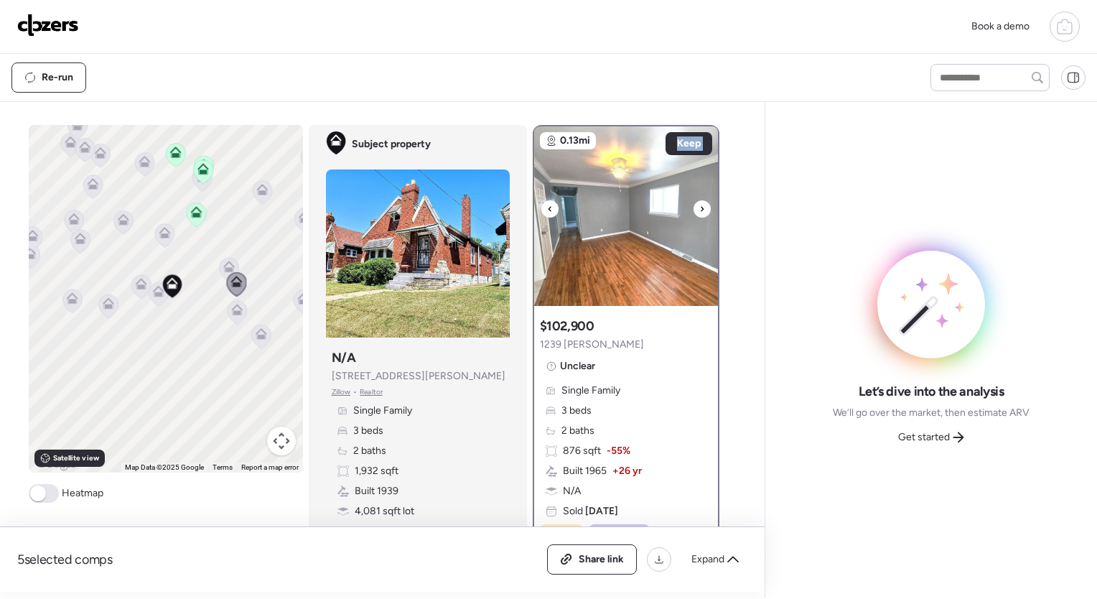
click at [547, 210] on icon at bounding box center [550, 208] width 6 height 17
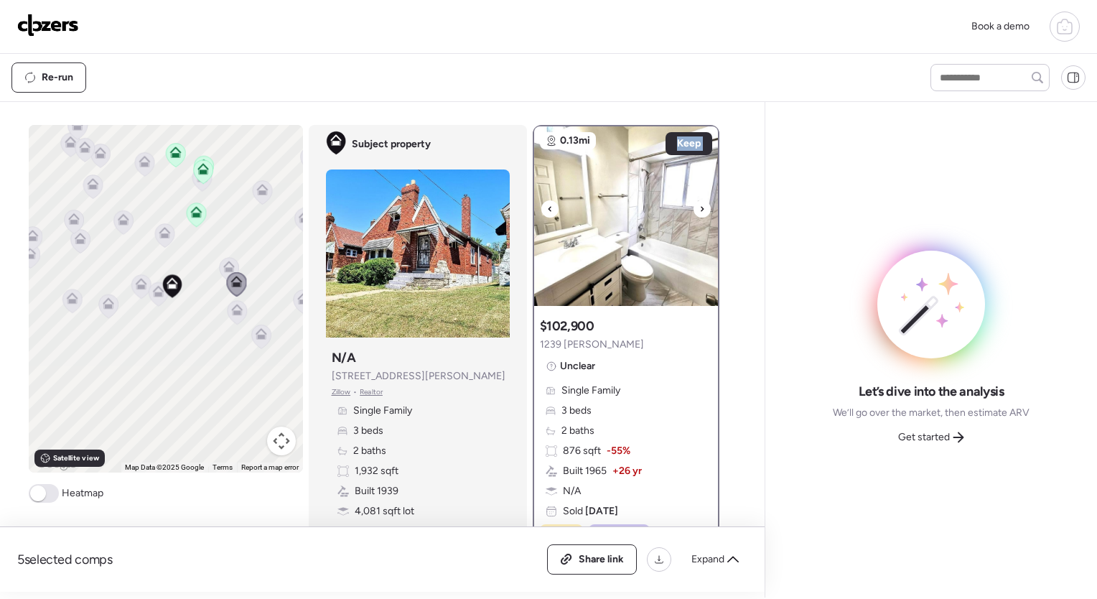
click at [547, 210] on icon at bounding box center [550, 208] width 6 height 17
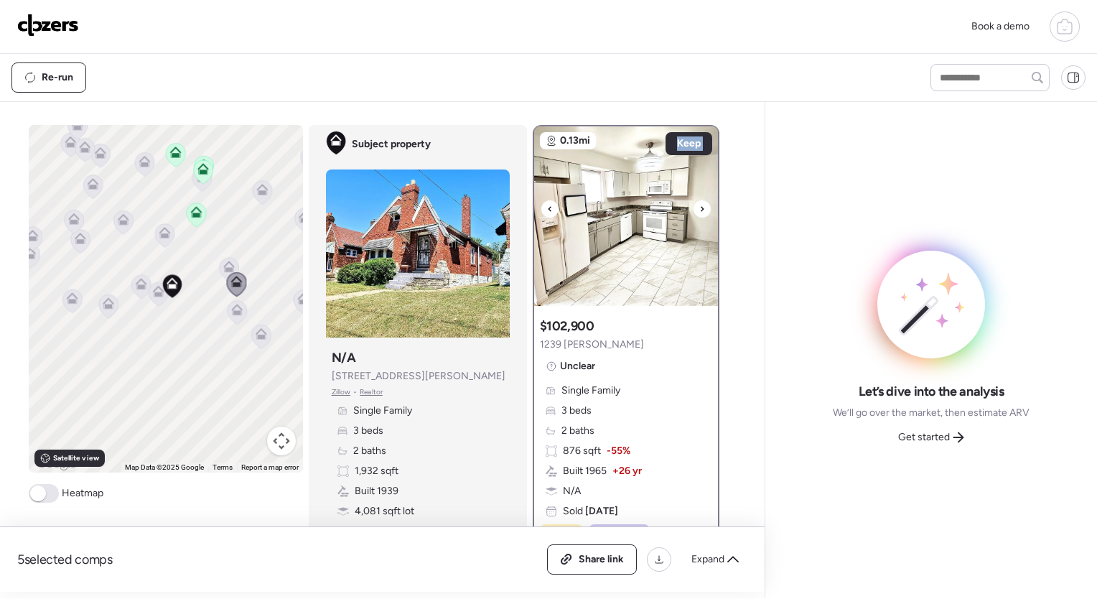
click at [547, 210] on icon at bounding box center [550, 208] width 6 height 17
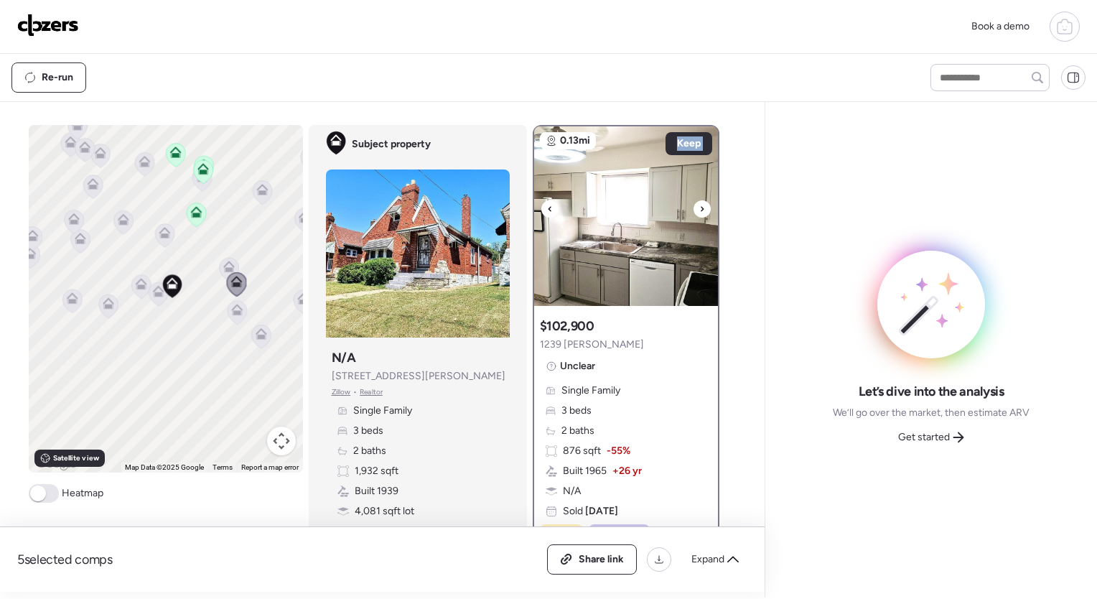
click at [547, 210] on icon at bounding box center [550, 208] width 6 height 17
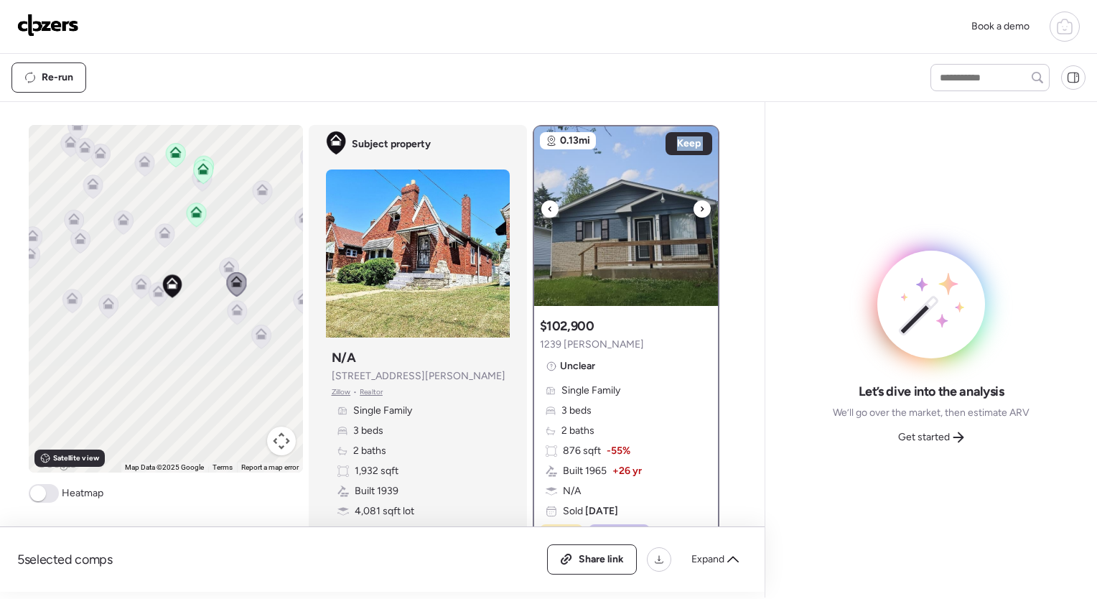
click at [547, 210] on icon at bounding box center [550, 208] width 6 height 17
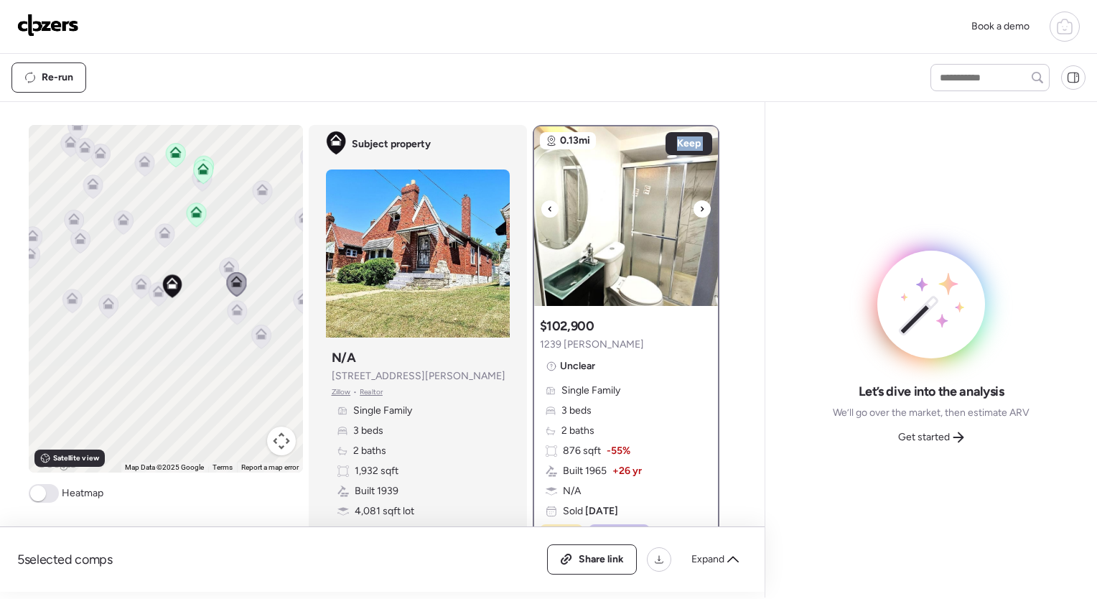
click at [547, 210] on icon at bounding box center [550, 208] width 6 height 17
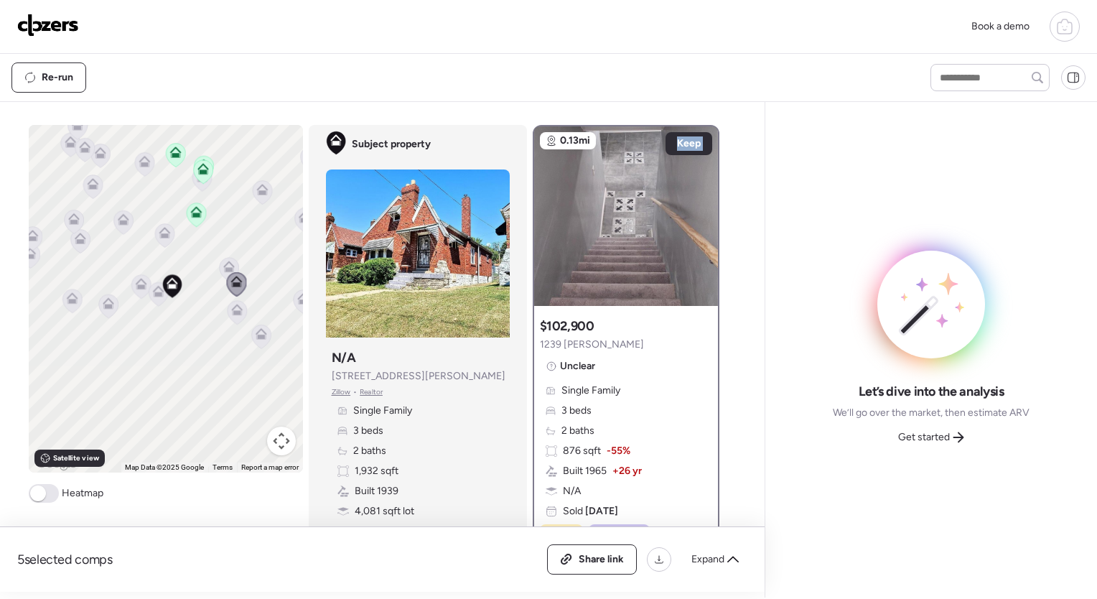
click at [233, 317] on icon at bounding box center [236, 313] width 19 height 24
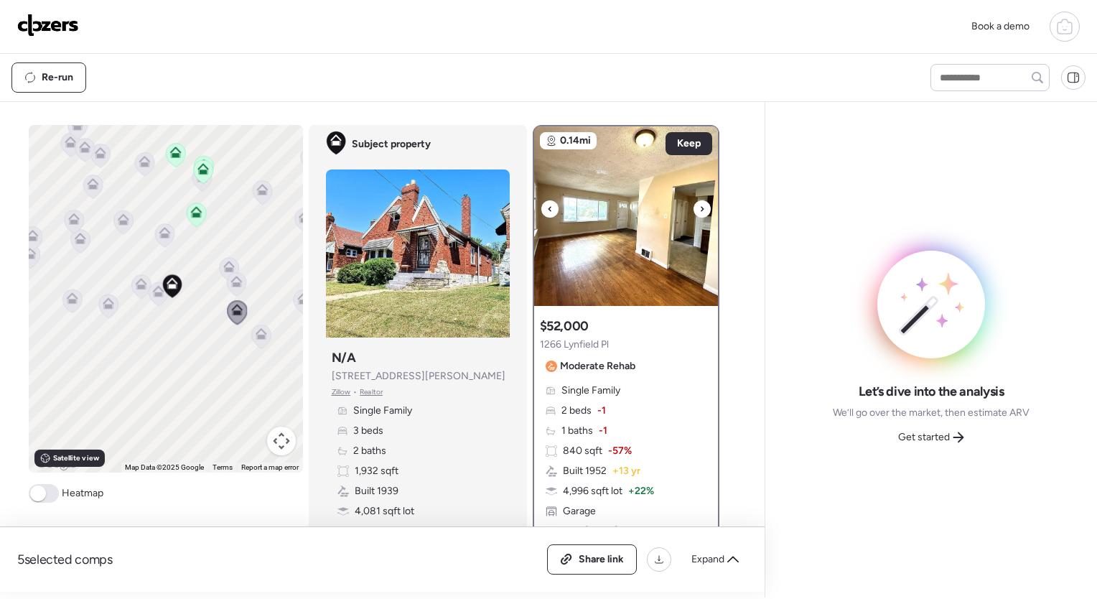
click at [699, 211] on icon at bounding box center [702, 208] width 6 height 17
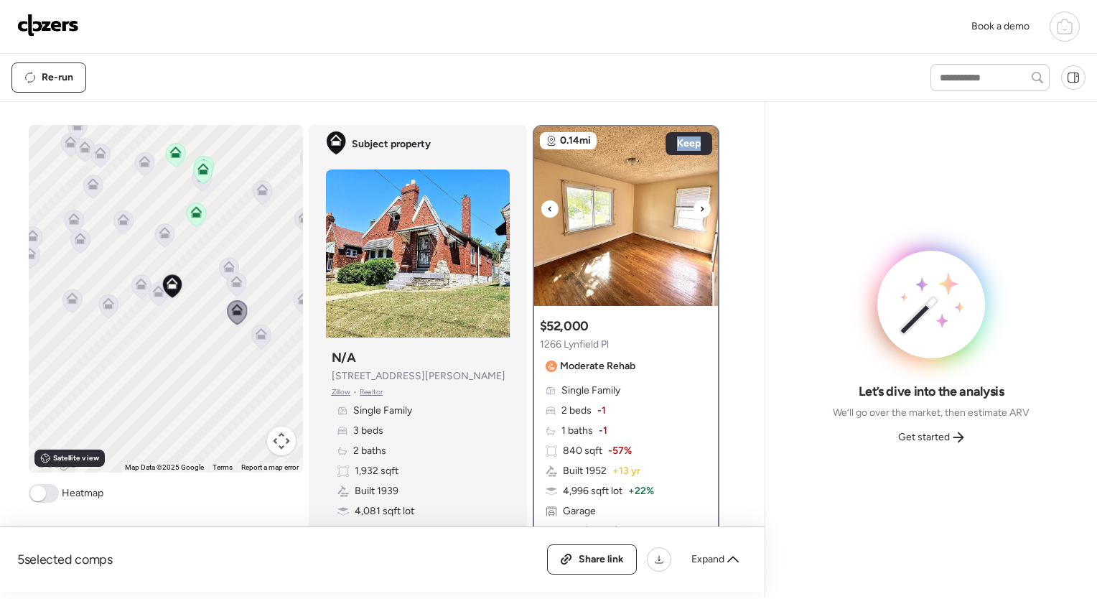
click at [699, 211] on icon at bounding box center [702, 208] width 6 height 17
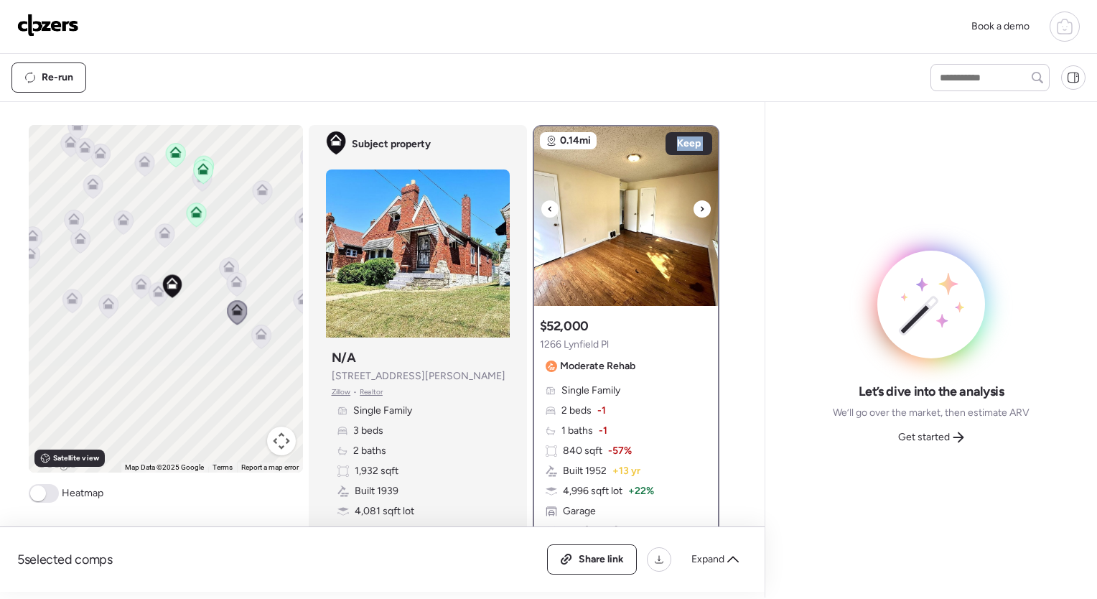
click at [699, 211] on icon at bounding box center [702, 208] width 6 height 17
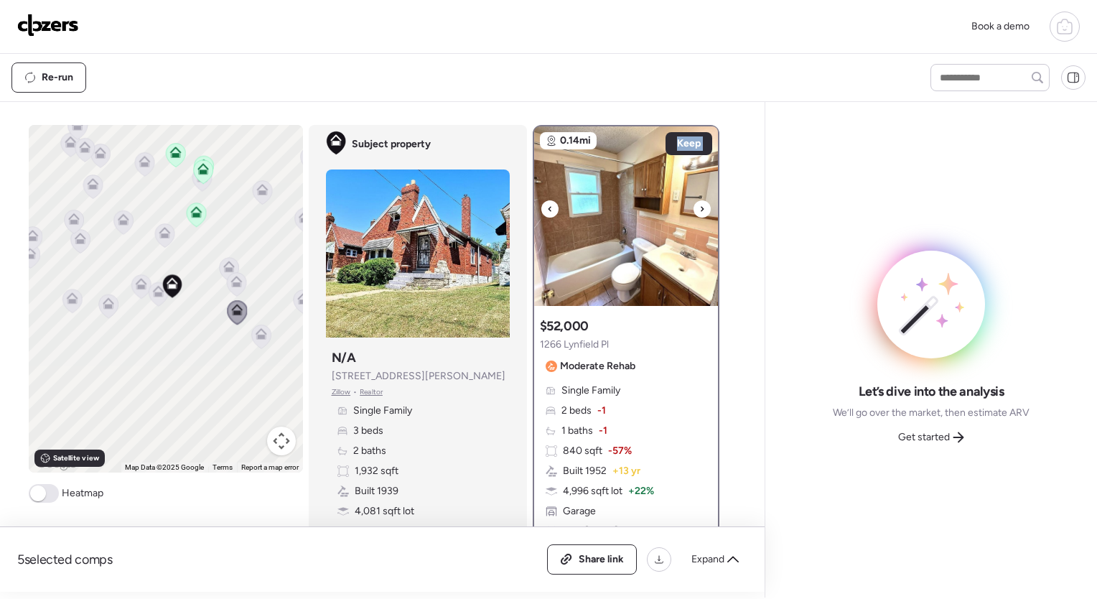
click at [699, 211] on icon at bounding box center [702, 208] width 6 height 17
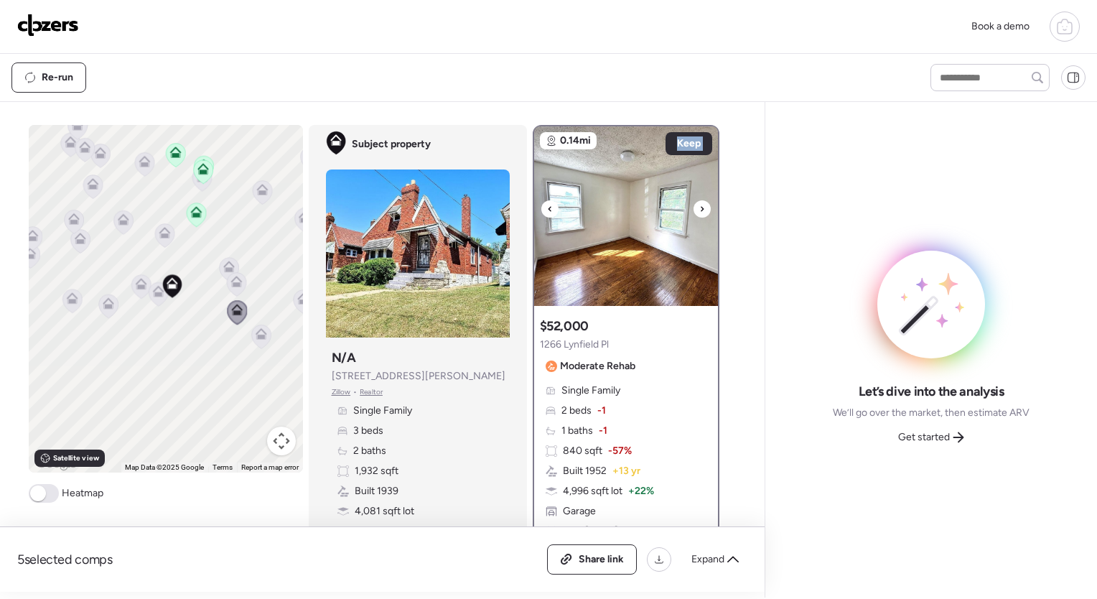
click at [699, 211] on icon at bounding box center [702, 208] width 6 height 17
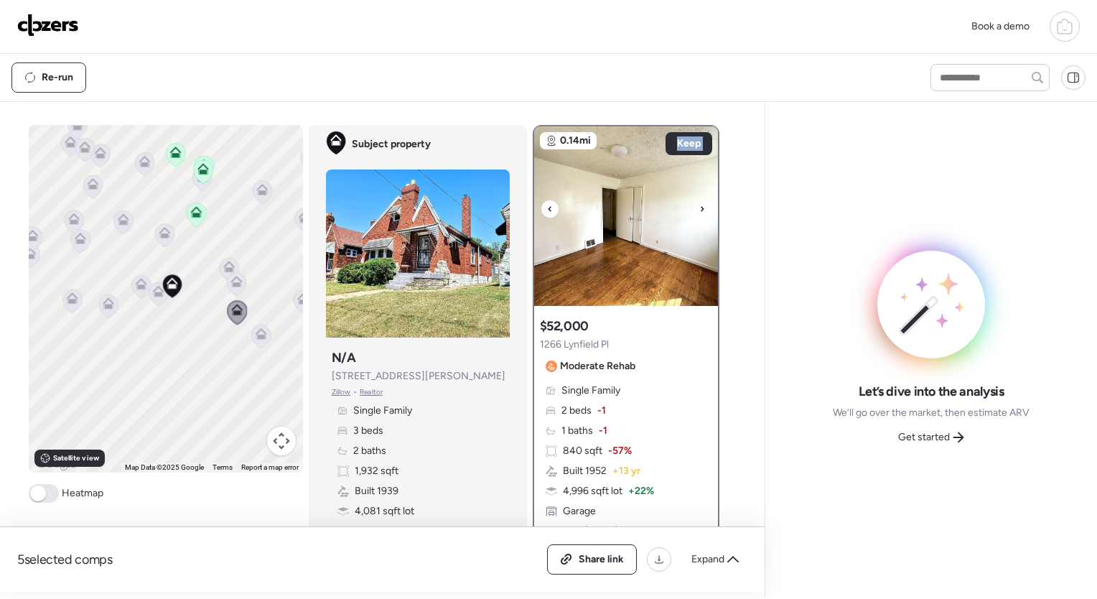
click at [699, 211] on icon at bounding box center [702, 208] width 6 height 17
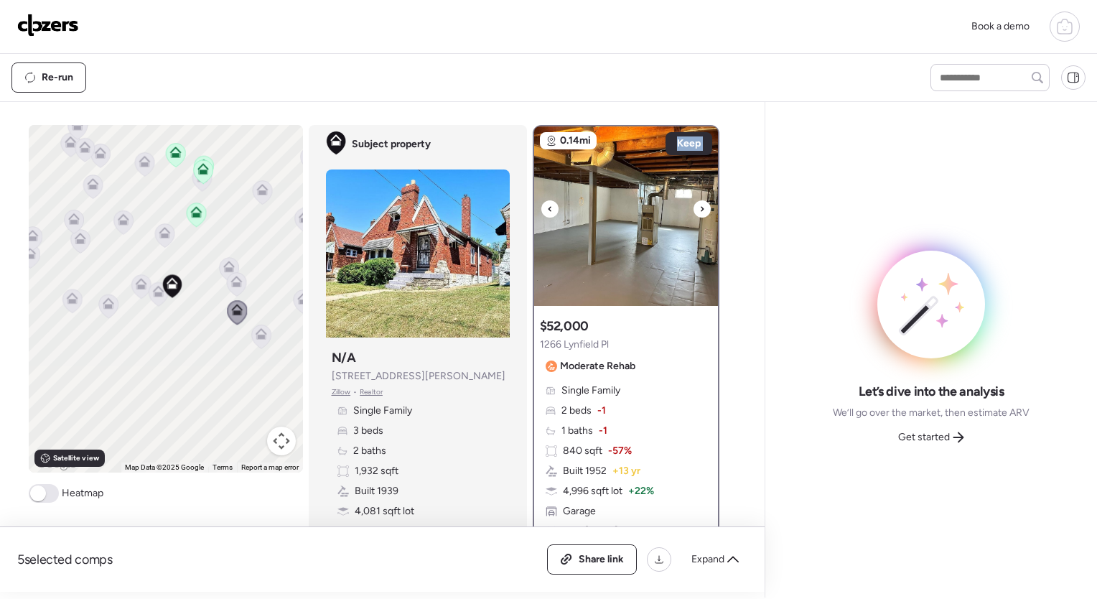
click at [699, 211] on icon at bounding box center [702, 208] width 6 height 17
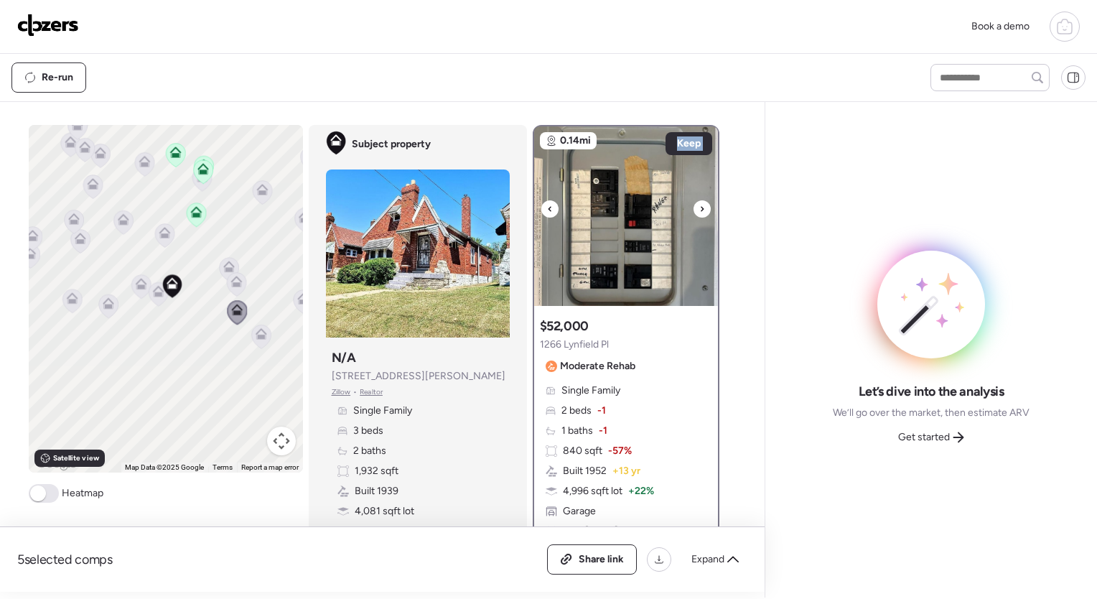
click at [699, 211] on icon at bounding box center [702, 208] width 6 height 17
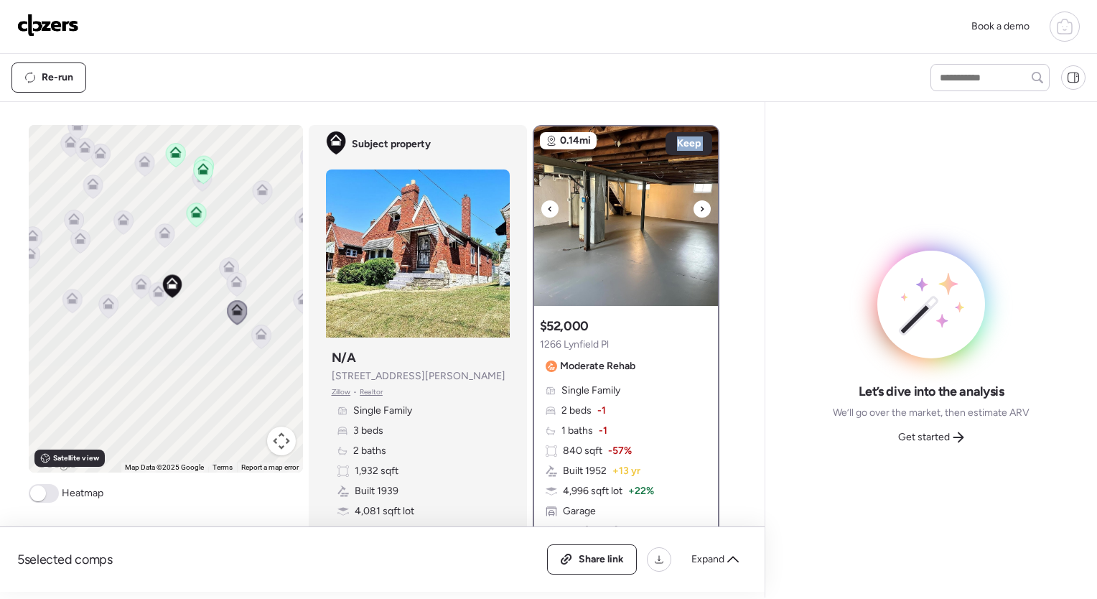
click at [699, 211] on icon at bounding box center [702, 208] width 6 height 17
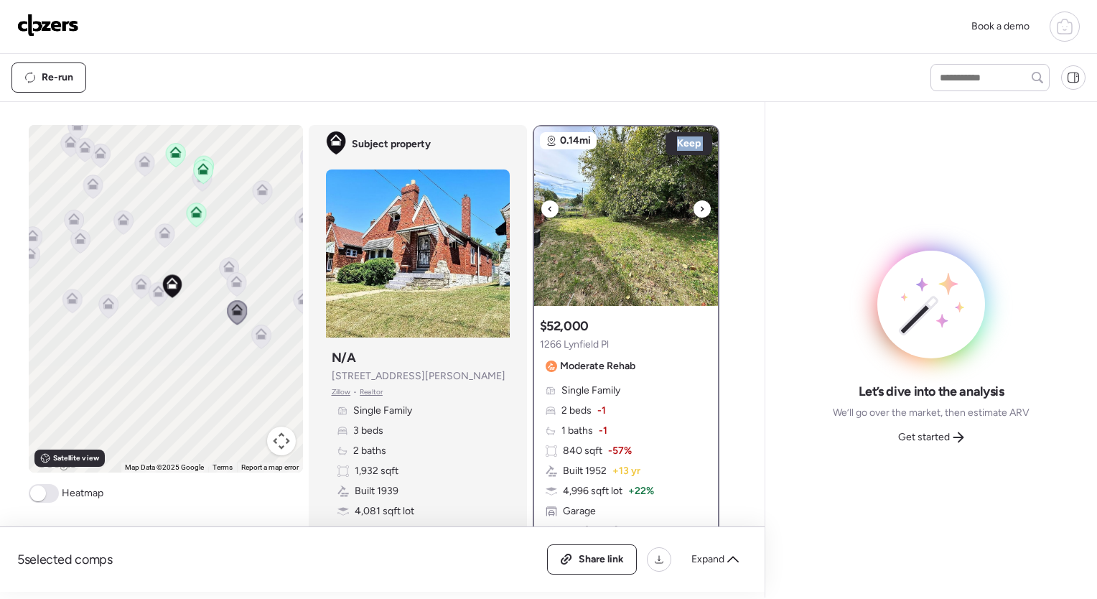
click at [699, 211] on icon at bounding box center [702, 208] width 6 height 17
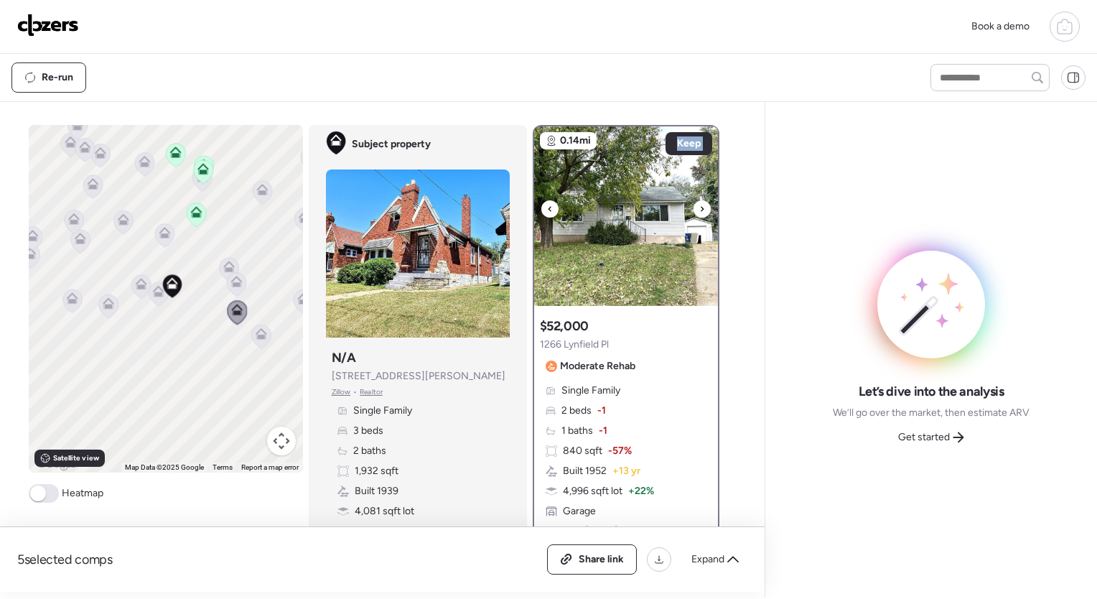
click at [699, 211] on icon at bounding box center [702, 208] width 6 height 17
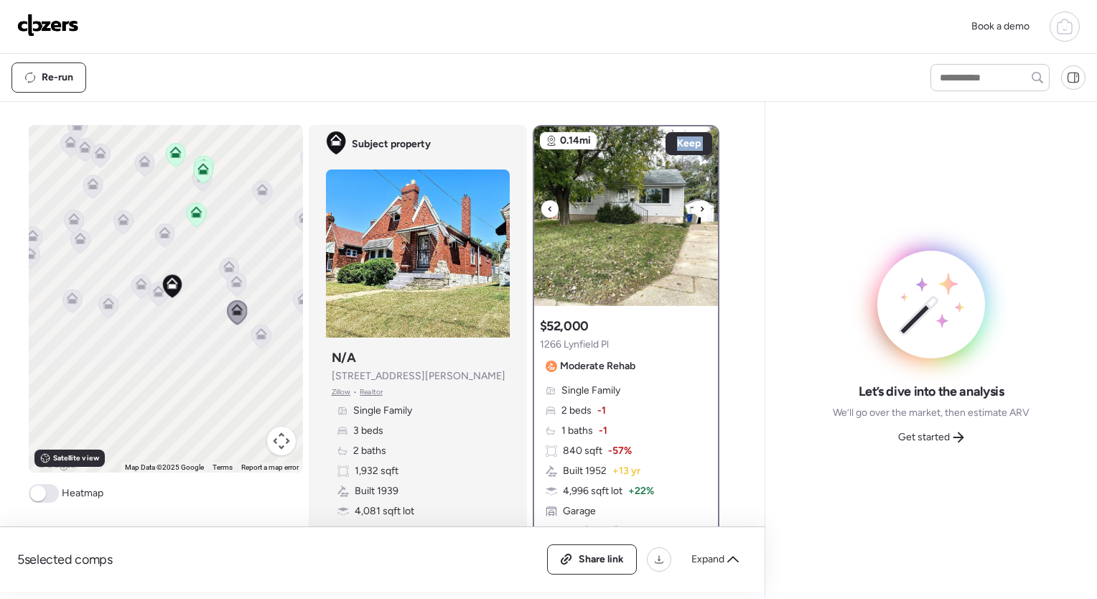
click at [699, 211] on icon at bounding box center [702, 208] width 6 height 17
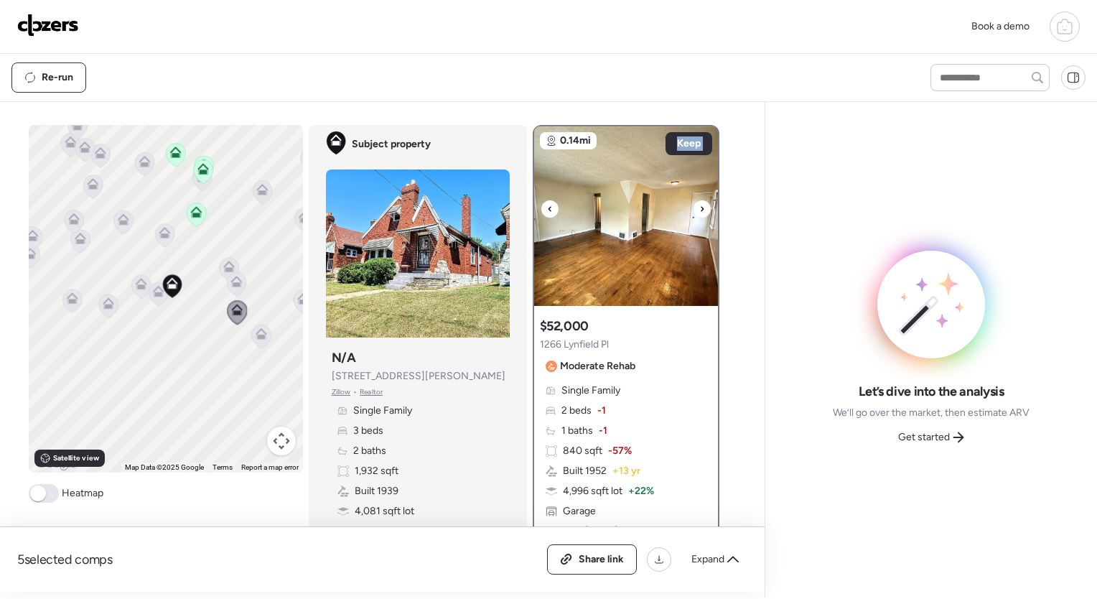
click at [699, 211] on icon at bounding box center [702, 208] width 6 height 17
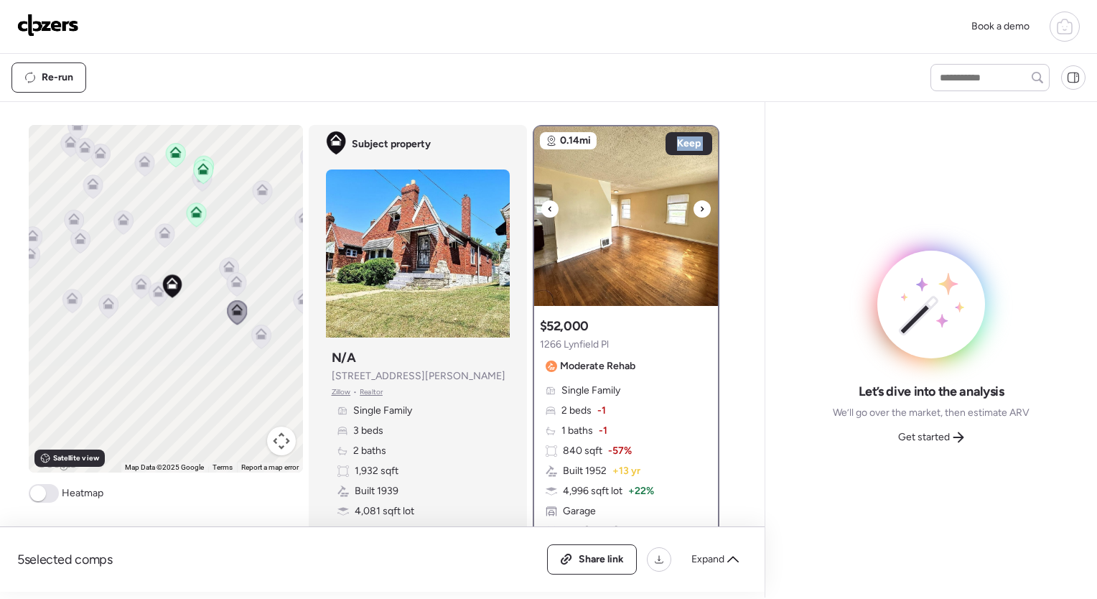
click at [699, 211] on icon at bounding box center [702, 208] width 6 height 17
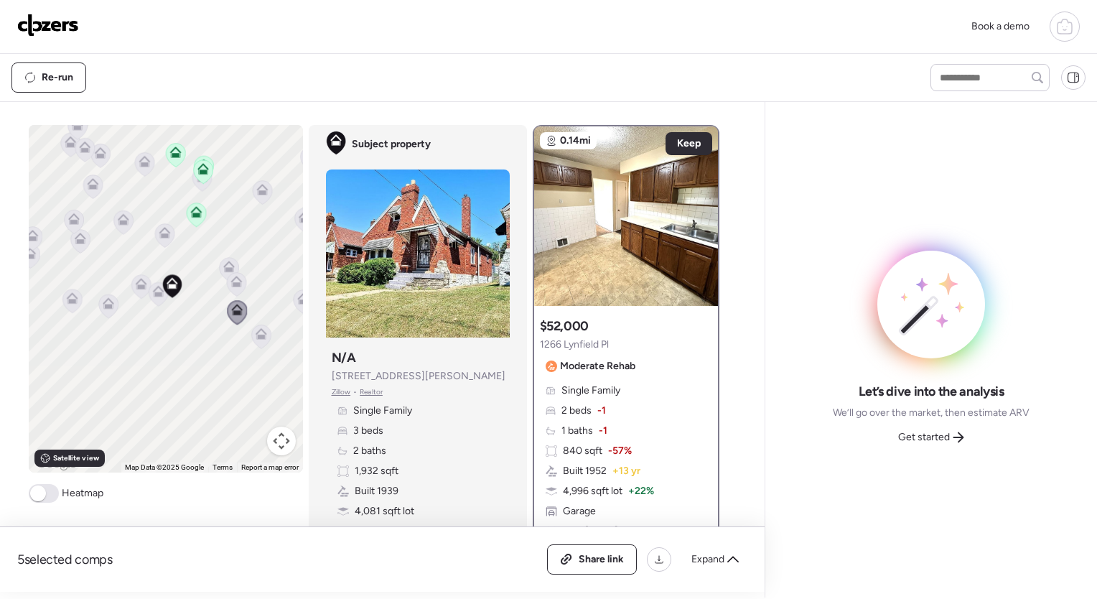
drag, startPoint x: 697, startPoint y: 211, endPoint x: 629, endPoint y: 90, distance: 139.2
click at [629, 90] on div "Re-run" at bounding box center [457, 77] width 893 height 30
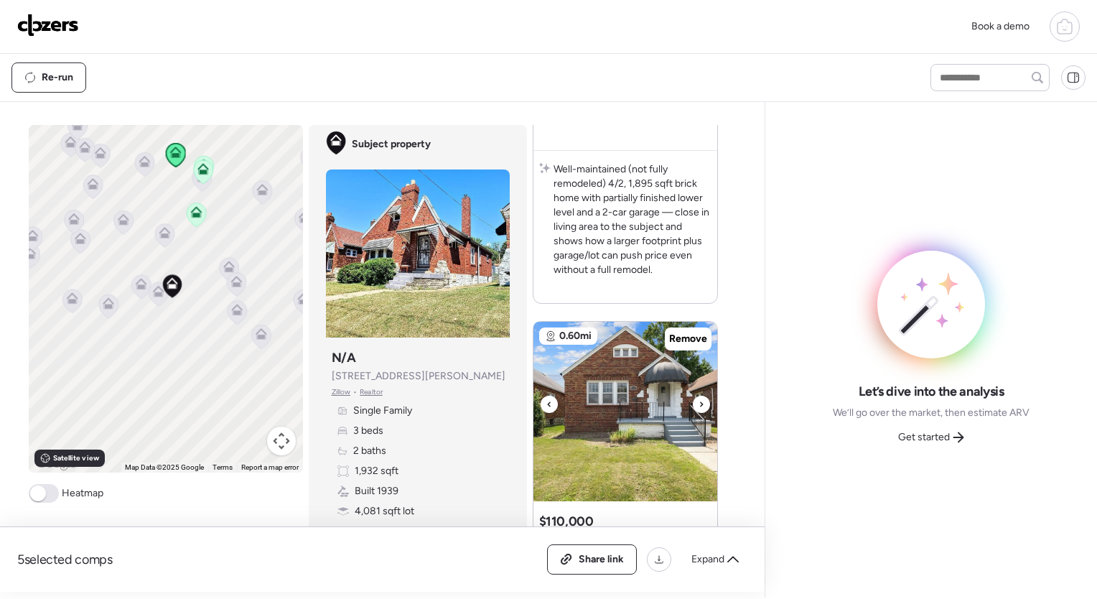
scroll to position [994, 0]
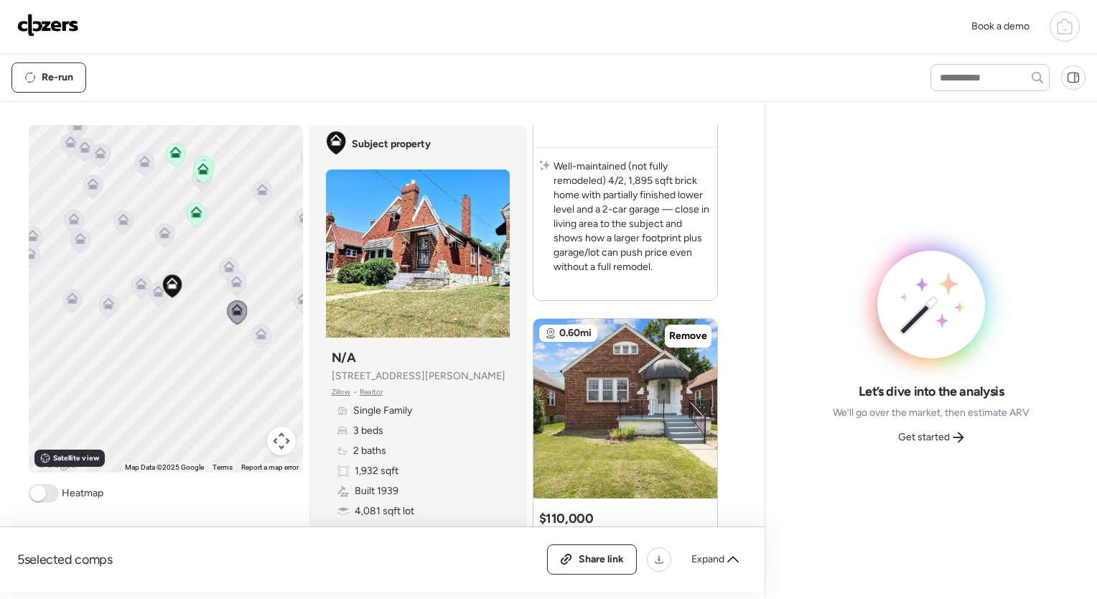
click at [38, 498] on span at bounding box center [38, 493] width 16 height 16
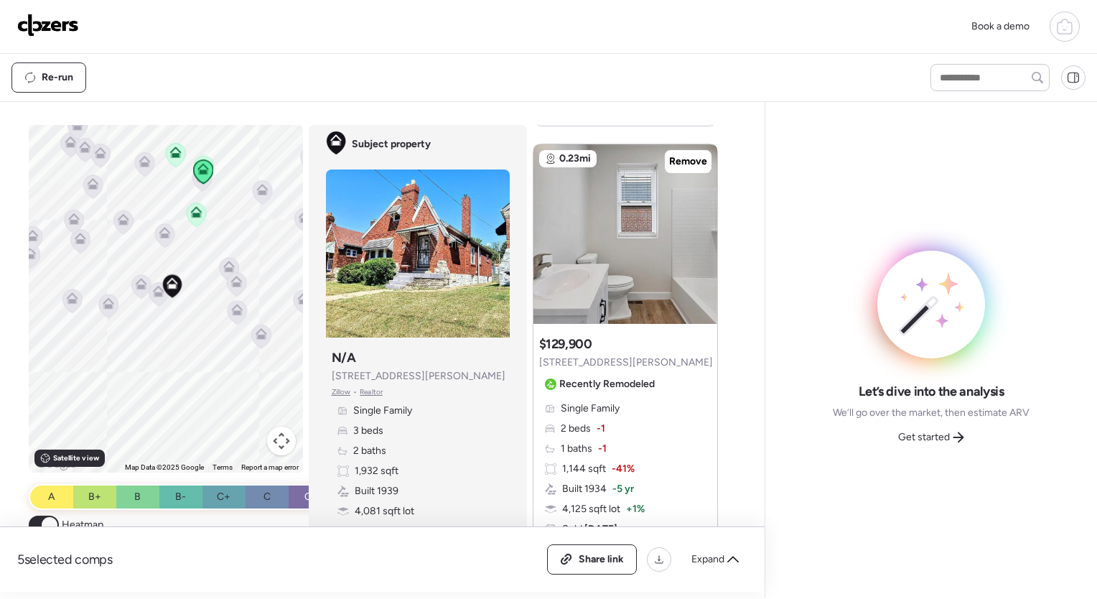
scroll to position [3359, 0]
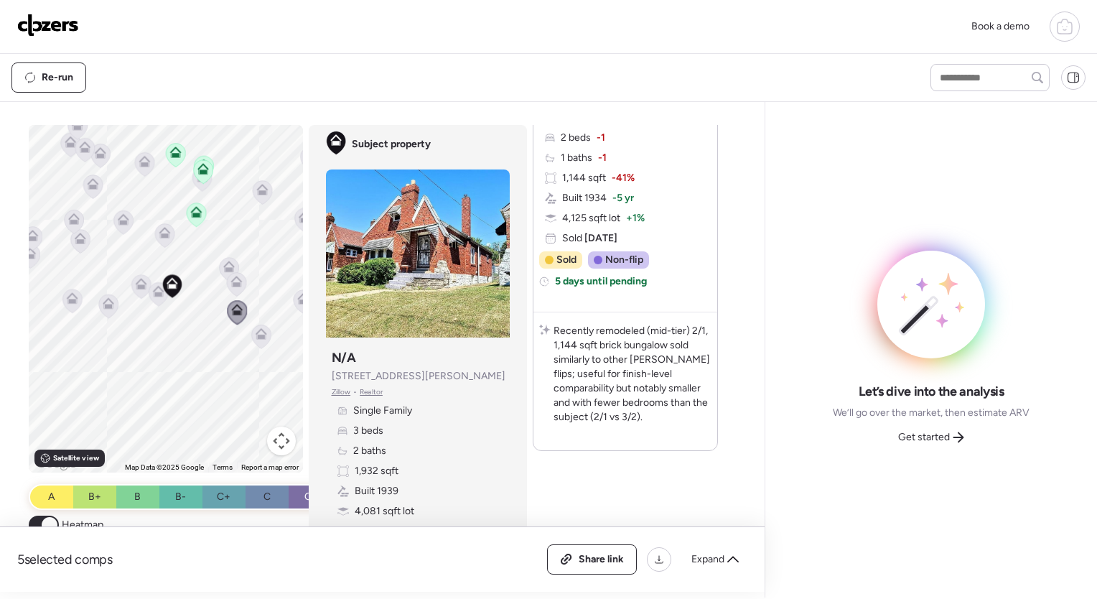
click at [1064, 27] on icon at bounding box center [1064, 26] width 17 height 17
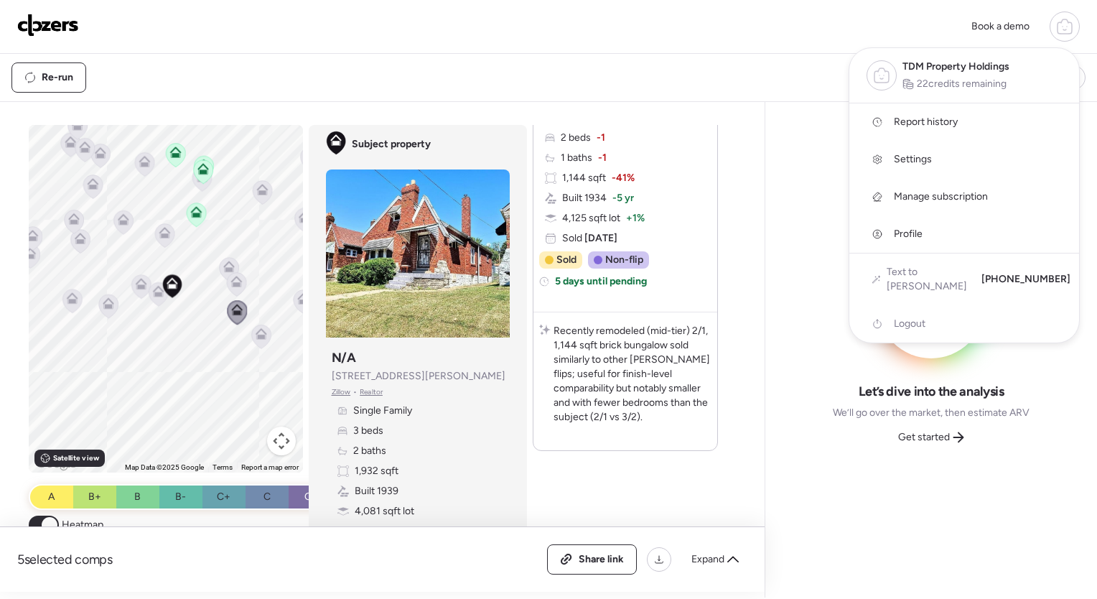
click at [1064, 27] on icon at bounding box center [1064, 26] width 17 height 17
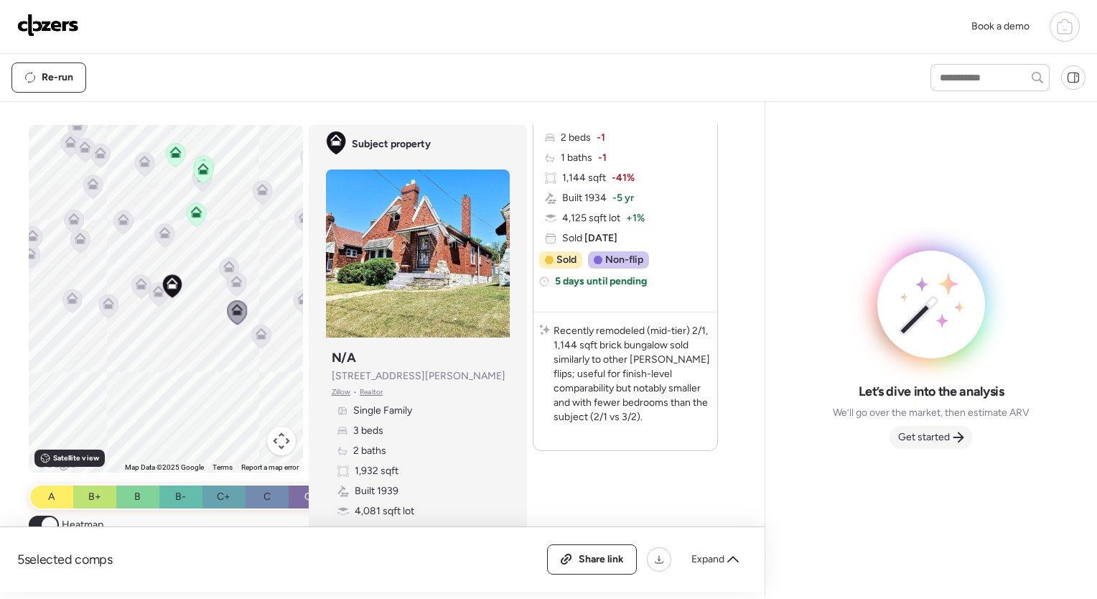
click at [933, 440] on span "Get started" at bounding box center [924, 437] width 52 height 14
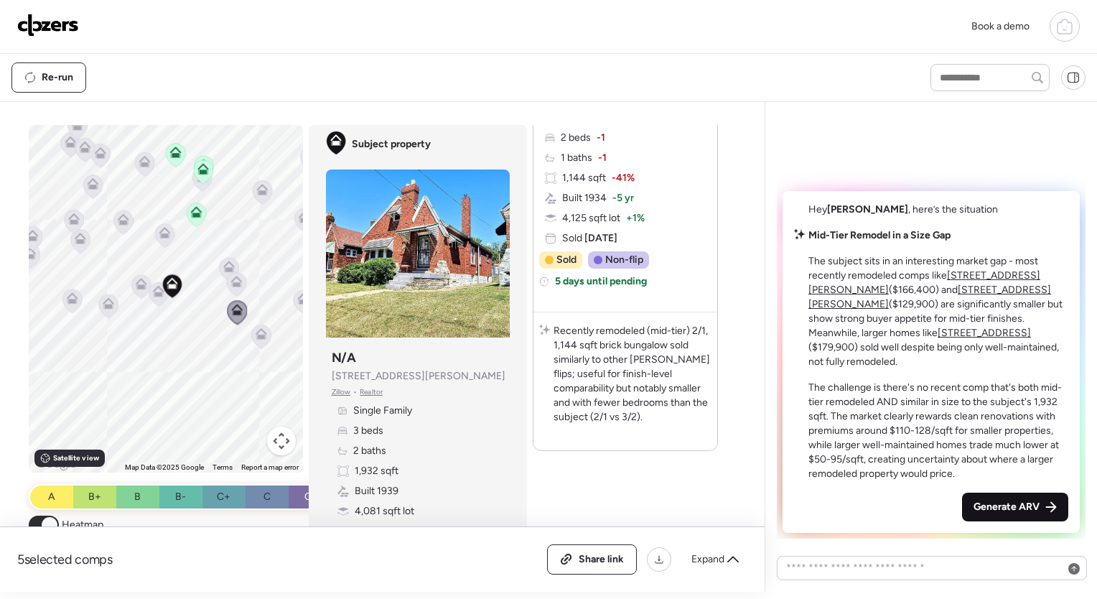
click at [1017, 510] on span "Generate ARV" at bounding box center [1007, 507] width 66 height 14
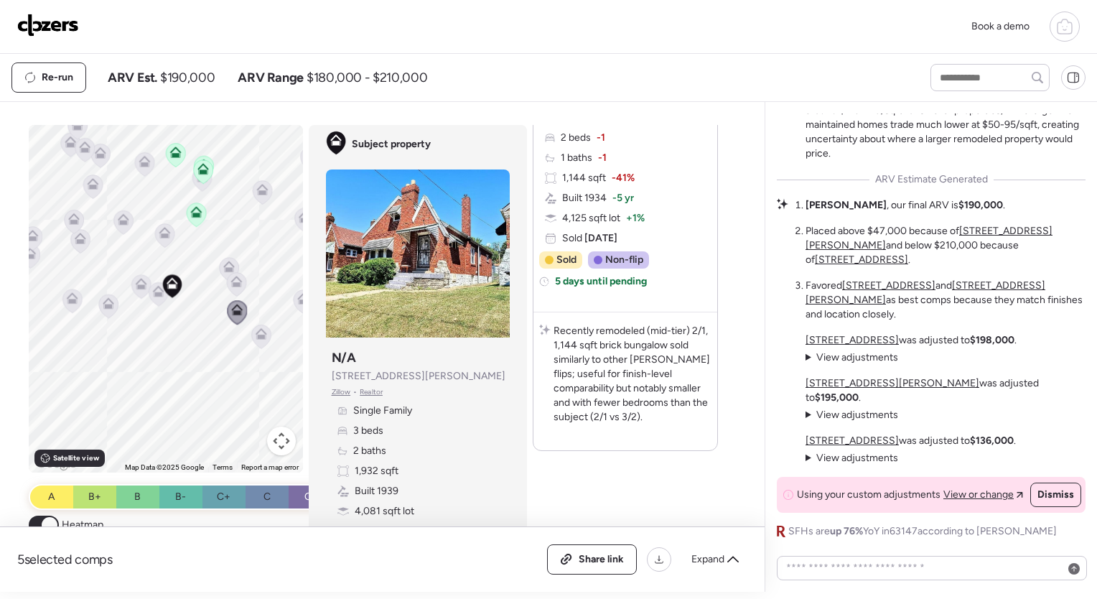
click at [959, 211] on strong "$190,000" at bounding box center [981, 205] width 45 height 12
drag, startPoint x: 928, startPoint y: 244, endPoint x: 957, endPoint y: 243, distance: 29.5
click at [959, 211] on strong "$190,000" at bounding box center [981, 205] width 45 height 12
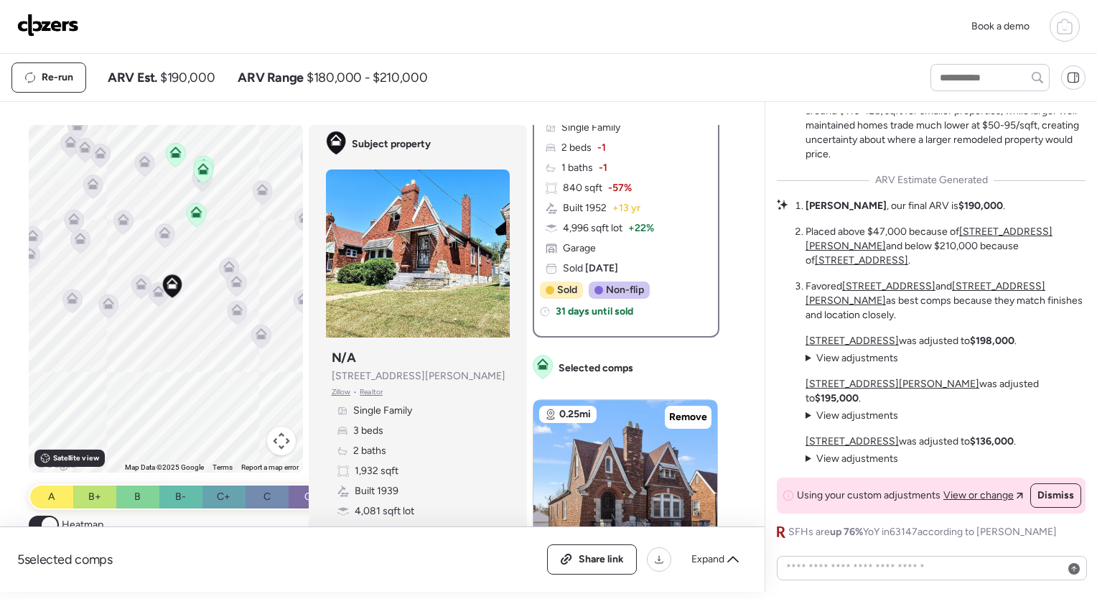
scroll to position [0, 0]
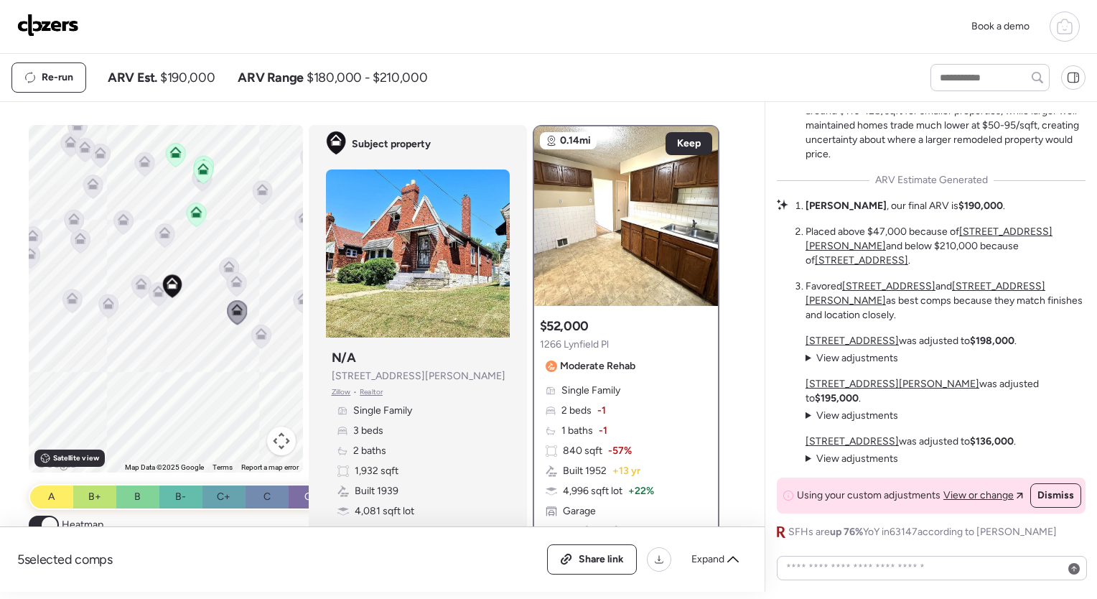
click at [1070, 39] on div at bounding box center [1065, 26] width 30 height 30
